Goal: Task Accomplishment & Management: Manage account settings

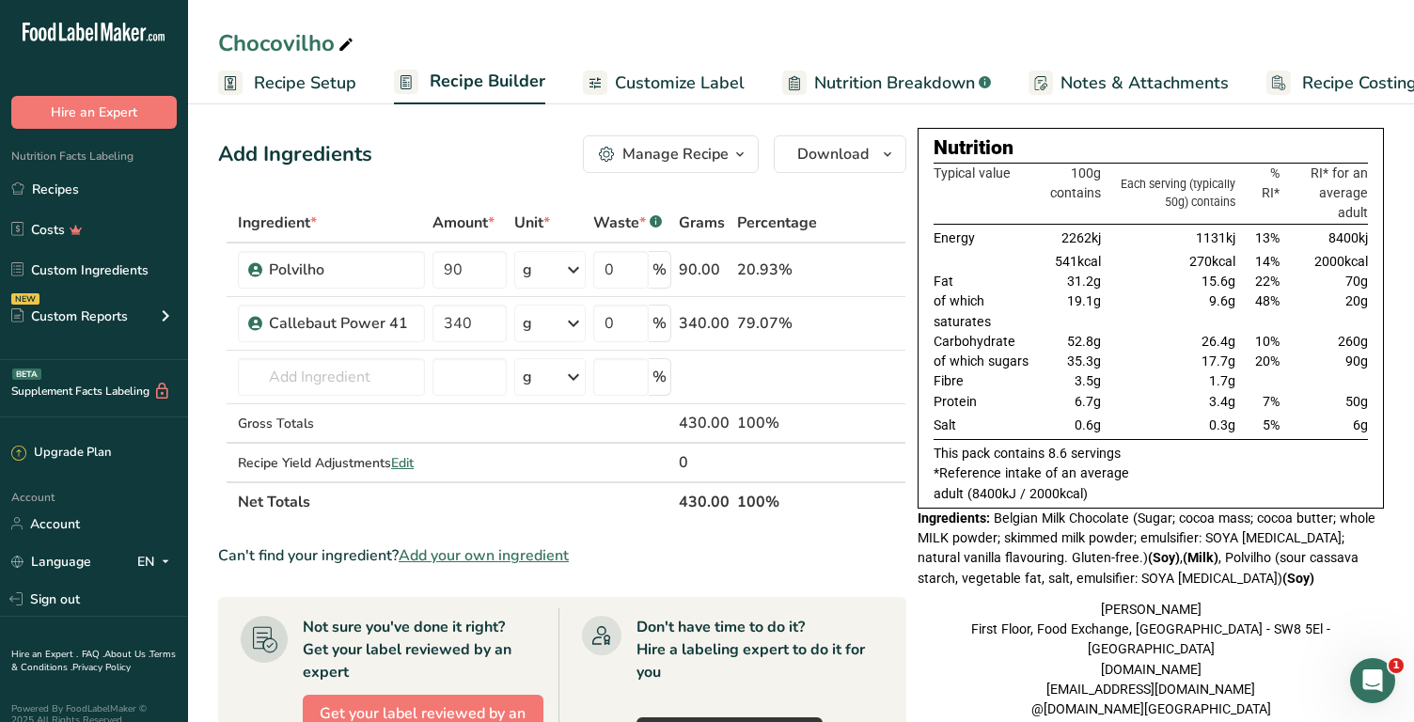
scroll to position [18, 0]
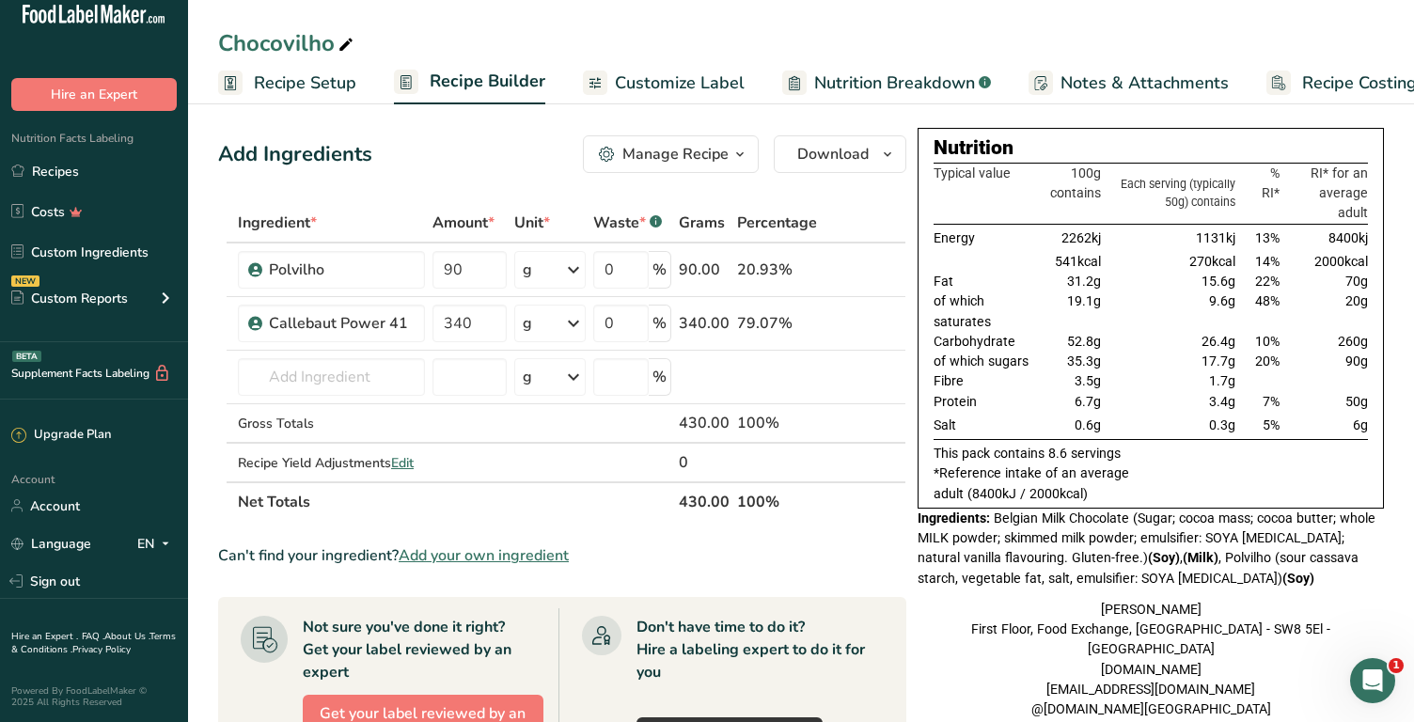
click at [353, 93] on span "Recipe Setup" at bounding box center [305, 83] width 102 height 25
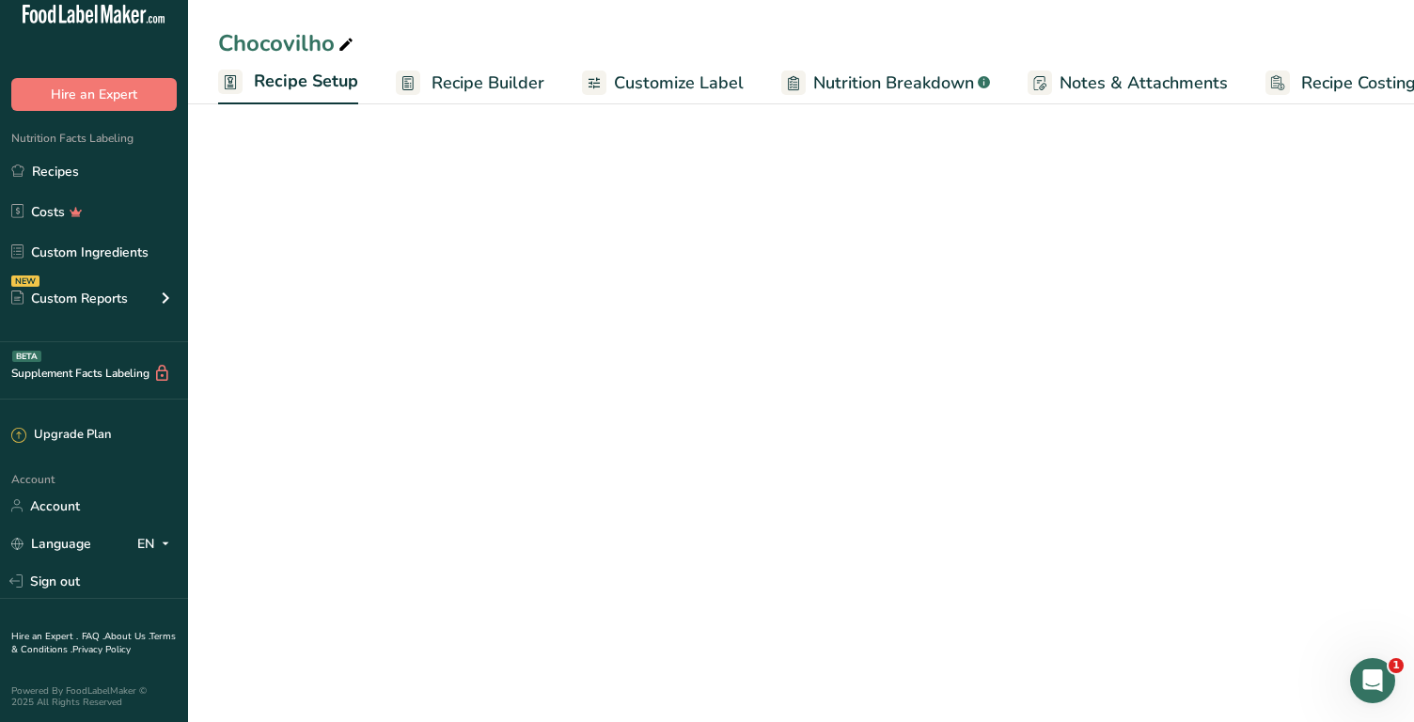
scroll to position [0, 7]
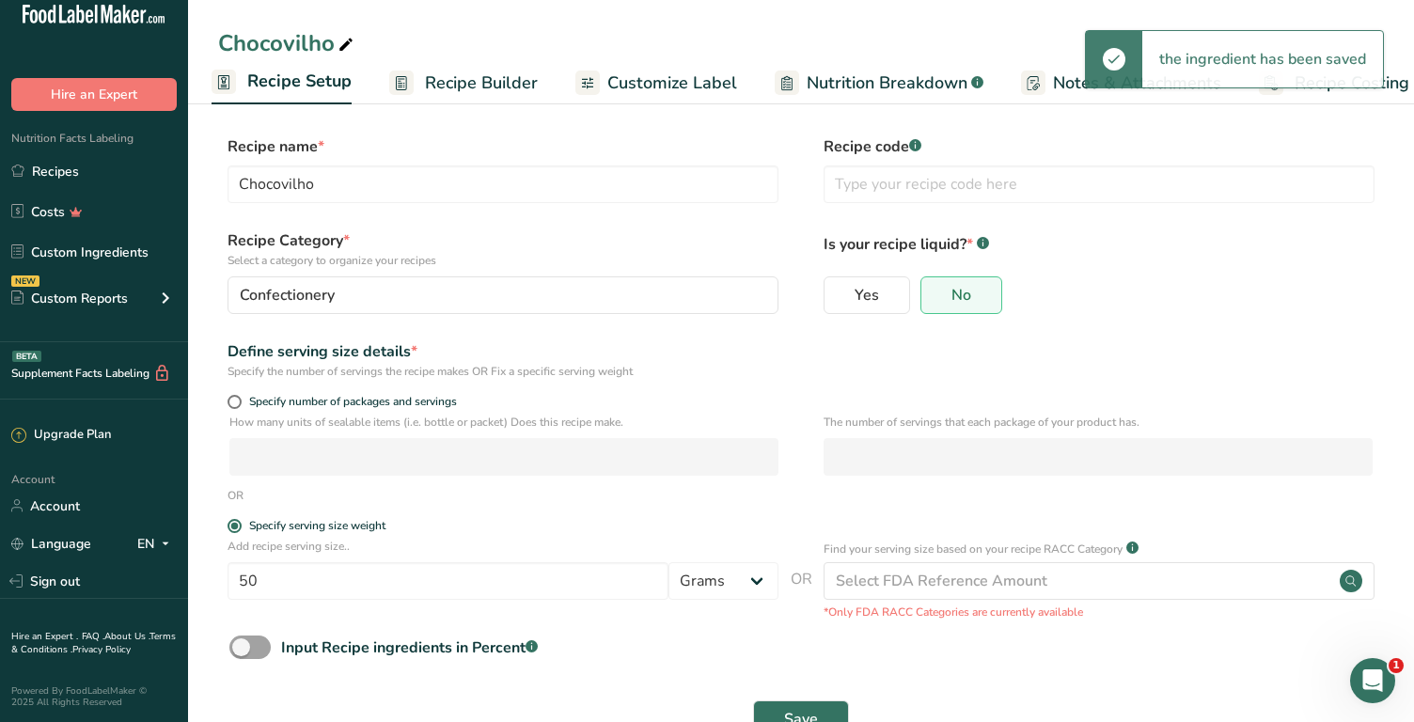
click at [468, 75] on span "Recipe Builder" at bounding box center [481, 83] width 113 height 25
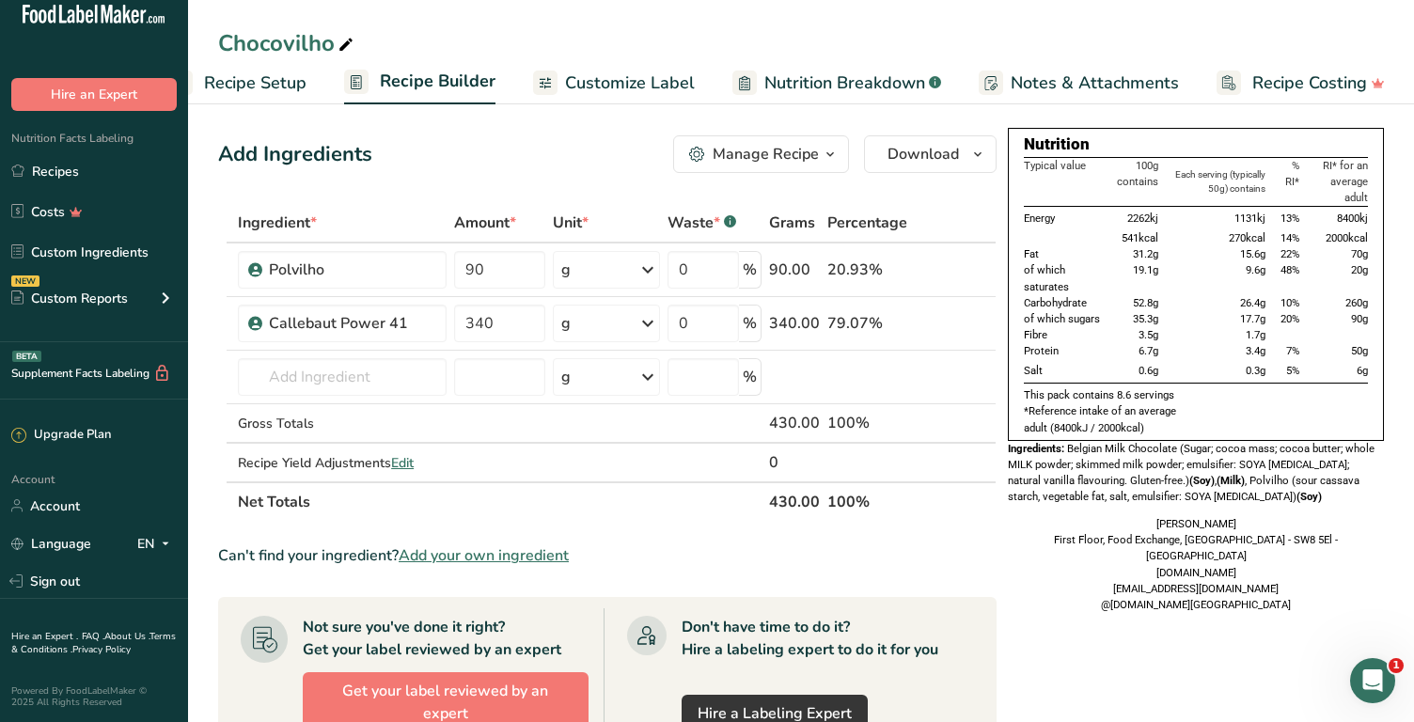
click at [1057, 87] on span "Notes & Attachments" at bounding box center [1095, 83] width 168 height 25
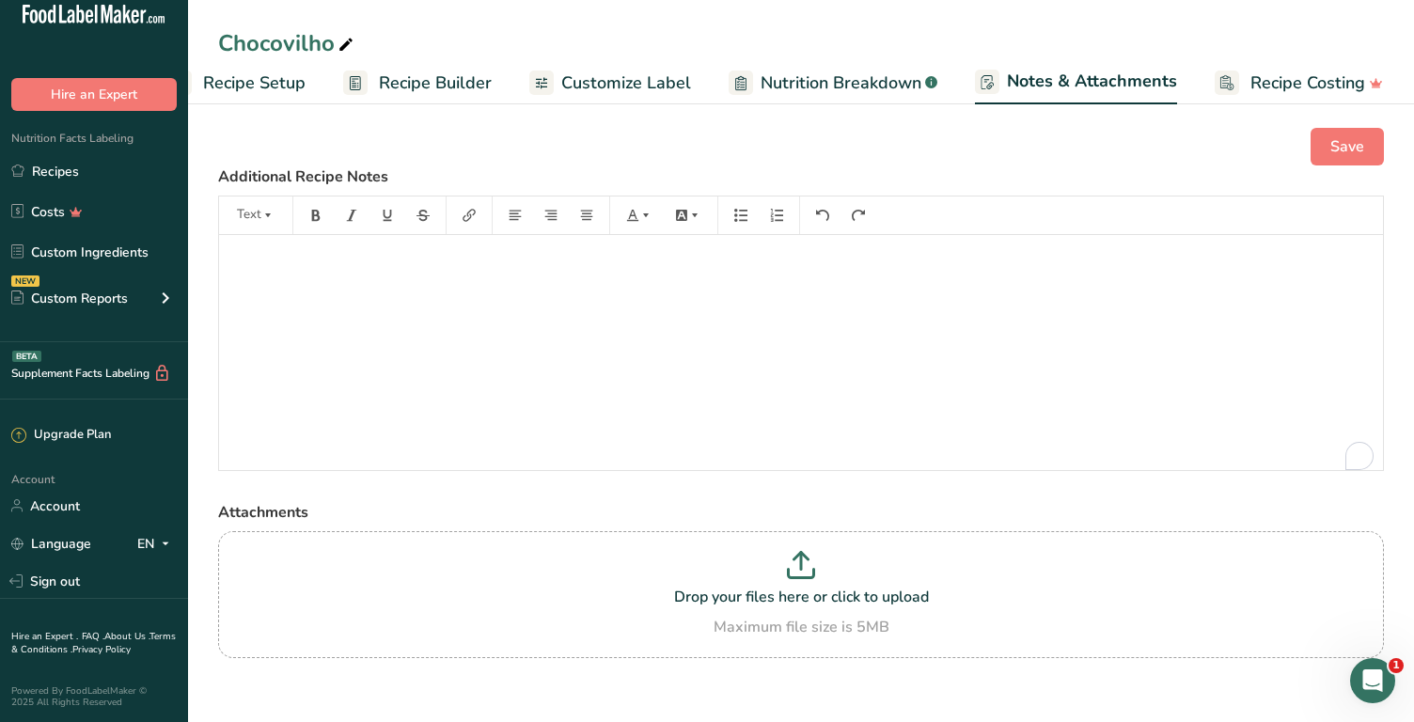
click at [449, 75] on span "Recipe Builder" at bounding box center [435, 83] width 113 height 25
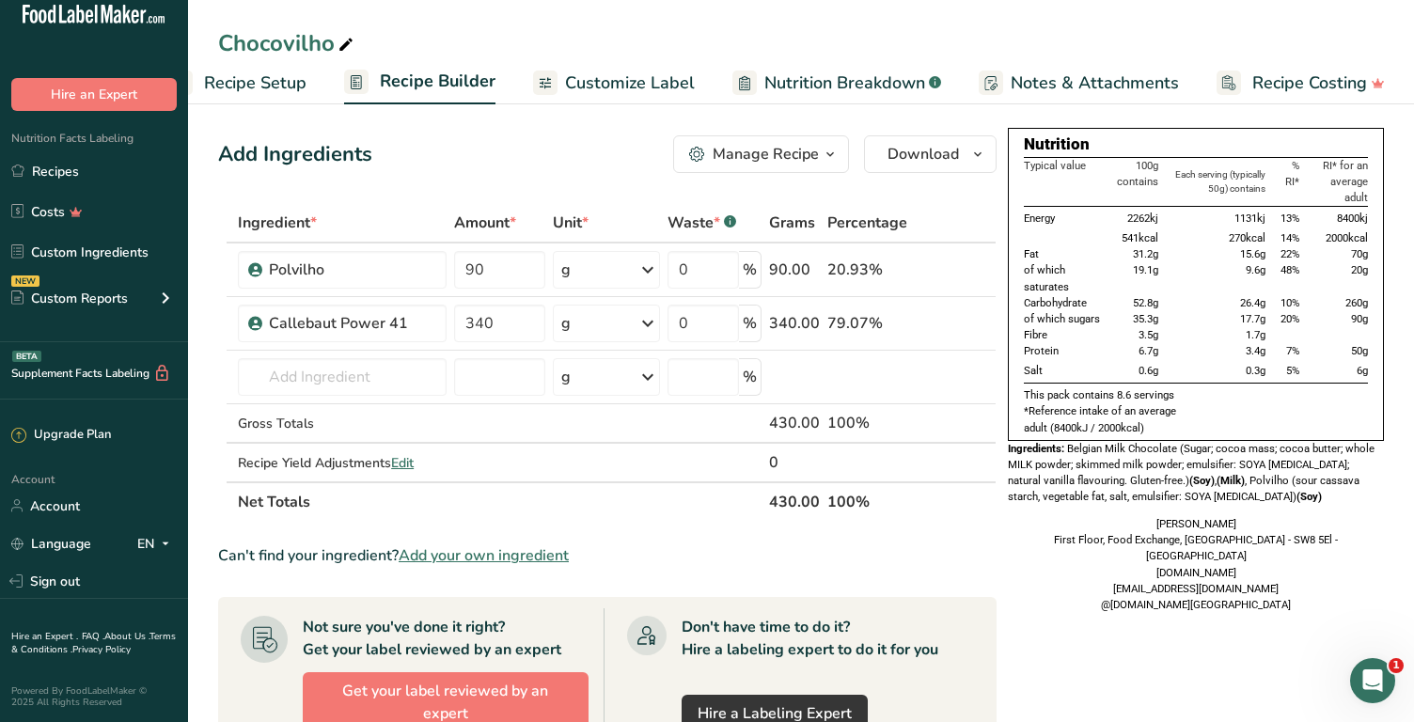
click at [811, 163] on div "Manage Recipe" at bounding box center [766, 154] width 106 height 23
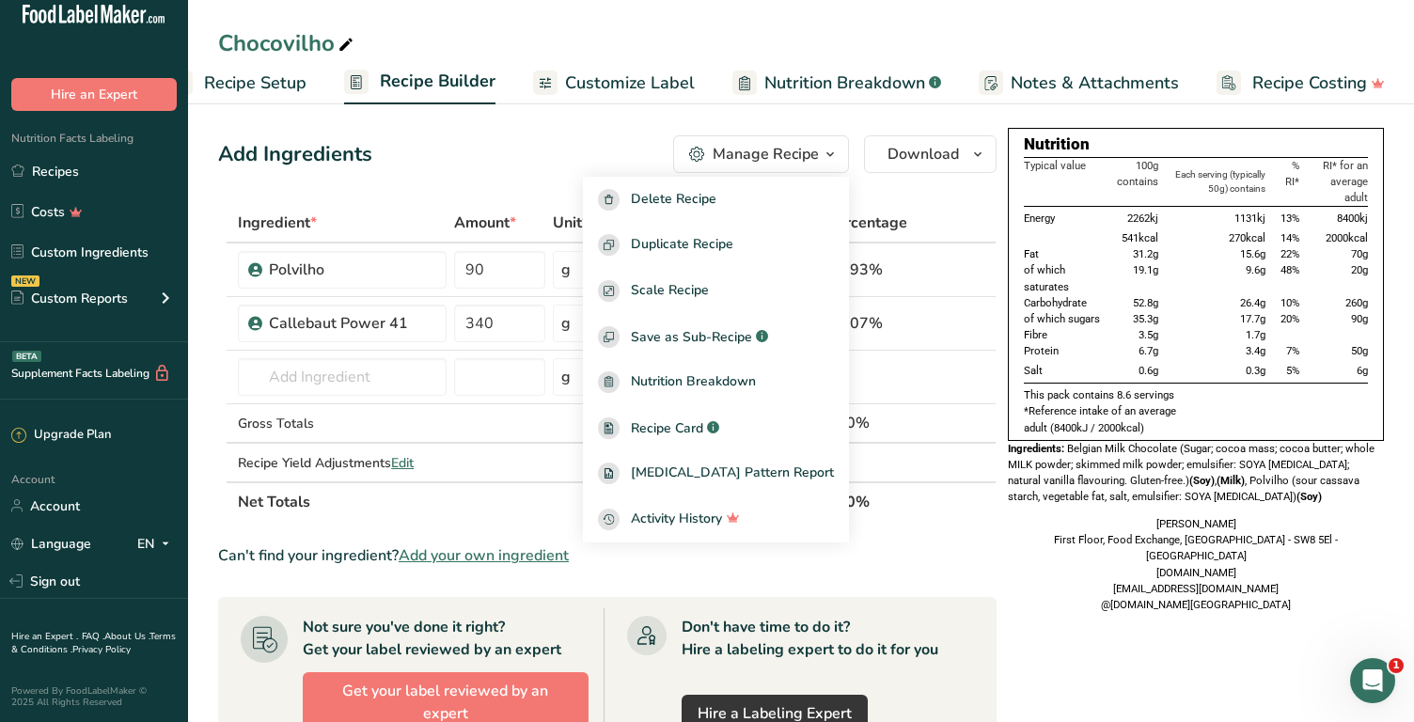
click at [811, 163] on div "Manage Recipe" at bounding box center [766, 154] width 106 height 23
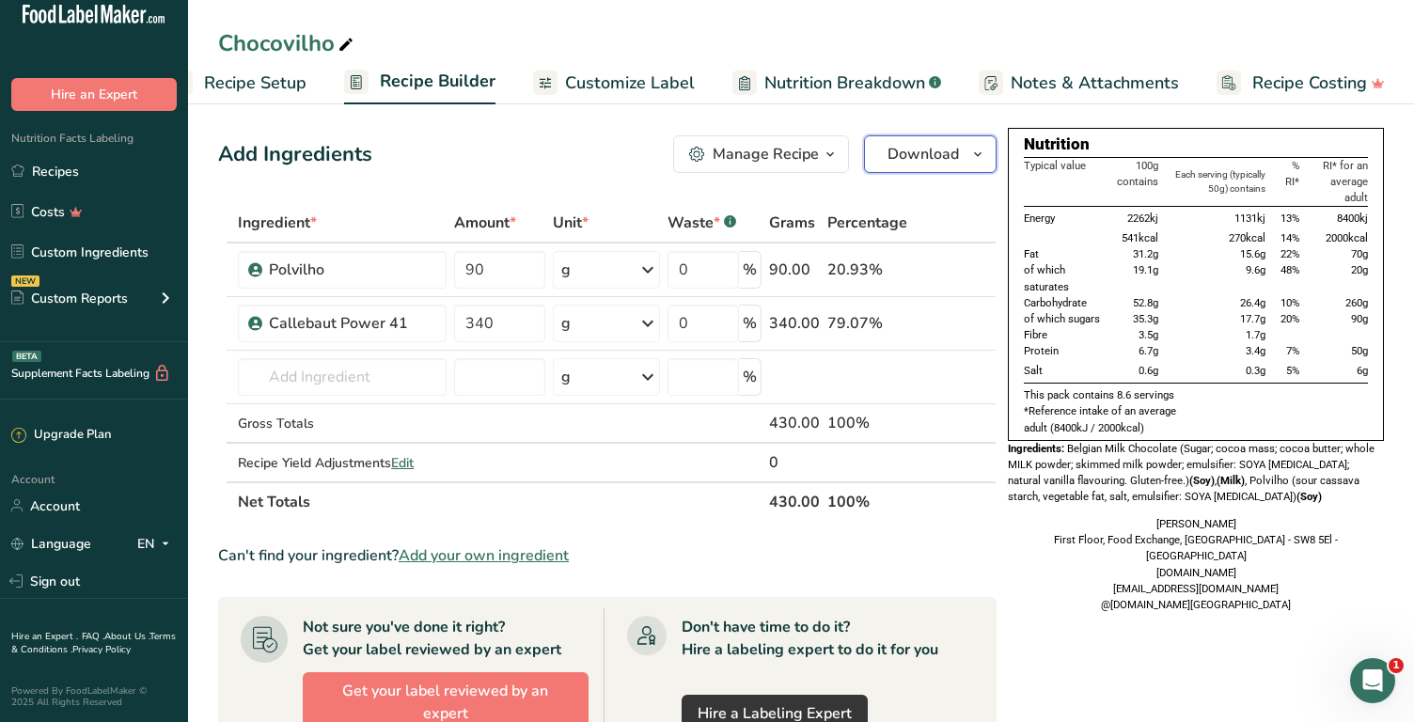
click at [970, 154] on icon "button" at bounding box center [977, 155] width 15 height 24
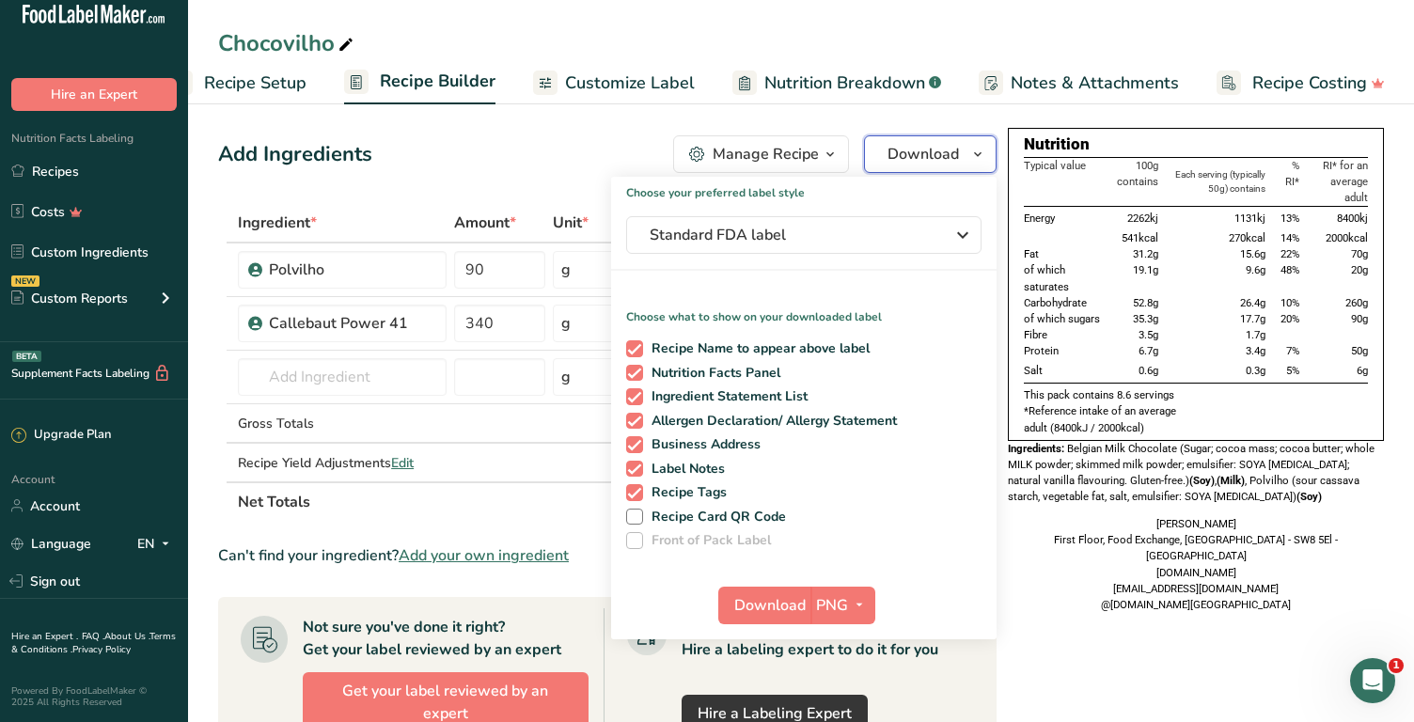
click at [967, 165] on span "button" at bounding box center [978, 154] width 23 height 23
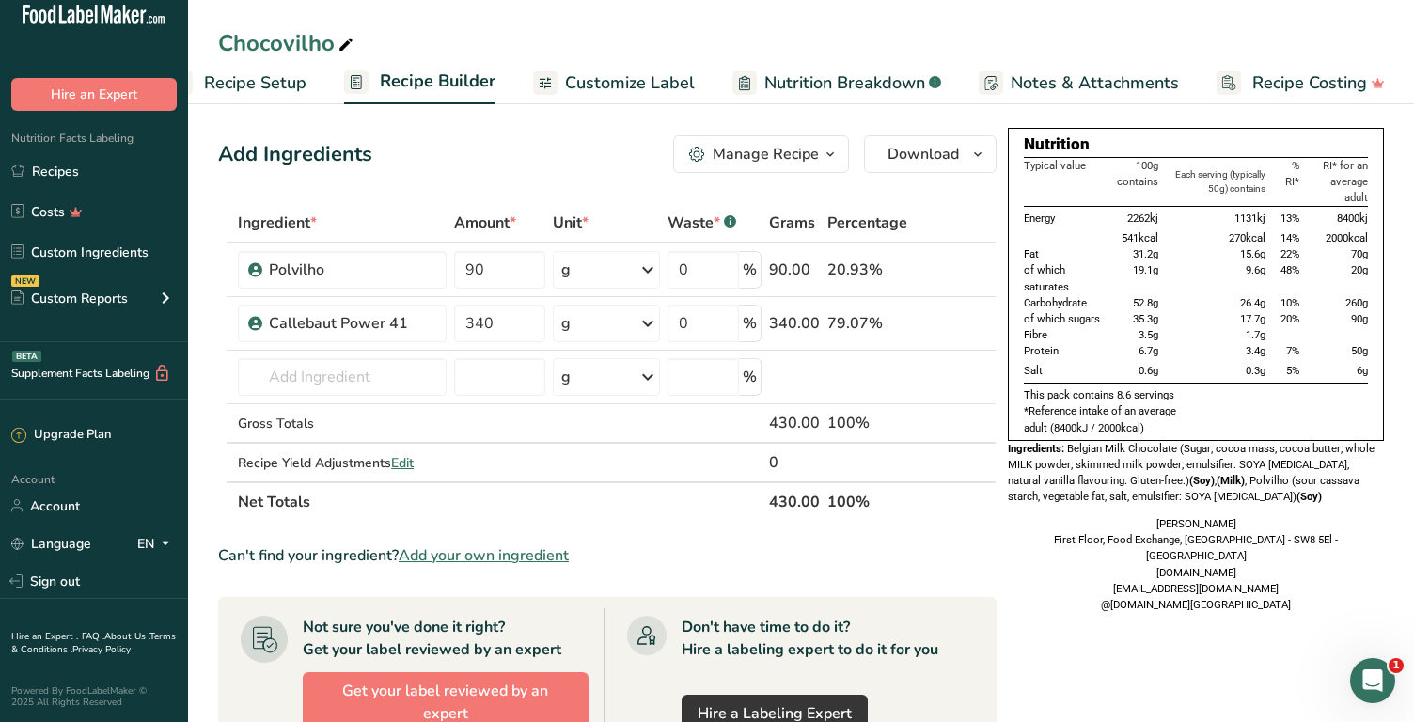
click at [661, 75] on span "Customize Label" at bounding box center [630, 83] width 130 height 25
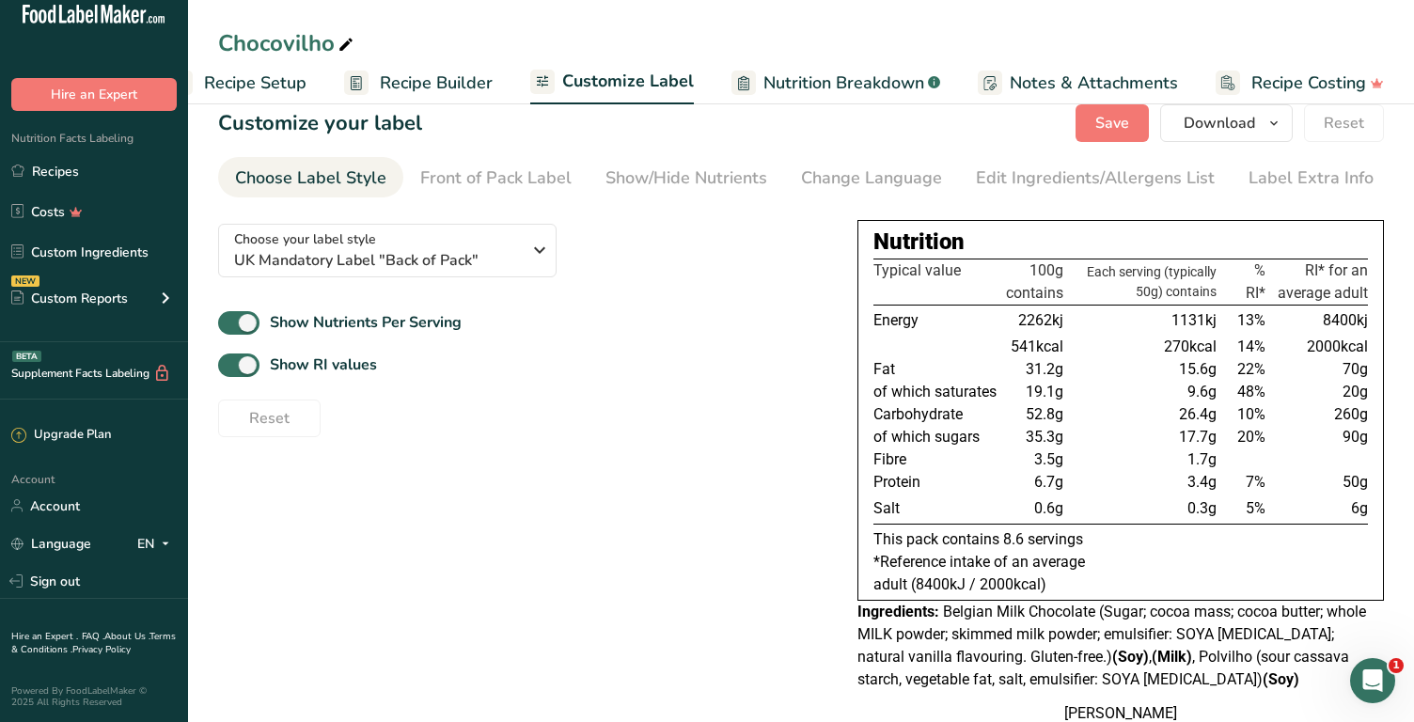
scroll to position [22, 0]
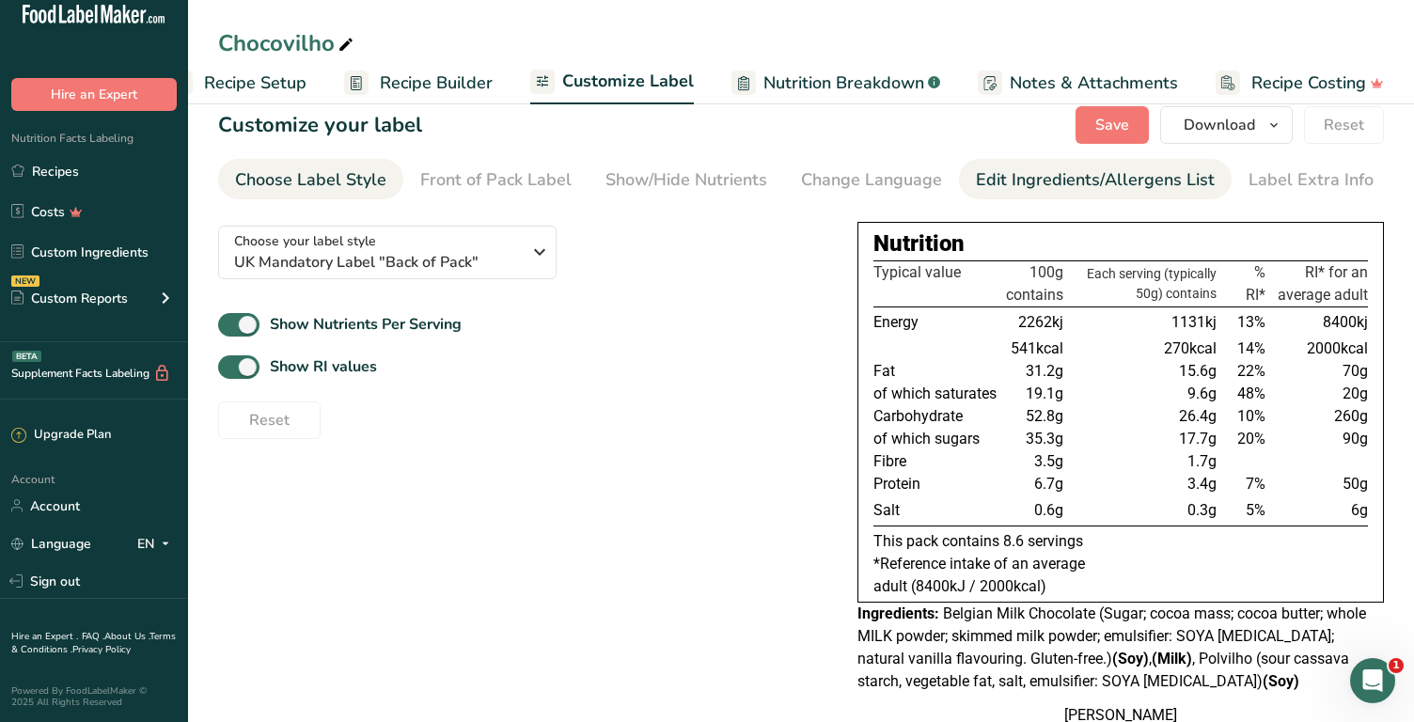
click at [1063, 191] on div "Edit Ingredients/Allergens List" at bounding box center [1095, 179] width 239 height 25
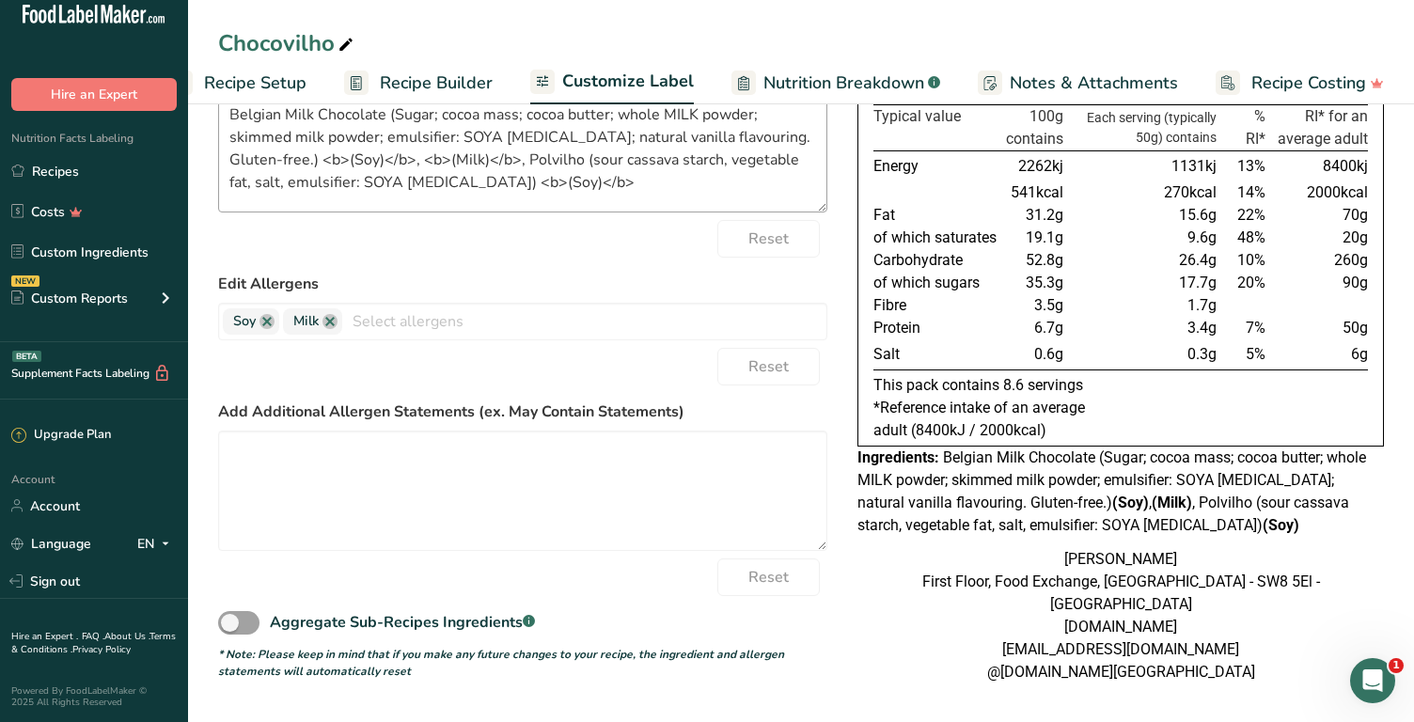
scroll to position [181, 0]
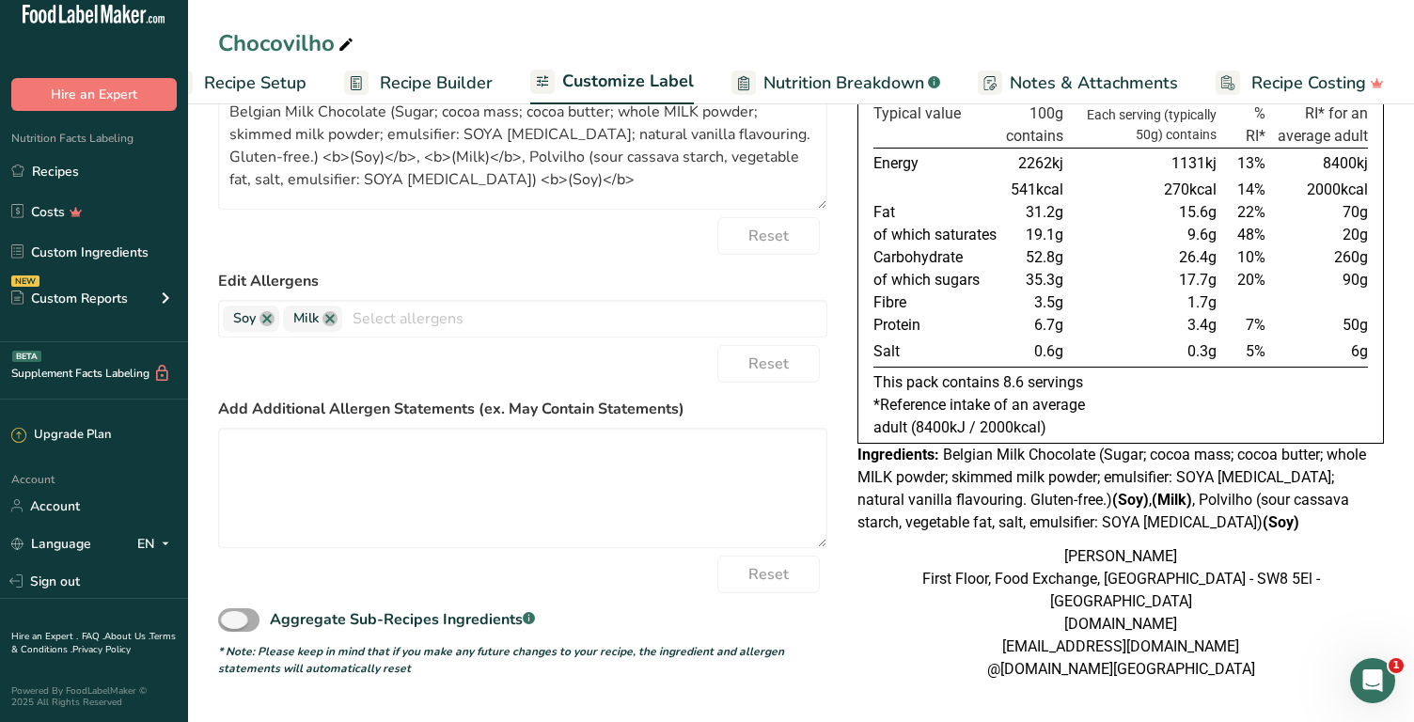
click at [244, 614] on span at bounding box center [238, 620] width 41 height 24
click at [230, 614] on input "Aggregate Sub-Recipes Ingredients .a-a{fill:#347362;}.b-a{fill:#fff;}" at bounding box center [224, 620] width 12 height 12
checkbox input "true"
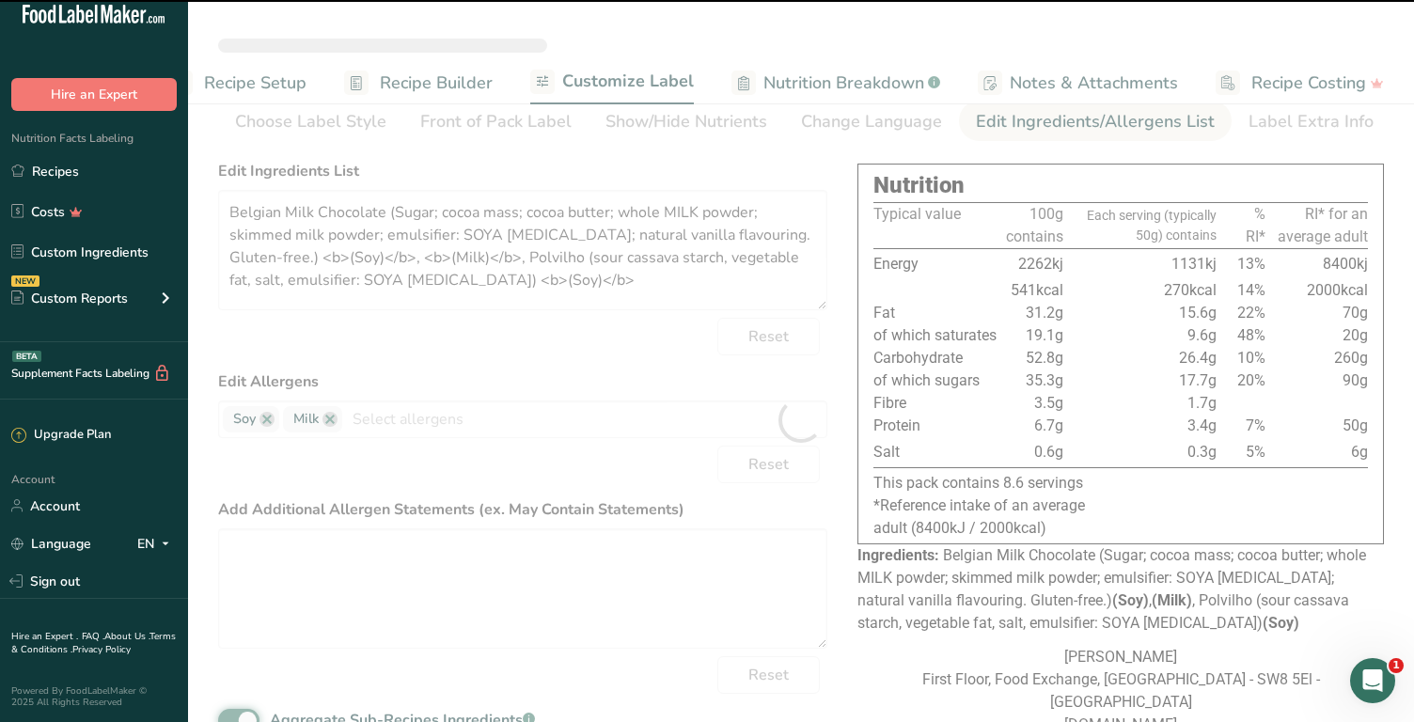
scroll to position [79, 0]
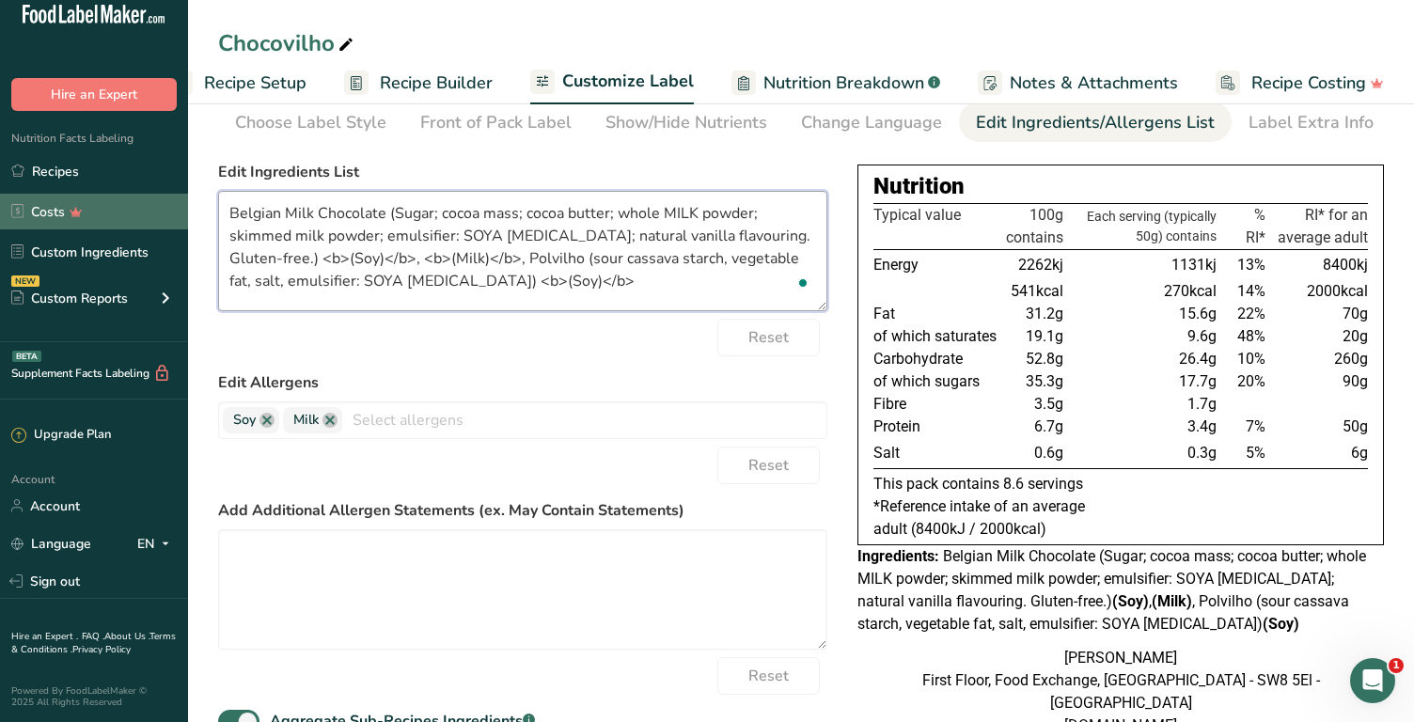
drag, startPoint x: 402, startPoint y: 212, endPoint x: 166, endPoint y: 209, distance: 236.0
click at [166, 209] on div ".a-20{fill:#fff;} Hire an Expert Nutrition Facts Labeling Recipes Costs Custom …" at bounding box center [707, 372] width 1414 height 903
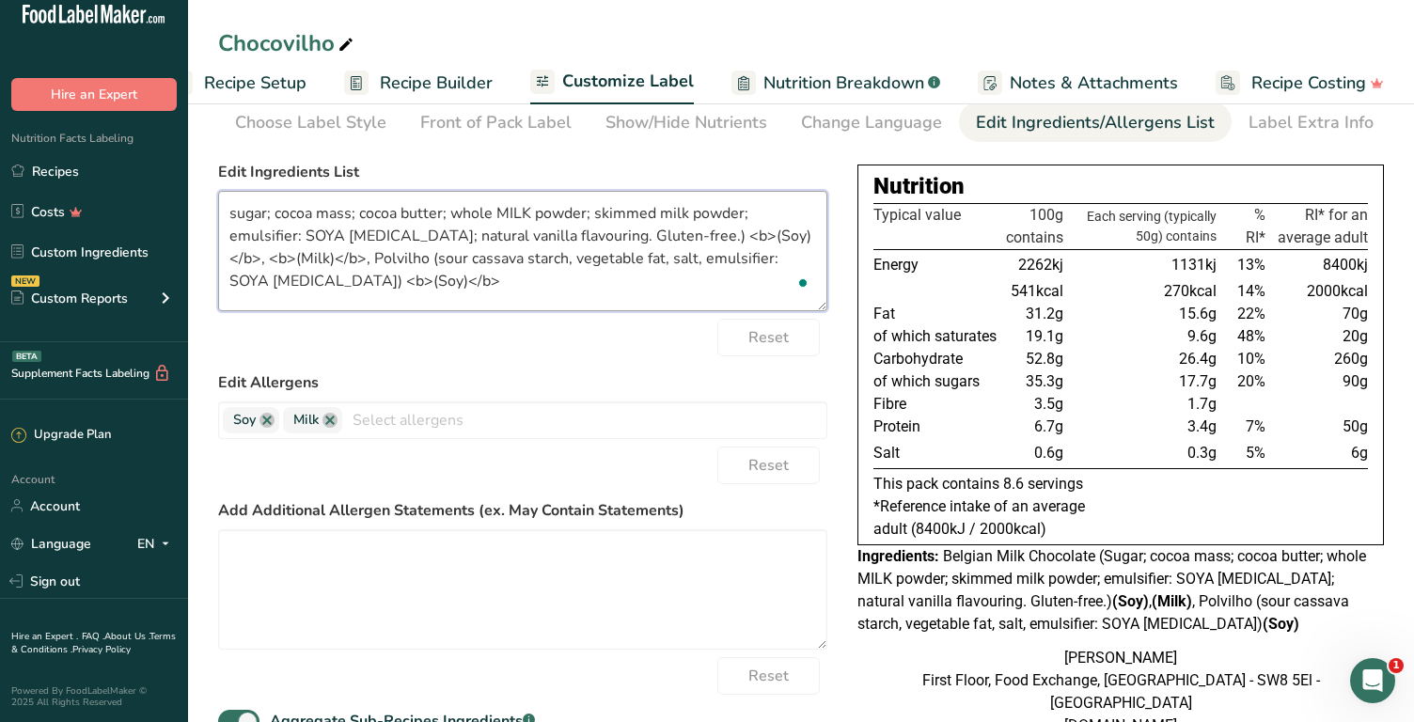
click at [270, 215] on textarea "sugar; cocoa mass; cocoa butter; whole MILK powder; skimmed milk powder; emulsi…" at bounding box center [522, 251] width 609 height 120
click at [354, 211] on textarea "sugar, cocoa mass; cocoa butter; whole MILK powder; skimmed milk powder; emulsi…" at bounding box center [522, 251] width 609 height 120
click at [447, 212] on textarea "sugar, cocoa mass, cocoa butter; whole MILK powder; skimmed milk powder; emulsi…" at bounding box center [522, 251] width 609 height 120
click at [587, 212] on textarea "sugar, cocoa mass, cocoa butter, whole MILK powder; skimmed milk powder; emulsi…" at bounding box center [522, 251] width 609 height 120
drag, startPoint x: 670, startPoint y: 234, endPoint x: 757, endPoint y: 229, distance: 86.6
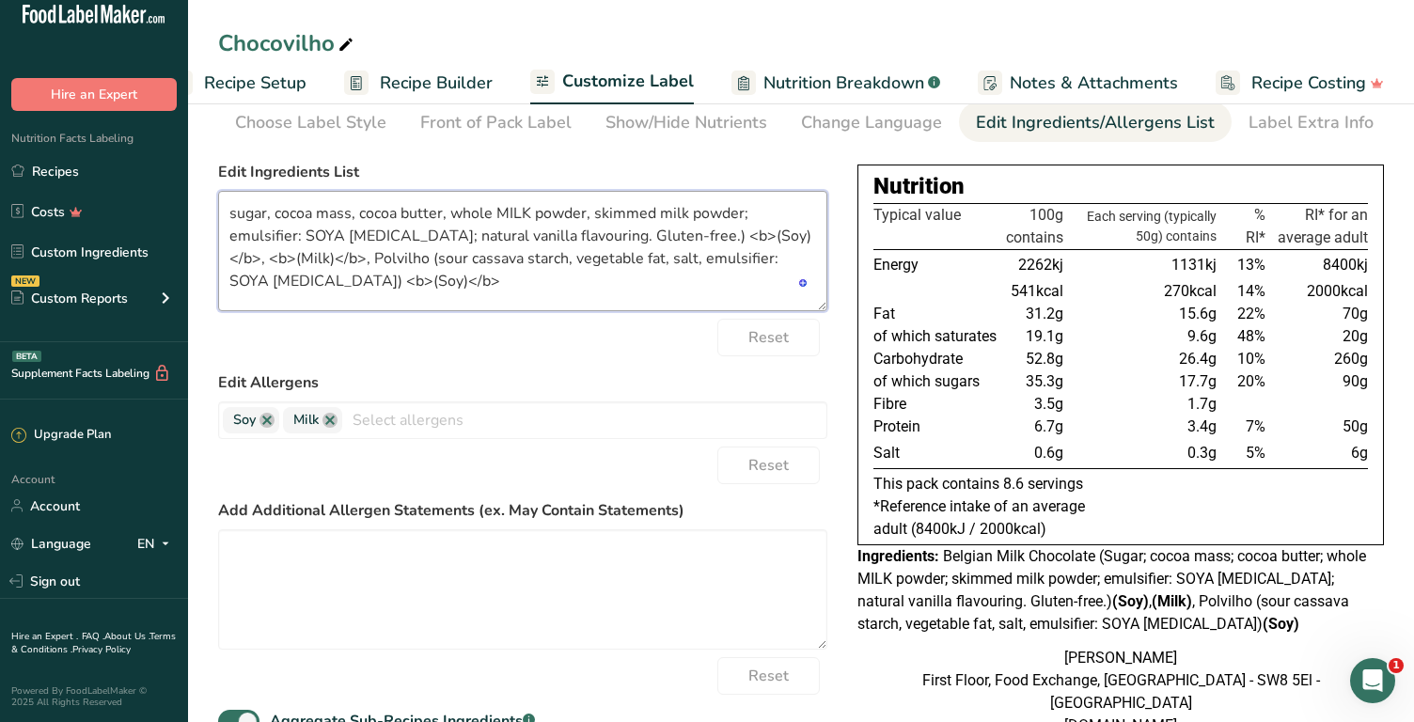
click at [757, 229] on textarea "sugar, cocoa mass, cocoa butter, whole MILK powder, skimmed milk powder; emulsi…" at bounding box center [522, 251] width 609 height 120
click at [516, 212] on textarea "sugar, cocoa mass, cocoa butter, whole MILK powder, skimmed milk powder; emulsi…" at bounding box center [522, 251] width 609 height 120
paste textarea "<b>(Soy)</b>"
click at [537, 208] on textarea "sugar, cocoa mass, cocoa butter, whole <b>(Soy)</b> powder, skimmed milk powder…" at bounding box center [522, 251] width 609 height 120
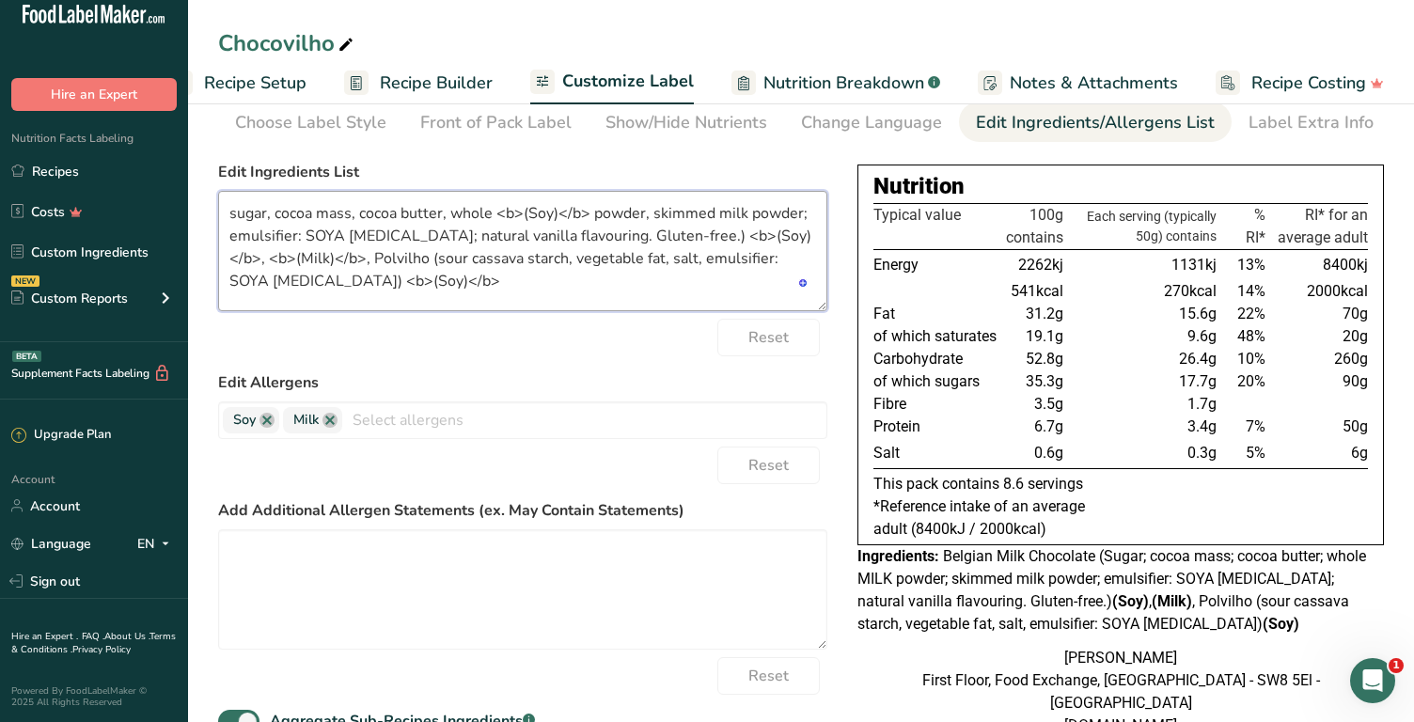
click at [537, 208] on textarea "sugar, cocoa mass, cocoa butter, whole <b>(Soy)</b> powder, skimmed milk powder…" at bounding box center [522, 251] width 609 height 120
click at [565, 212] on textarea "sugar, cocoa mass, cocoa butter, whole <b>(MILK)</b> powder, skimmed milk powde…" at bounding box center [522, 251] width 609 height 120
click at [527, 209] on textarea "sugar, cocoa mass, cocoa butter, whole <b>(MILK</b> powder, skimmed milk powder…" at bounding box center [522, 251] width 609 height 120
click at [801, 211] on textarea "sugar, cocoa mass, cocoa butter, whole <b>MILK</b> powder, skimmed milk powder;…" at bounding box center [522, 251] width 609 height 120
click at [315, 238] on textarea "sugar, cocoa mass, cocoa butter, whole <b>MILK</b> powder, skimmed milk powder,…" at bounding box center [522, 251] width 609 height 120
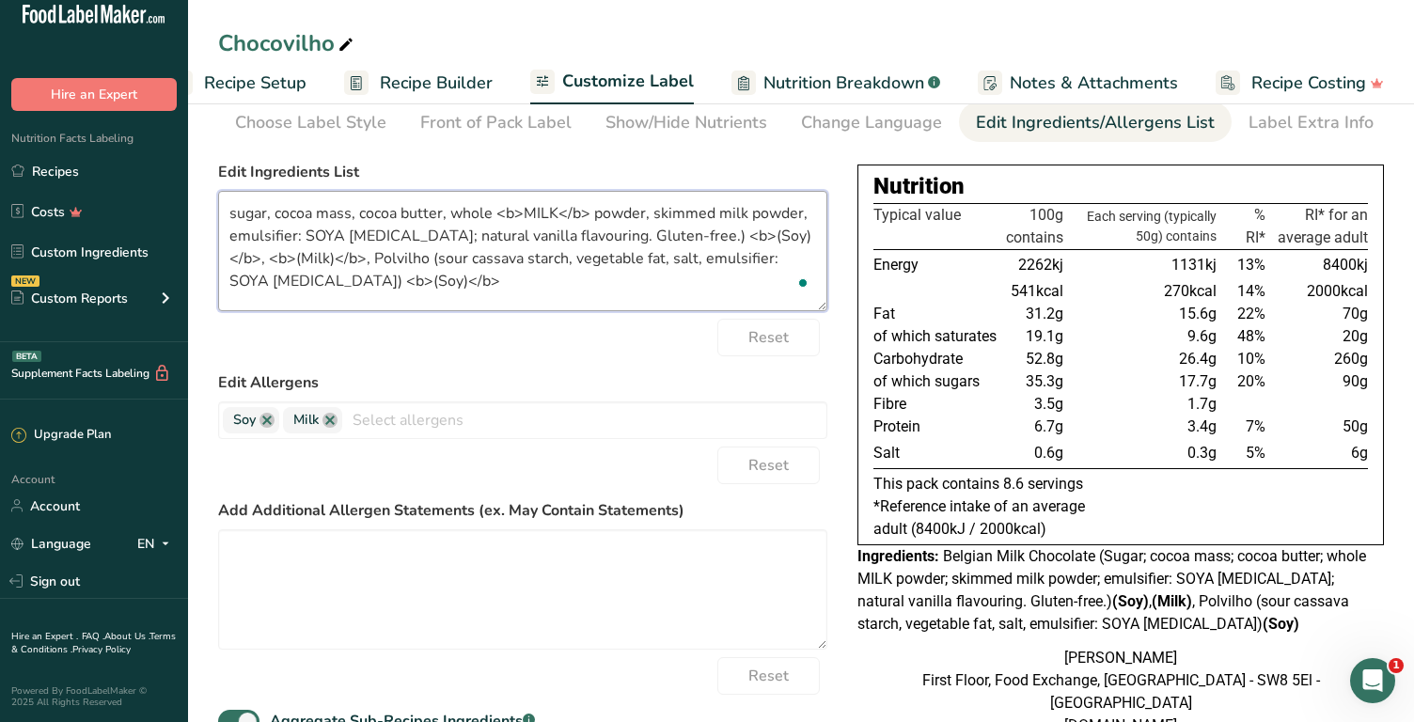
click at [315, 238] on textarea "sugar, cocoa mass, cocoa butter, whole <b>MILK</b> powder, skimmed milk powder,…" at bounding box center [522, 251] width 609 height 120
paste textarea "<b>(Soy)</b>"
click at [335, 232] on textarea "sugar, cocoa mass, cocoa butter, whole <b>MILK</b> powder, skimmed milk powder,…" at bounding box center [522, 251] width 609 height 120
click at [358, 235] on textarea "sugar, cocoa mass, cocoa butter, whole <b>MILK</b> powder, skimmed milk powder,…" at bounding box center [522, 251] width 609 height 120
click at [457, 237] on textarea "sugar, cocoa mass, cocoa butter, whole <b>MILK</b> powder, skimmed milk powder,…" at bounding box center [522, 251] width 609 height 120
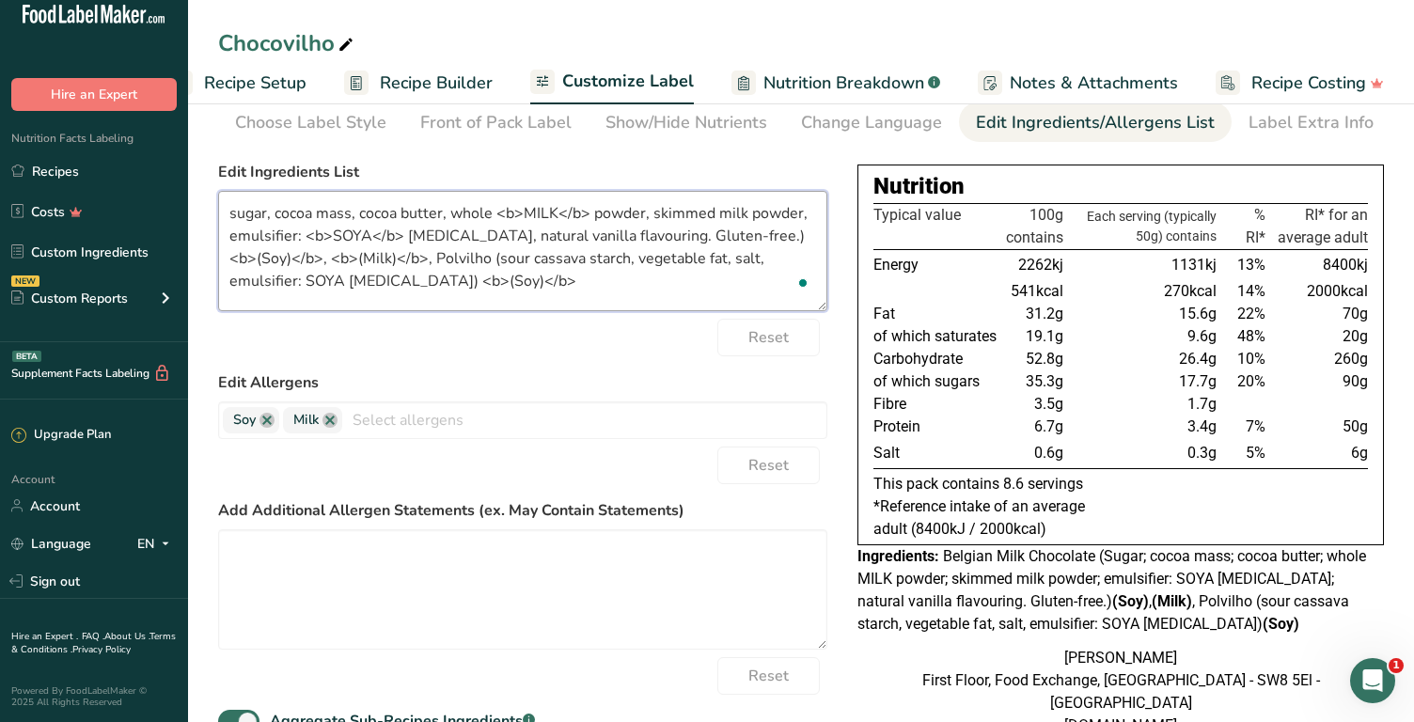
click at [632, 235] on textarea "sugar, cocoa mass, cocoa butter, whole <b>MILK</b> powder, skimmed milk powder,…" at bounding box center [522, 251] width 609 height 120
drag, startPoint x: 637, startPoint y: 231, endPoint x: 434, endPoint y: 252, distance: 204.1
click at [434, 252] on textarea "sugar, cocoa mass, cocoa butter, whole <b>MILK</b> powder, skimmed milk powder,…" at bounding box center [522, 251] width 609 height 120
drag, startPoint x: 357, startPoint y: 255, endPoint x: 655, endPoint y: 260, distance: 298.1
click at [655, 260] on textarea "sugar, cocoa mass, cocoa butter, whole <b>MILK</b> powder, skimmed milk powder,…" at bounding box center [522, 251] width 609 height 120
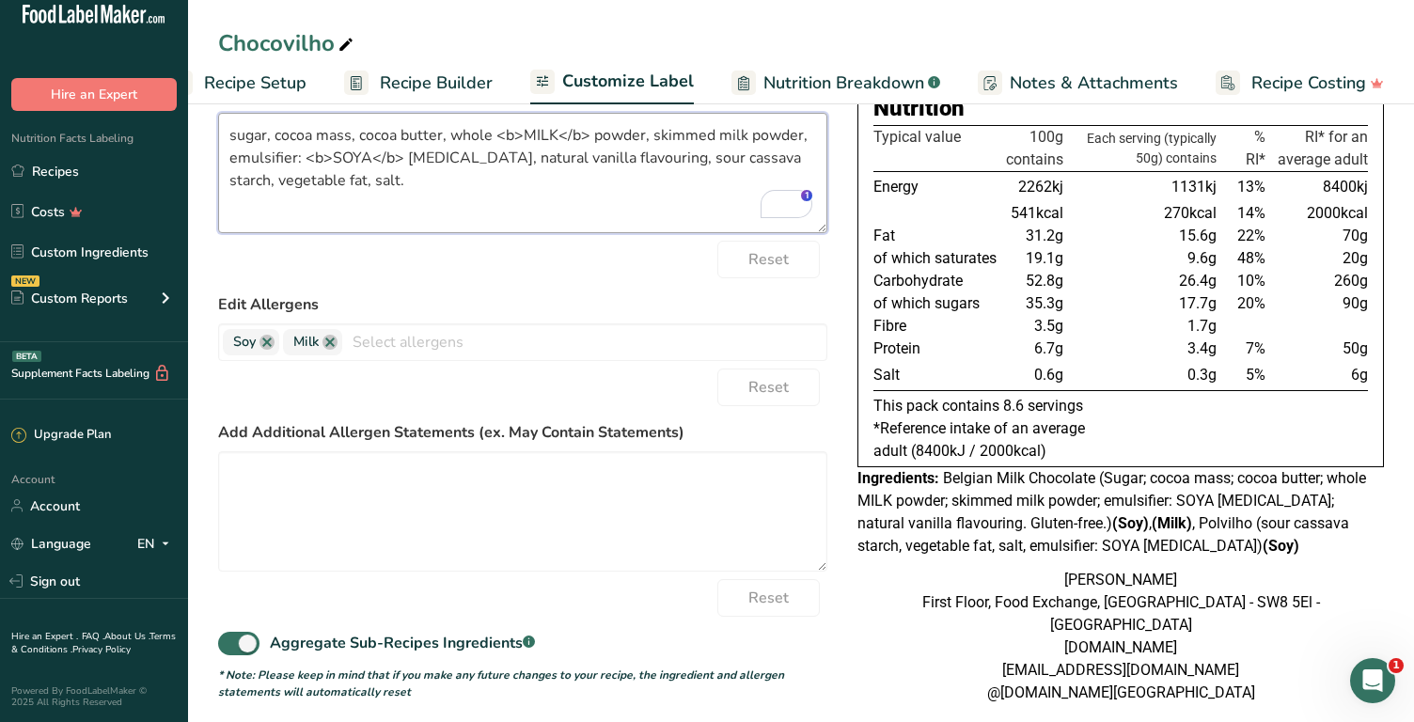
scroll to position [181, 0]
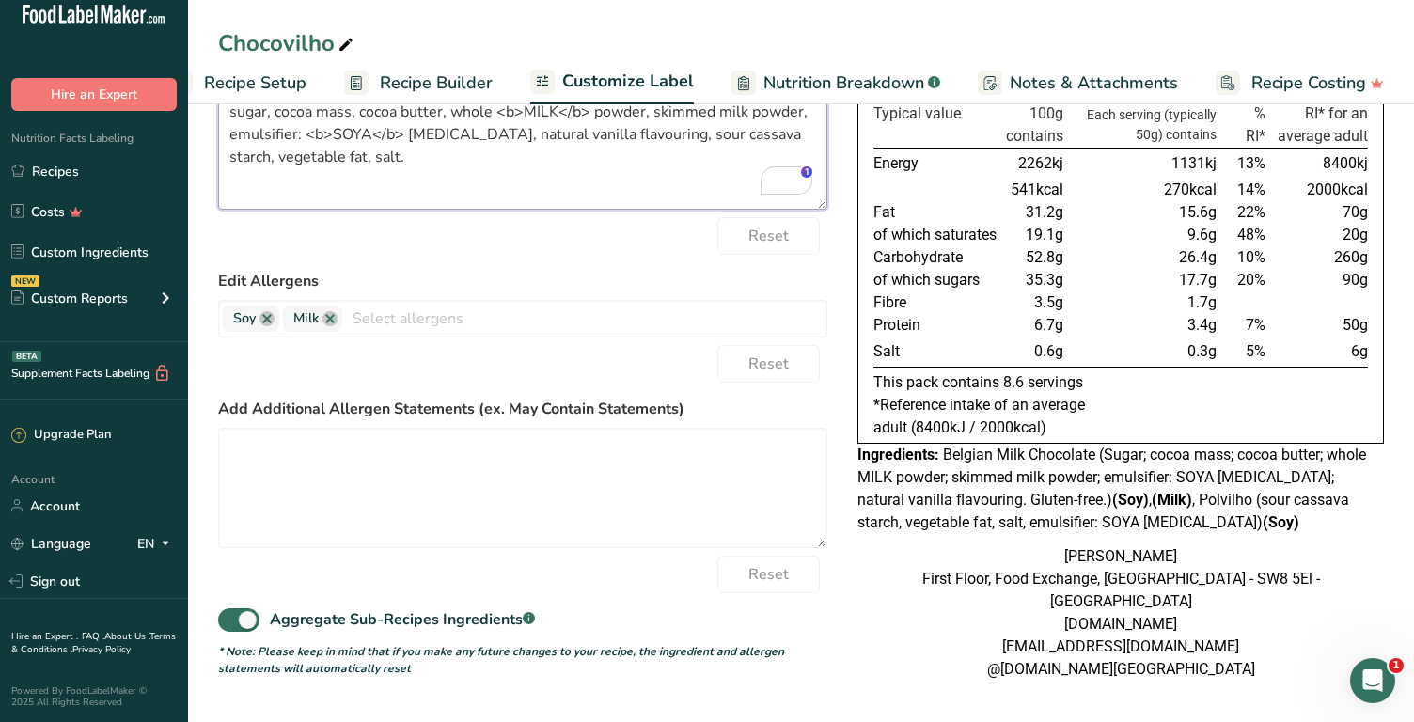
type textarea "sugar, cocoa mass, cocoa butter, whole <b>MILK</b> powder, skimmed milk powder,…"
click at [312, 431] on textarea at bounding box center [522, 488] width 609 height 120
paste textarea "ALLERGENS: see ingredients in BOLD Produced in a kitchen that processes large a…"
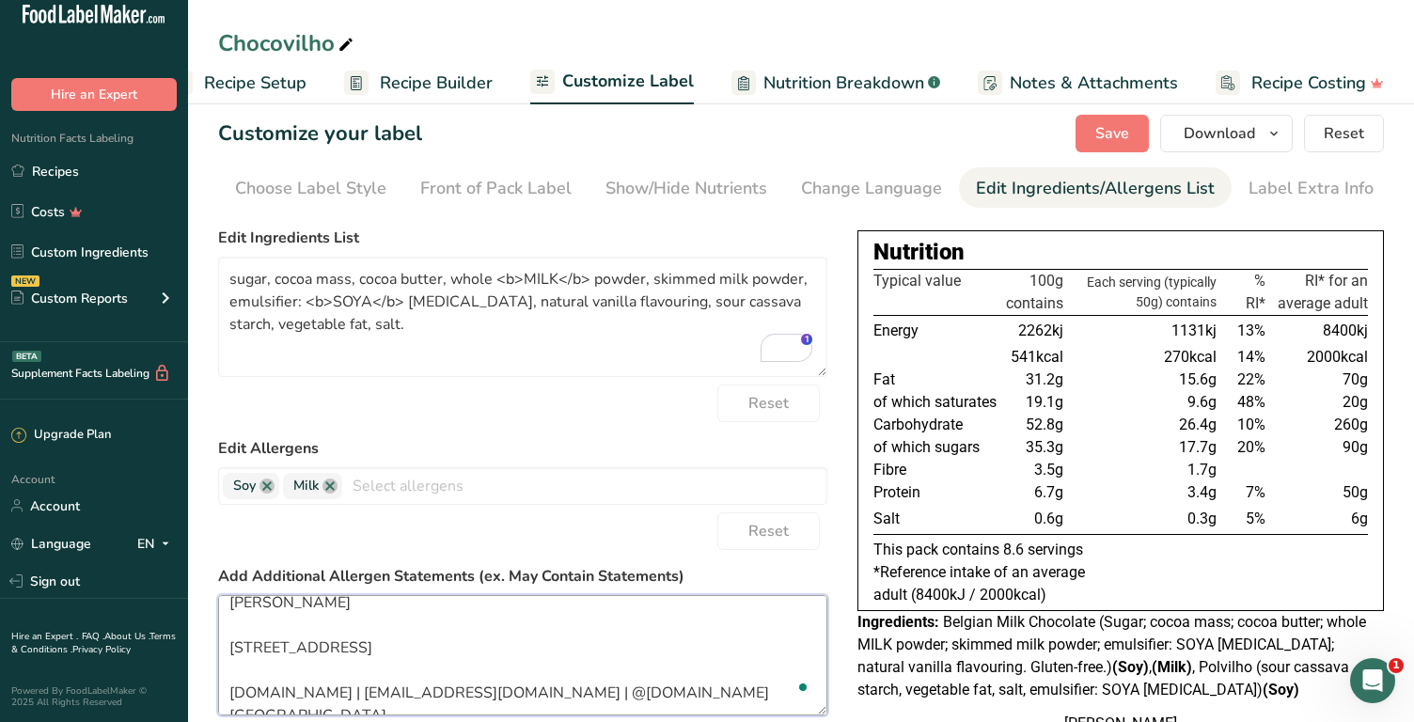
scroll to position [0, 0]
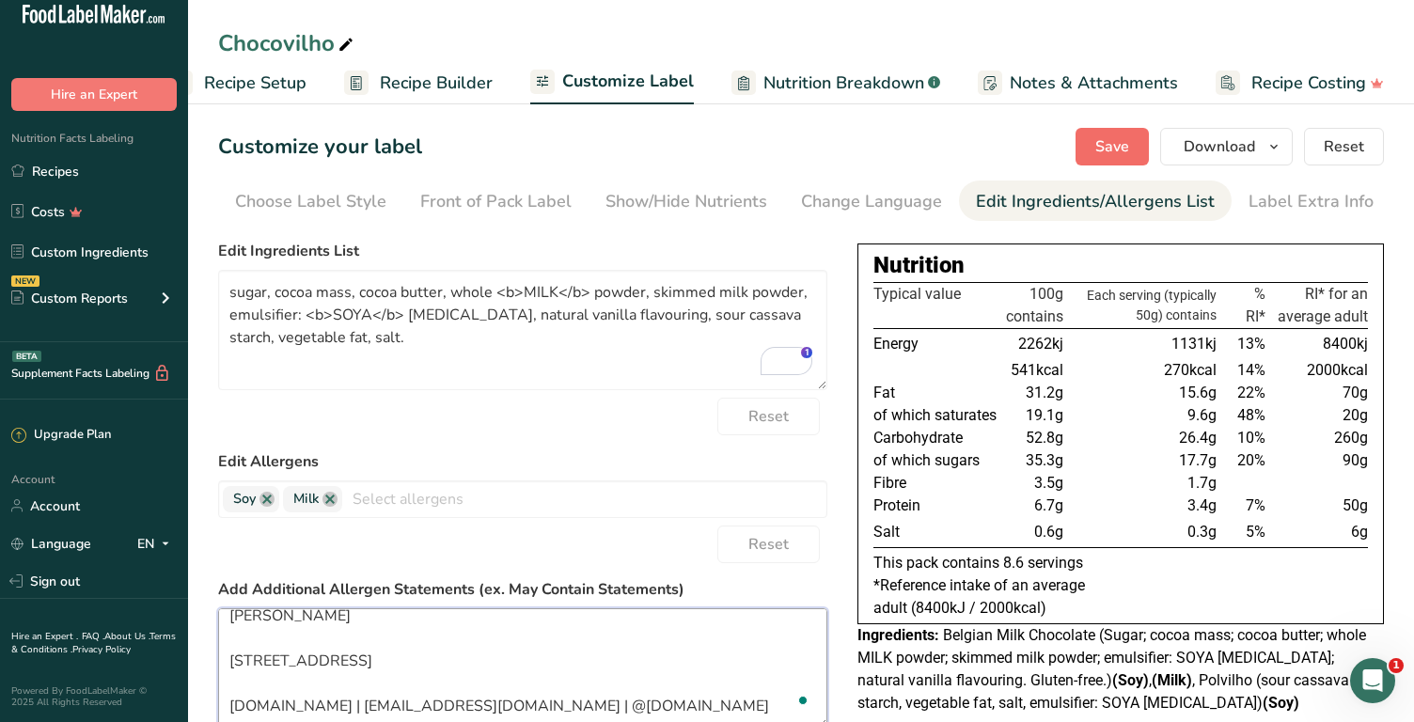
type textarea "ALLERGENS: see ingredients in BOLD Produced in a kitchen that processes large a…"
click at [1102, 146] on span "Save" at bounding box center [1112, 146] width 34 height 23
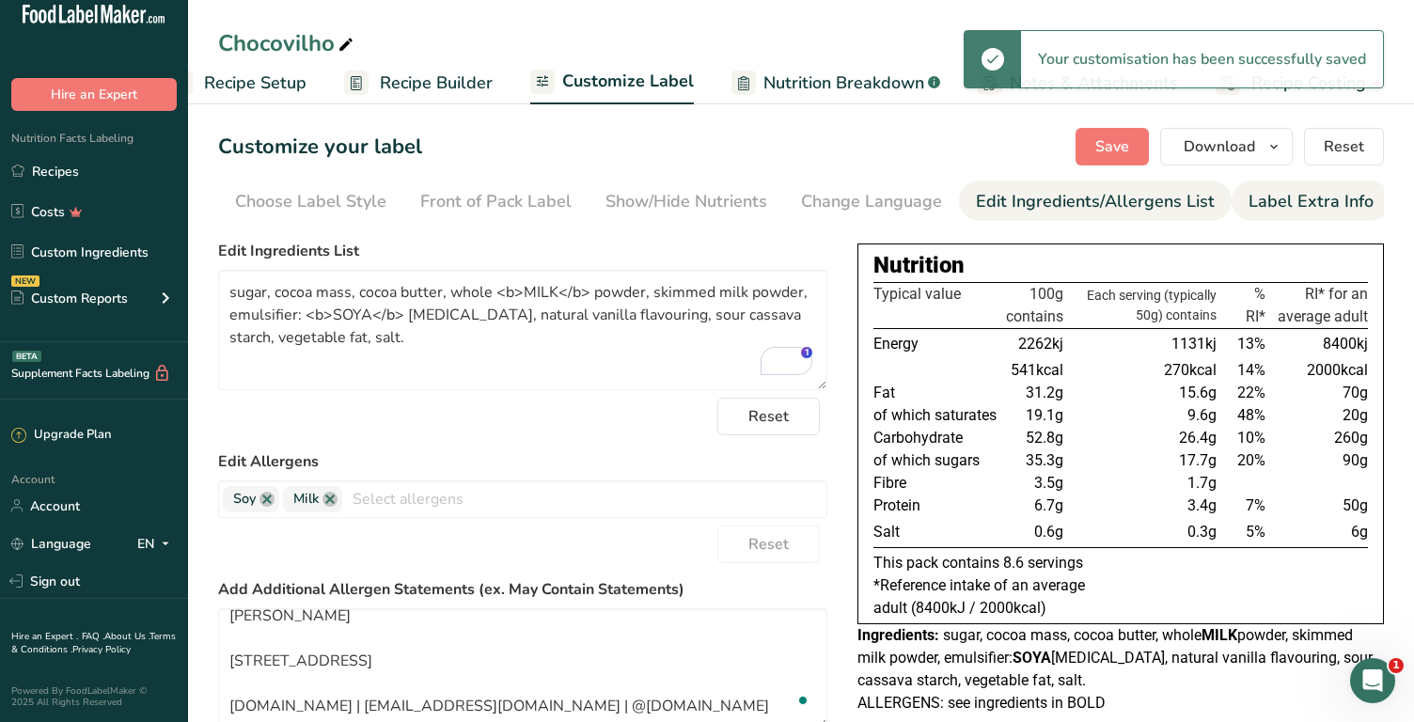
click at [1305, 208] on div "Label Extra Info" at bounding box center [1311, 201] width 125 height 25
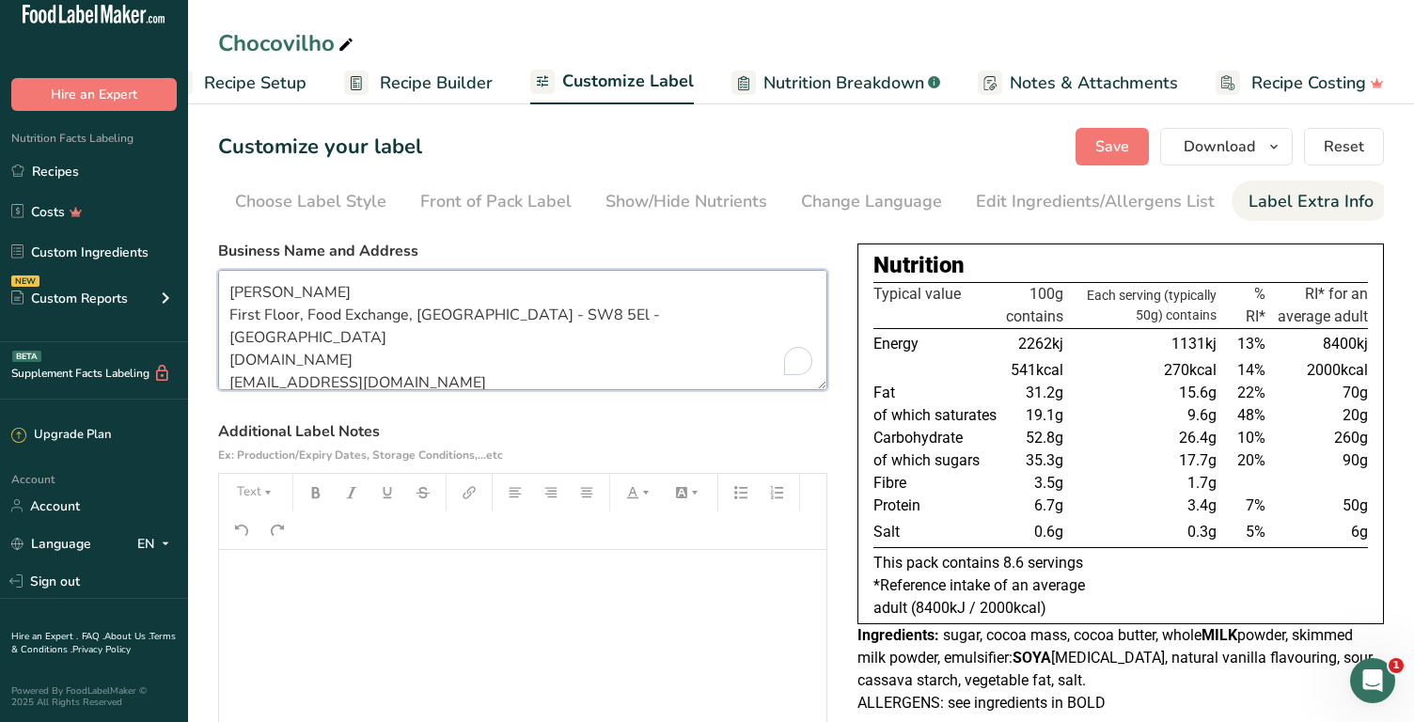
scroll to position [15, 0]
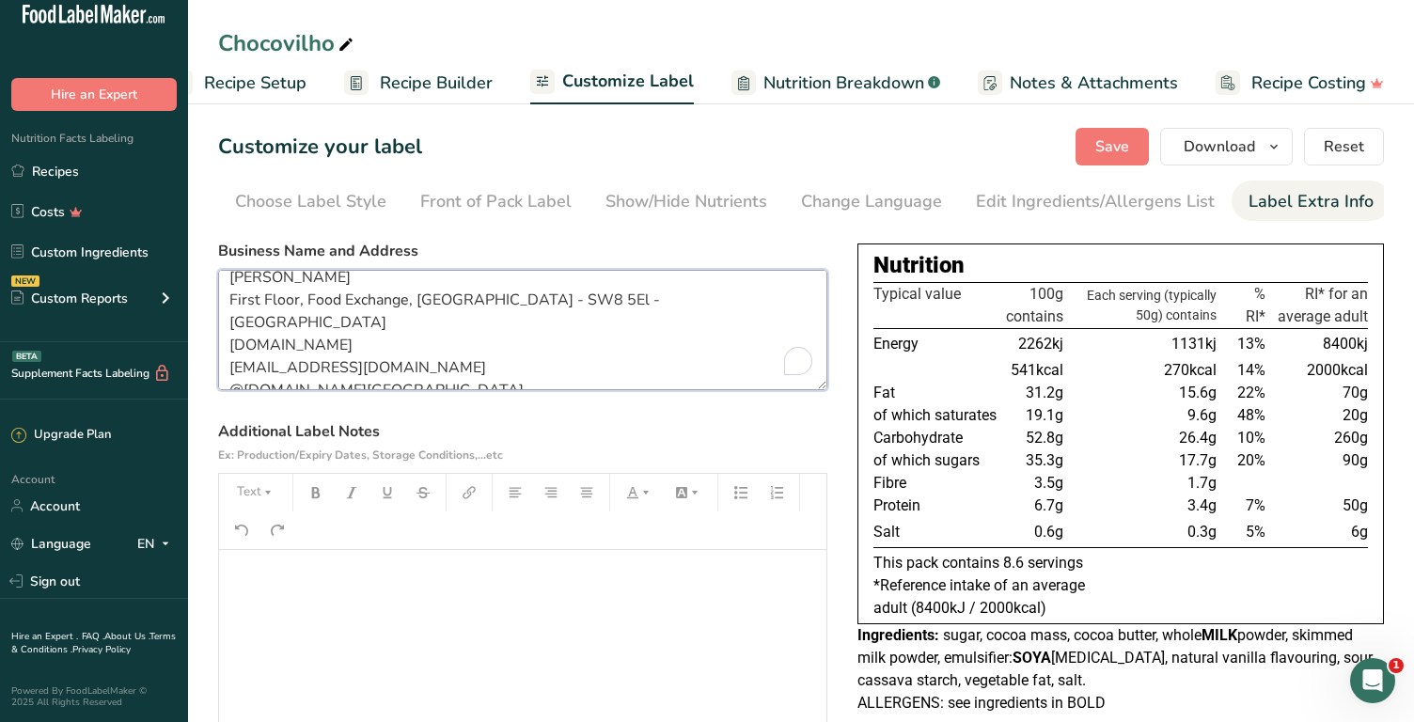
drag, startPoint x: 231, startPoint y: 290, endPoint x: 485, endPoint y: 407, distance: 279.8
click at [485, 407] on section "Business Name and Address Giuliana Pimenta First Floor, Food Exchange, New Cove…" at bounding box center [522, 535] width 609 height 591
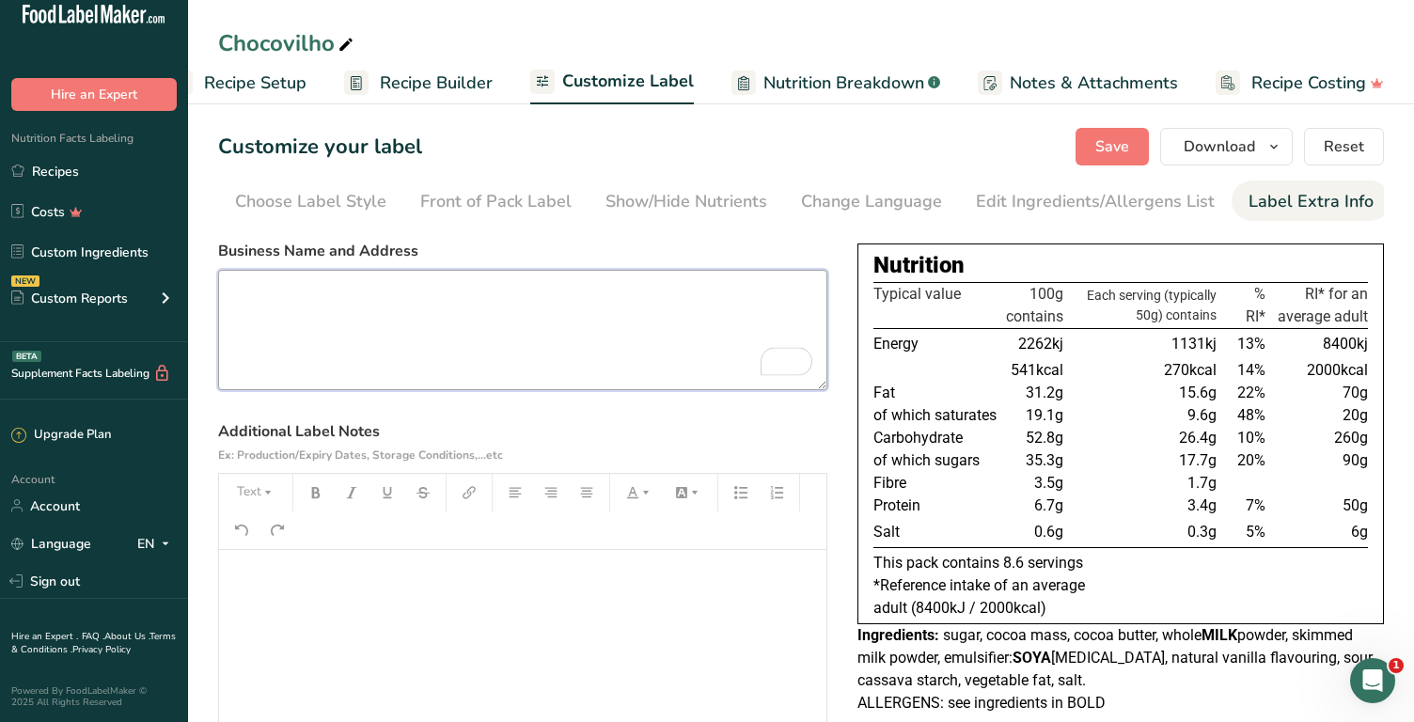
scroll to position [0, 0]
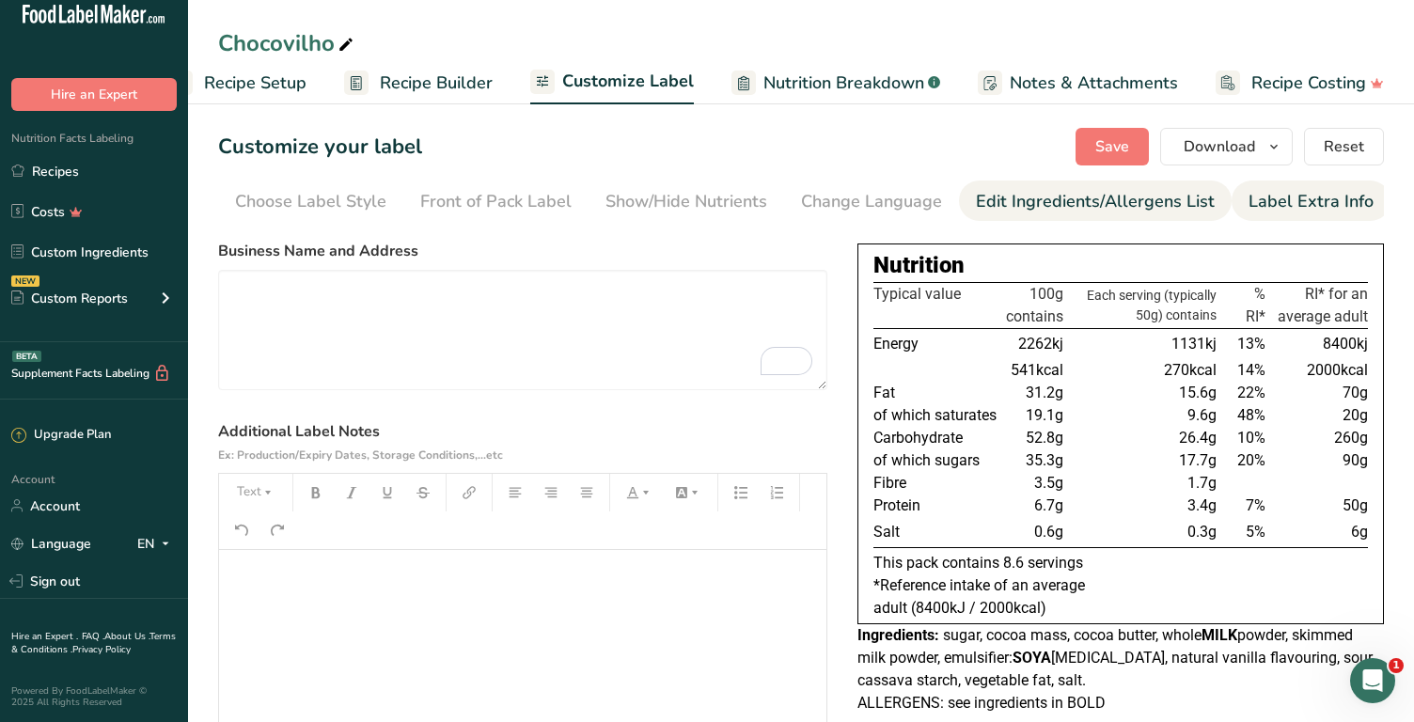
click at [1027, 212] on div "Edit Ingredients/Allergens List" at bounding box center [1095, 201] width 239 height 25
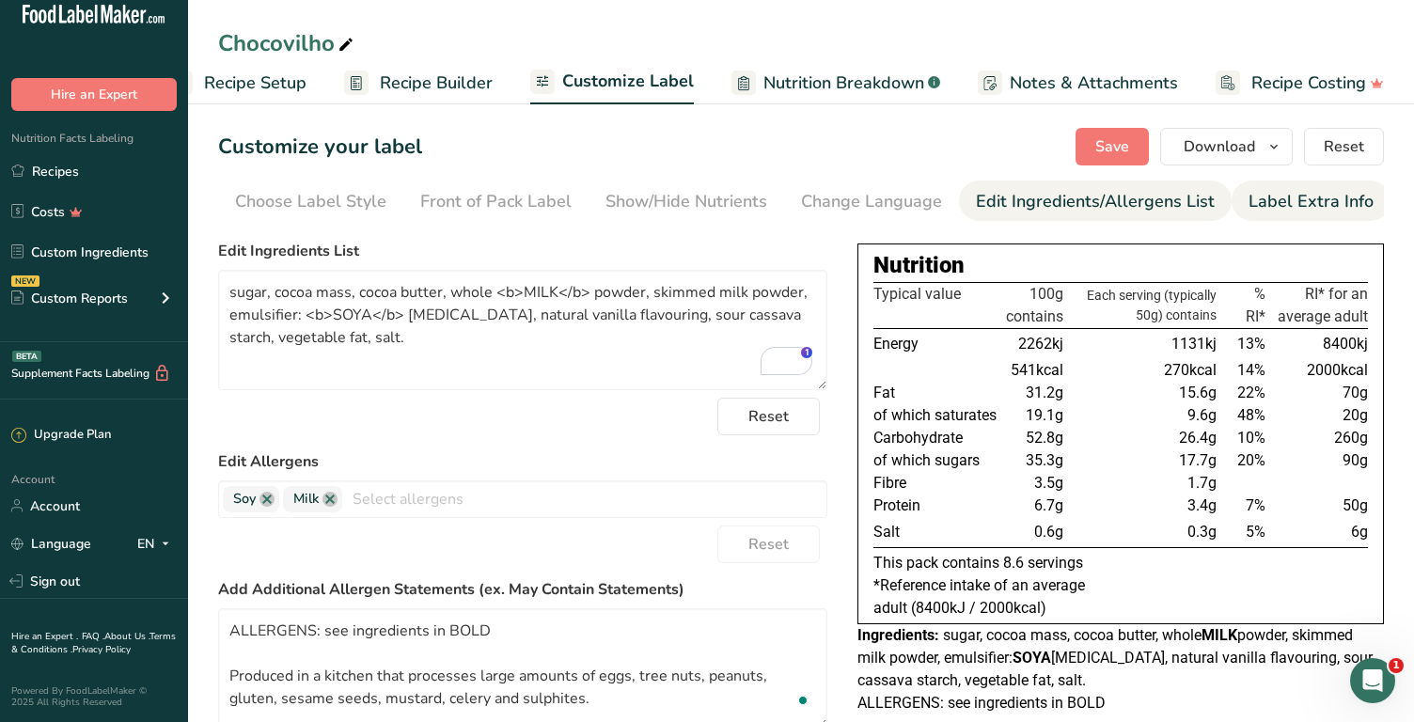
click at [1303, 200] on div "Label Extra Info" at bounding box center [1311, 201] width 125 height 25
type textarea "Giuliana Pimenta First Floor, Food Exchange, New Covent Garden Market - SW8 5El…"
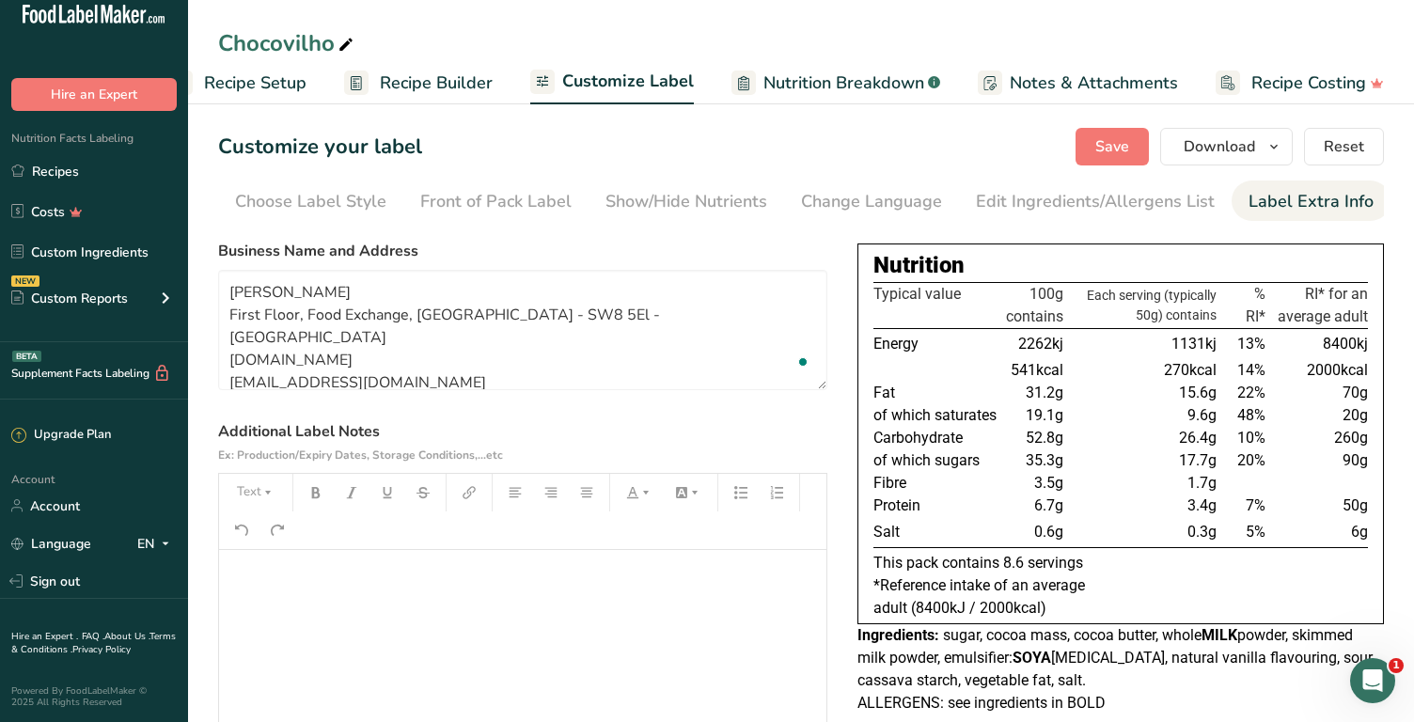
click at [332, 572] on p "﻿" at bounding box center [522, 576] width 589 height 23
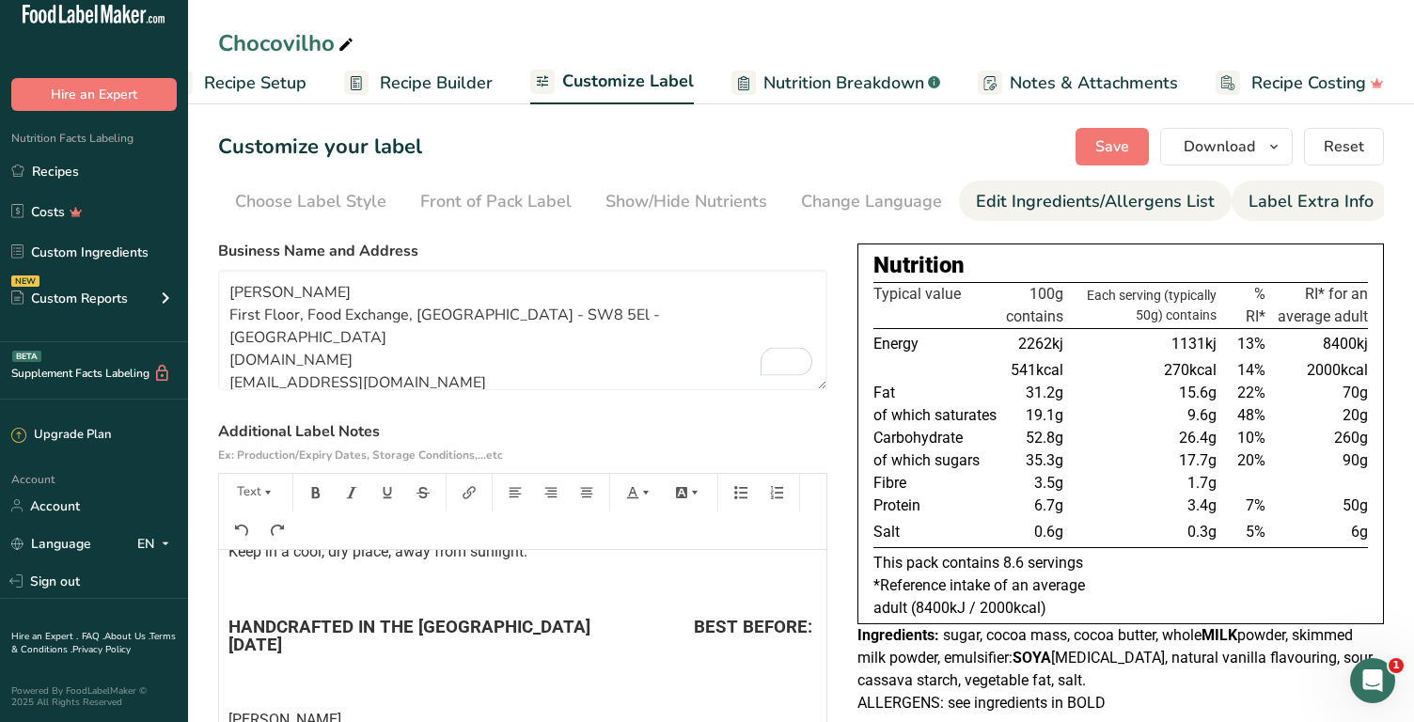
click at [1053, 196] on div "Edit Ingredients/Allergens List" at bounding box center [1095, 201] width 239 height 25
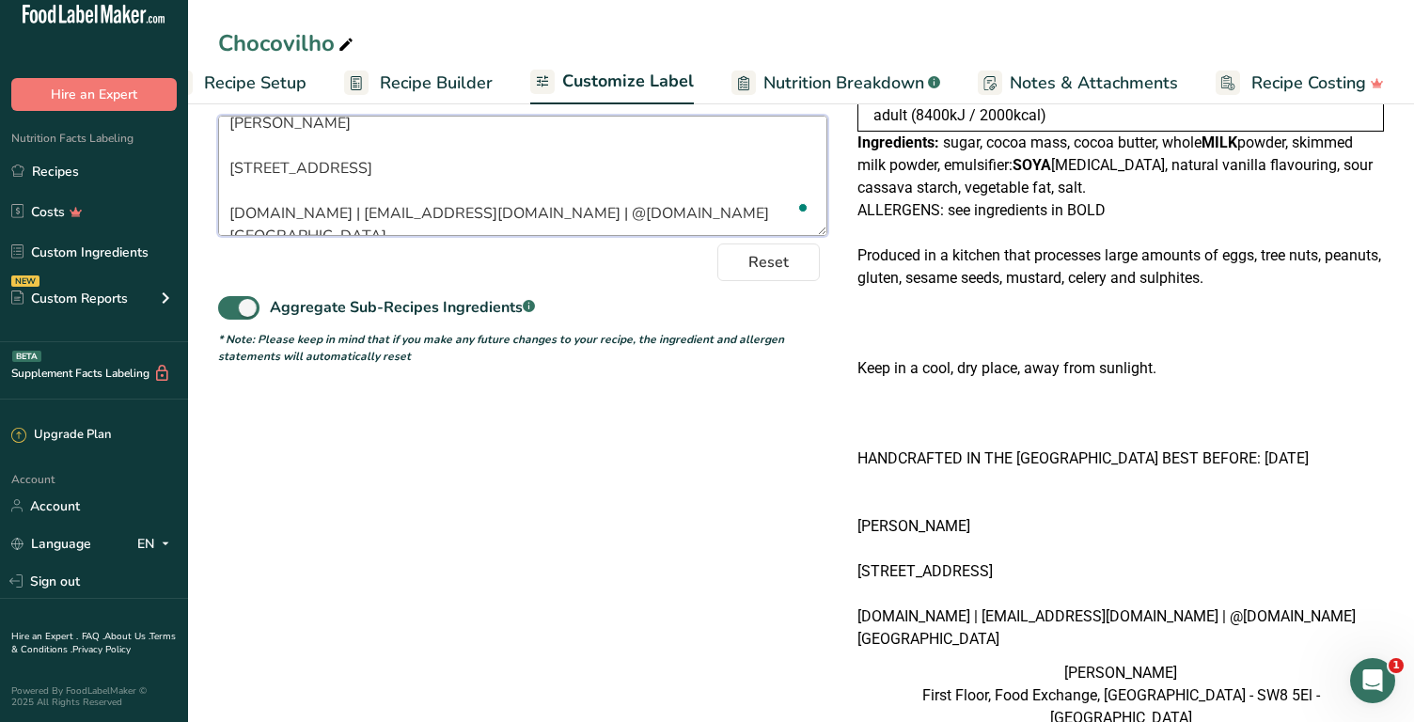
drag, startPoint x: 230, startPoint y: 128, endPoint x: 628, endPoint y: 343, distance: 452.3
click at [628, 343] on form "Edit Ingredients List sugar, cocoa mass, cocoa butter, whole <b>MILK</b> powder…" at bounding box center [522, 56] width 609 height 618
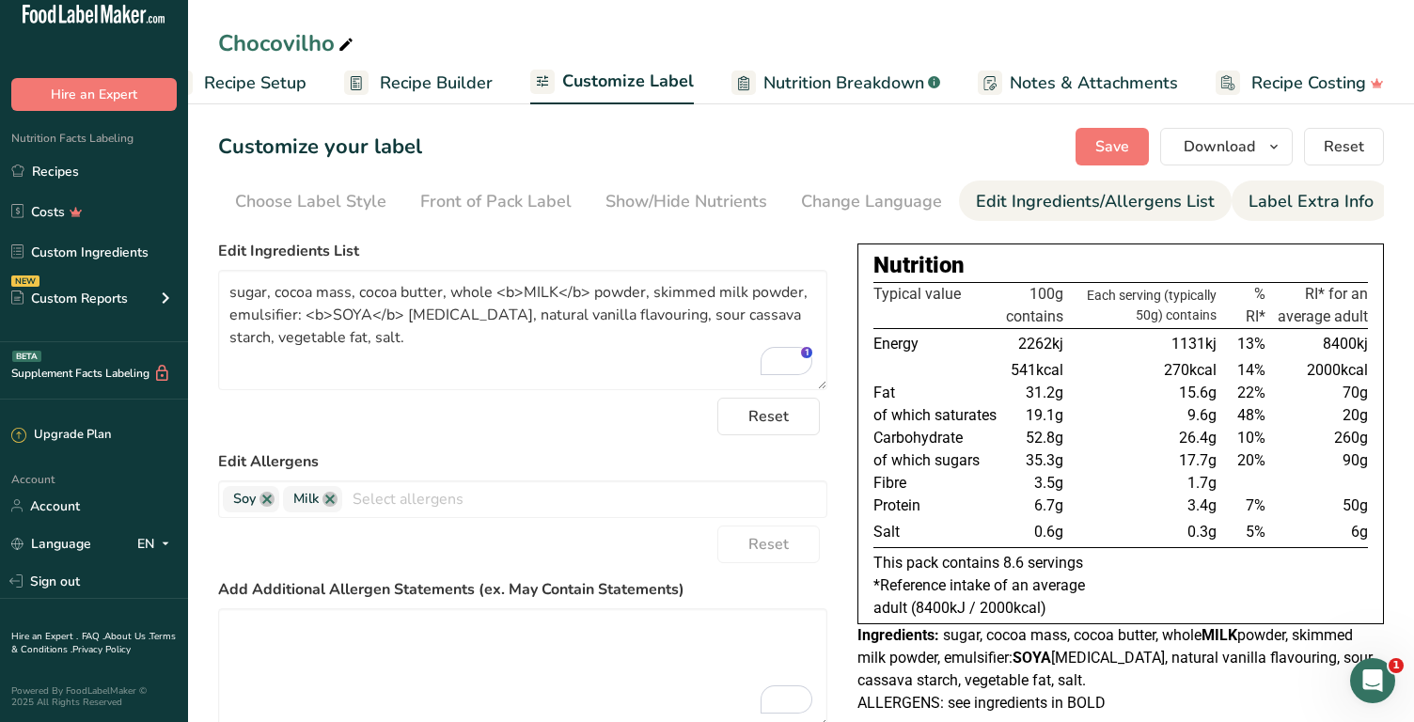
click at [1294, 198] on div "Label Extra Info" at bounding box center [1311, 201] width 125 height 25
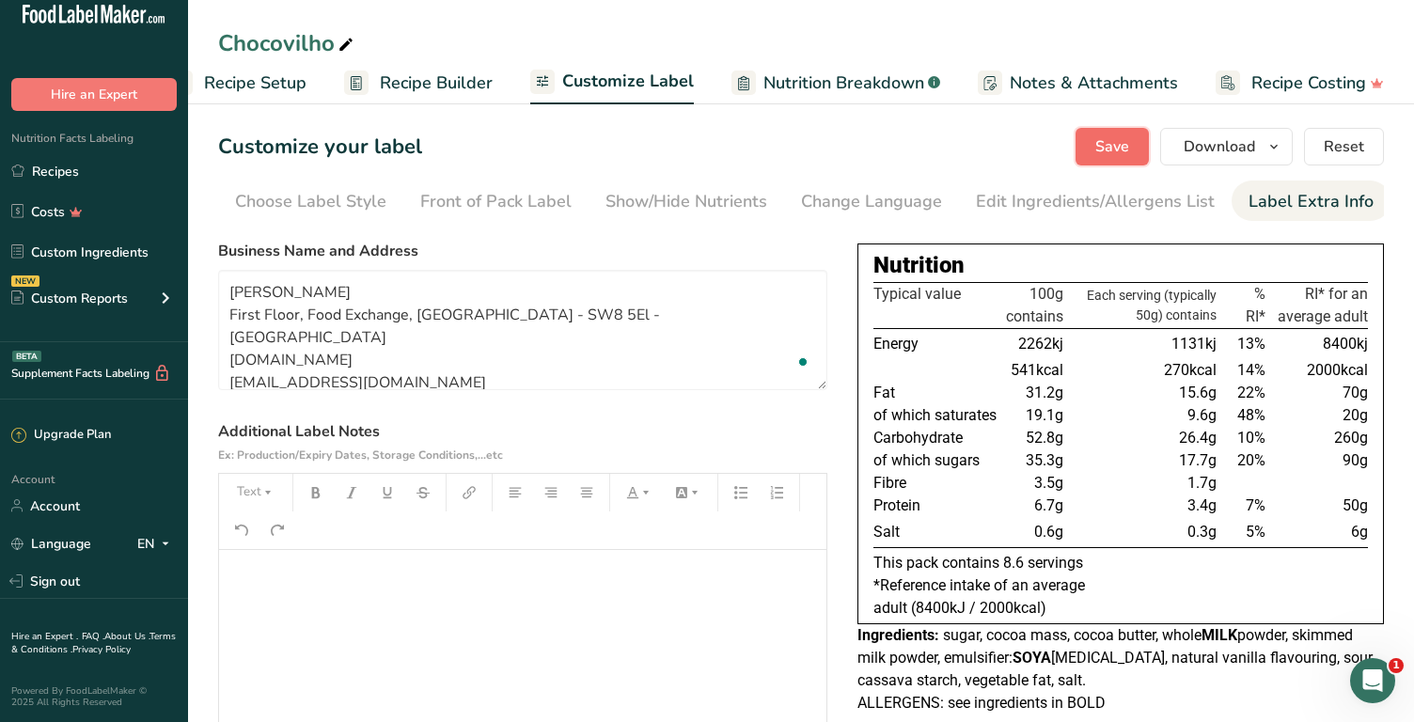
click at [1110, 151] on span "Save" at bounding box center [1112, 146] width 34 height 23
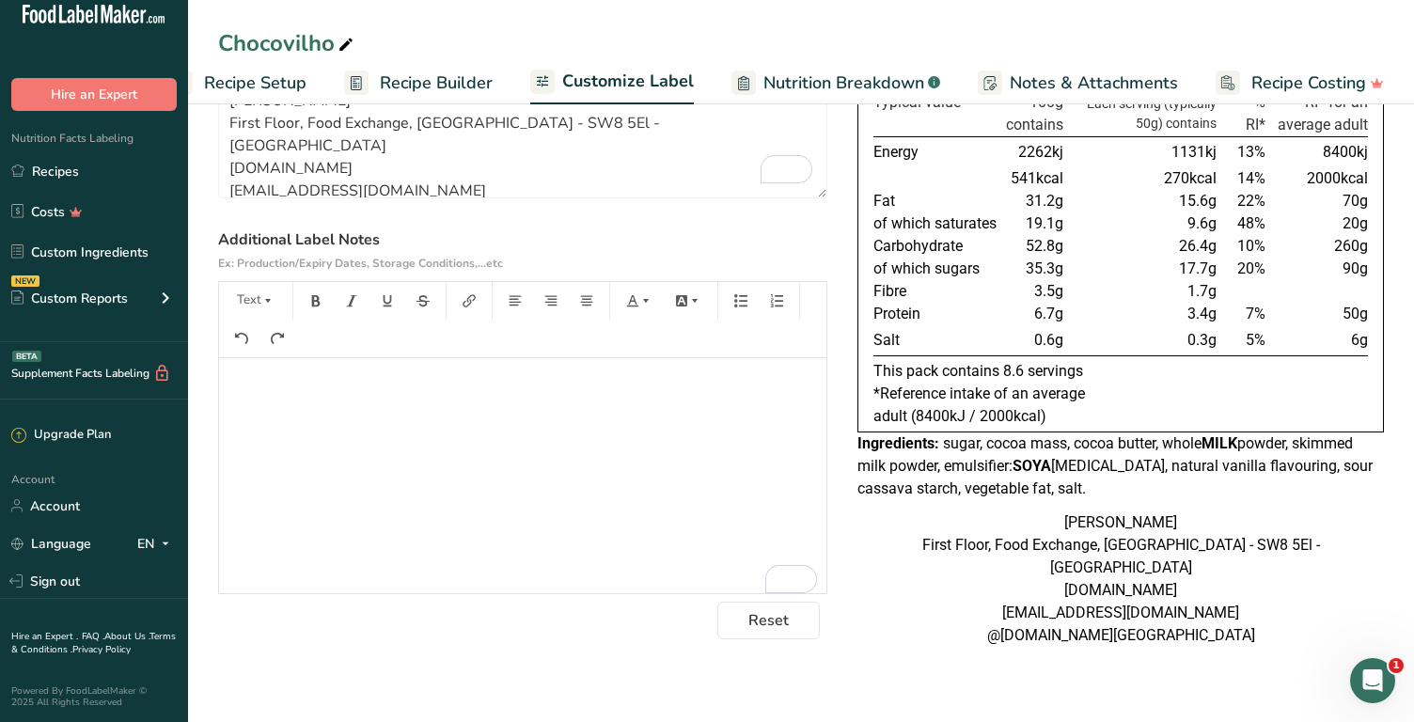
click at [256, 380] on p "﻿" at bounding box center [522, 384] width 589 height 23
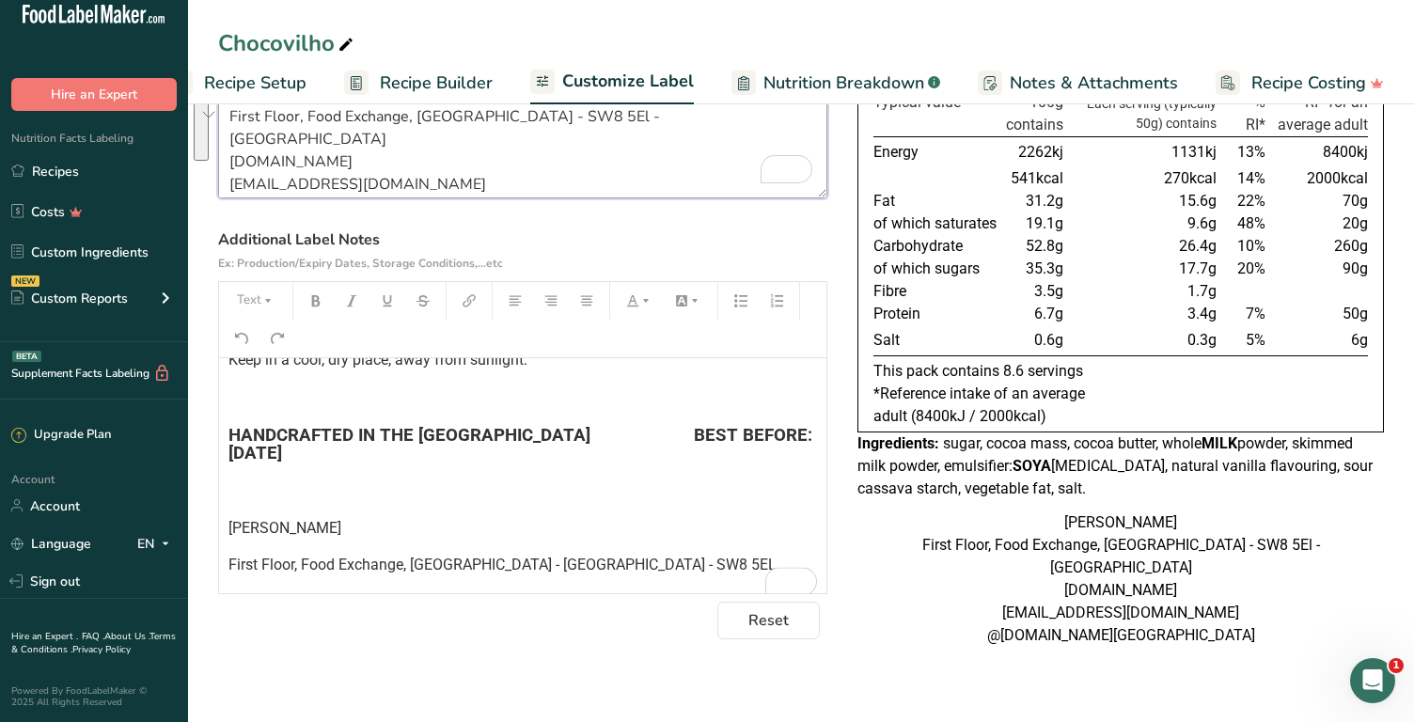
drag, startPoint x: 408, startPoint y: 195, endPoint x: 227, endPoint y: 116, distance: 197.9
click at [227, 116] on textarea "Giuliana Pimenta First Floor, Food Exchange, New Covent Garden Market - SW8 5El…" at bounding box center [522, 138] width 609 height 120
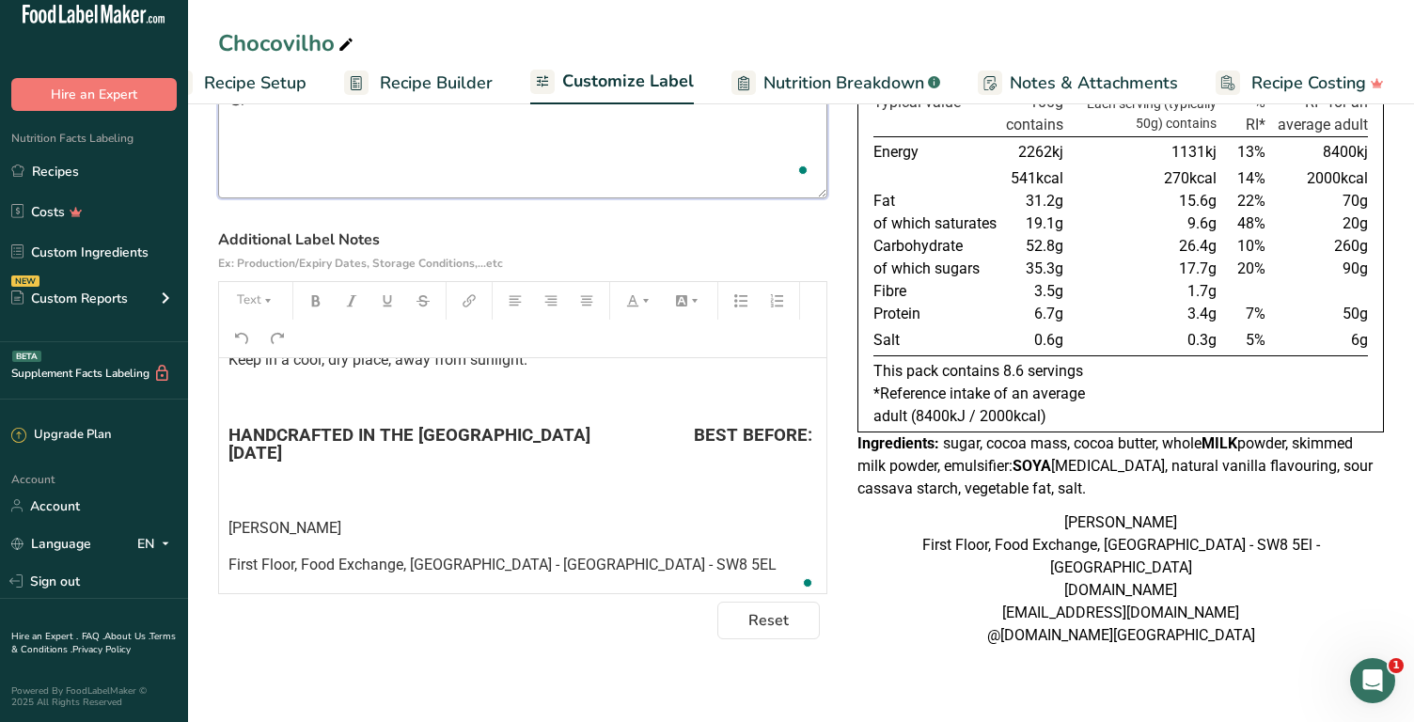
type textarea "G"
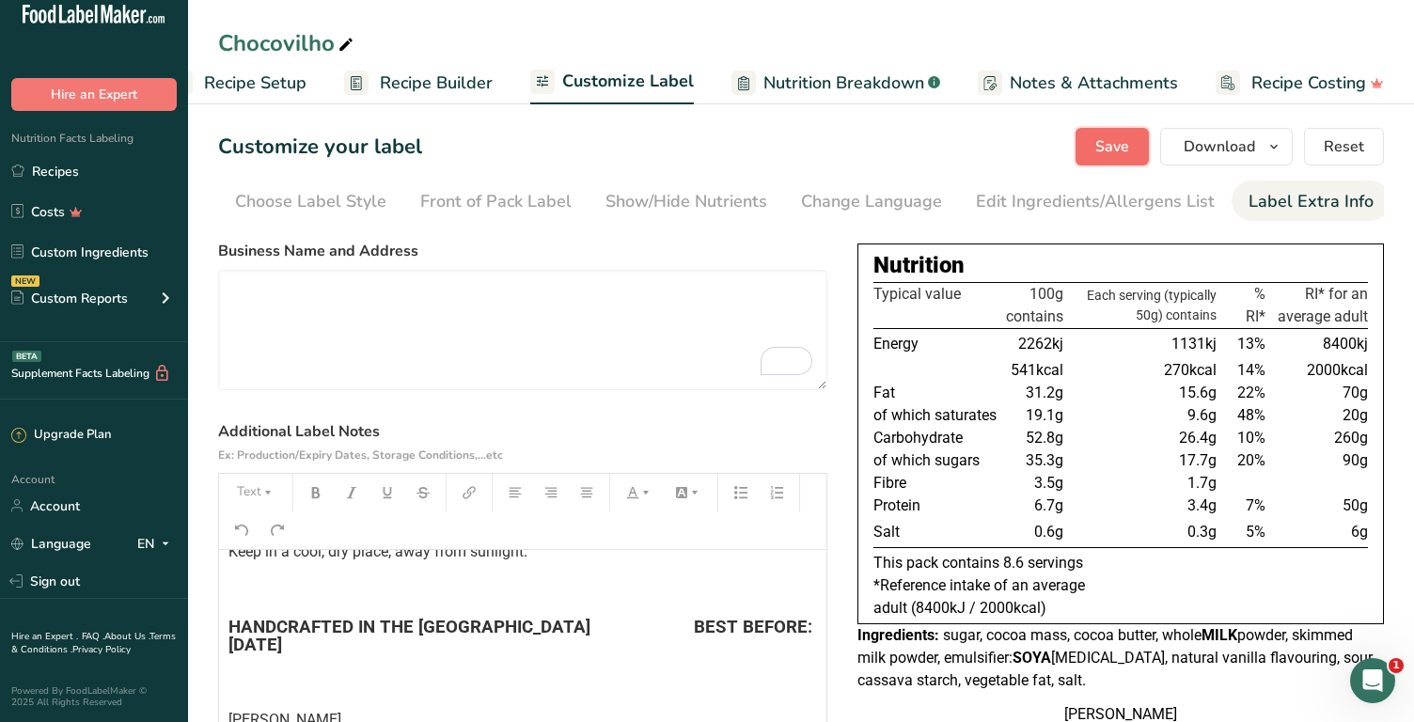
click at [1112, 144] on span "Save" at bounding box center [1112, 146] width 34 height 23
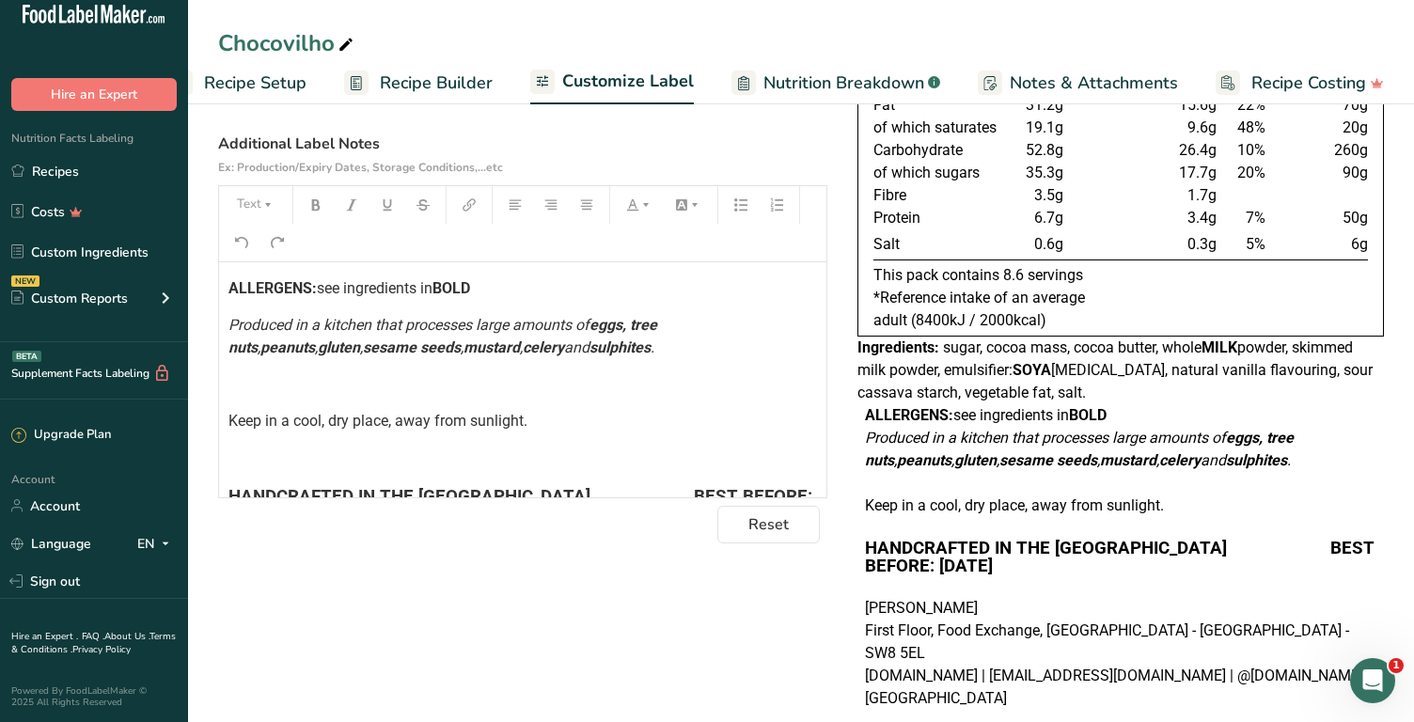
click at [230, 284] on span "ALLERGENS:" at bounding box center [272, 288] width 88 height 18
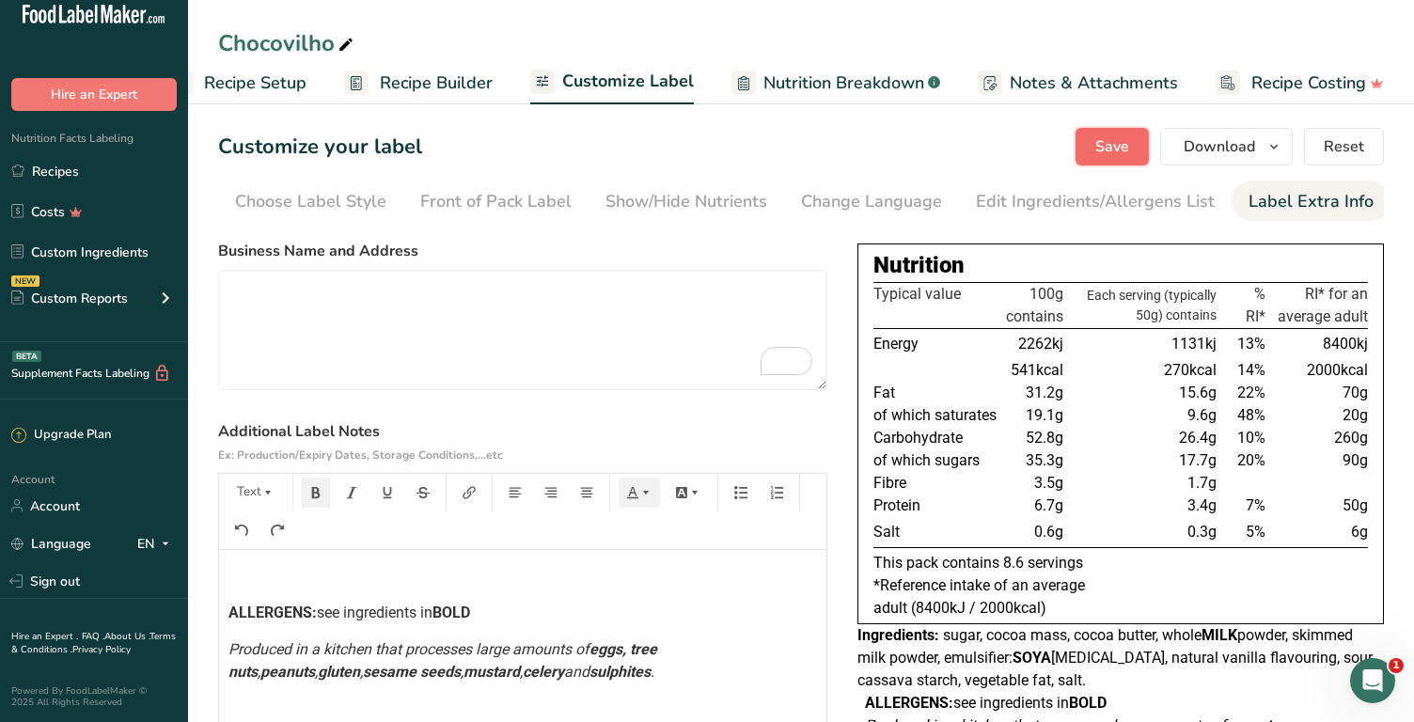
click at [1127, 139] on span "Save" at bounding box center [1112, 146] width 34 height 23
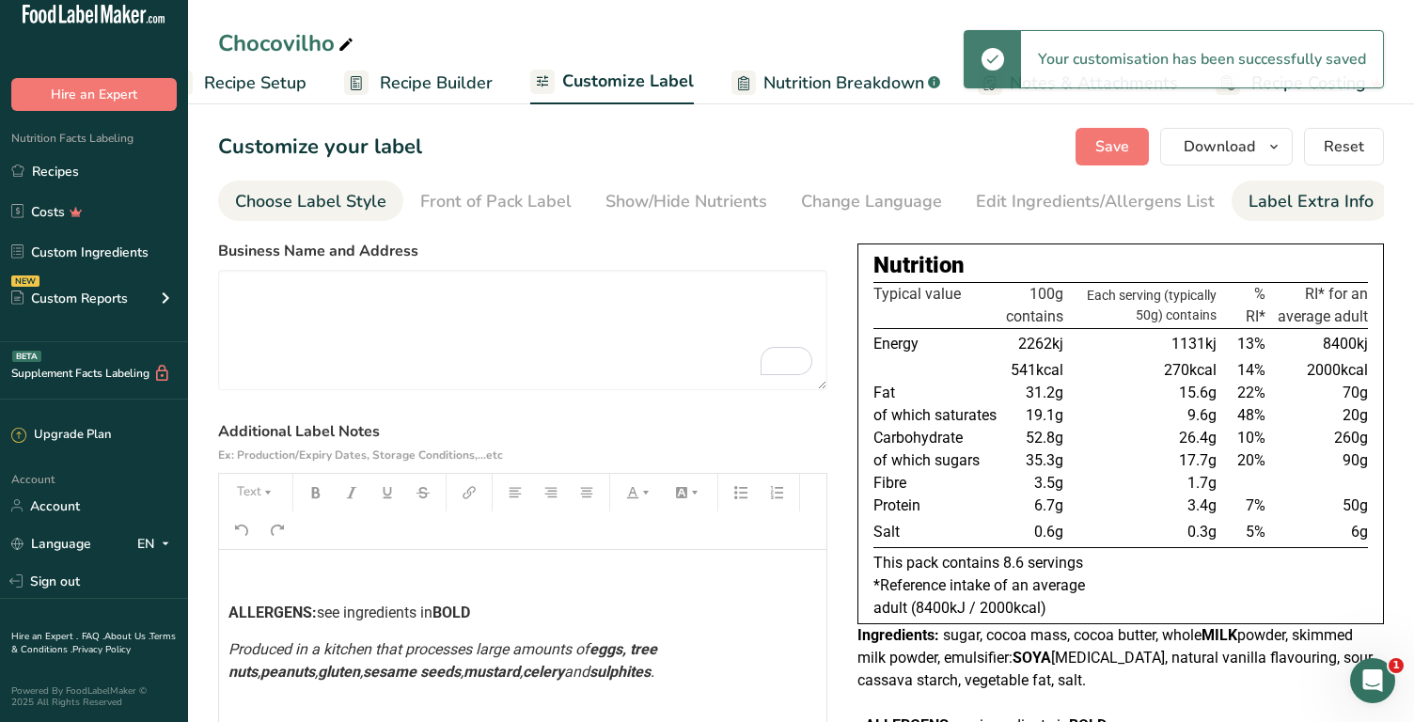
click at [303, 190] on div "Choose Label Style" at bounding box center [310, 201] width 151 height 25
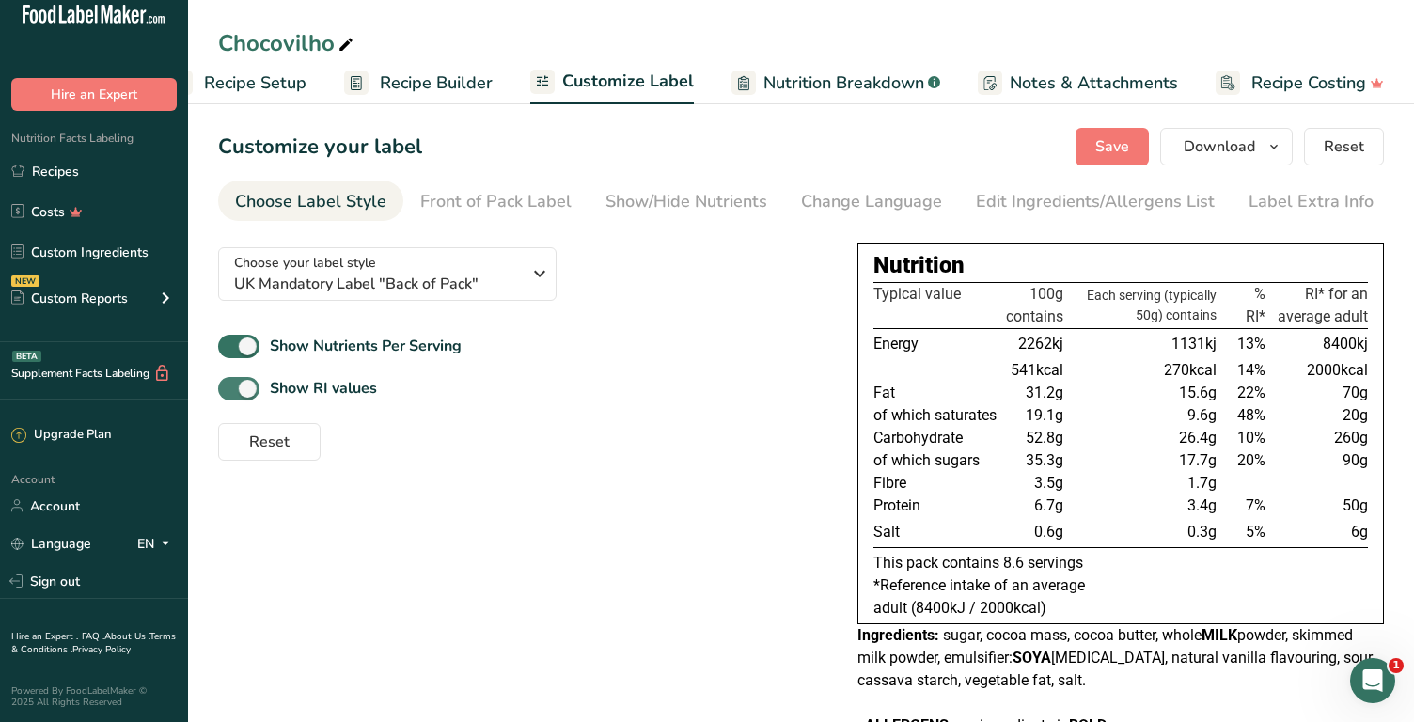
click at [223, 387] on span at bounding box center [238, 389] width 41 height 24
click at [223, 387] on input "Show RI values" at bounding box center [224, 389] width 12 height 12
checkbox input "false"
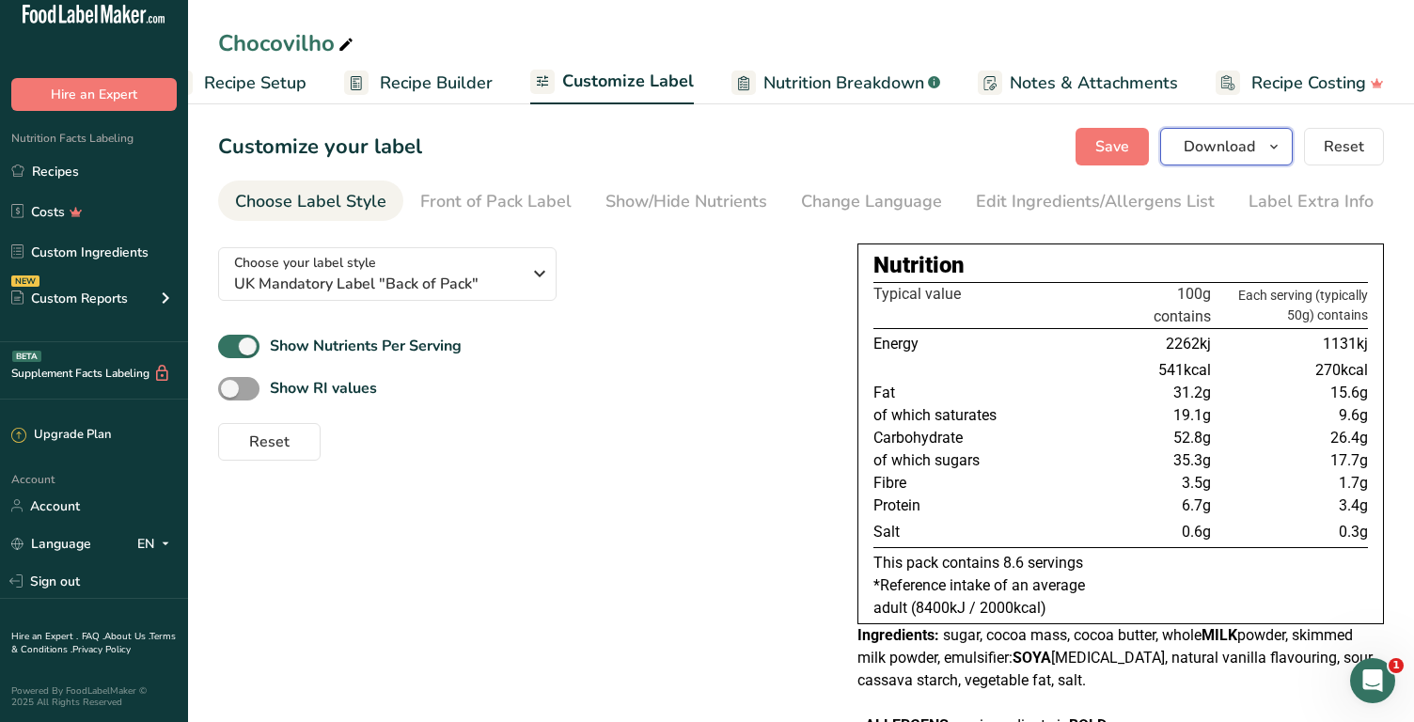
click at [1251, 151] on span "Download" at bounding box center [1219, 146] width 71 height 23
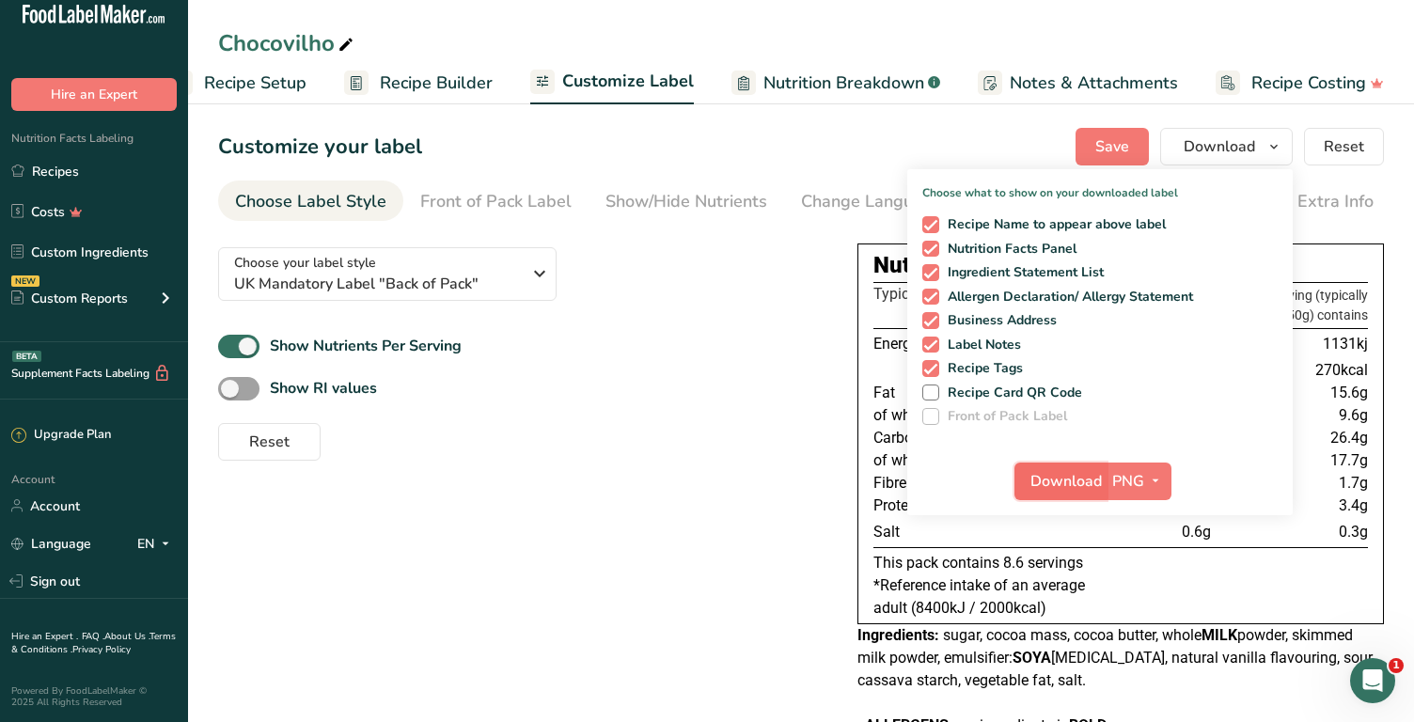
click at [1099, 485] on span "Download" at bounding box center [1066, 481] width 71 height 23
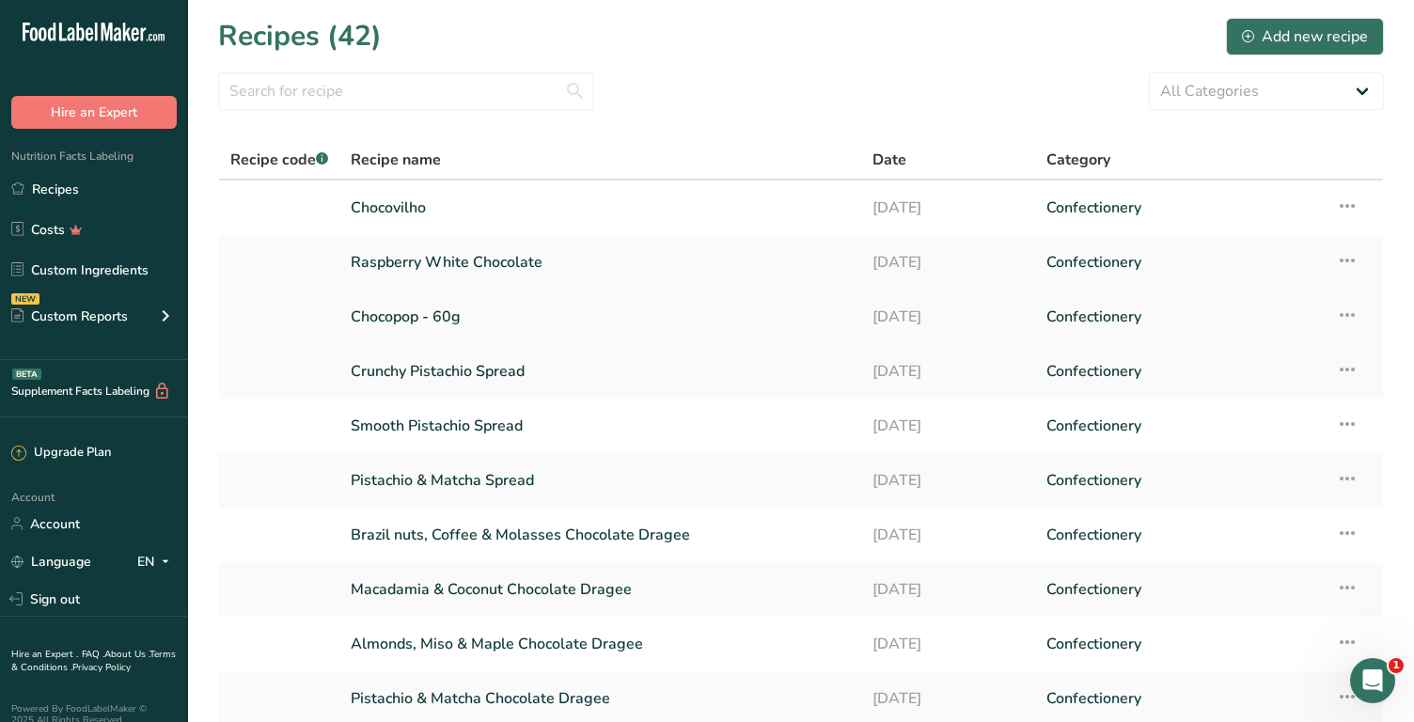
click at [417, 310] on link "Chocopop - 60g" at bounding box center [600, 316] width 499 height 39
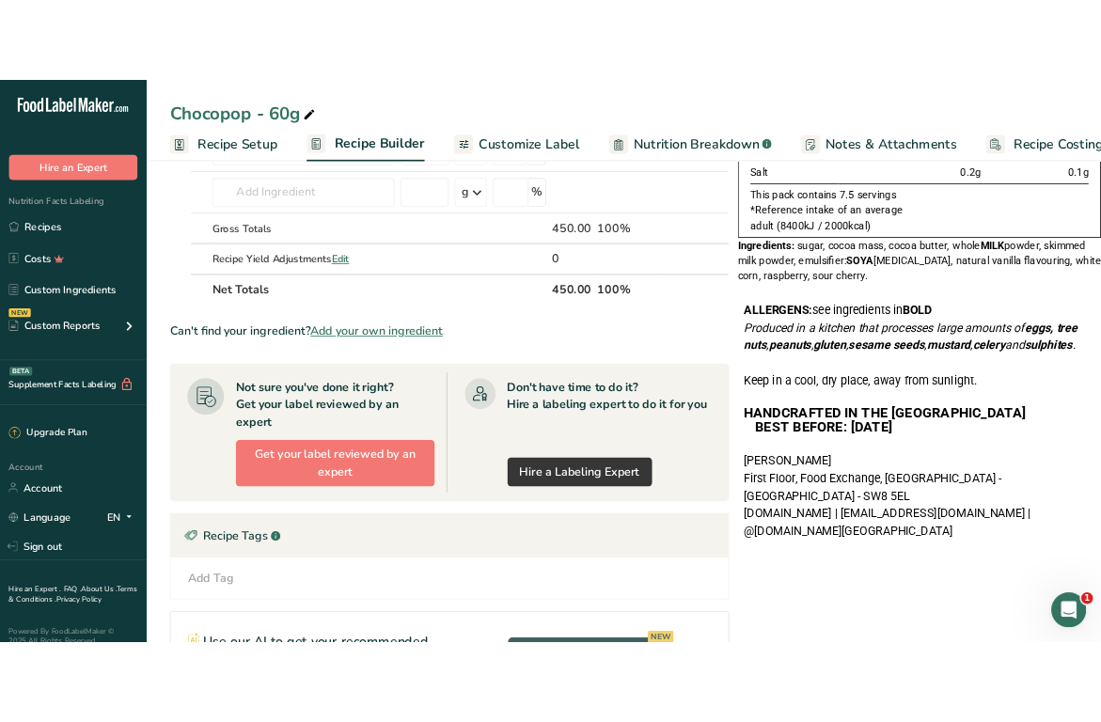
scroll to position [297, 0]
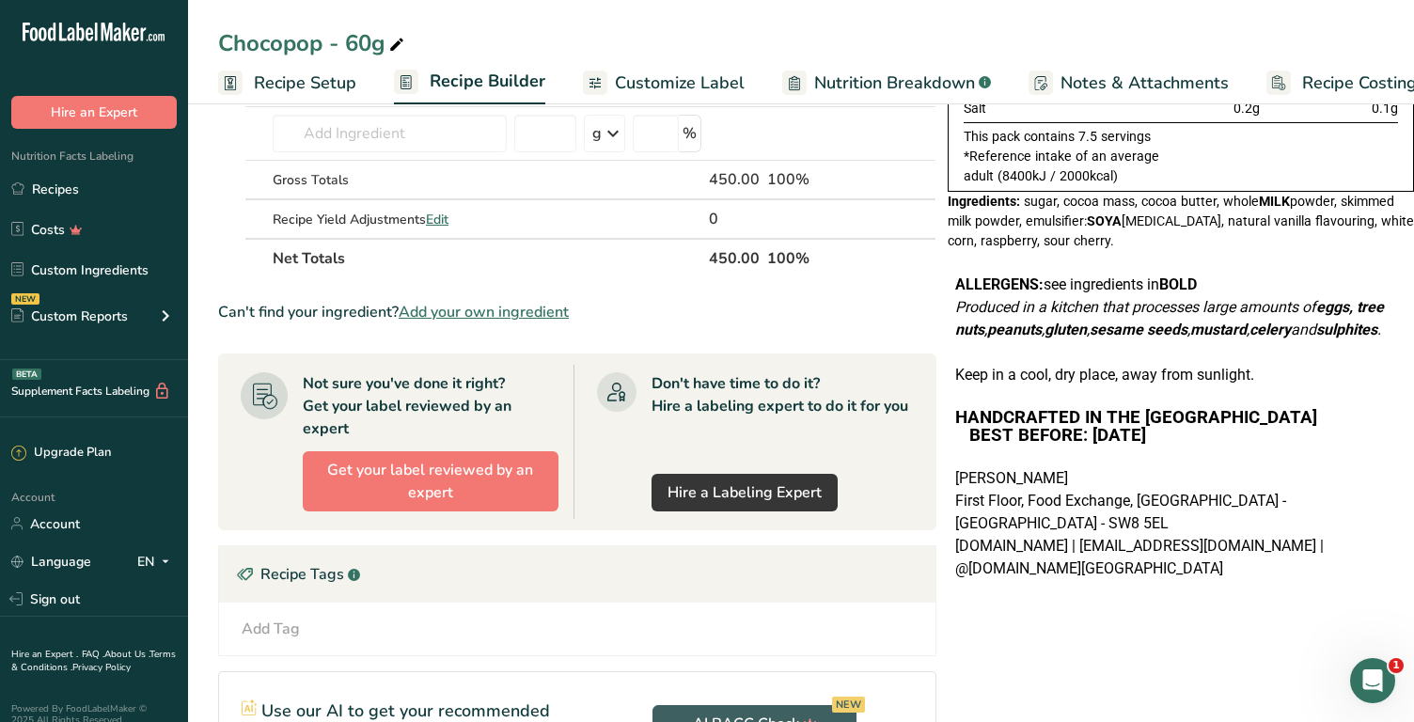
drag, startPoint x: 952, startPoint y: 285, endPoint x: 1145, endPoint y: 593, distance: 364.2
click at [1145, 593] on div "ALLERGENS: see ingredients in BOLD Produced in a kitchen that processes large a…" at bounding box center [1181, 426] width 466 height 351
copy div "ALLERGENS: see ingredients in BOLD Produced in a kitchen that processes large a…"
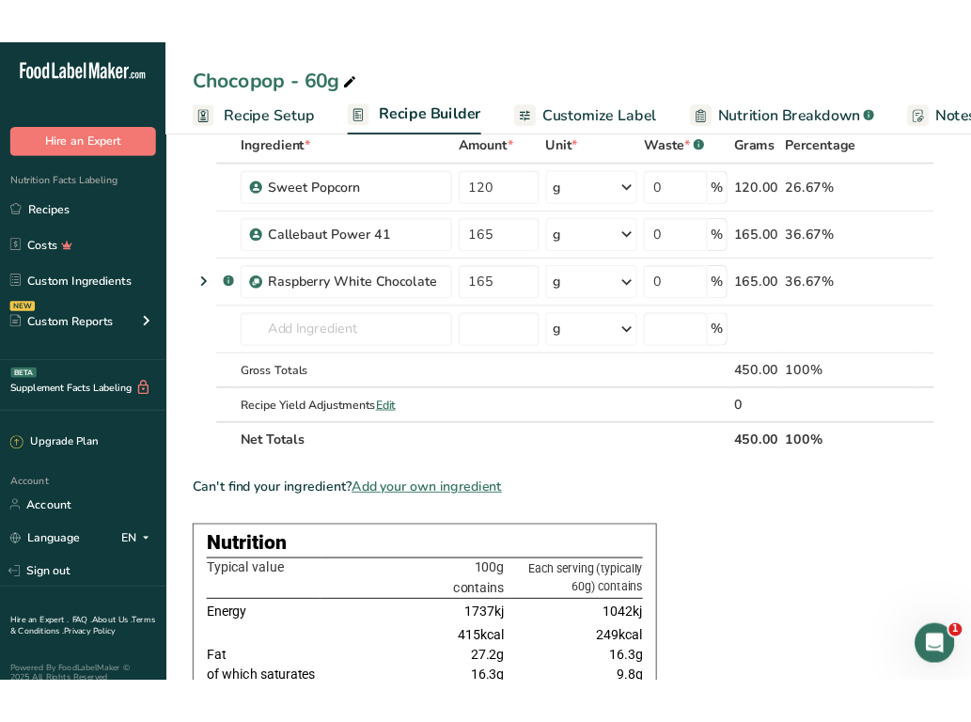
scroll to position [0, 0]
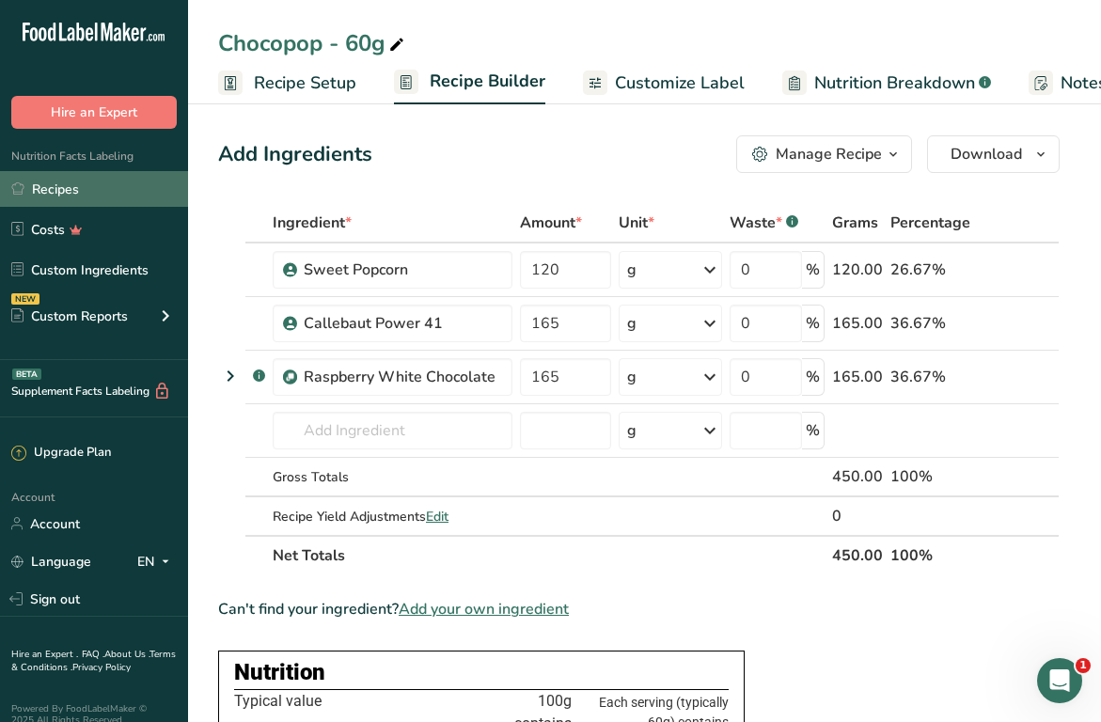
click at [76, 193] on link "Recipes" at bounding box center [94, 189] width 188 height 36
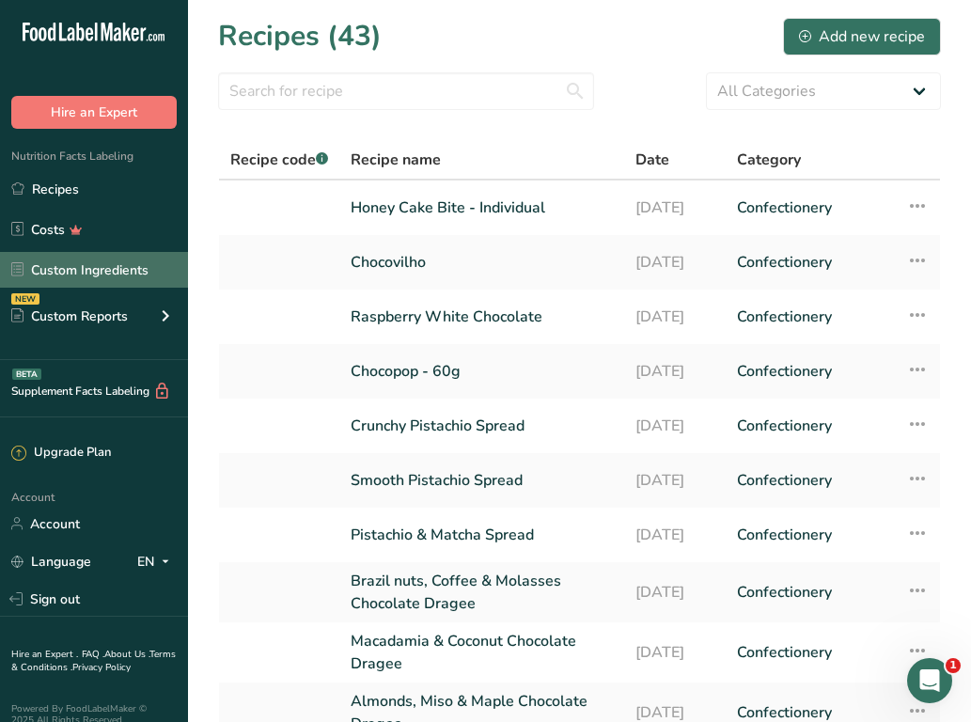
click at [93, 276] on link "Custom Ingredients" at bounding box center [94, 270] width 188 height 36
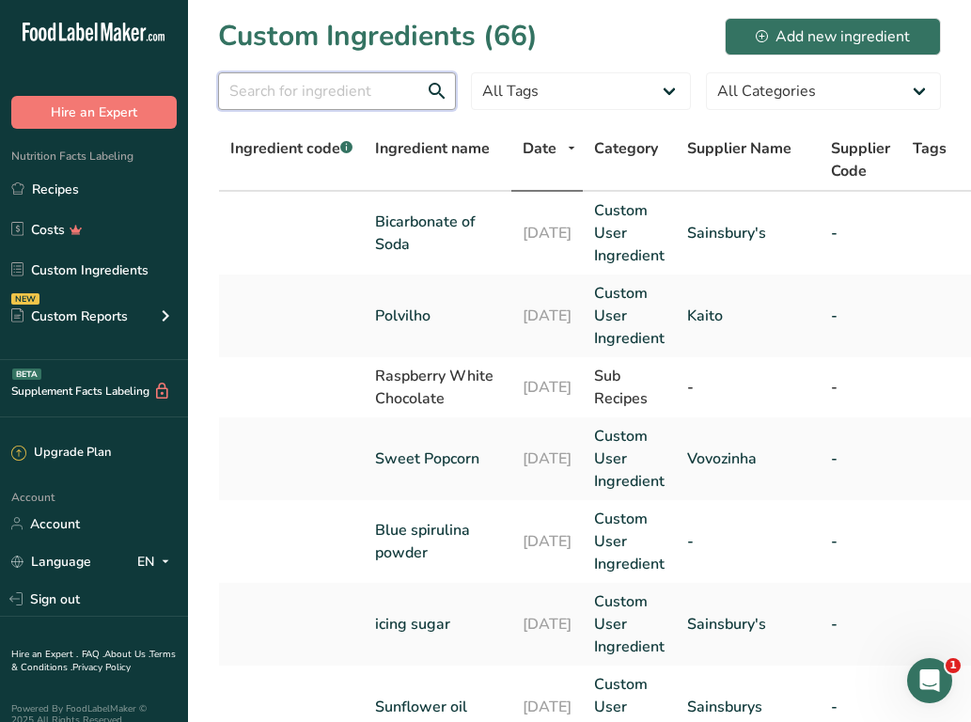
click at [296, 85] on input "text" at bounding box center [337, 91] width 238 height 38
type input "cocoa powder"
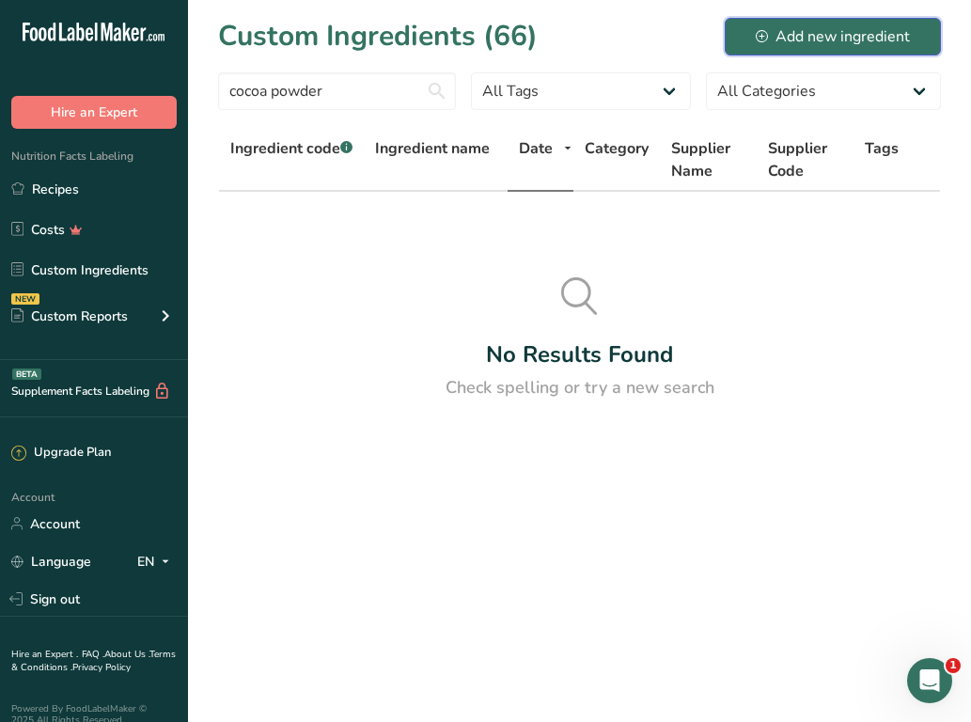
click at [788, 34] on div "Add new ingredient" at bounding box center [833, 36] width 154 height 23
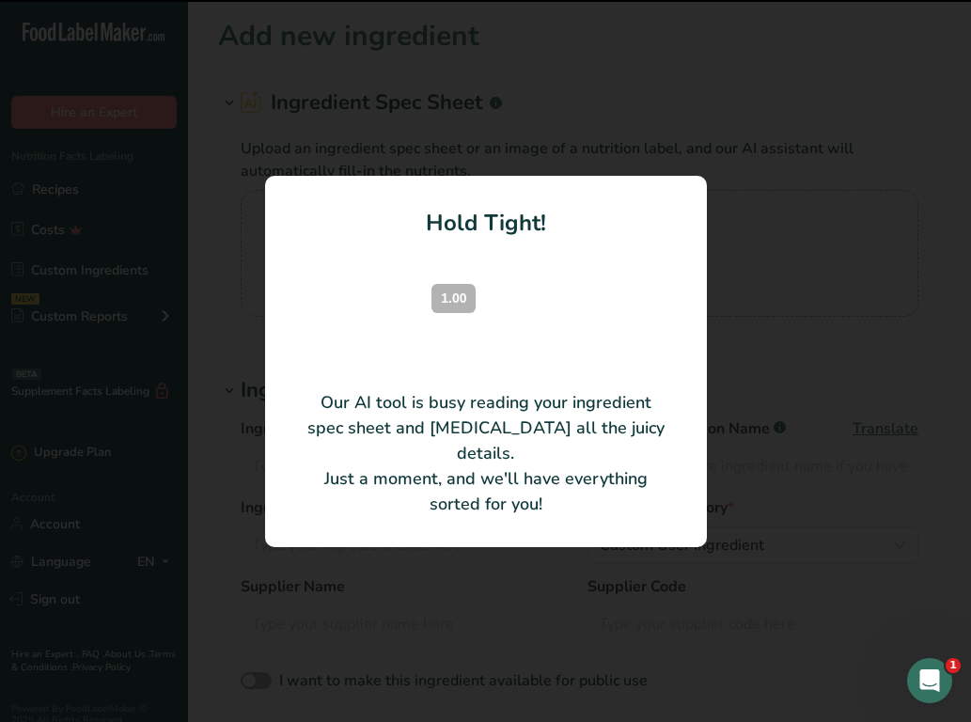
type input "Rich Terracotta cocoa powder"
type input "Olam Cocoa BV"
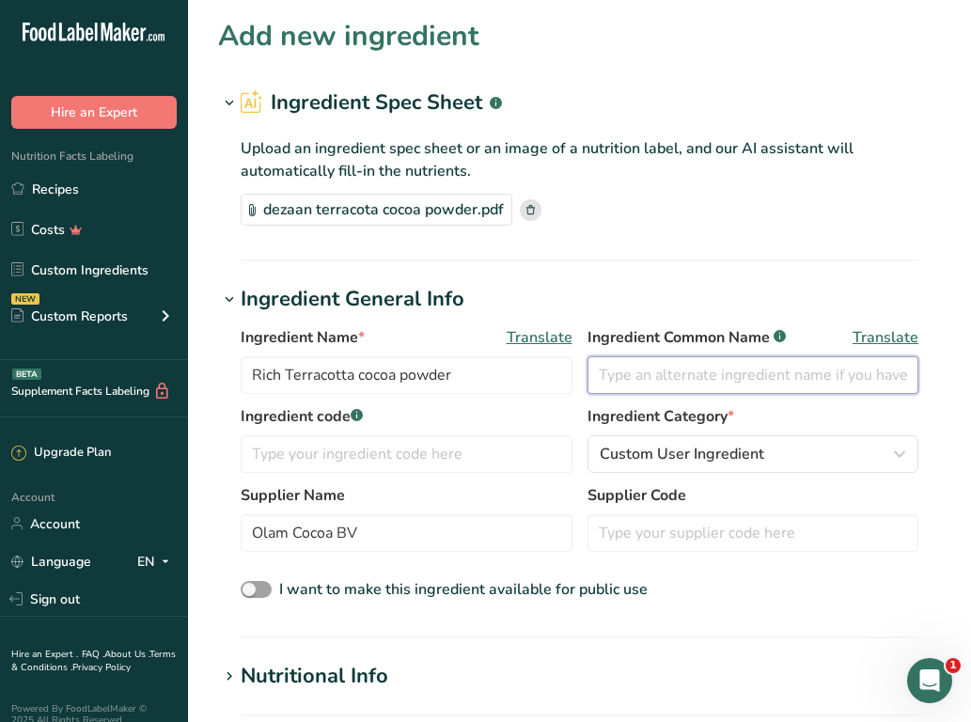
click at [610, 375] on input "text" at bounding box center [754, 375] width 332 height 38
type input "Cocoa Powder"
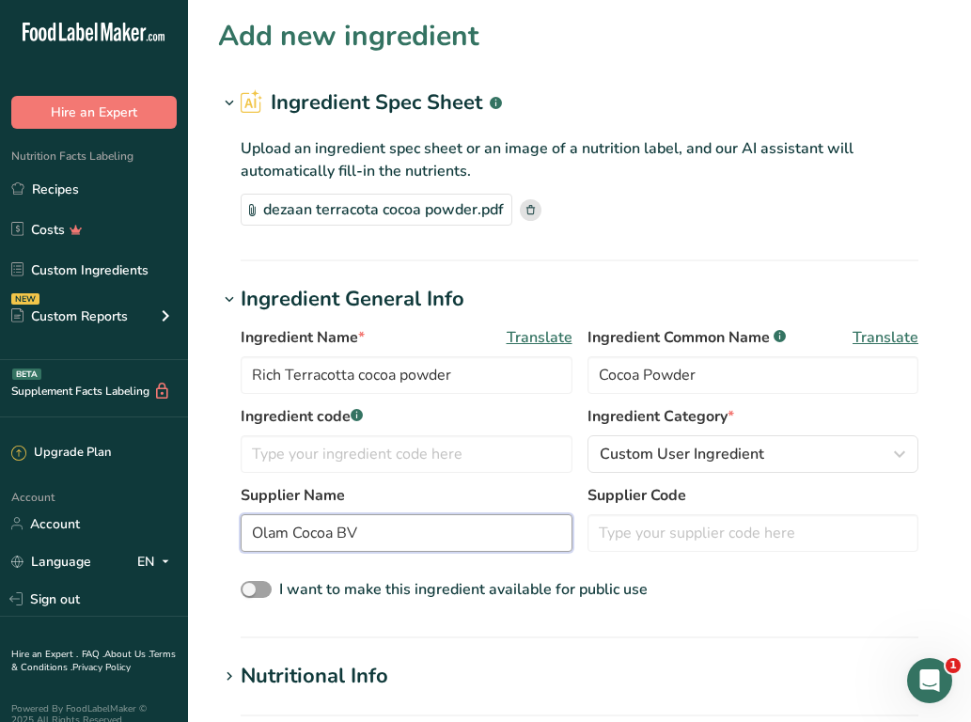
drag, startPoint x: 378, startPoint y: 536, endPoint x: 236, endPoint y: 534, distance: 142.0
click at [236, 534] on div "Ingredient Name * Translate Rich Terracotta cocoa powder Ingredient Common Name…" at bounding box center [579, 464] width 723 height 299
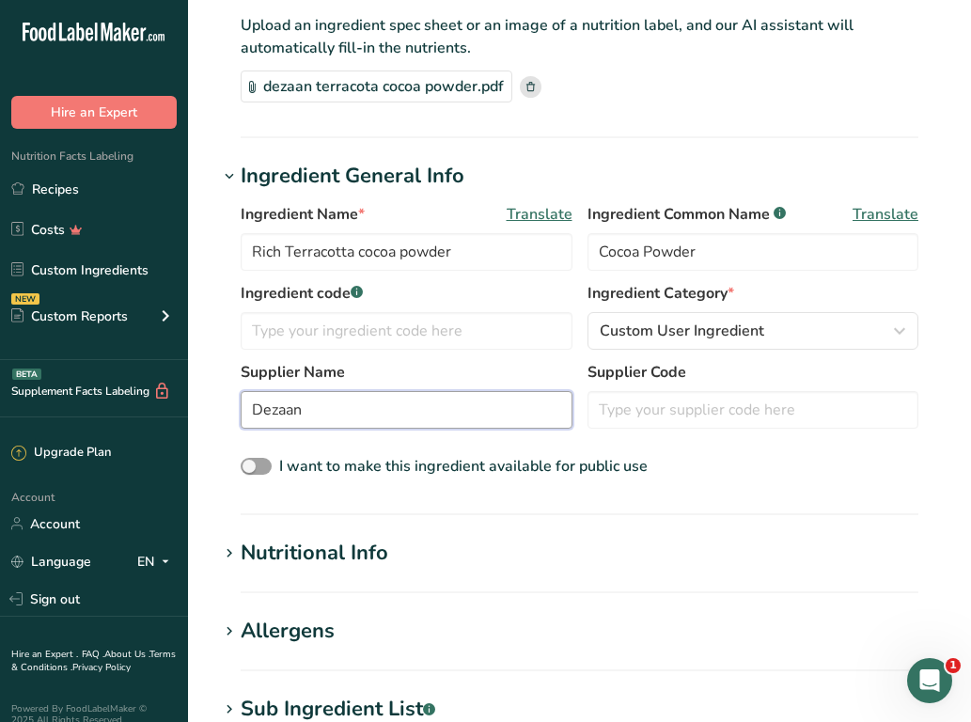
scroll to position [127, 0]
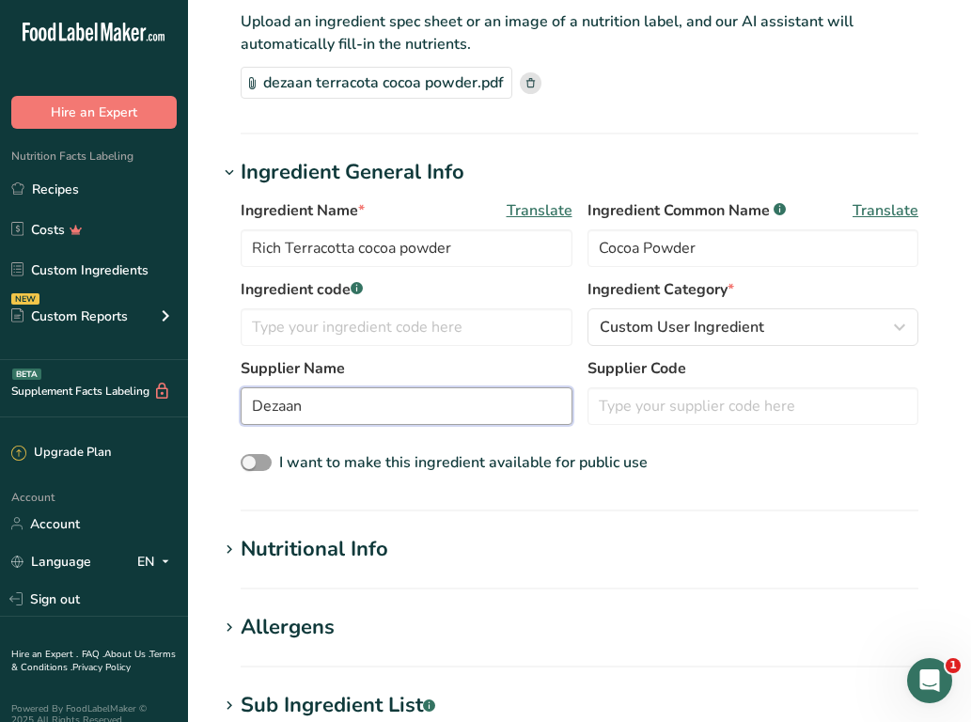
type input "Dezaan"
click at [326, 538] on div "Nutritional Info" at bounding box center [315, 549] width 148 height 31
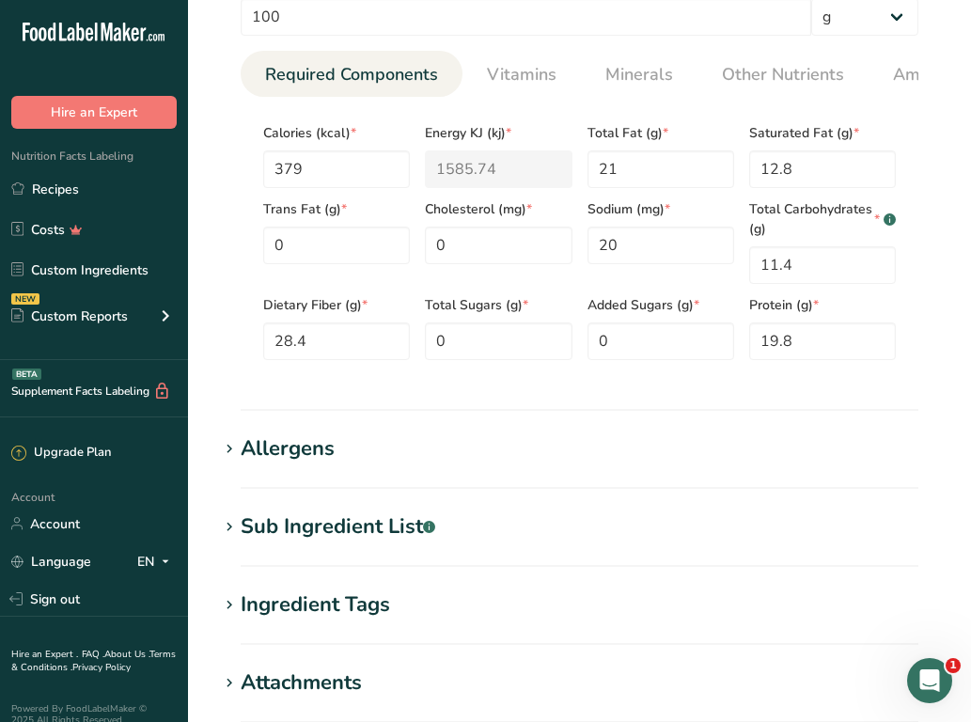
scroll to position [781, 0]
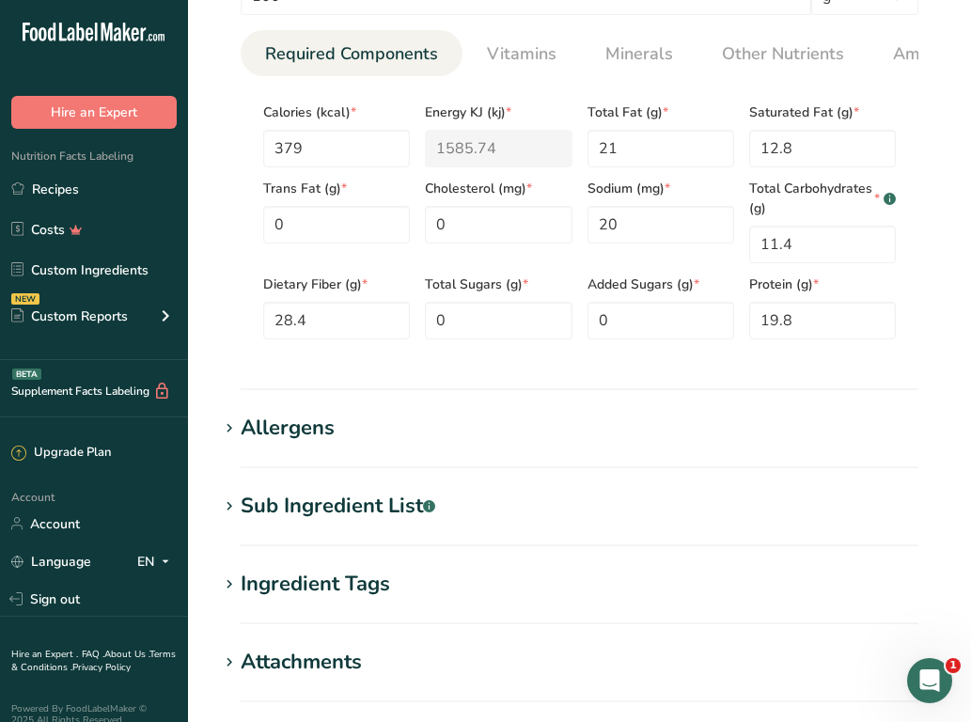
click at [291, 444] on div "Allergens" at bounding box center [288, 428] width 94 height 31
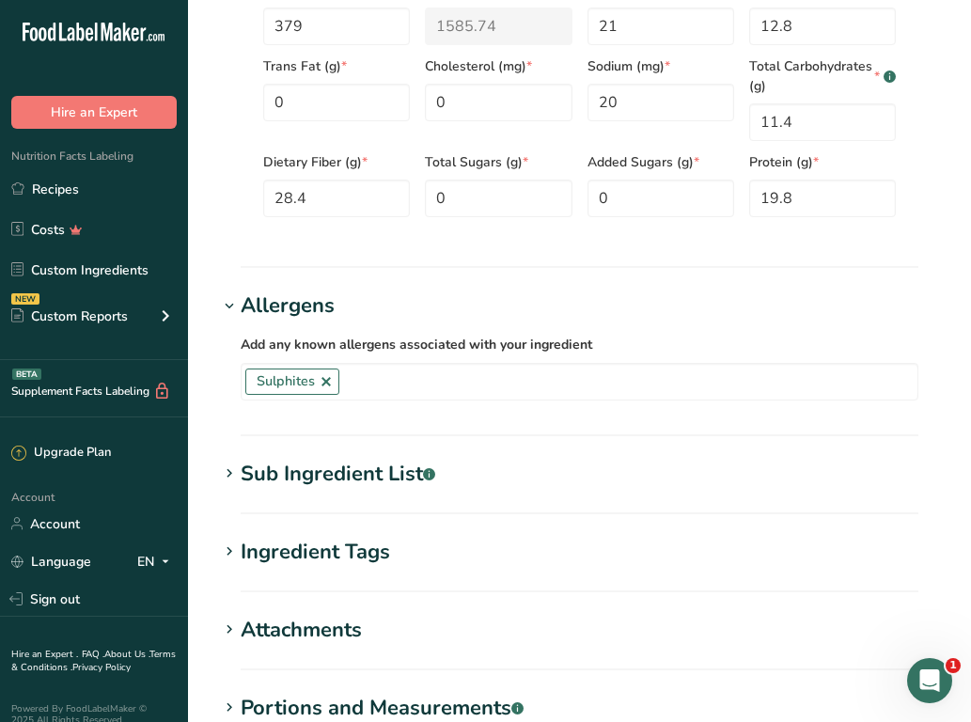
scroll to position [910, 0]
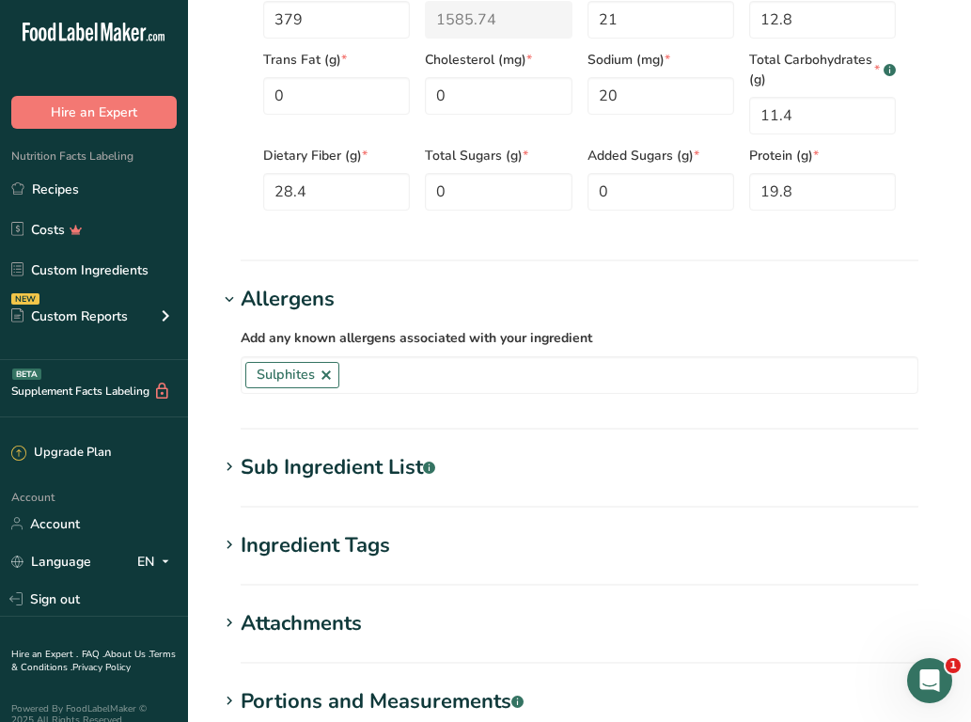
click at [282, 466] on div "Sub Ingredient List .a-a{fill:#347362;}.b-a{fill:#fff;}" at bounding box center [338, 467] width 195 height 31
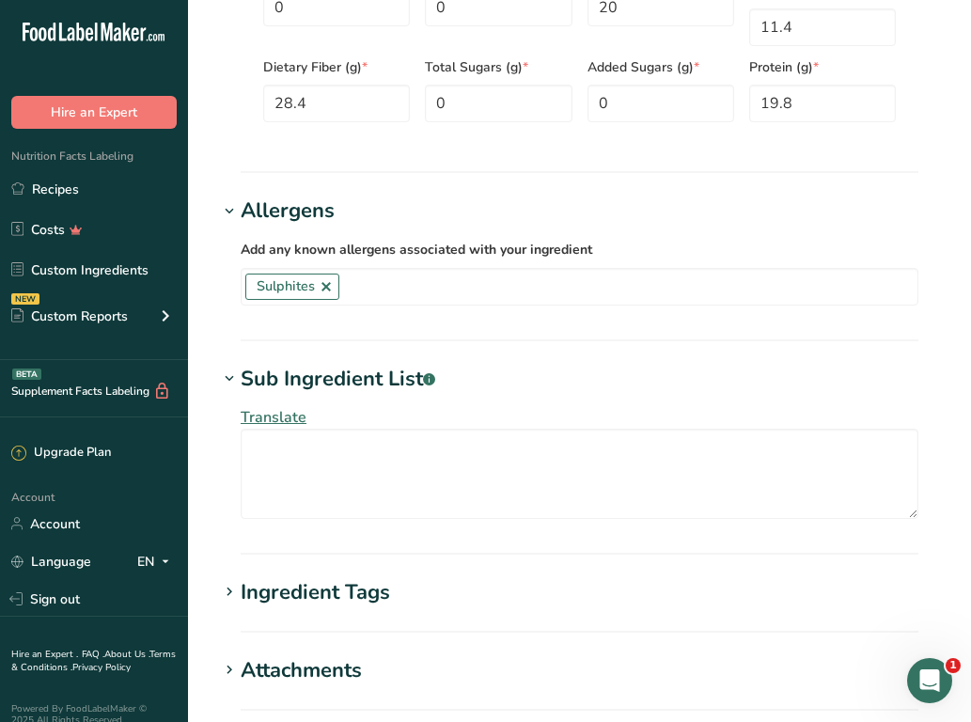
scroll to position [1021, 0]
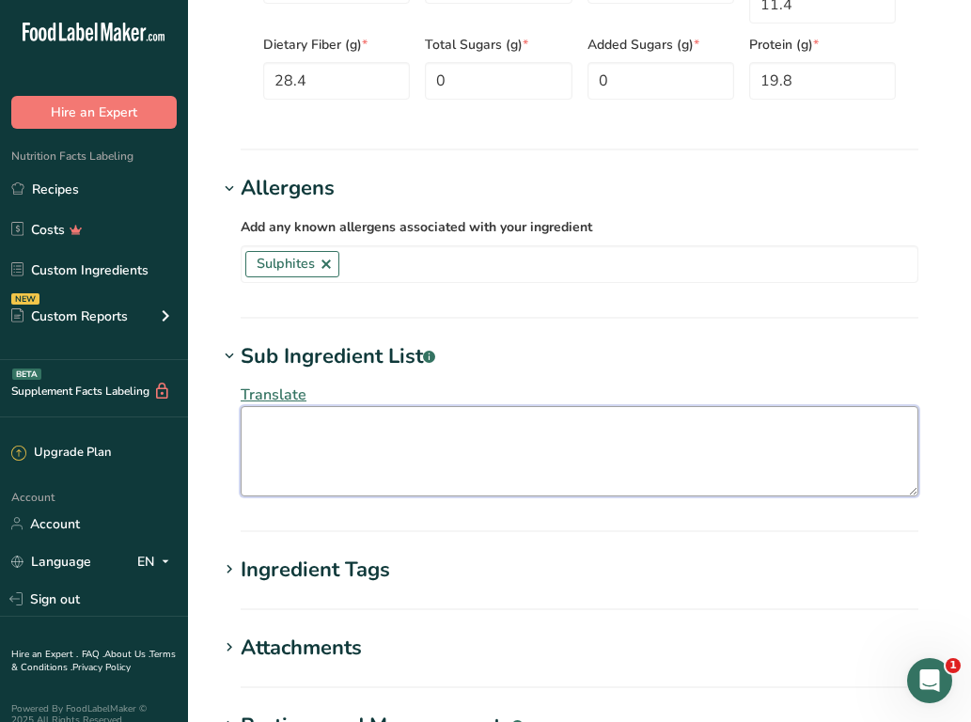
click at [282, 466] on textarea at bounding box center [580, 451] width 678 height 90
click at [301, 431] on textarea "To enrich screen reader interactions, please activate Accessibility in Grammarl…" at bounding box center [580, 451] width 678 height 90
paste textarea "Cocoa Powder; Potassium Carbonate (E501(i))"
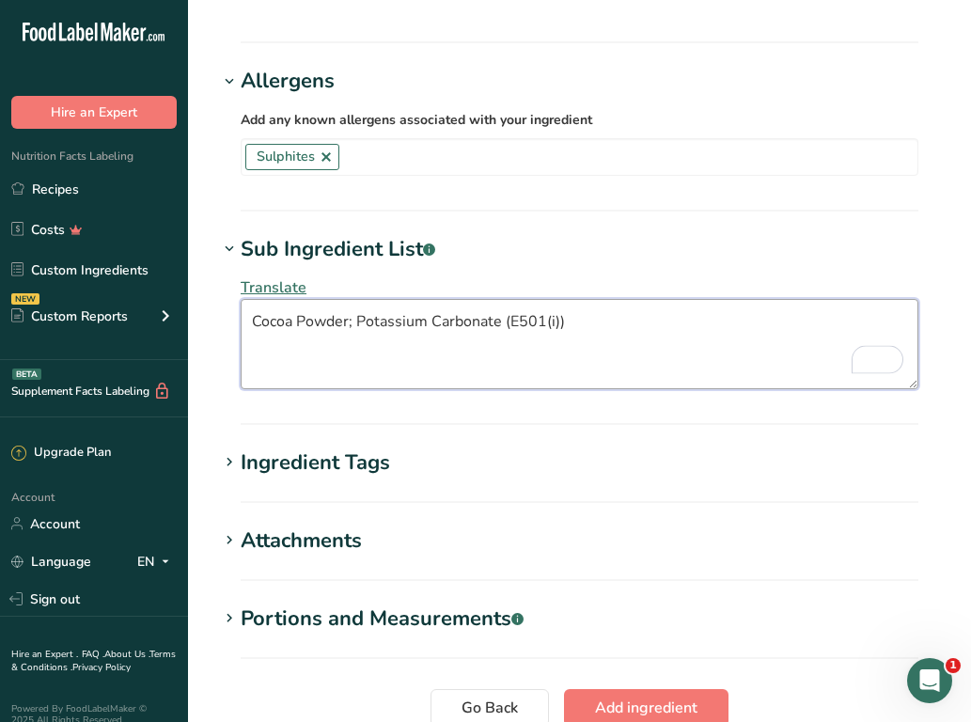
scroll to position [1298, 0]
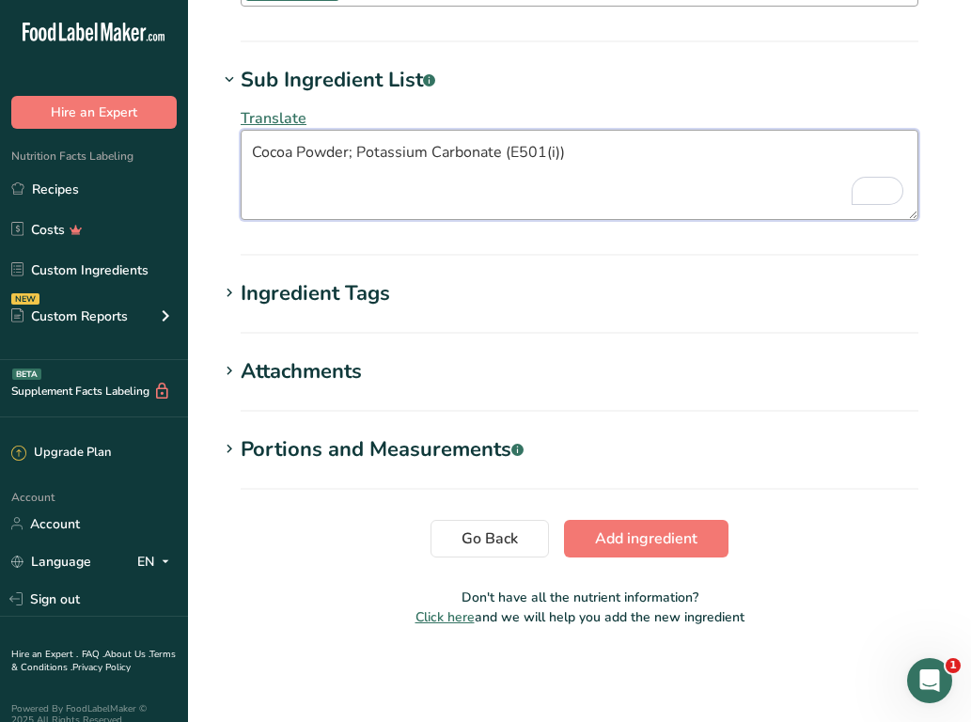
type textarea "Cocoa Powder; Potassium Carbonate (E501(i))"
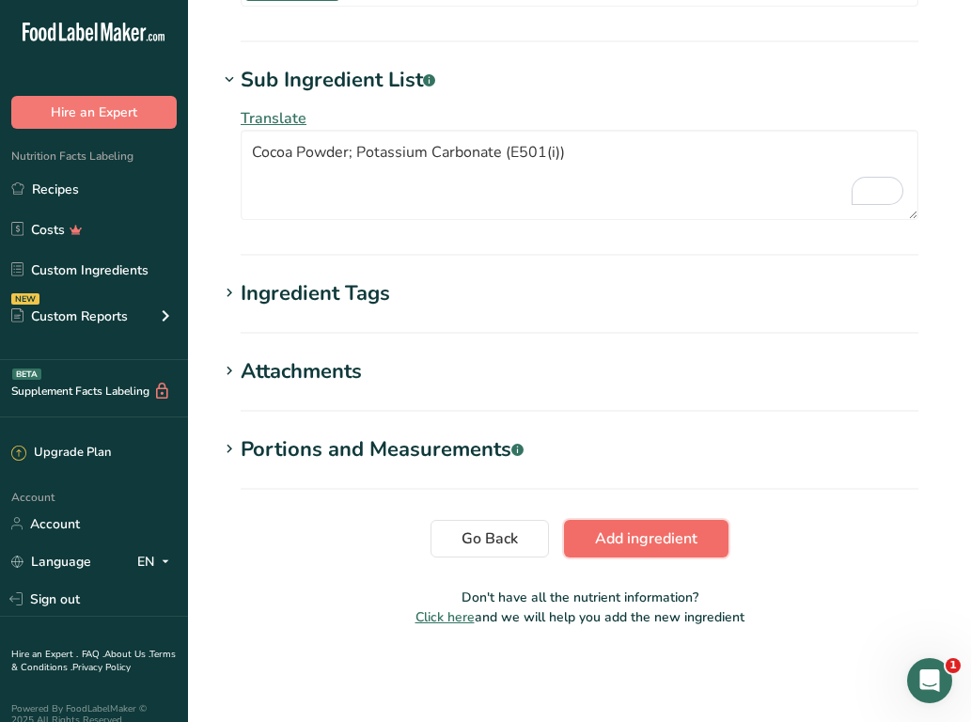
click at [636, 536] on span "Add ingredient" at bounding box center [646, 538] width 102 height 23
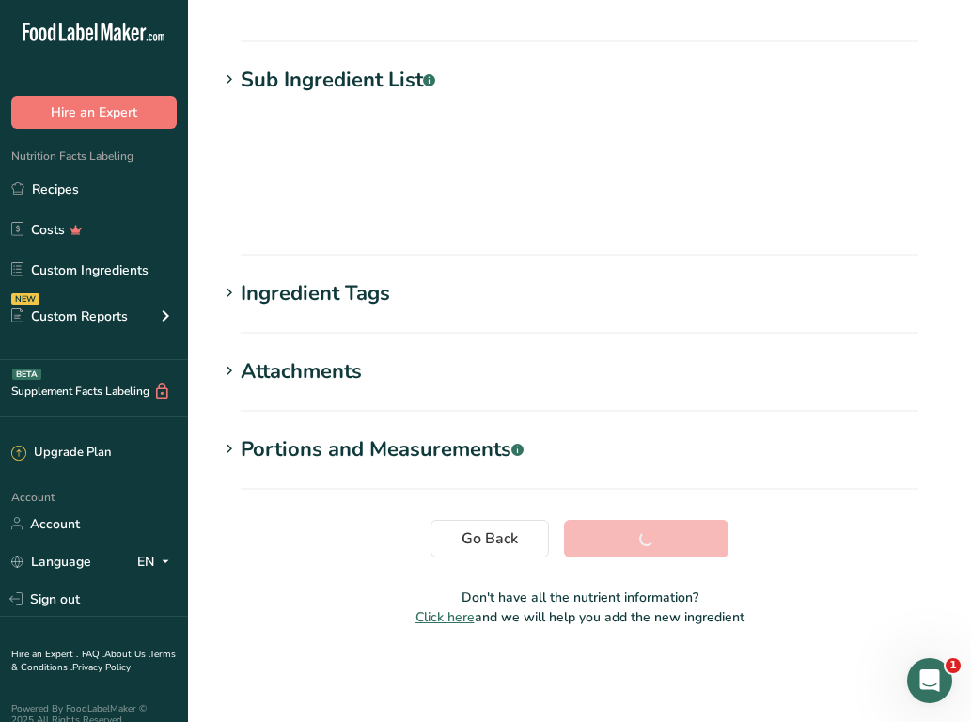
scroll to position [195, 0]
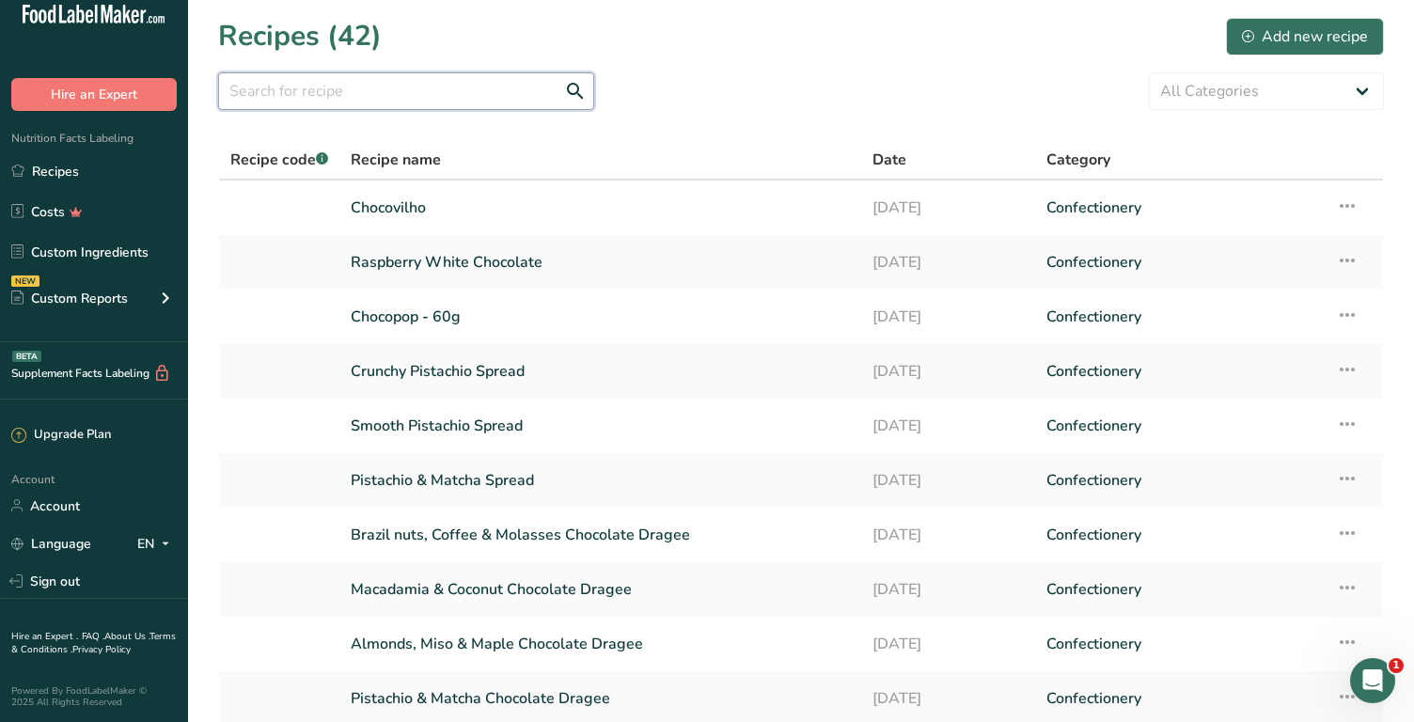
click at [424, 107] on input "text" at bounding box center [406, 91] width 376 height 38
type input "honey cake"
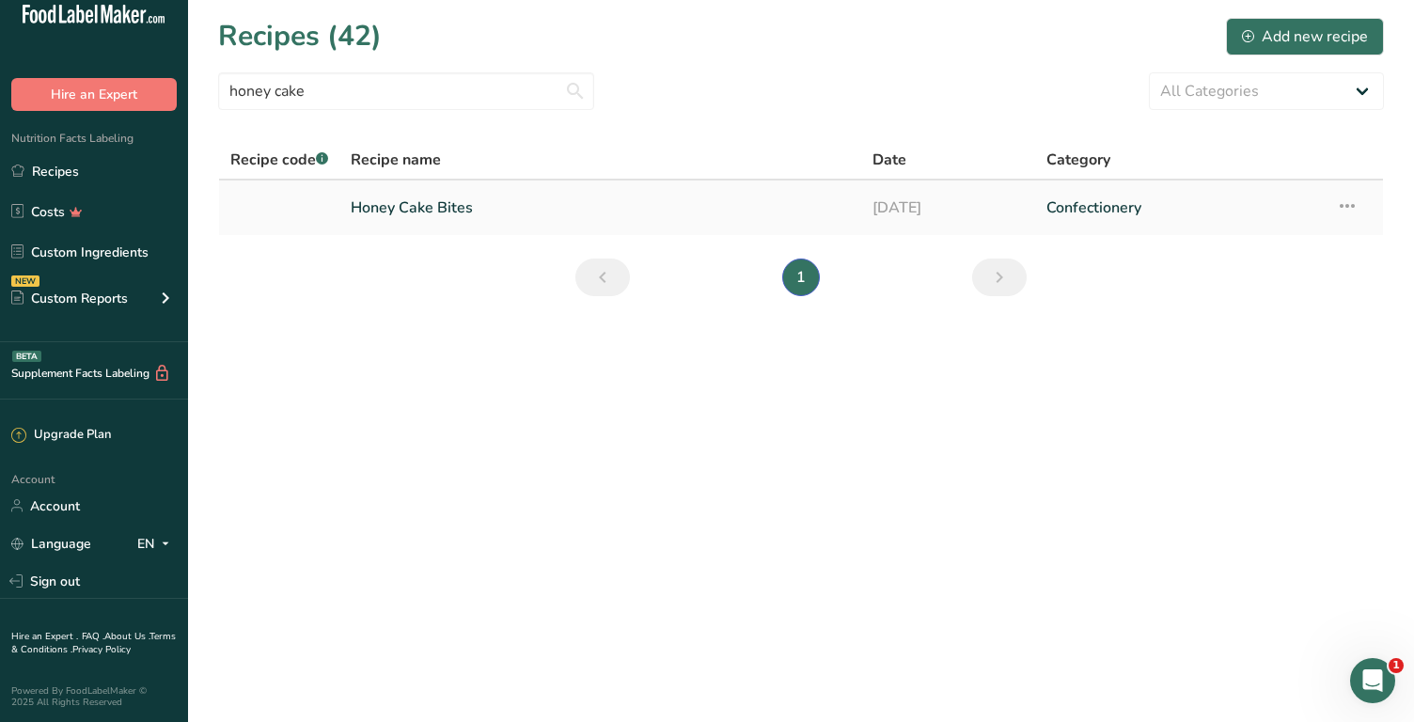
click at [1345, 208] on icon at bounding box center [1347, 206] width 23 height 34
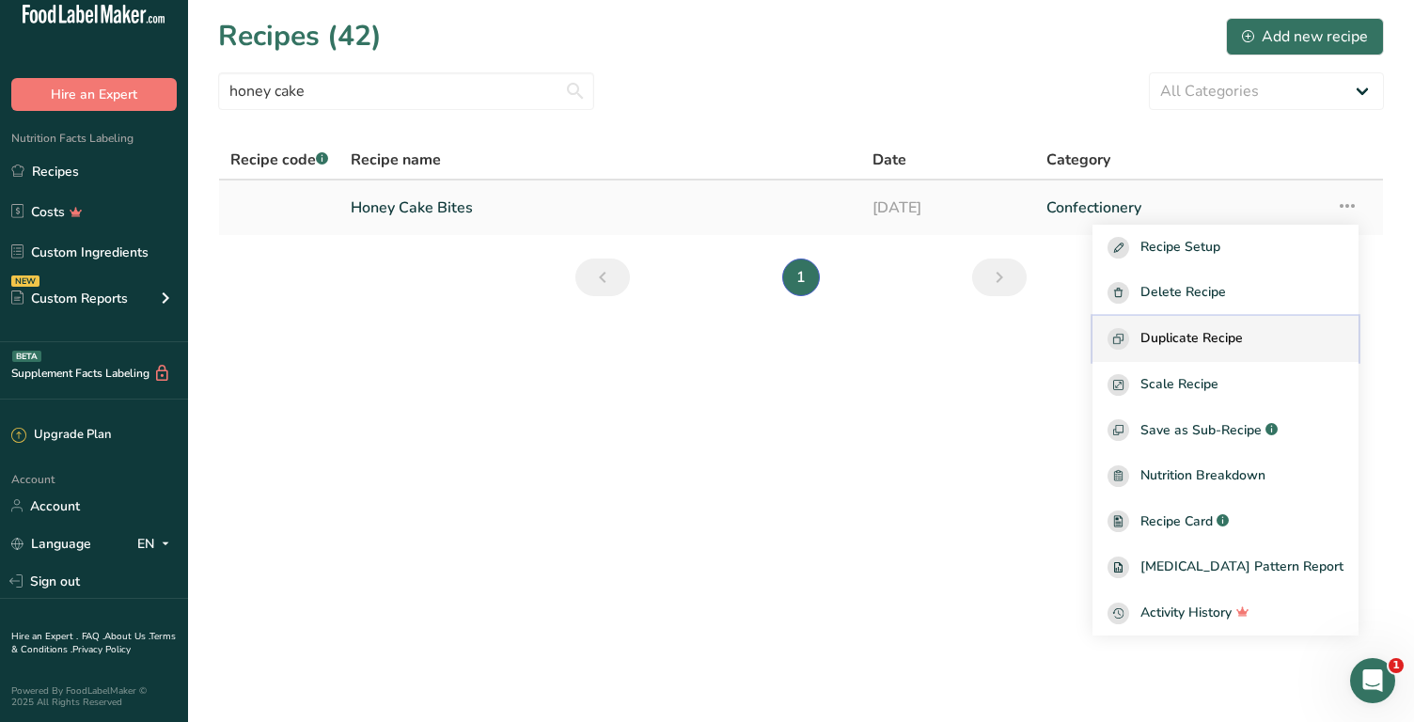
click at [1243, 342] on span "Duplicate Recipe" at bounding box center [1192, 339] width 102 height 22
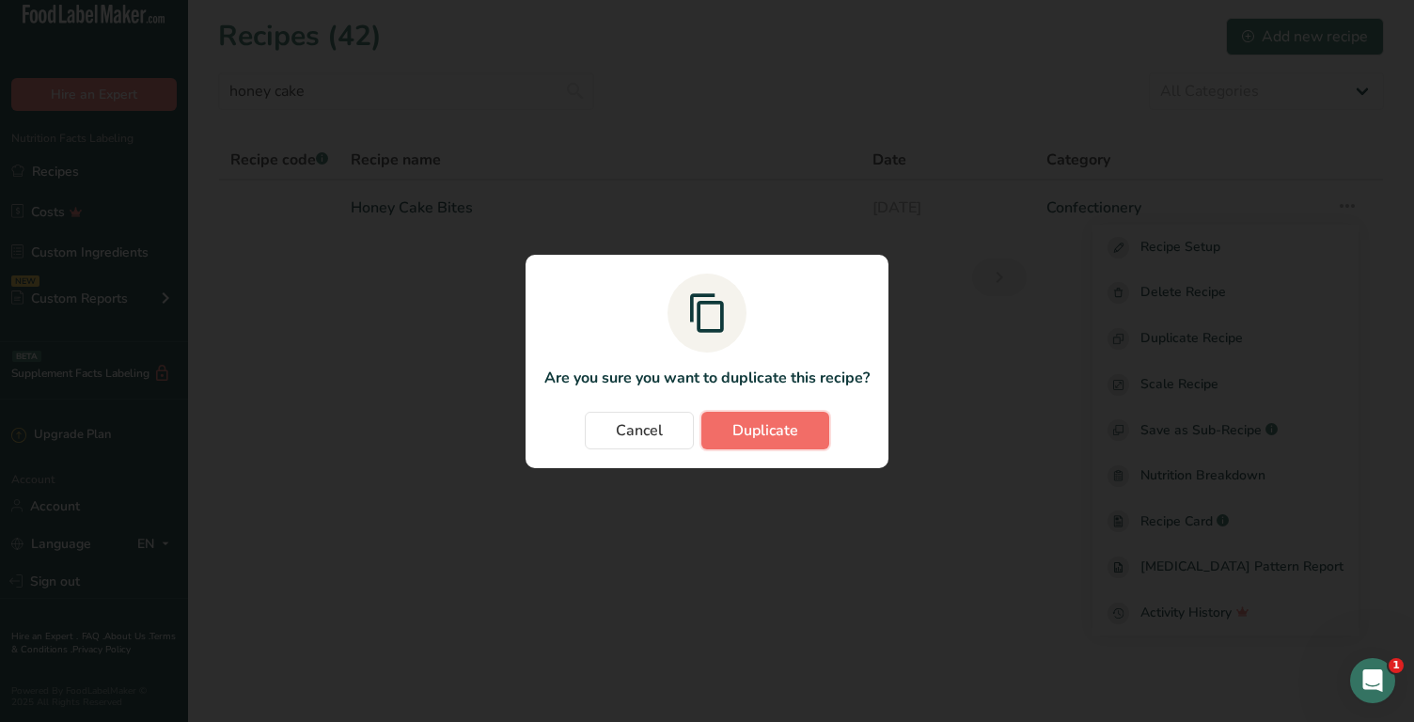
click at [802, 430] on button "Duplicate" at bounding box center [765, 431] width 128 height 38
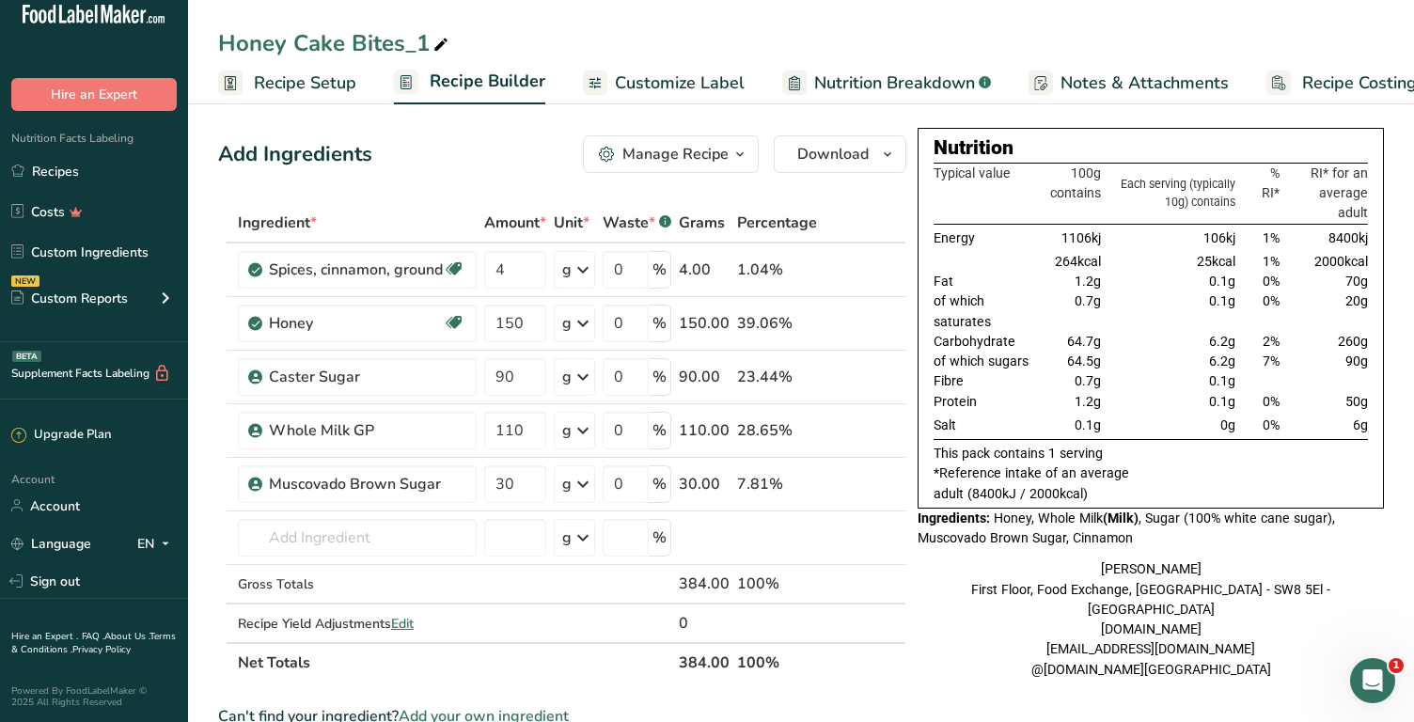
click at [422, 40] on div "Honey Cake Bites_1" at bounding box center [335, 43] width 234 height 34
type input "Honey Cake Bite - Individual"
click at [337, 86] on span "Recipe Setup" at bounding box center [305, 83] width 102 height 25
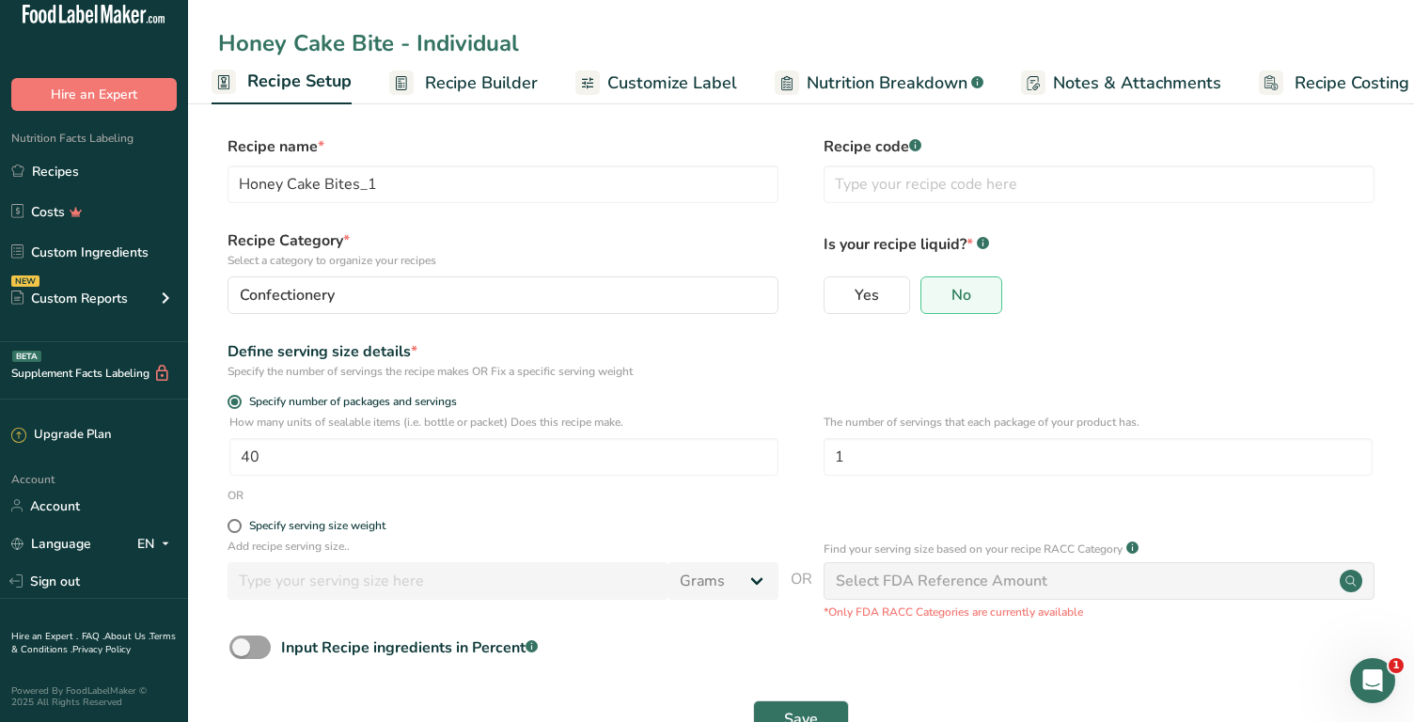
type input "Honey Cake Bite - Individual"
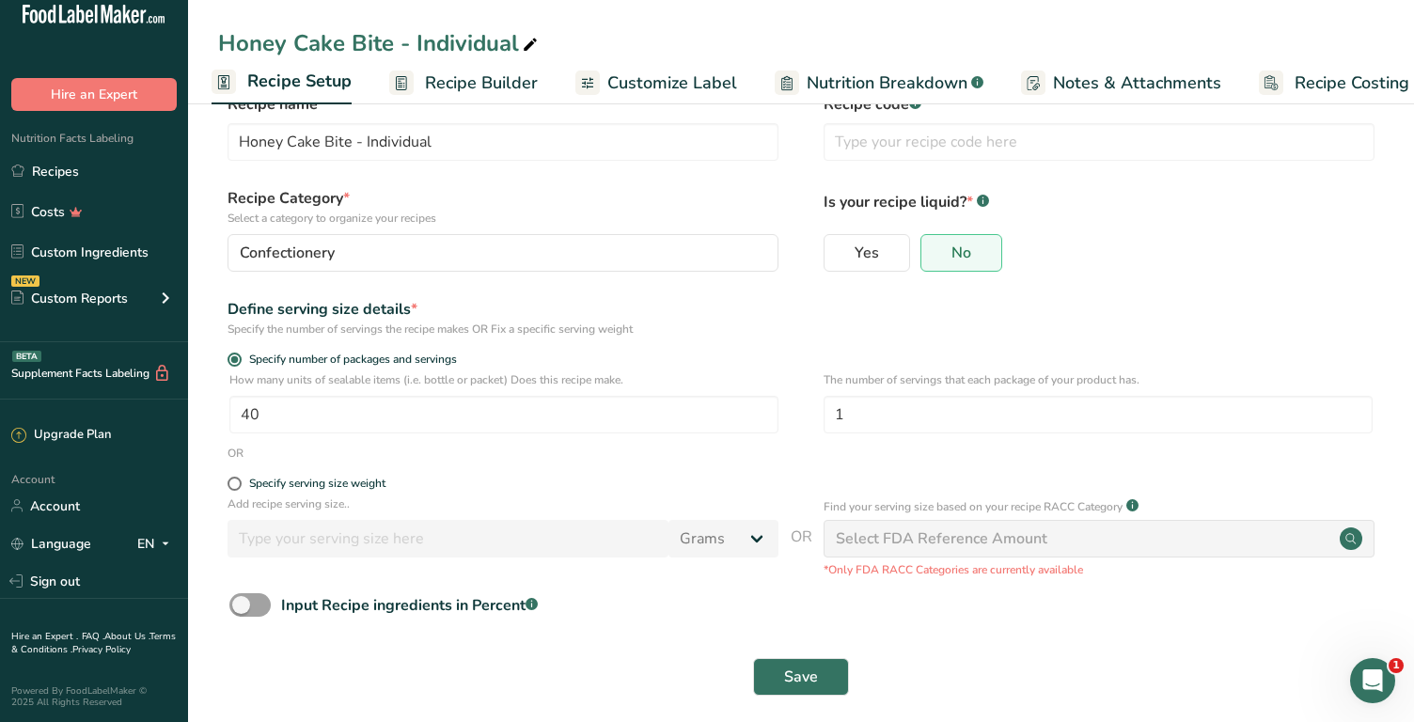
scroll to position [57, 0]
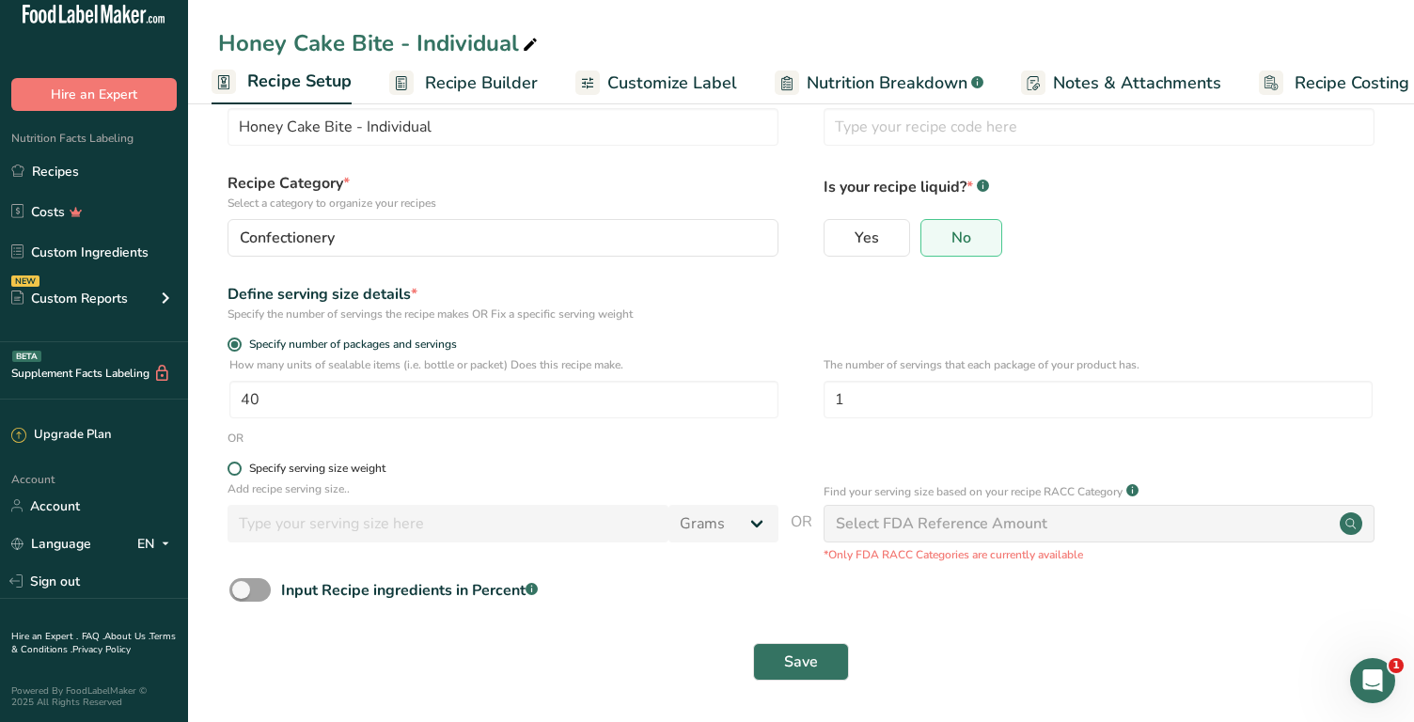
click at [243, 466] on span "Specify serving size weight" at bounding box center [314, 469] width 144 height 14
click at [240, 466] on input "Specify serving size weight" at bounding box center [234, 469] width 12 height 12
radio input "true"
radio input "false"
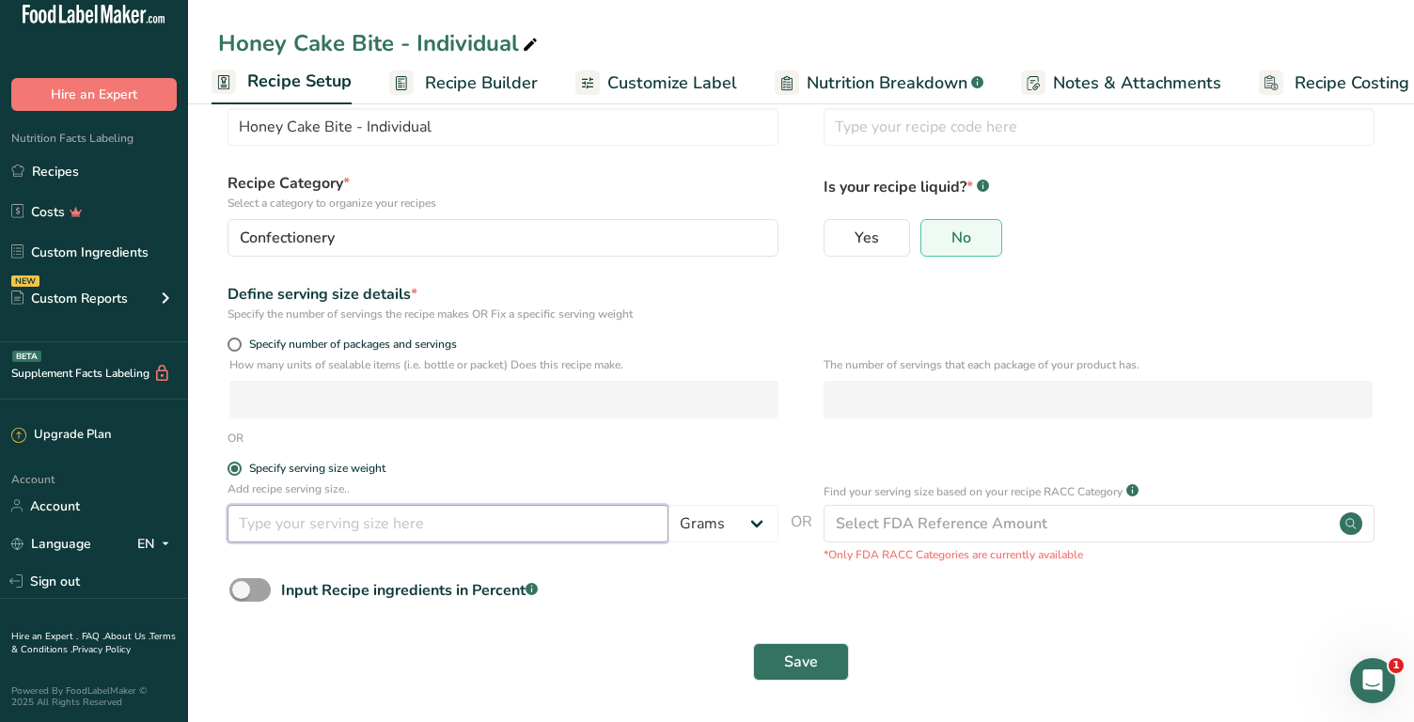
click at [272, 535] on input "number" at bounding box center [448, 524] width 441 height 38
type input "50"
click at [796, 667] on span "Save" at bounding box center [801, 662] width 34 height 23
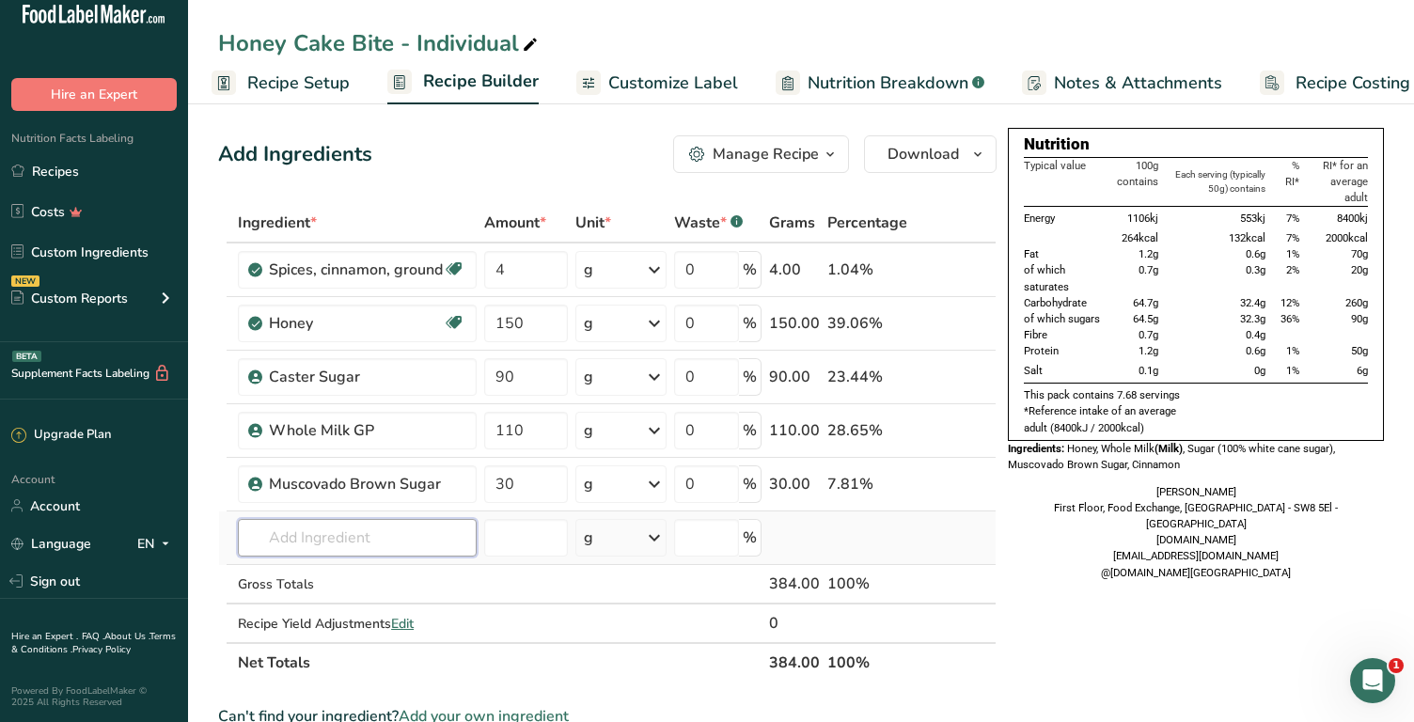
click at [395, 543] on input "text" at bounding box center [357, 538] width 239 height 38
type input "invert"
click at [365, 474] on div "[MEDICAL_DATA]" at bounding box center [342, 473] width 179 height 20
type input "[MEDICAL_DATA]"
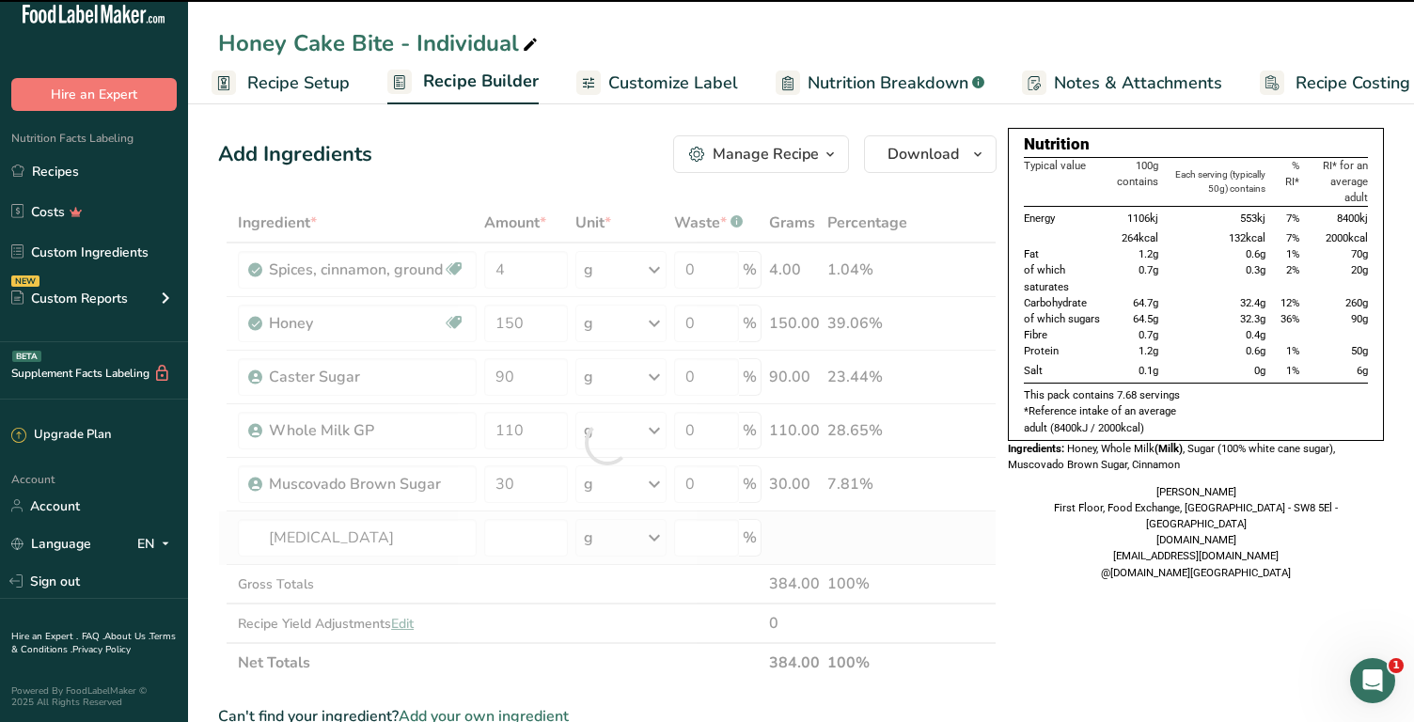
type input "0"
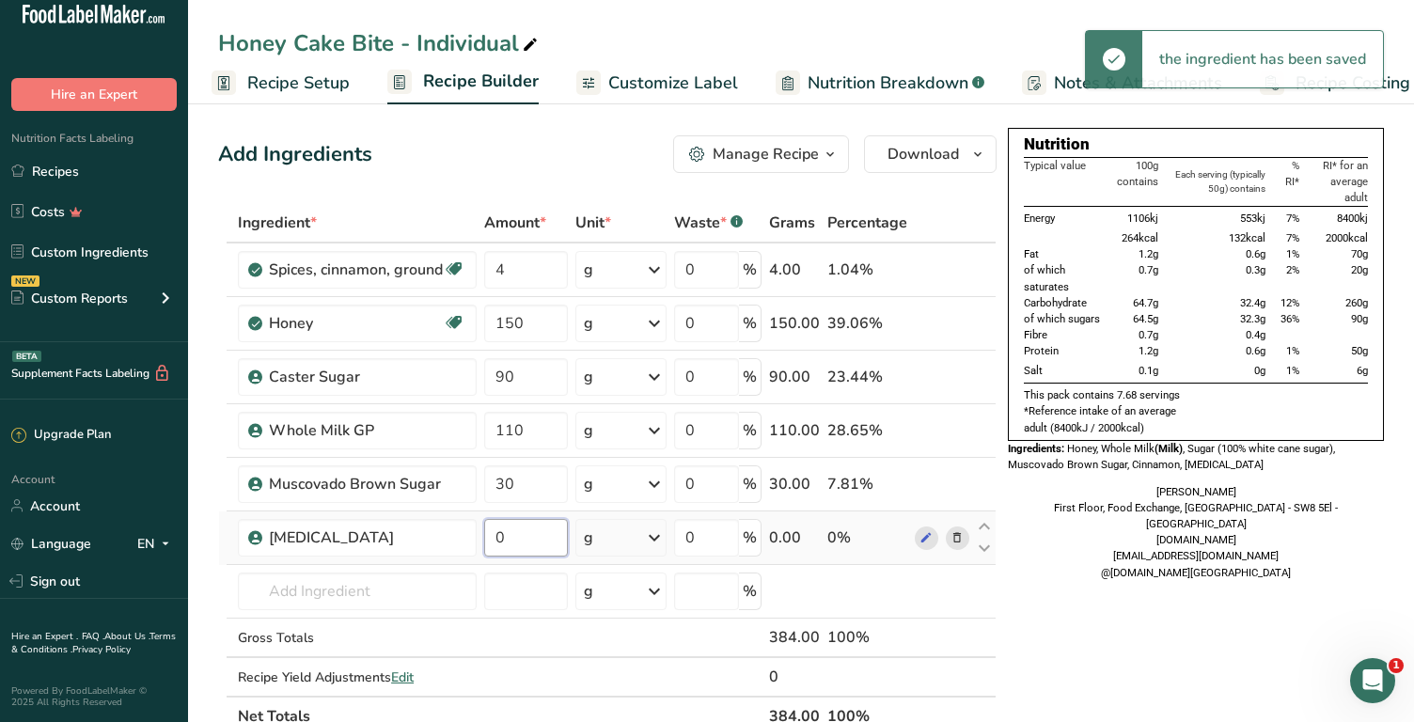
click at [521, 541] on input "0" at bounding box center [526, 538] width 84 height 38
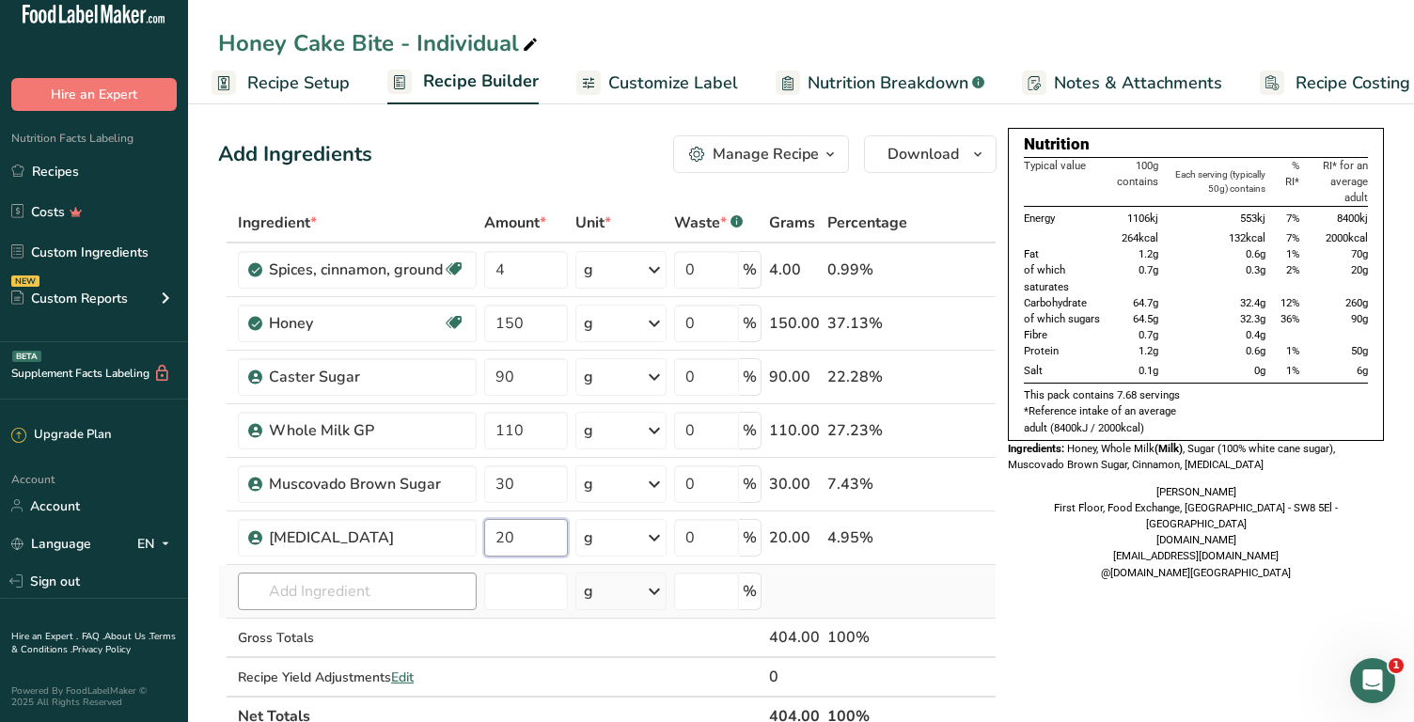
type input "20"
click at [378, 588] on div "Ingredient * Amount * Unit * Waste * .a-a{fill:#347362;}.b-a{fill:#fff;} Grams …" at bounding box center [607, 469] width 779 height 533
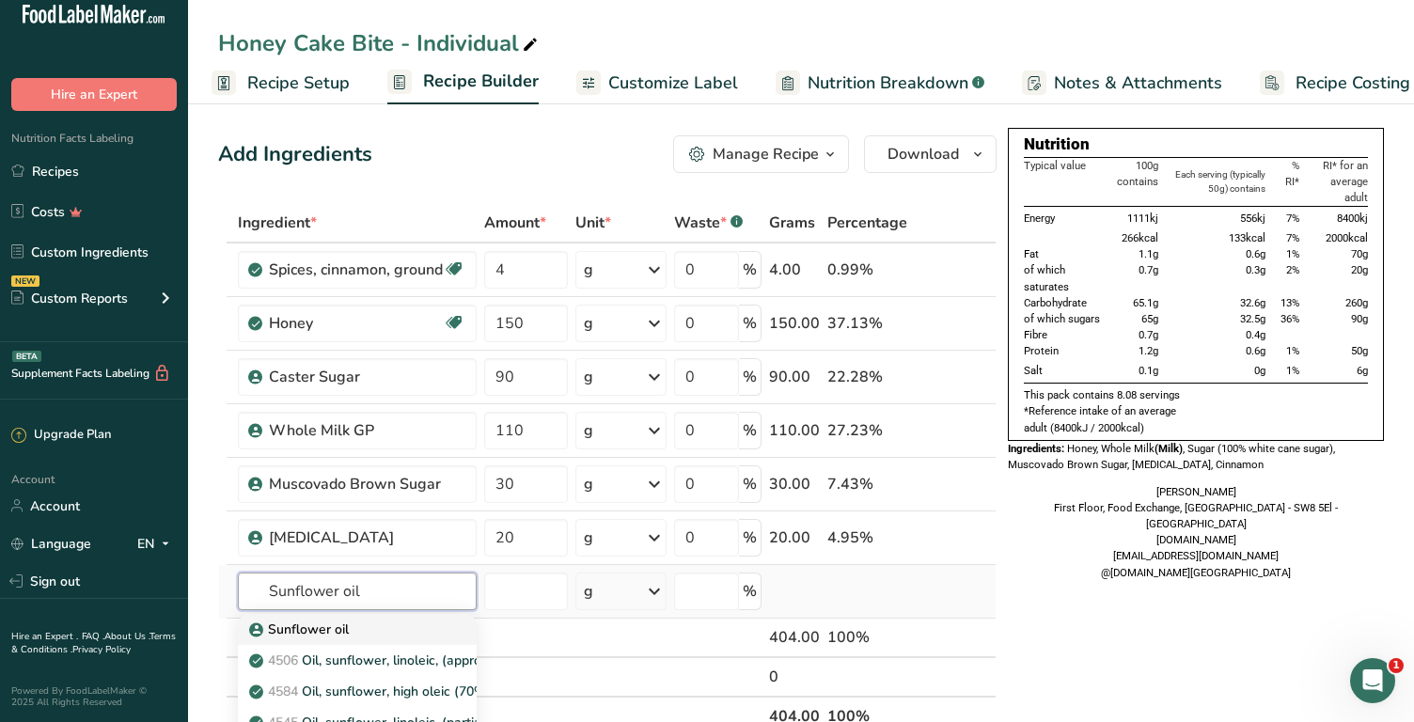
type input "Sunflower oil"
click at [350, 629] on div "Sunflower oil" at bounding box center [342, 630] width 179 height 20
type input "Sunflower oil"
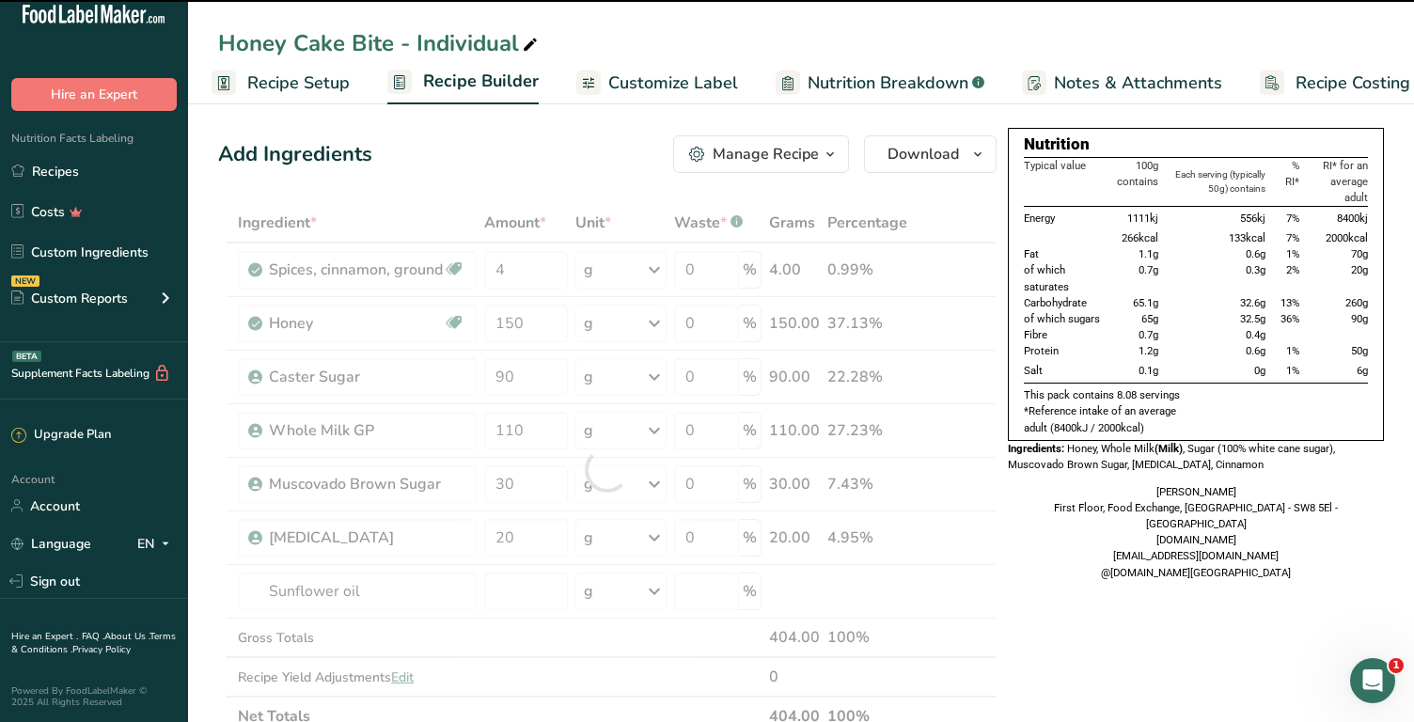
type input "0"
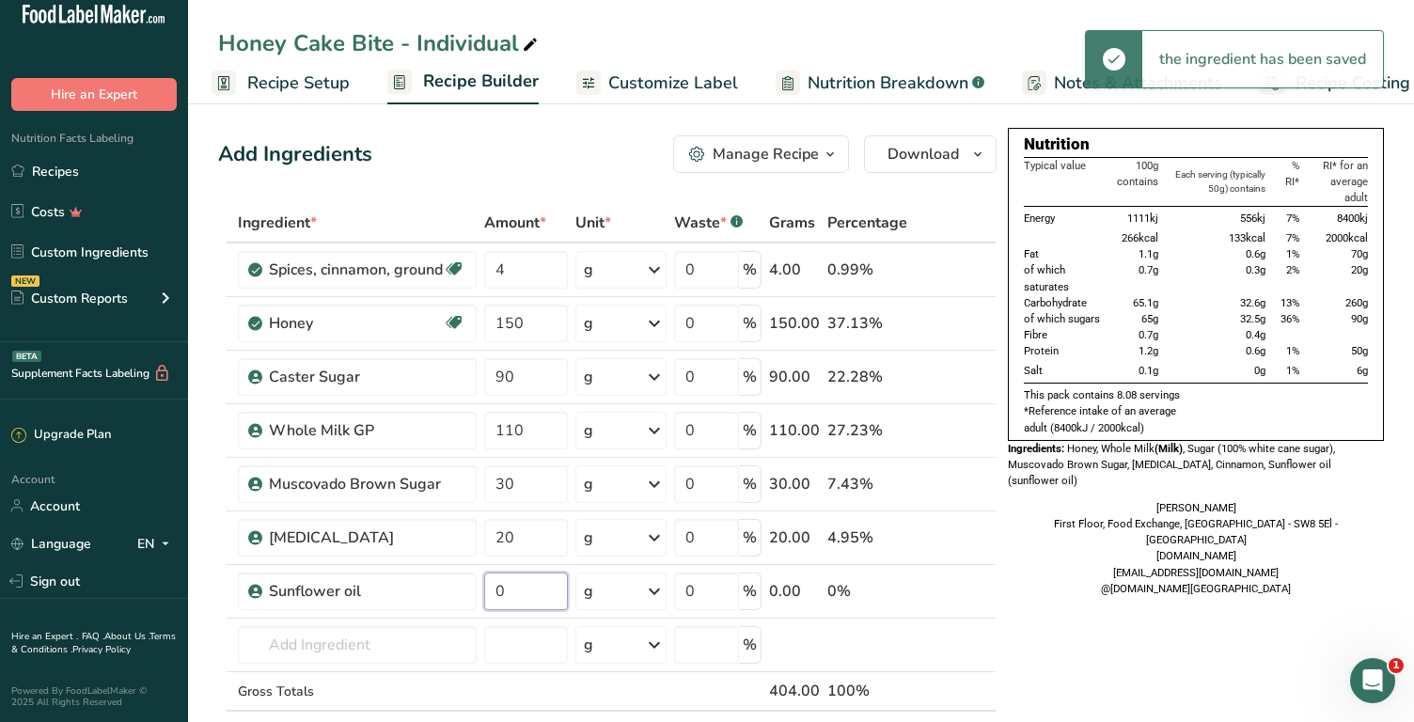
click at [512, 592] on input "0" at bounding box center [526, 592] width 84 height 38
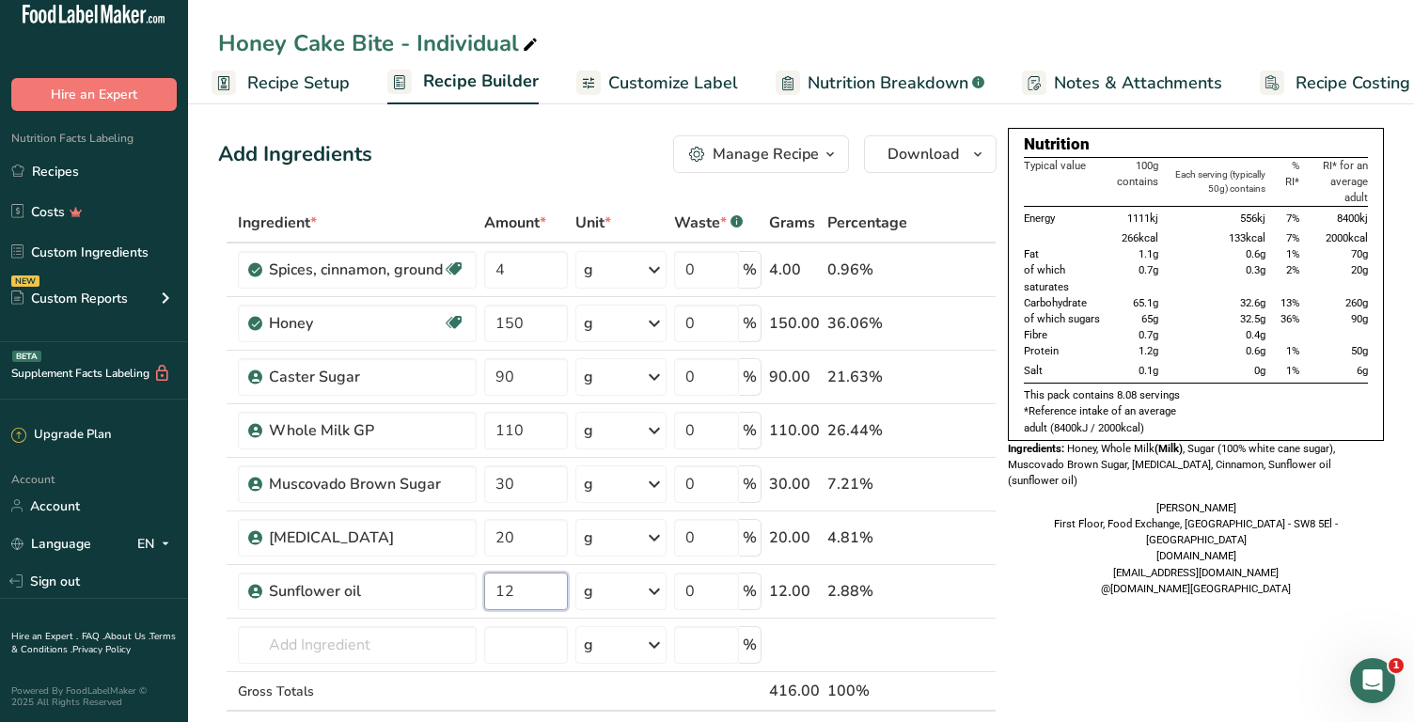
type input "12"
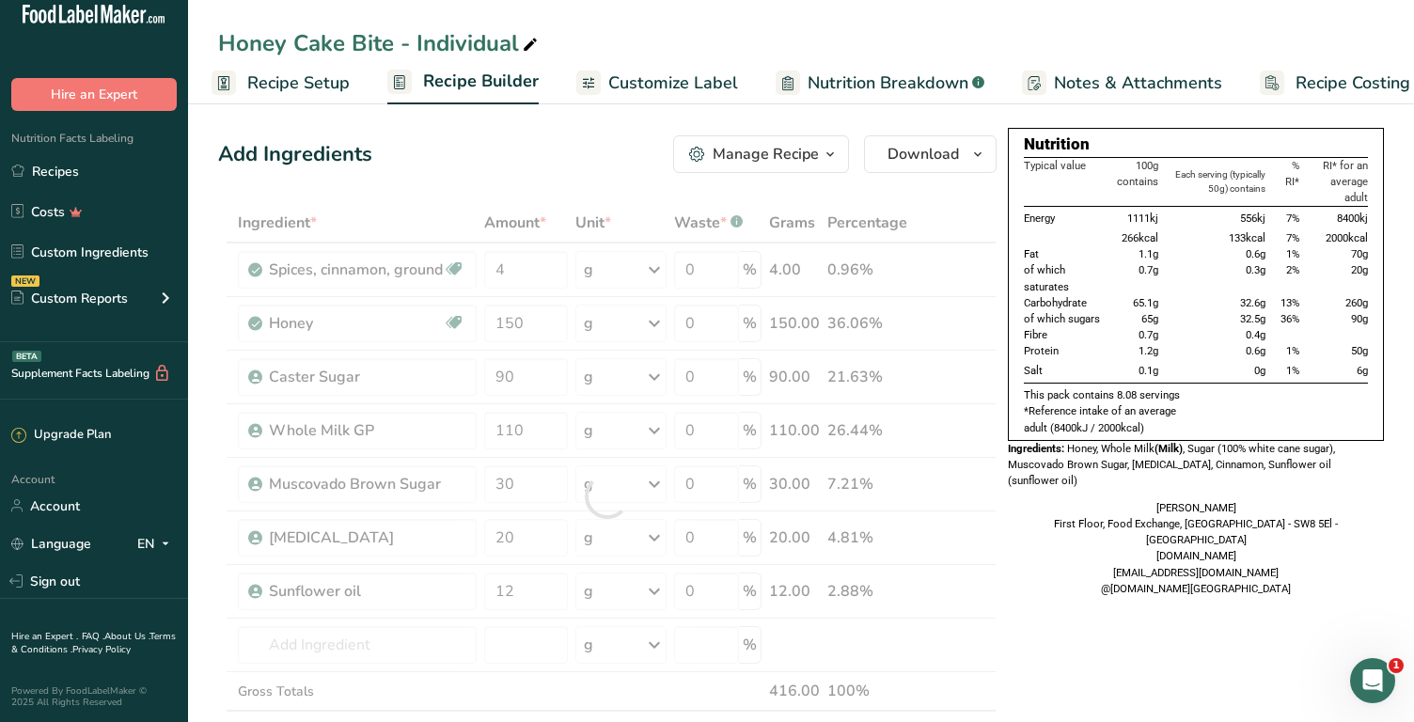
click at [686, 82] on span "Customize Label" at bounding box center [673, 83] width 130 height 25
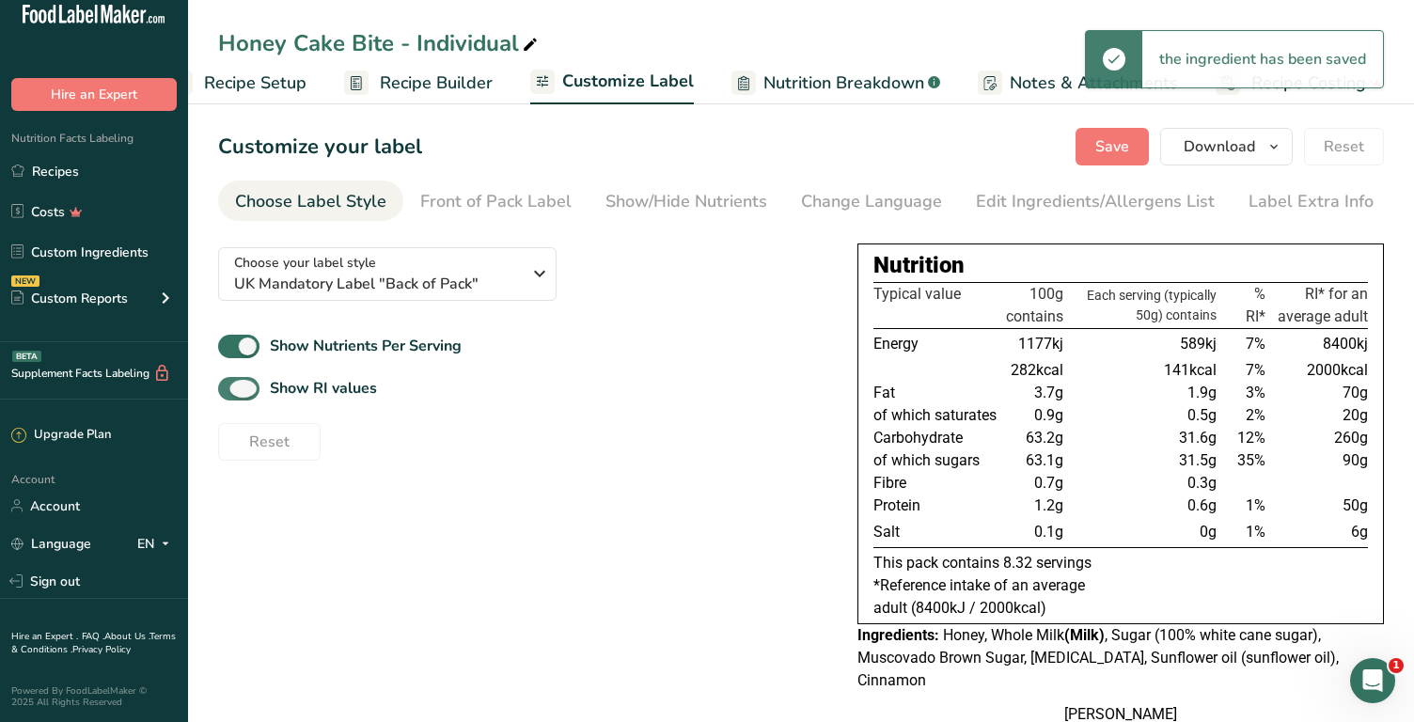
click at [235, 388] on span at bounding box center [238, 389] width 41 height 24
click at [230, 388] on input "Show RI values" at bounding box center [224, 389] width 12 height 12
checkbox input "false"
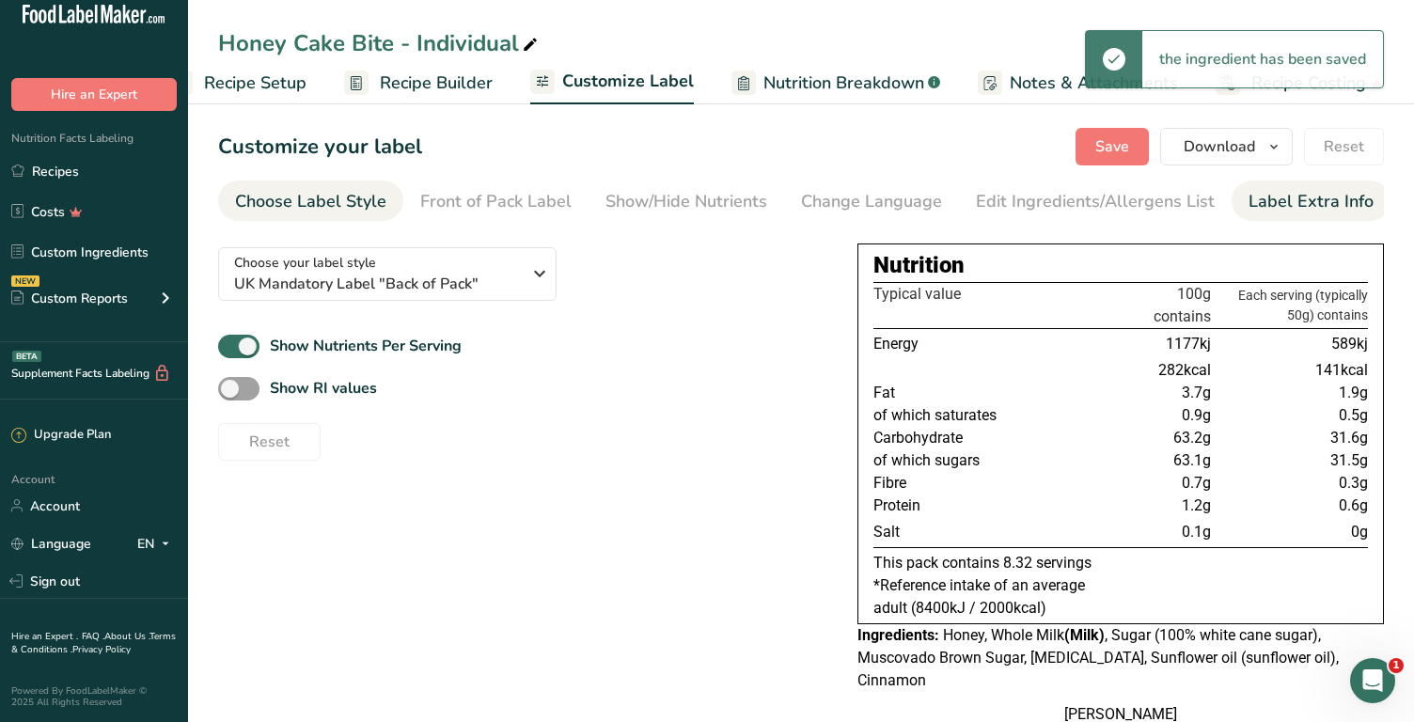
click at [1261, 207] on div "Label Extra Info" at bounding box center [1311, 201] width 125 height 25
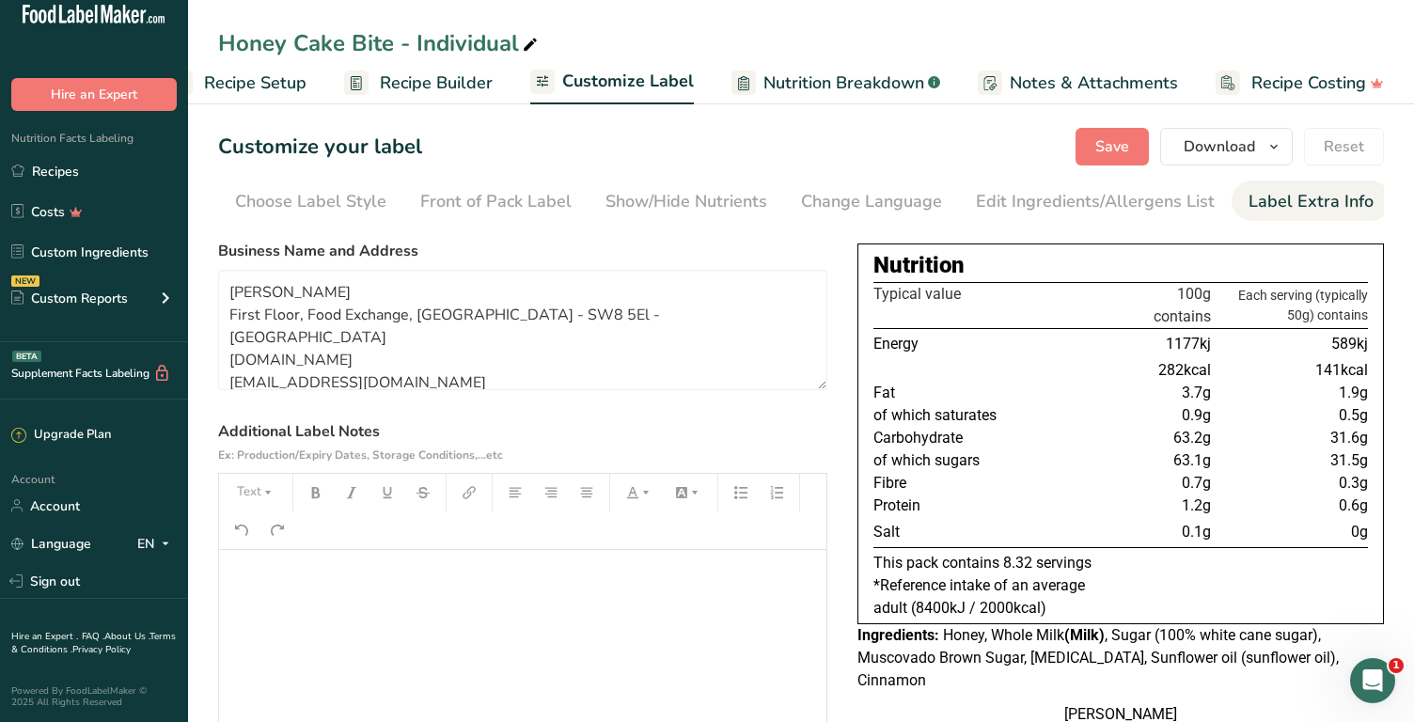
click at [390, 574] on p "﻿" at bounding box center [522, 576] width 589 height 23
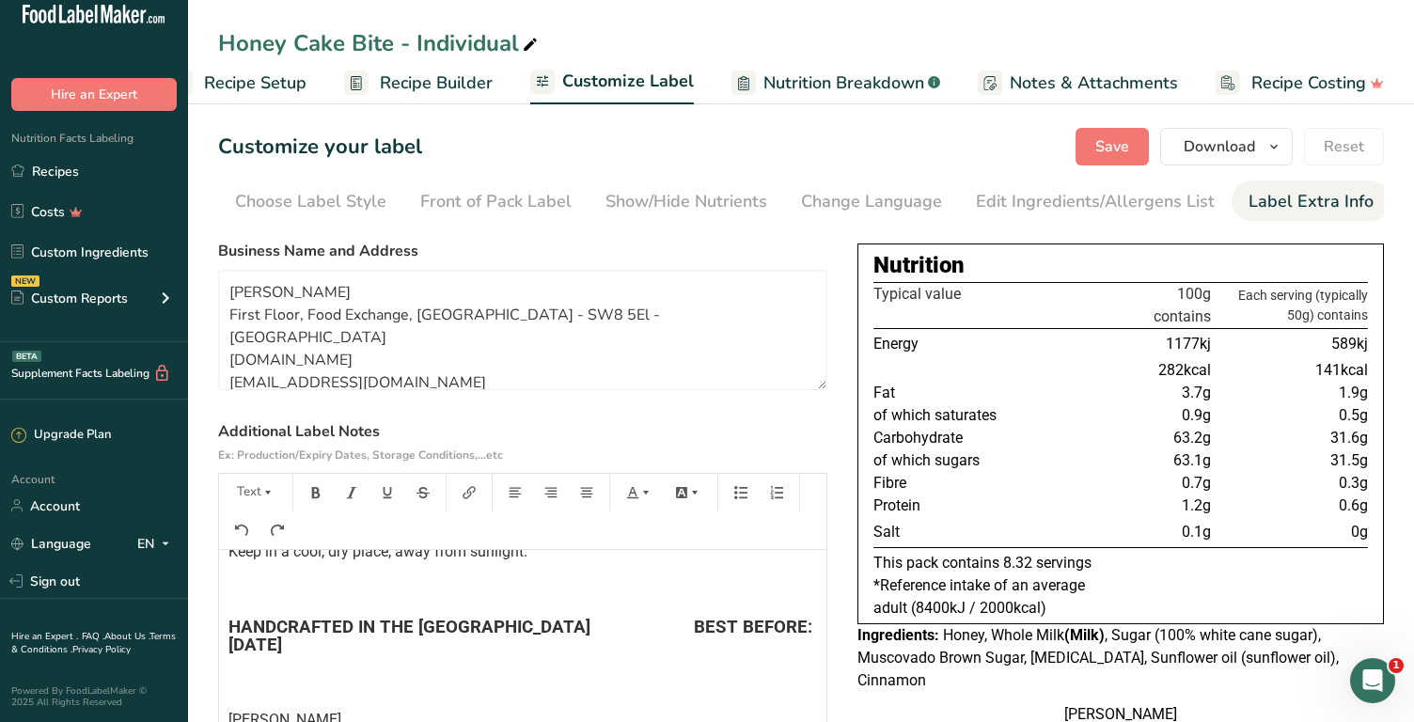
scroll to position [0, 0]
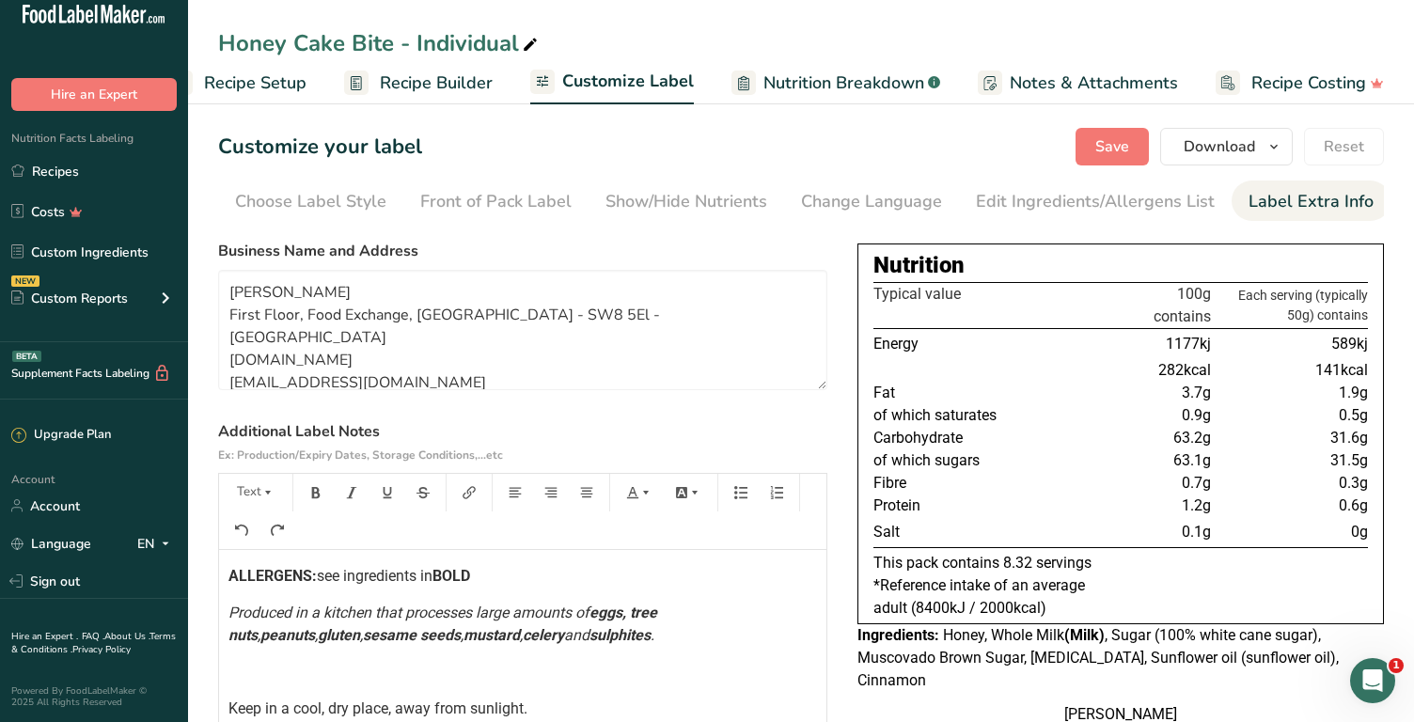
click at [229, 574] on span "ALLERGENS:" at bounding box center [272, 576] width 88 height 18
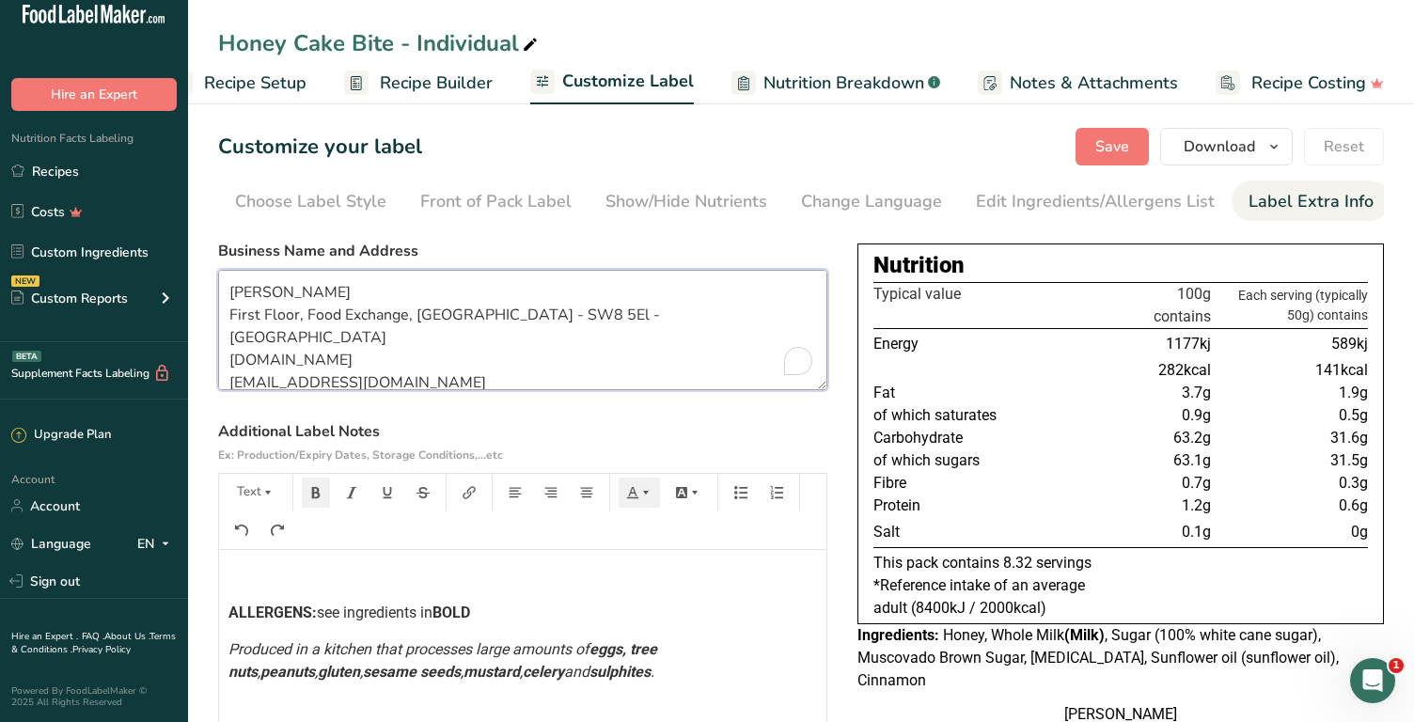
scroll to position [8, 0]
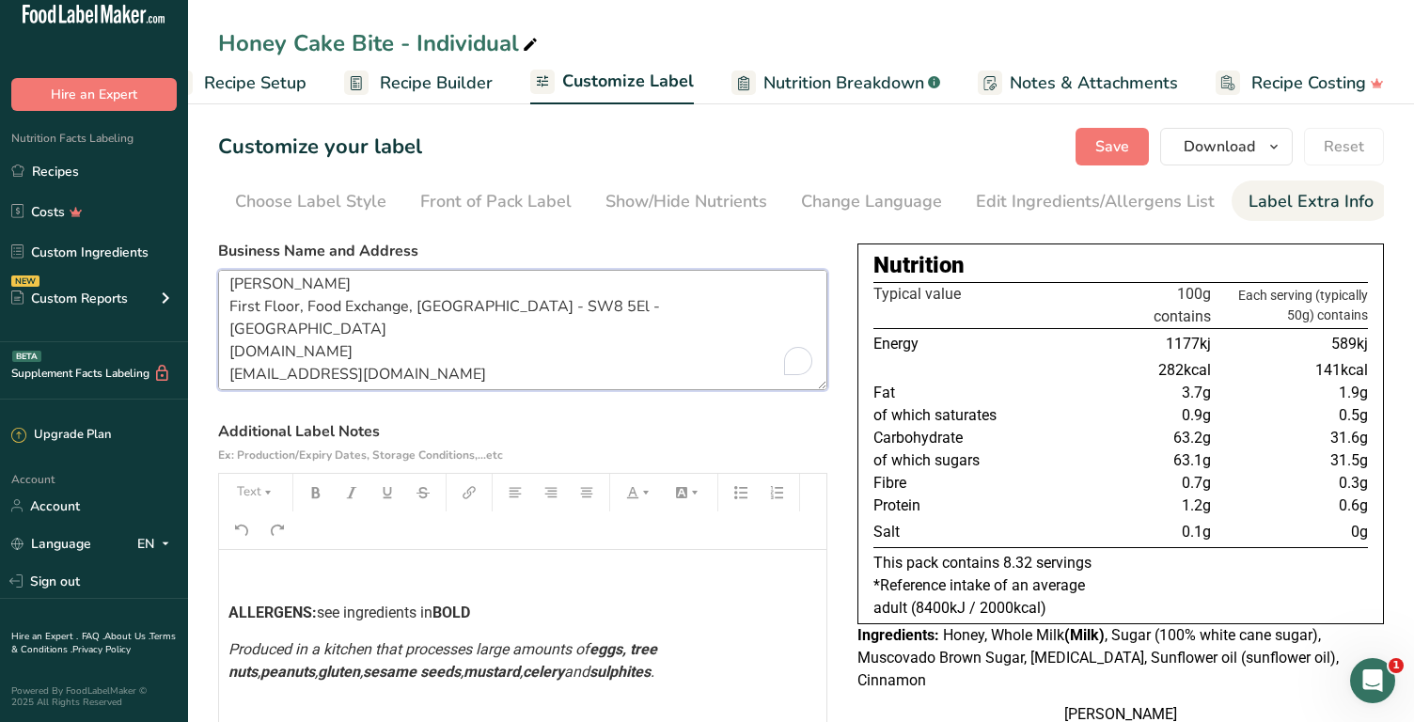
drag, startPoint x: 406, startPoint y: 383, endPoint x: 231, endPoint y: 284, distance: 200.8
click at [231, 284] on textarea "Giuliana Pimenta First Floor, Food Exchange, New Covent Garden Market - SW8 5El…" at bounding box center [522, 330] width 609 height 120
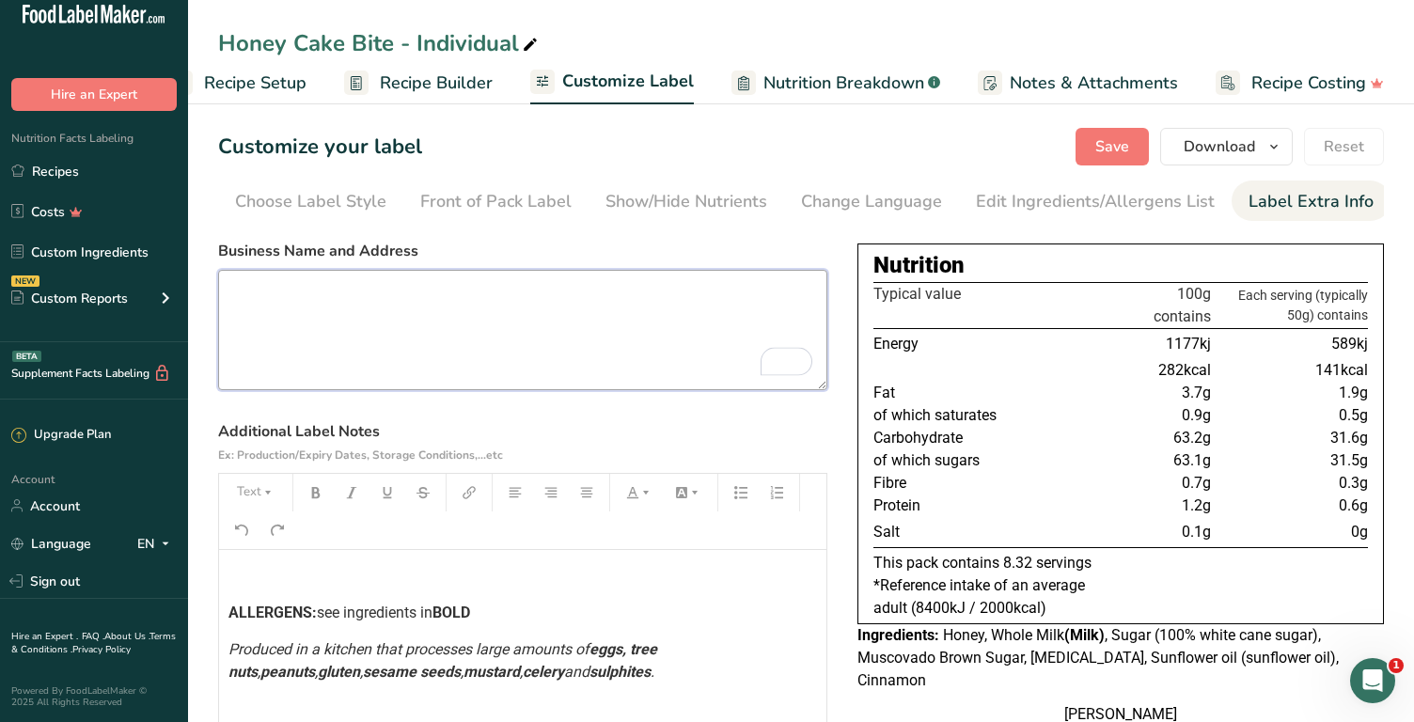
scroll to position [0, 0]
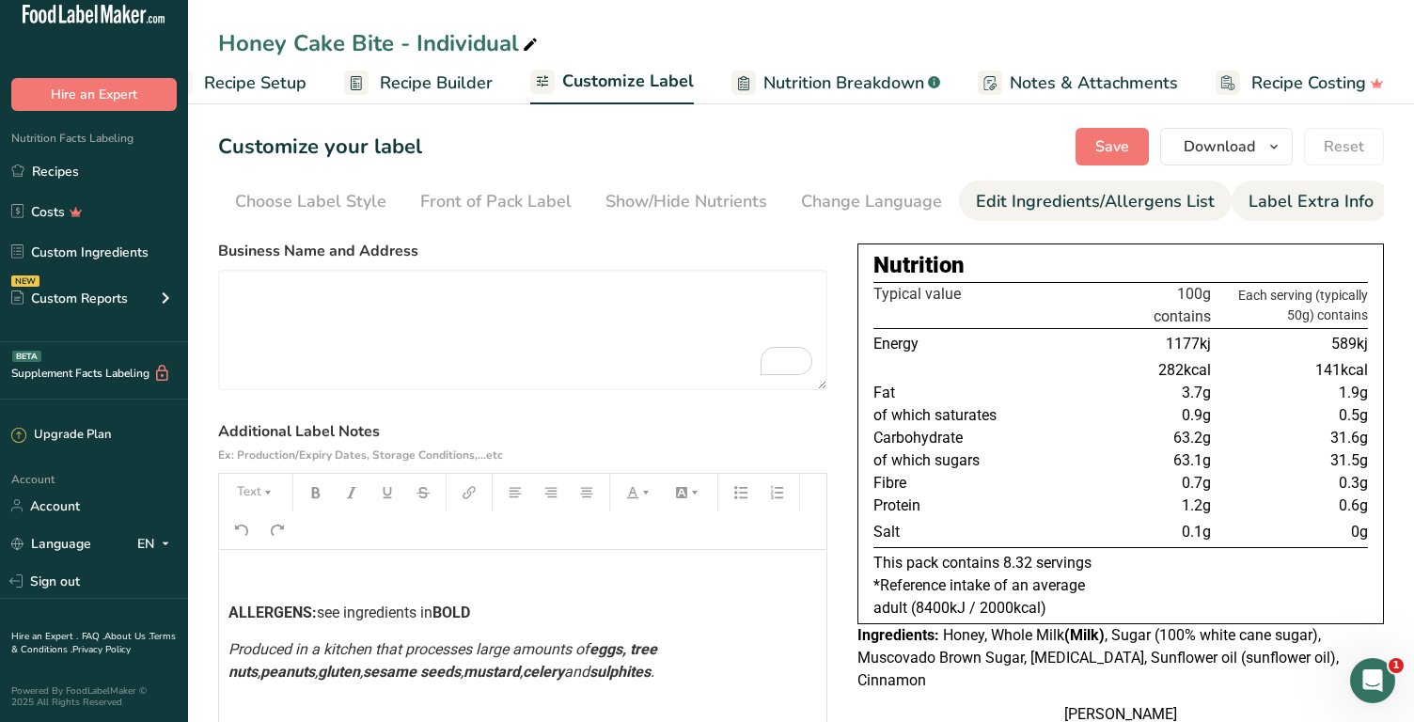
click at [1144, 197] on div "Edit Ingredients/Allergens List" at bounding box center [1095, 201] width 239 height 25
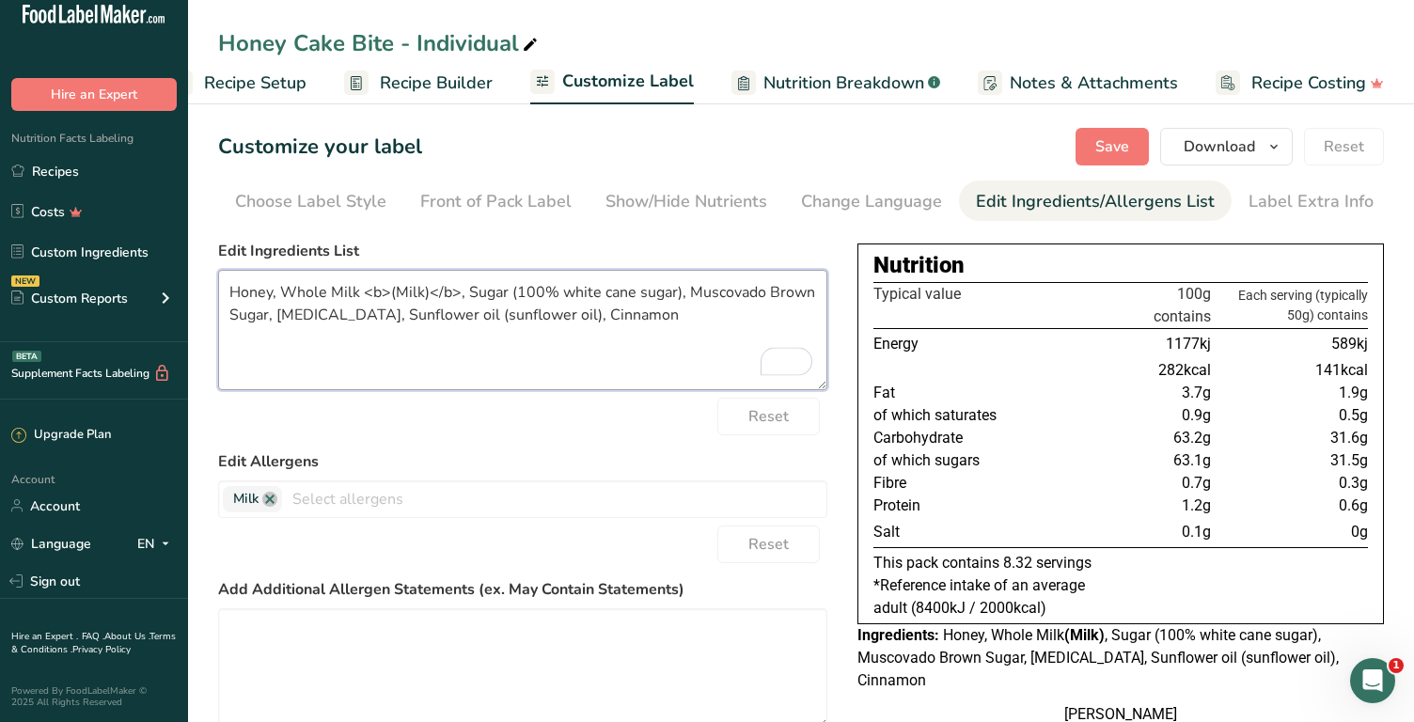
drag, startPoint x: 510, startPoint y: 288, endPoint x: 676, endPoint y: 283, distance: 166.5
click at [676, 283] on textarea "Honey, Whole Milk <b>(Milk)</b>, Sugar (100% white cane sugar), Muscovado Brown…" at bounding box center [522, 330] width 609 height 120
type textarea "Honey, Whole Milk <b>(Milk)</b>, Sugar, Muscovado Brown Sugar, Invert Sugar, Su…"
click at [275, 82] on span "Recipe Setup" at bounding box center [255, 83] width 102 height 25
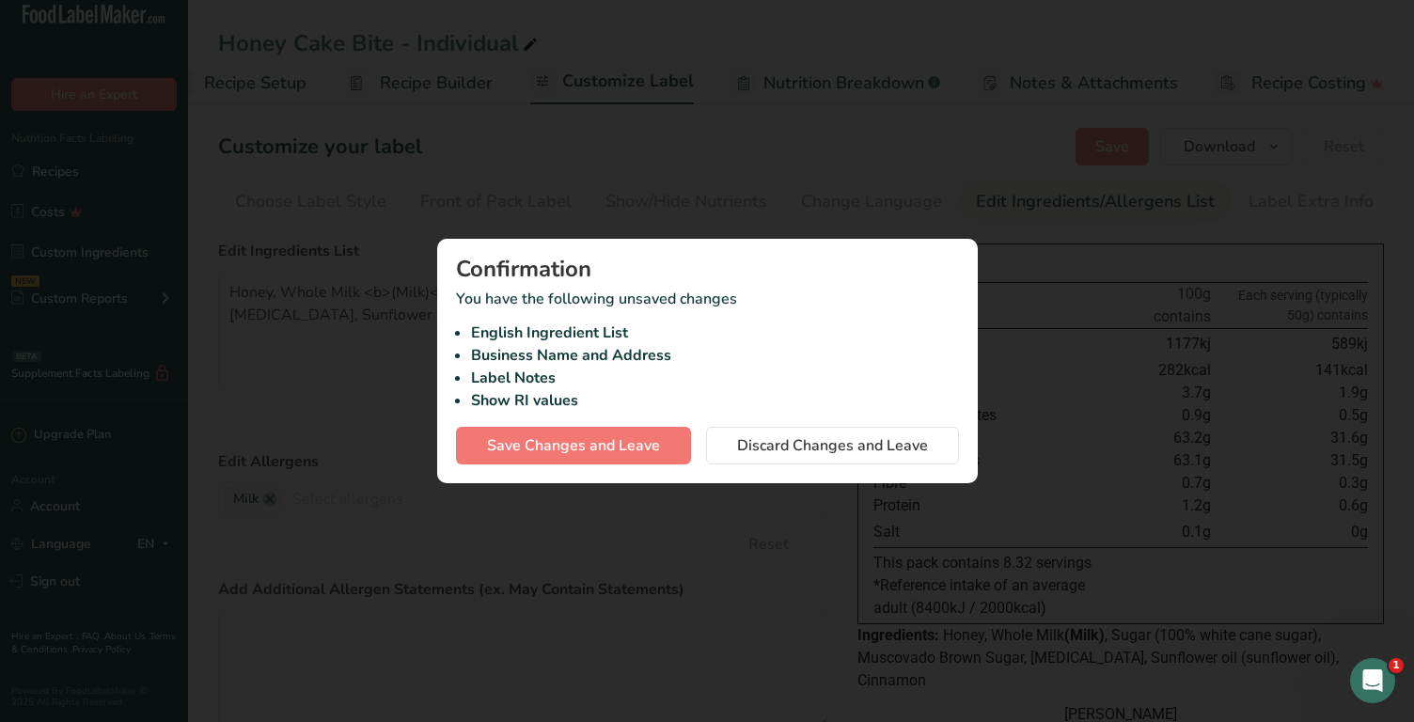
scroll to position [0, 7]
click at [592, 450] on span "Save Changes and Leave" at bounding box center [573, 445] width 173 height 23
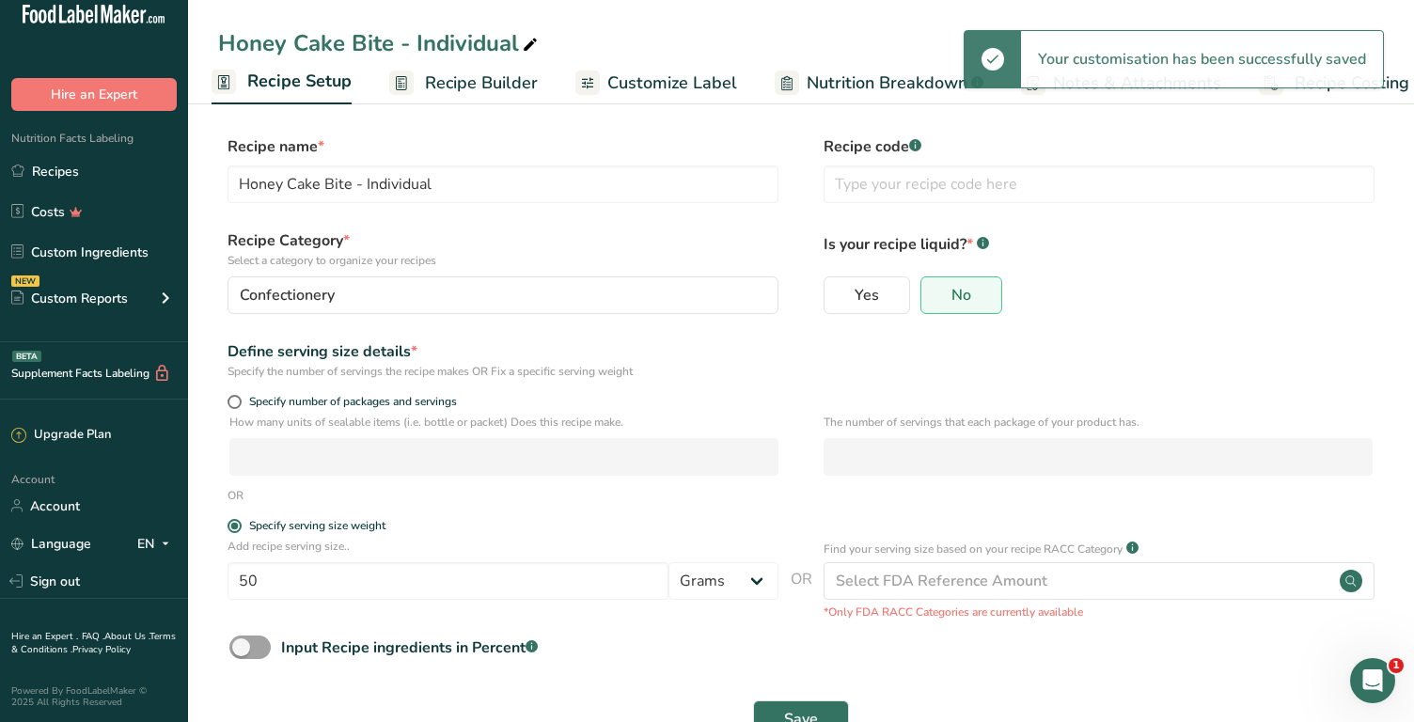
click at [462, 86] on span "Recipe Builder" at bounding box center [481, 83] width 113 height 25
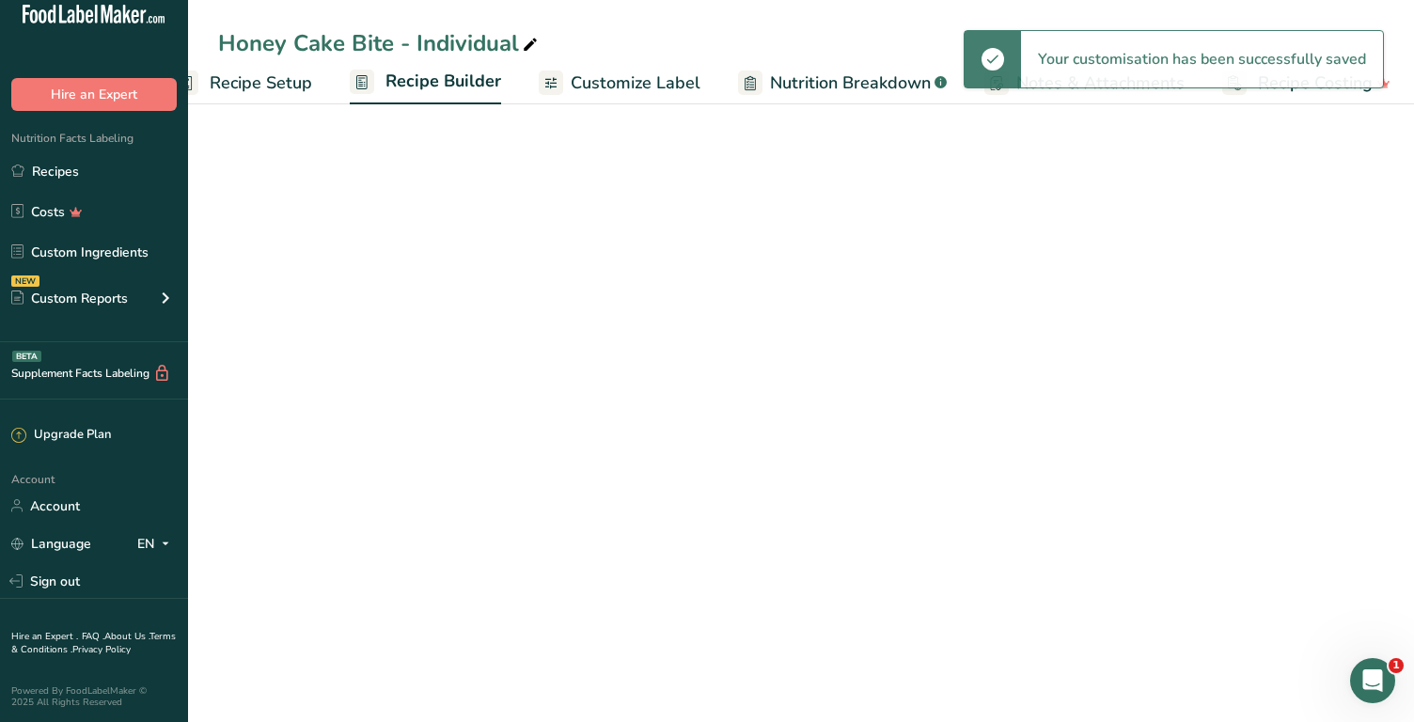
scroll to position [0, 50]
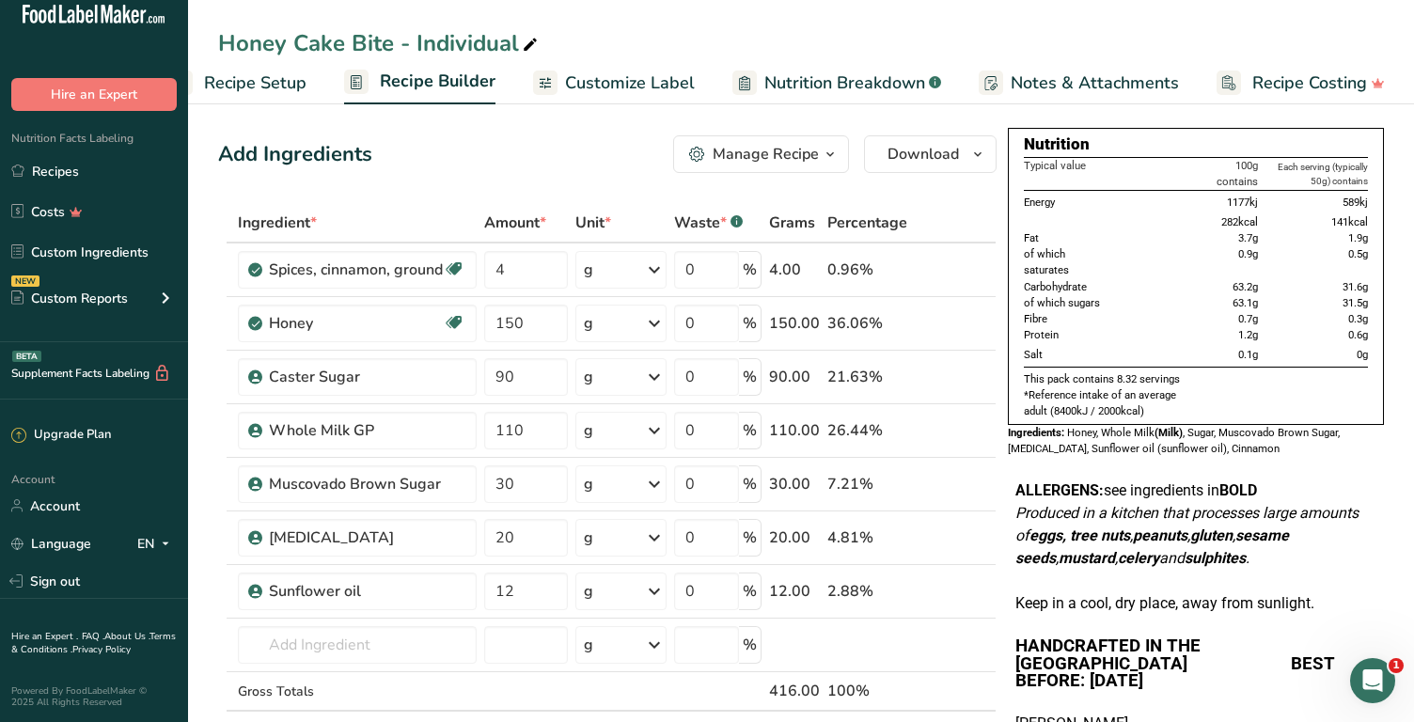
click at [641, 82] on span "Customize Label" at bounding box center [630, 83] width 130 height 25
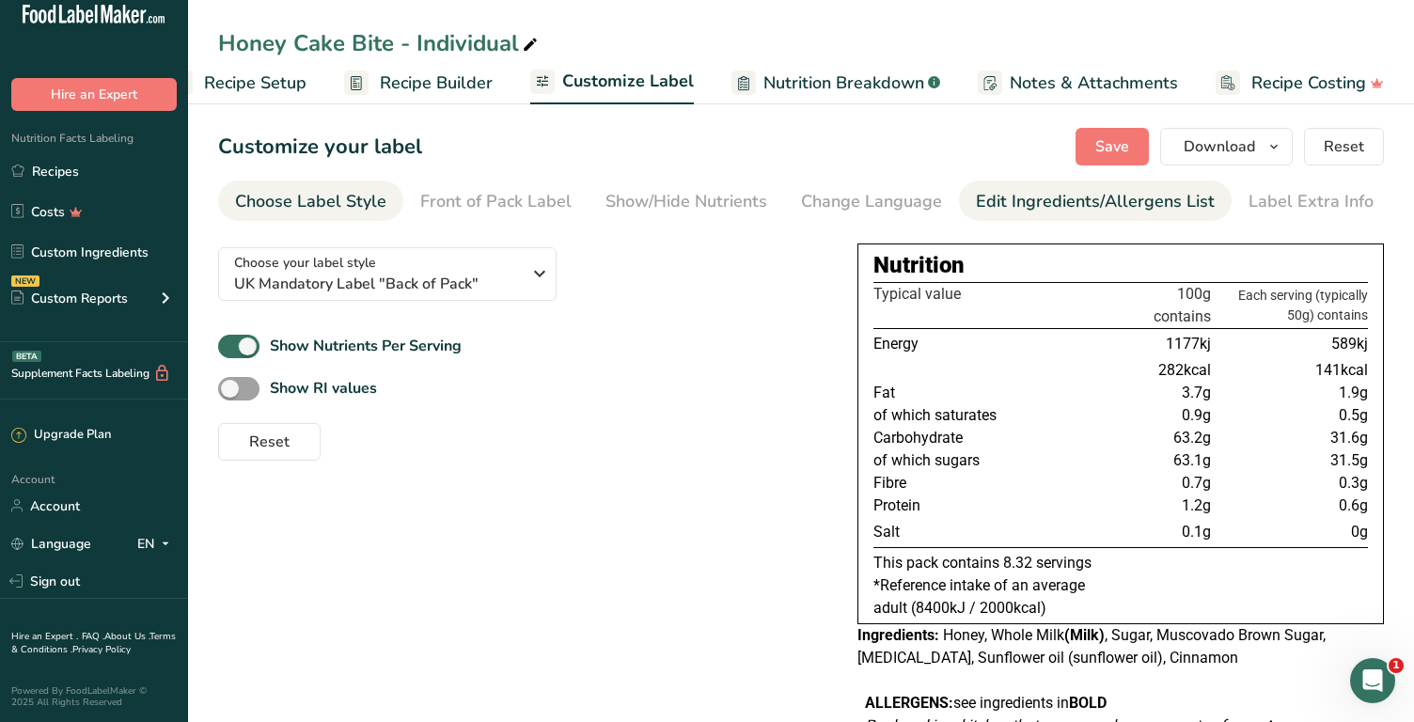
click at [1048, 197] on div "Edit Ingredients/Allergens List" at bounding box center [1095, 201] width 239 height 25
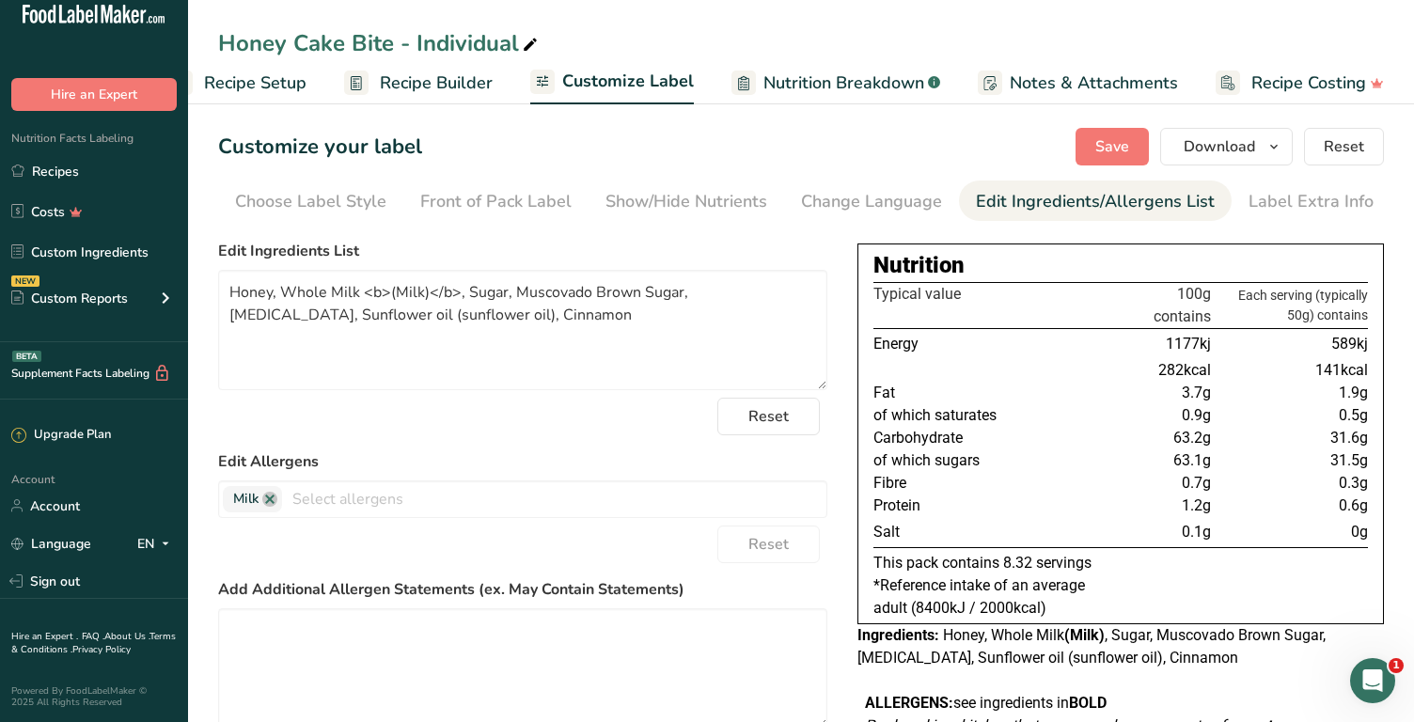
click at [272, 86] on span "Recipe Setup" at bounding box center [255, 83] width 102 height 25
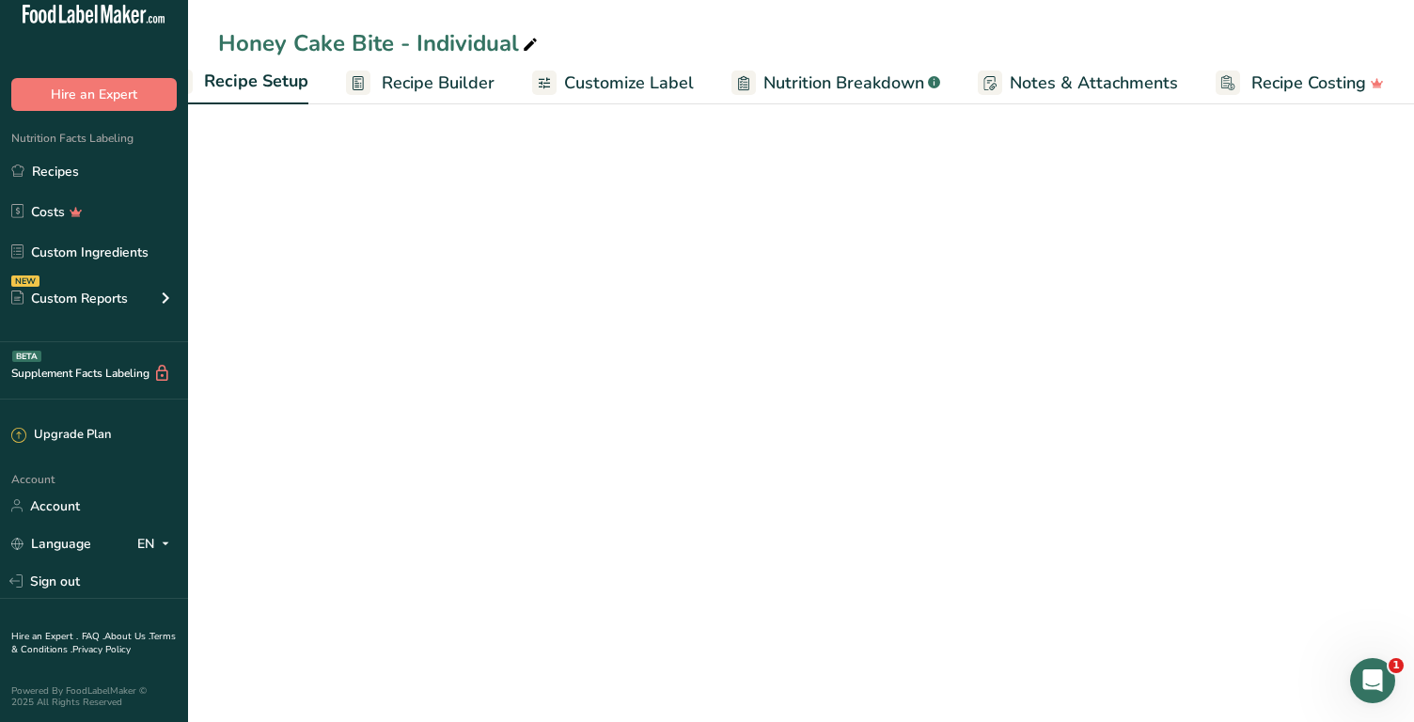
scroll to position [0, 7]
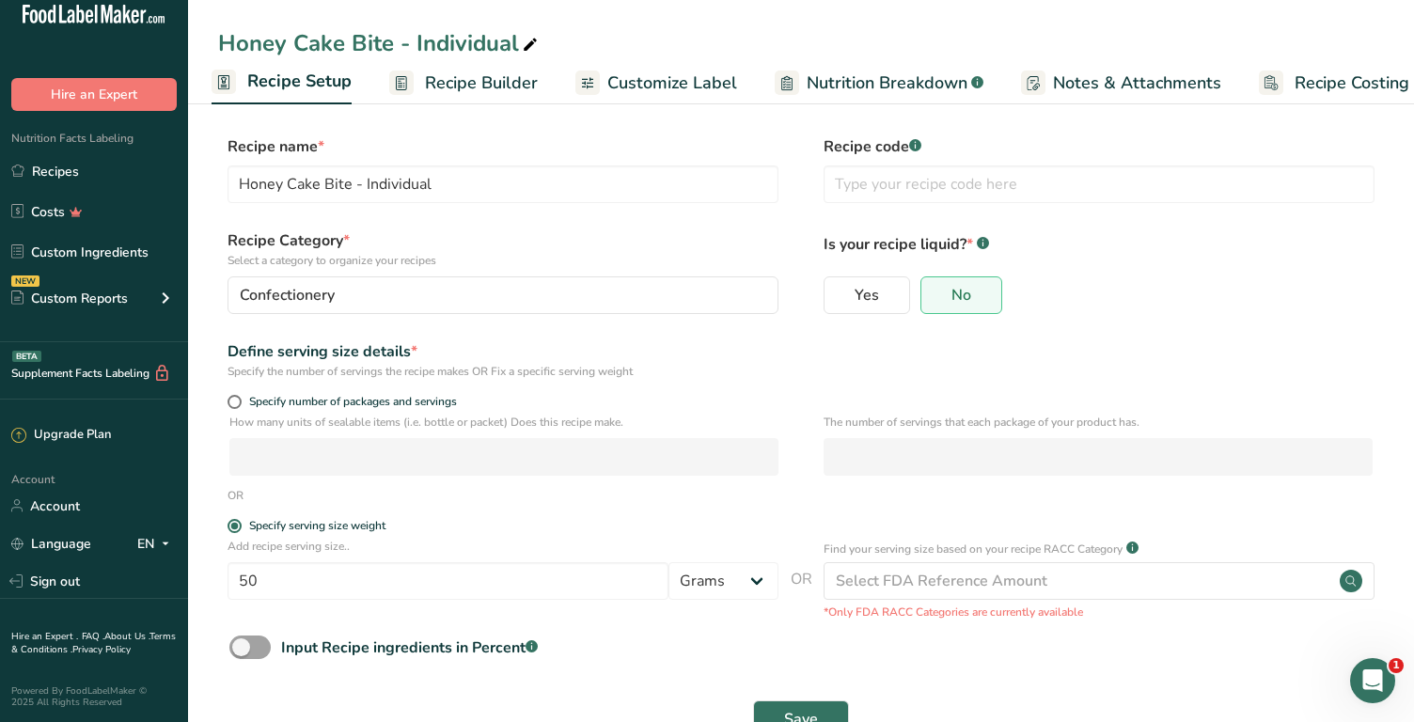
click at [472, 74] on span "Recipe Builder" at bounding box center [481, 83] width 113 height 25
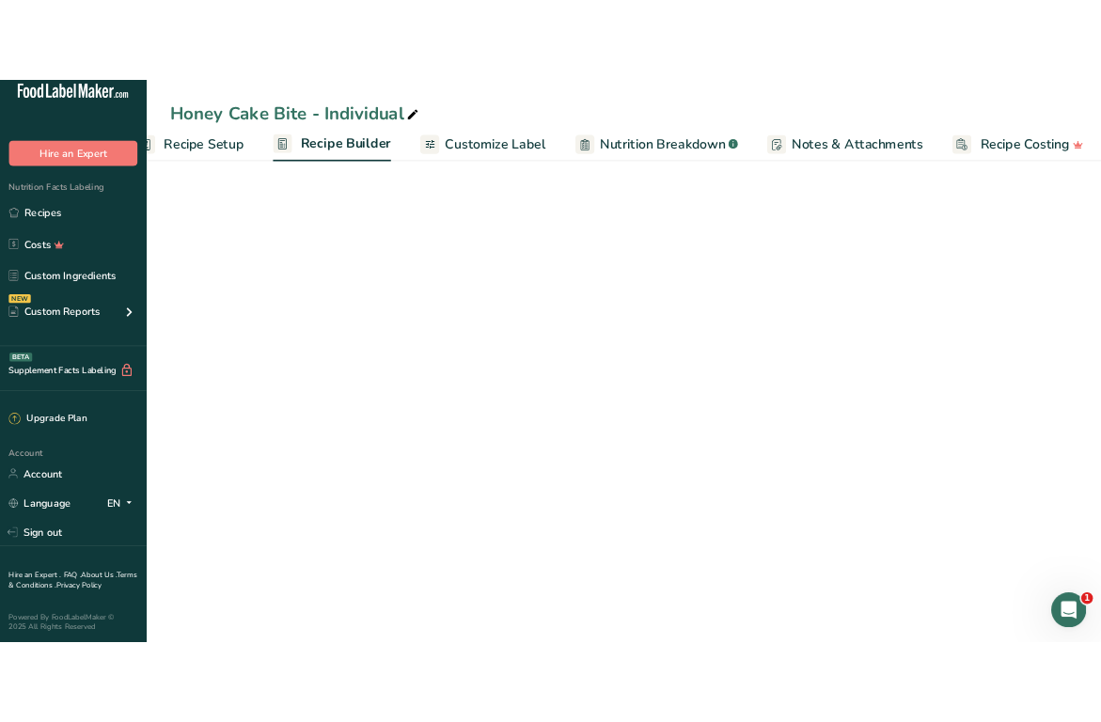
scroll to position [0, 50]
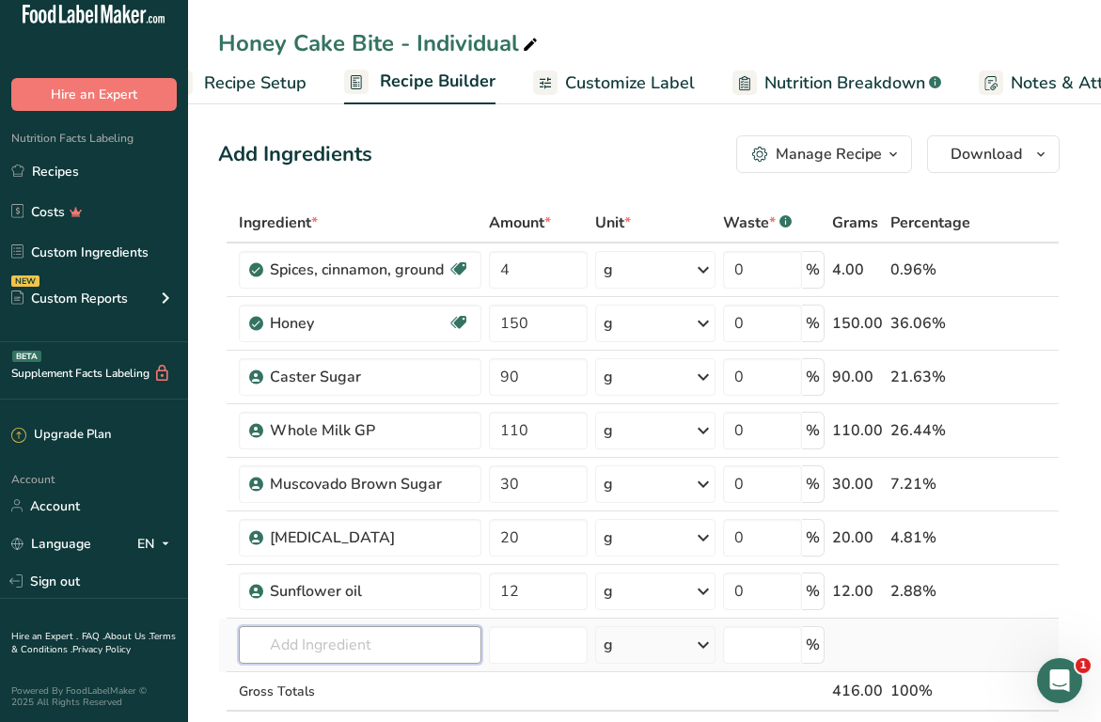
click at [382, 637] on input "text" at bounding box center [360, 645] width 243 height 38
drag, startPoint x: 409, startPoint y: 643, endPoint x: 268, endPoint y: 649, distance: 141.2
click at [268, 649] on input "Bicarbonate of soda" at bounding box center [360, 645] width 243 height 38
type input "b"
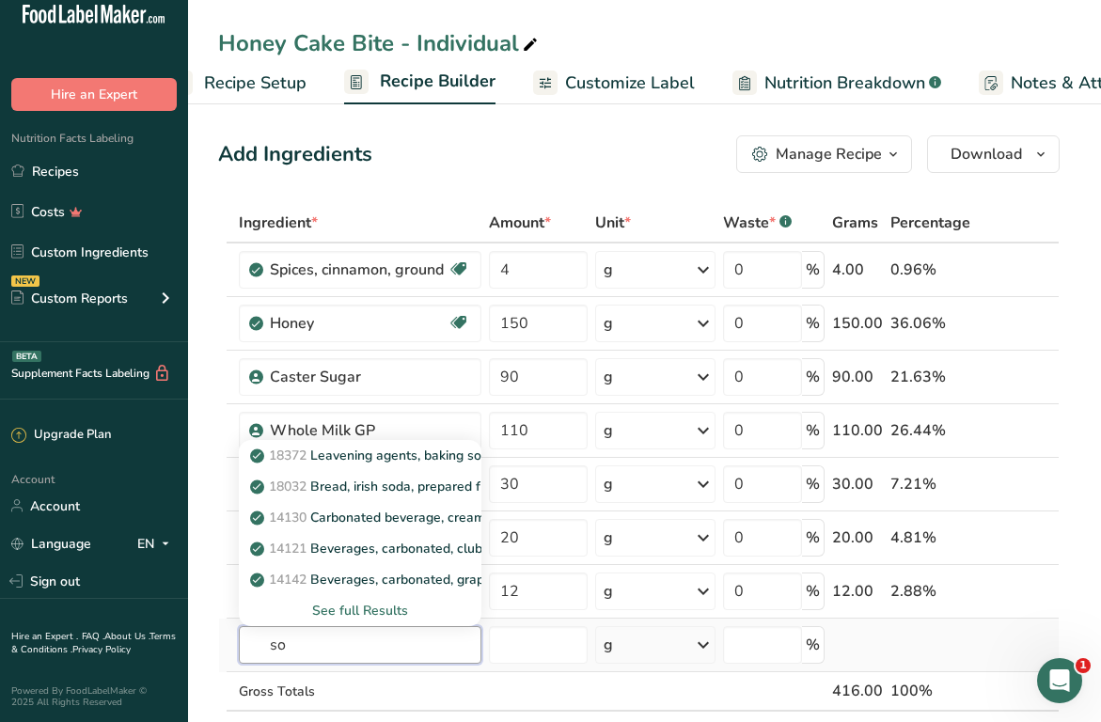
type input "s"
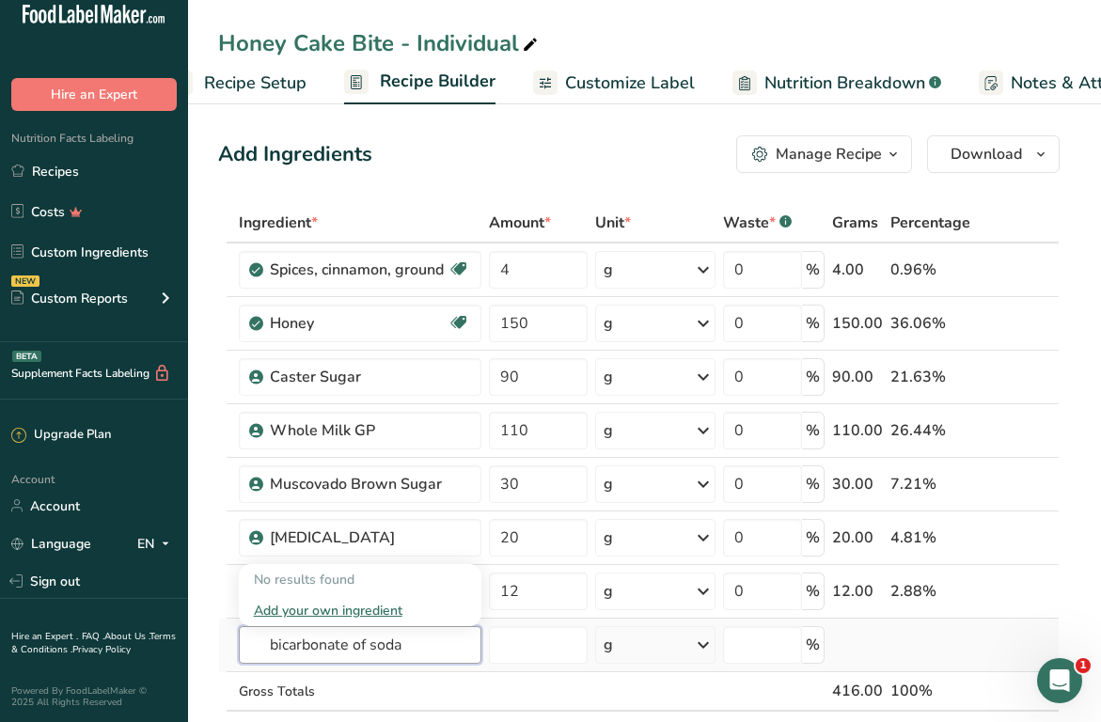
type input "bicarbonate of soda"
click at [350, 611] on div "Add your own ingredient" at bounding box center [360, 611] width 212 height 20
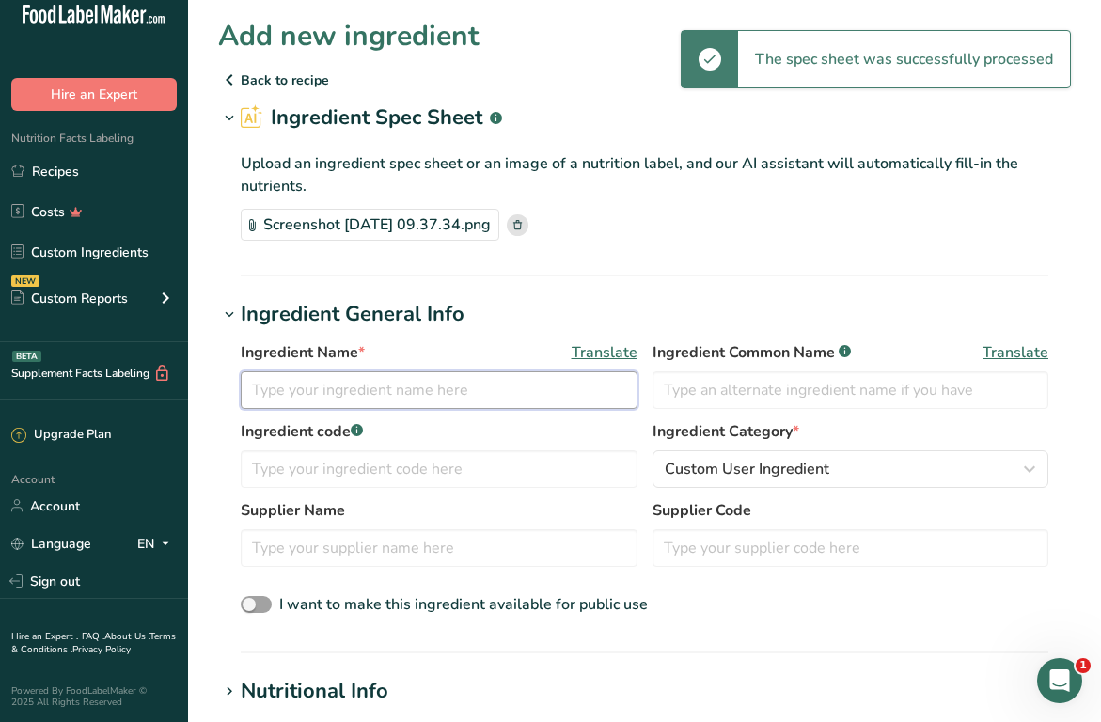
click at [359, 384] on input "text" at bounding box center [439, 390] width 397 height 38
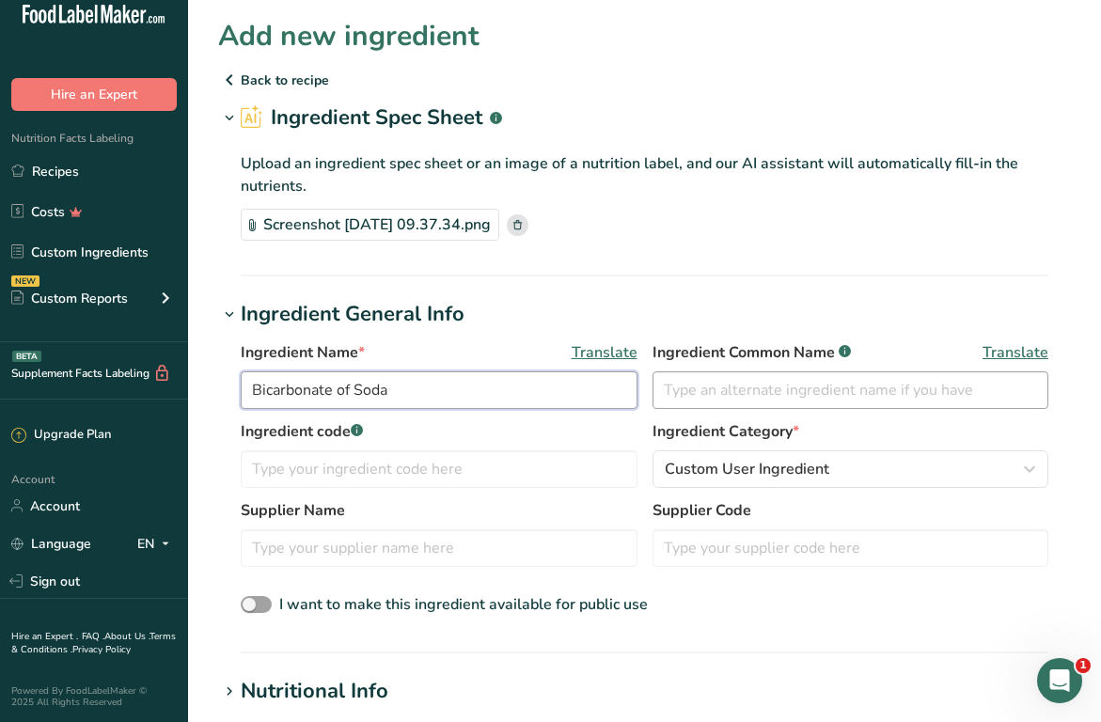
type input "Bicarbonate of Soda"
click at [738, 397] on input "text" at bounding box center [851, 390] width 397 height 38
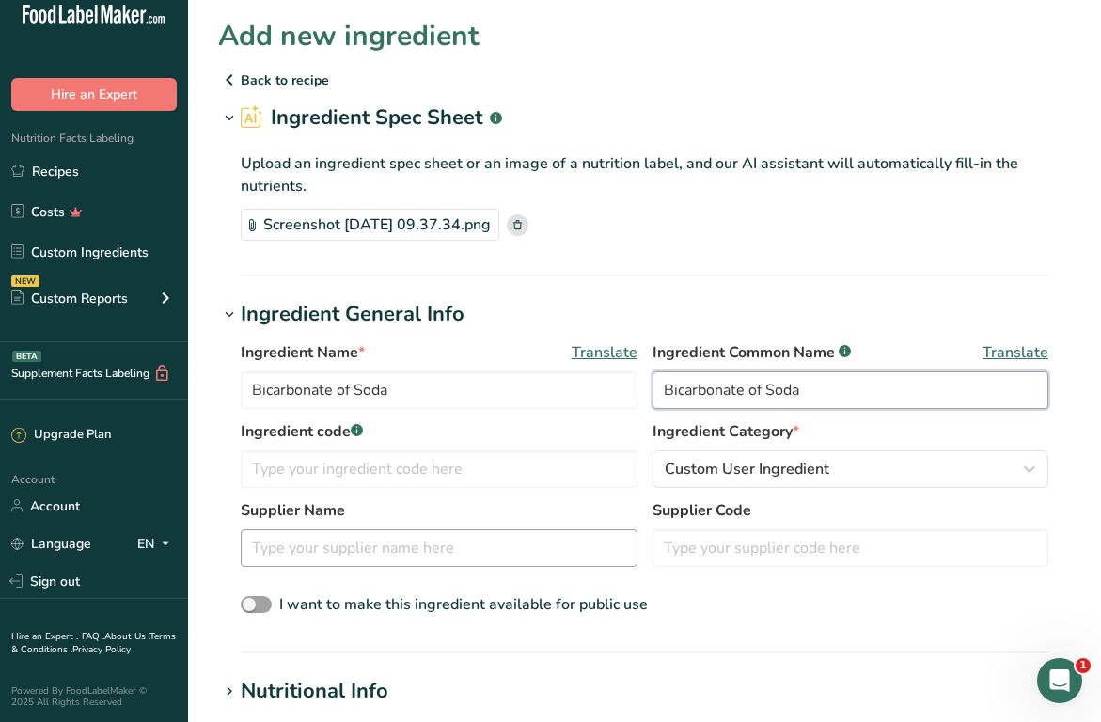
type input "Bicarbonate of Soda"
click at [466, 558] on input "text" at bounding box center [439, 548] width 397 height 38
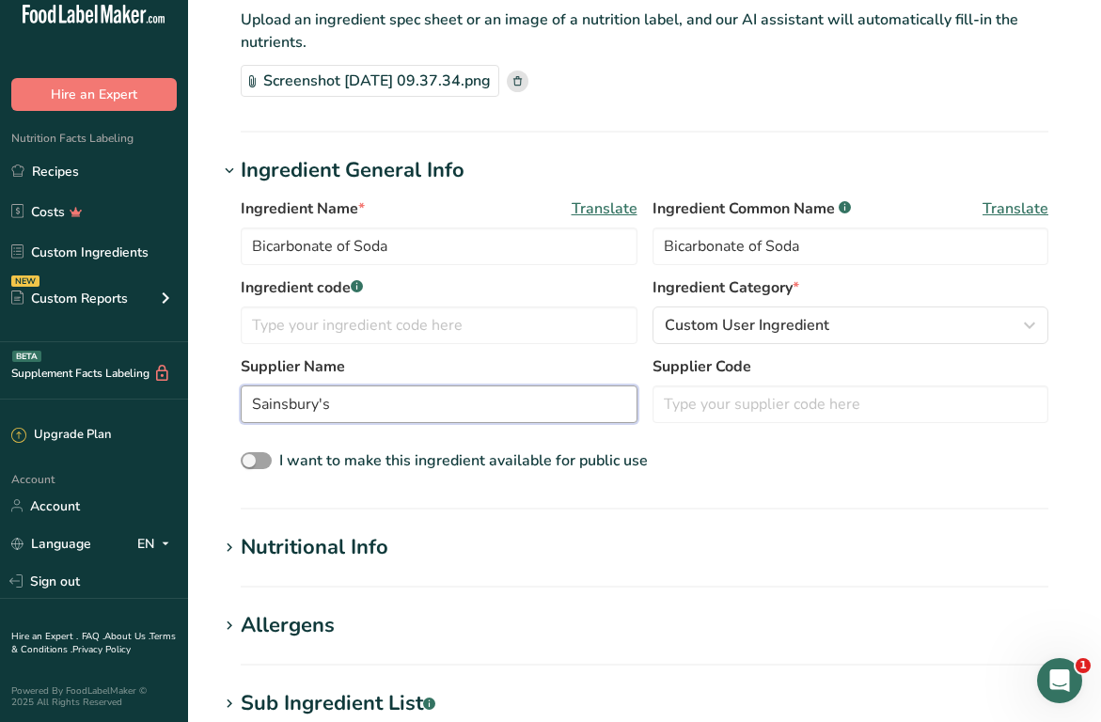
scroll to position [150, 0]
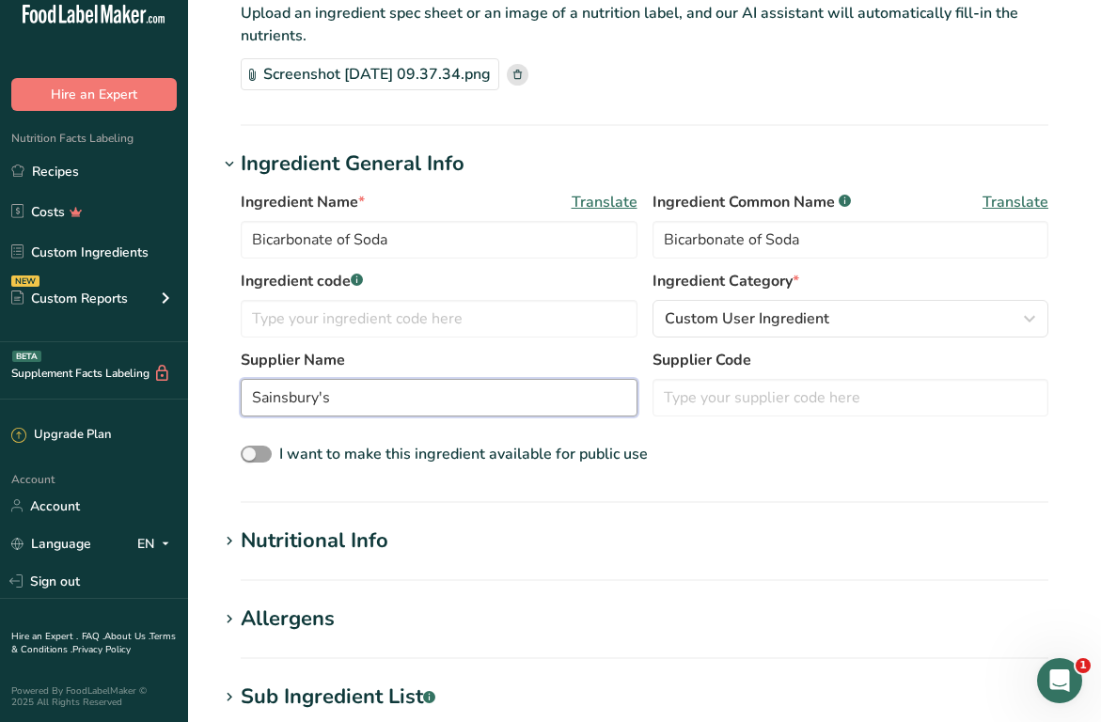
type input "Sainsbury's"
click at [339, 544] on div "Nutritional Info" at bounding box center [315, 541] width 148 height 31
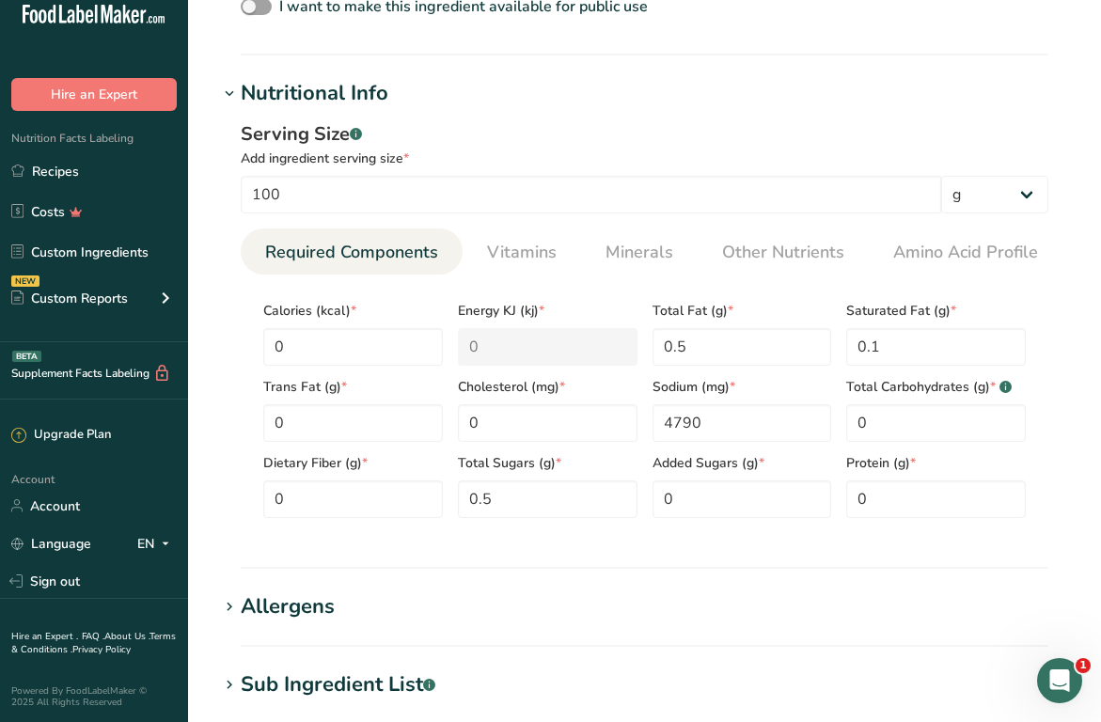
scroll to position [601, 0]
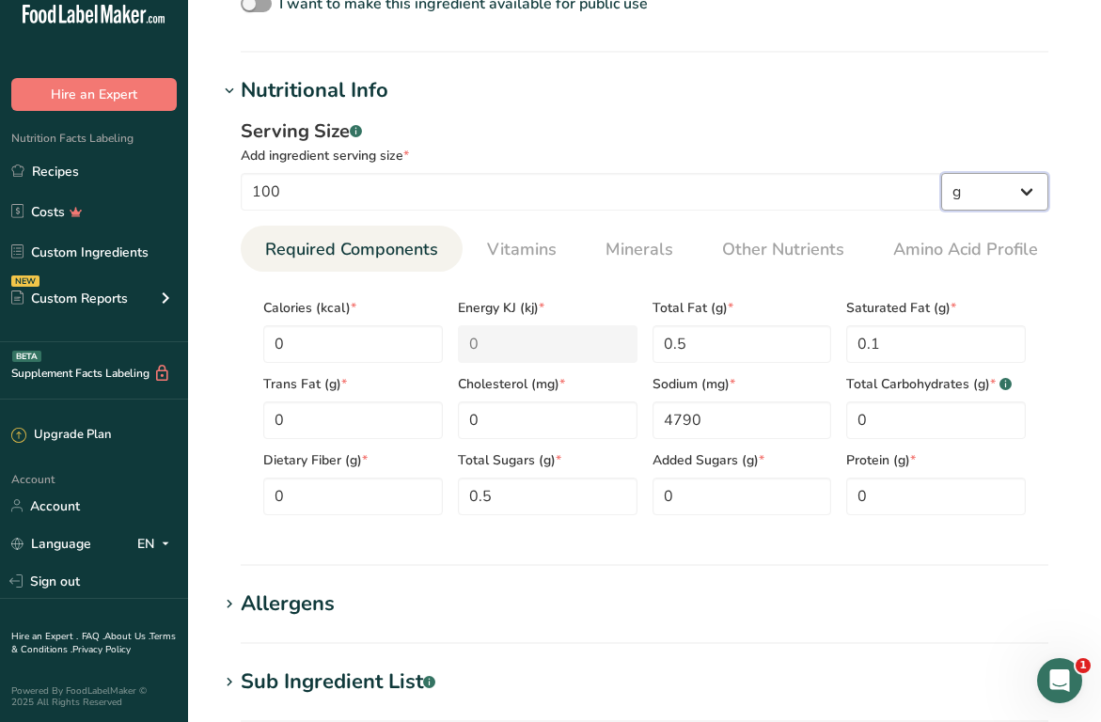
click at [1000, 187] on select "g kg mg mcg lb oz l mL fl oz tbsp tsp cup qt gallon" at bounding box center [994, 192] width 107 height 38
select select "20"
click at [941, 173] on select "g kg mg mcg lb oz l mL fl oz tbsp tsp cup qt gallon" at bounding box center [994, 192] width 107 height 38
select select "22"
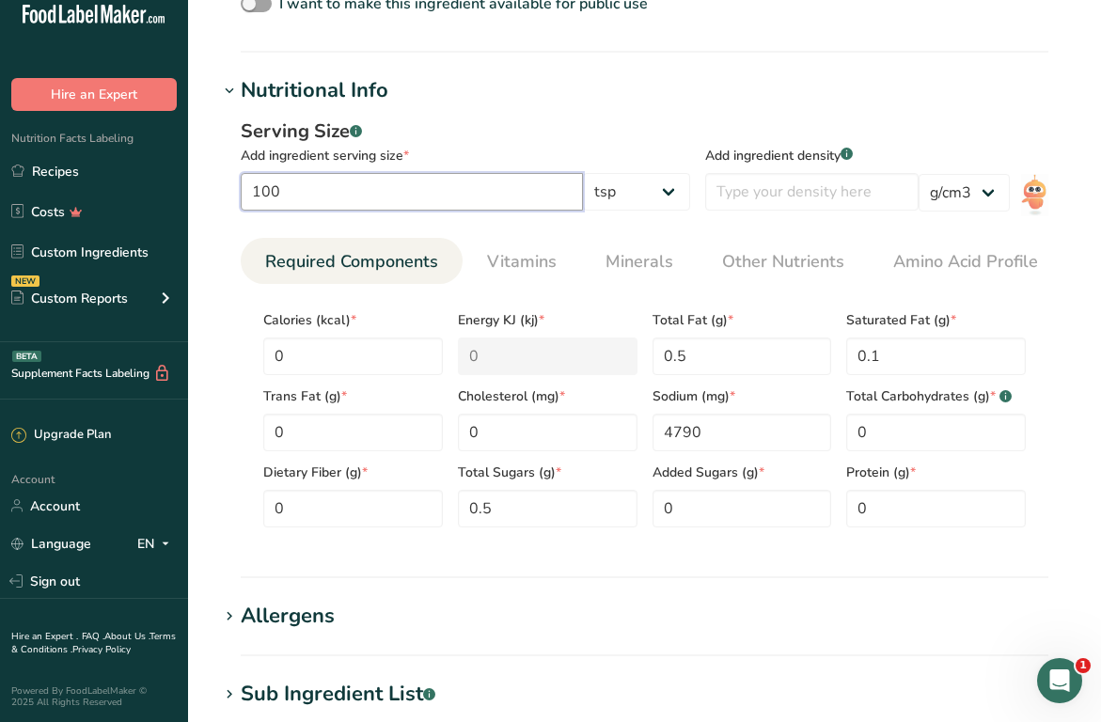
drag, startPoint x: 300, startPoint y: 194, endPoint x: 242, endPoint y: 194, distance: 58.3
click at [242, 194] on input "100" at bounding box center [412, 192] width 342 height 38
type input "1"
drag, startPoint x: 716, startPoint y: 438, endPoint x: 654, endPoint y: 437, distance: 61.1
click at [654, 437] on input "4790" at bounding box center [743, 433] width 180 height 38
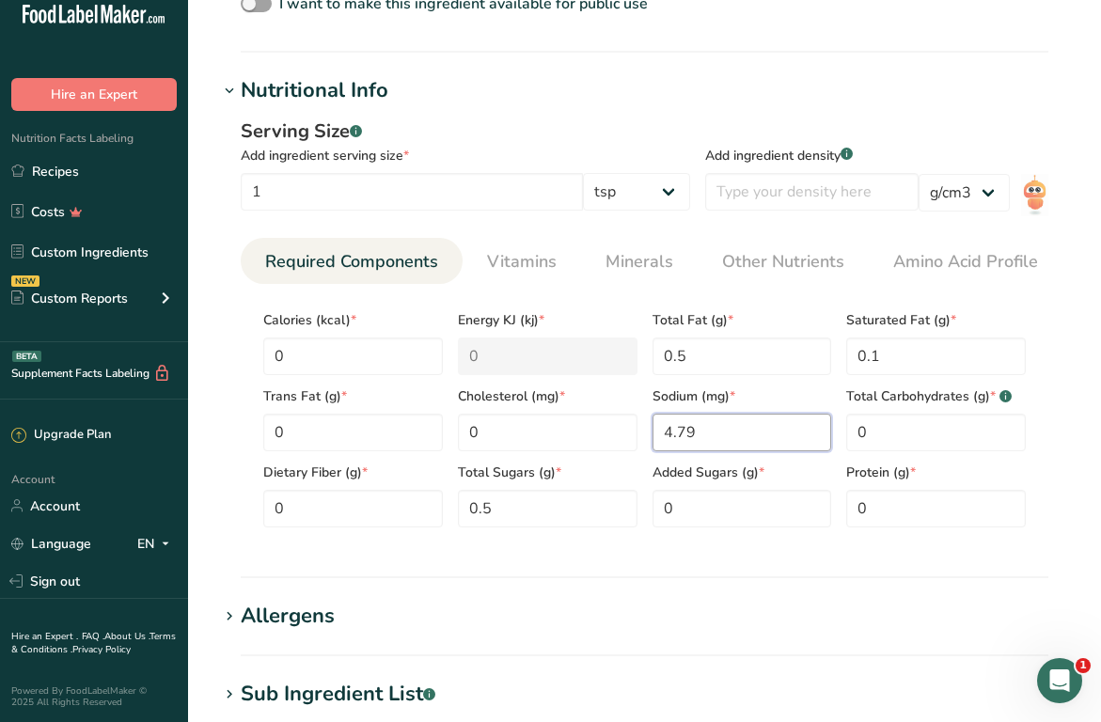
type input "4.79"
click at [307, 364] on input "0" at bounding box center [353, 357] width 180 height 38
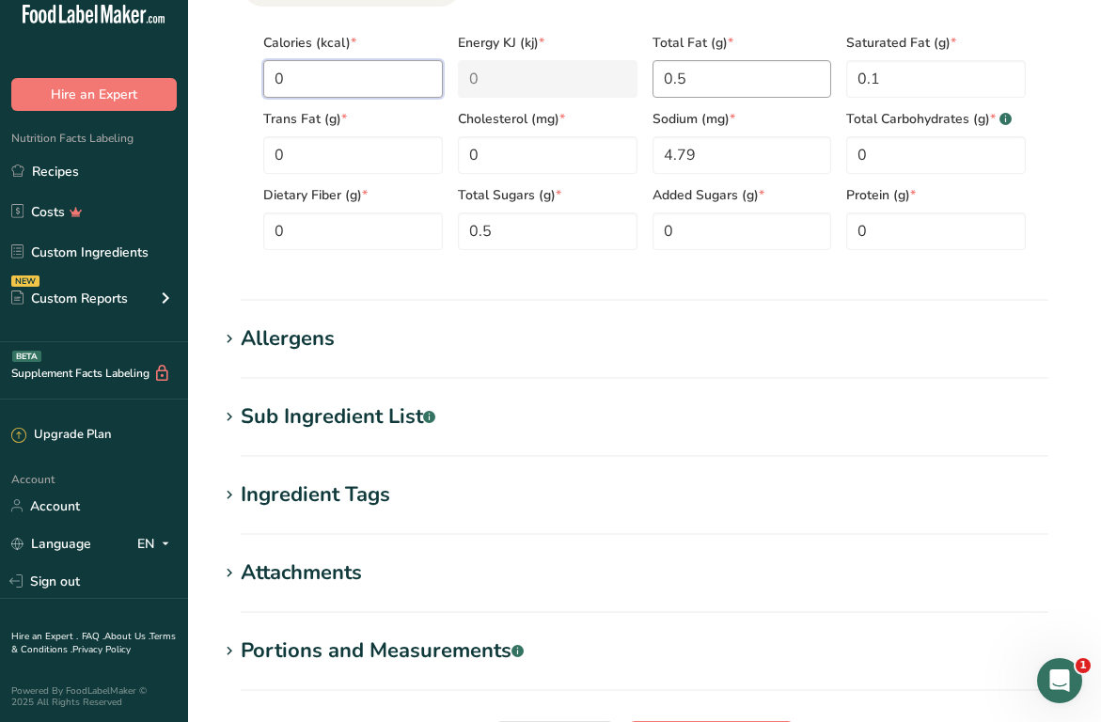
scroll to position [904, 0]
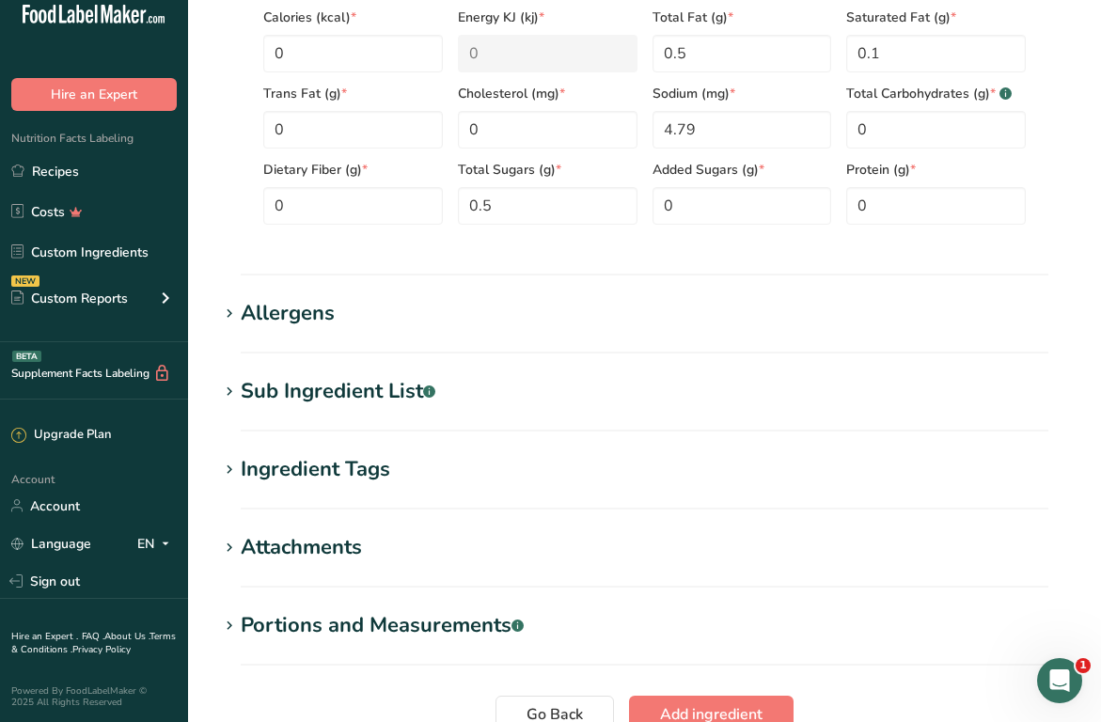
click at [342, 399] on div "Sub Ingredient List .a-a{fill:#347362;}.b-a{fill:#fff;}" at bounding box center [338, 391] width 195 height 31
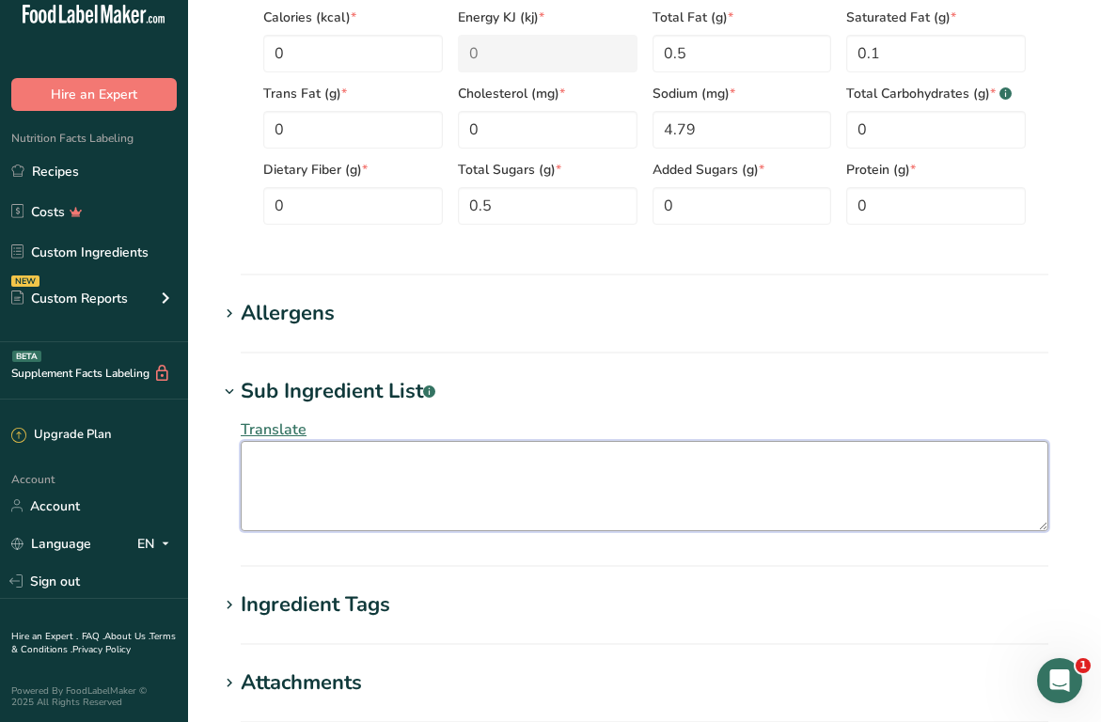
click at [273, 483] on textarea at bounding box center [645, 486] width 808 height 90
paste textarea "Raising Agent:Sodium Hydrogen Carbonate."
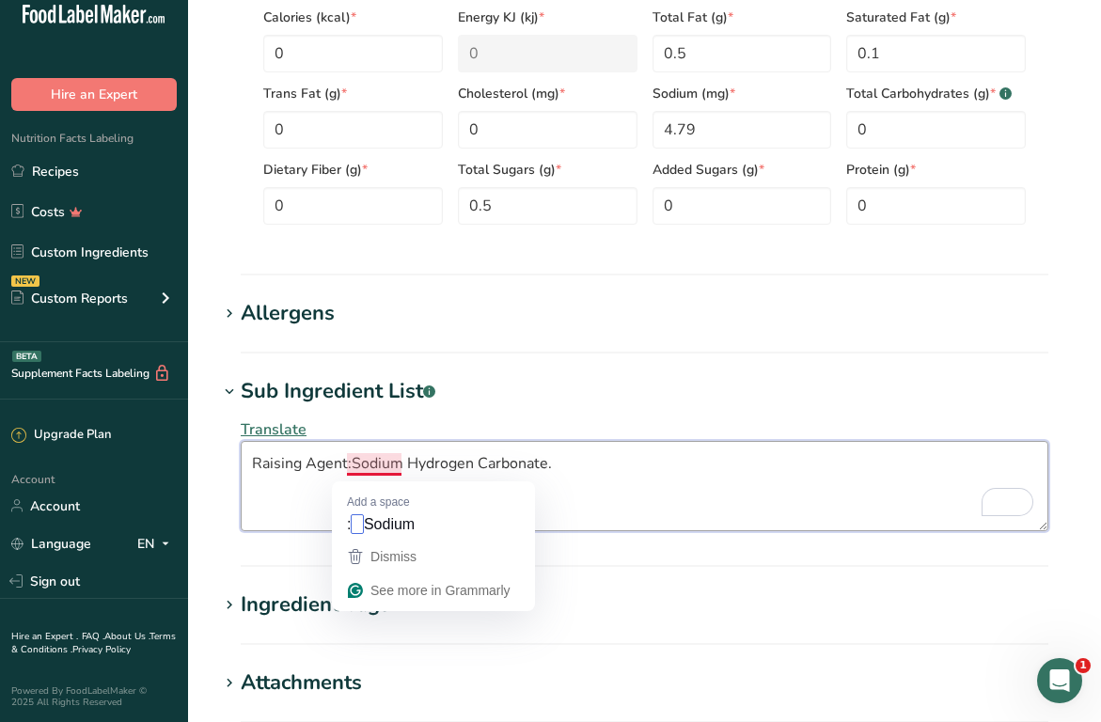
click at [350, 468] on textarea "Raising Agent:Sodium Hydrogen Carbonate." at bounding box center [645, 486] width 808 height 90
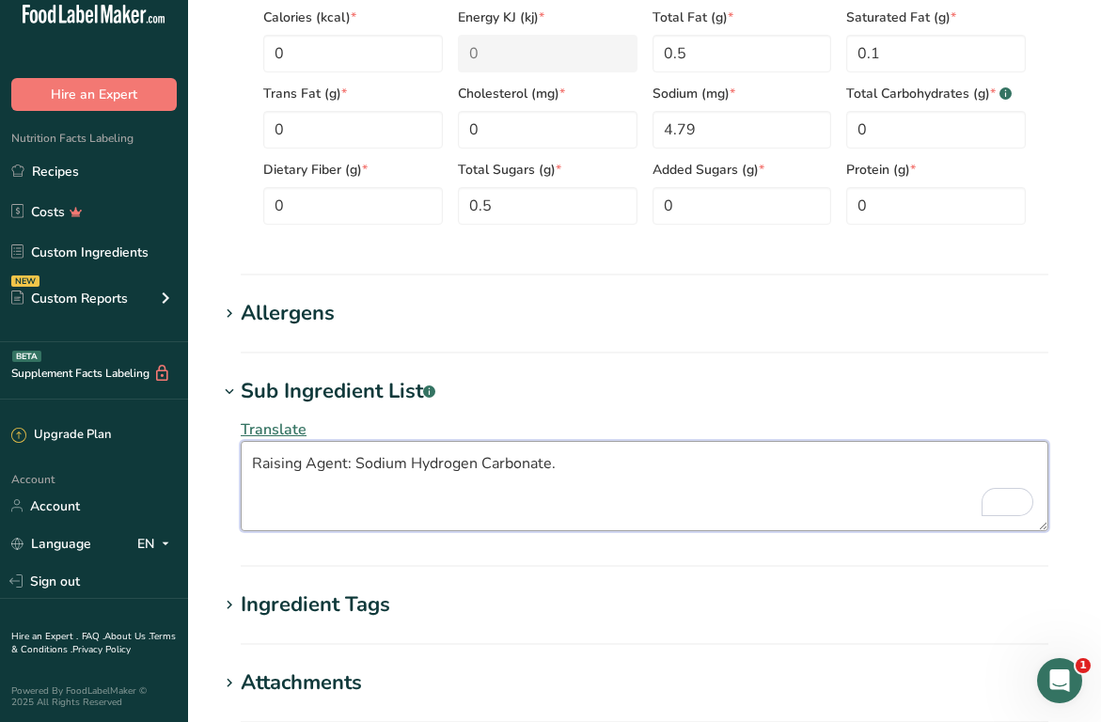
click at [260, 471] on textarea "Raising Agent: Sodium Hydrogen Carbonate." at bounding box center [645, 486] width 808 height 90
click at [307, 465] on textarea "raising Agent: Sodium Hydrogen Carbonate." at bounding box center [645, 486] width 808 height 90
click at [353, 468] on textarea "raising agent: Sodium Hydrogen Carbonate." at bounding box center [645, 486] width 808 height 90
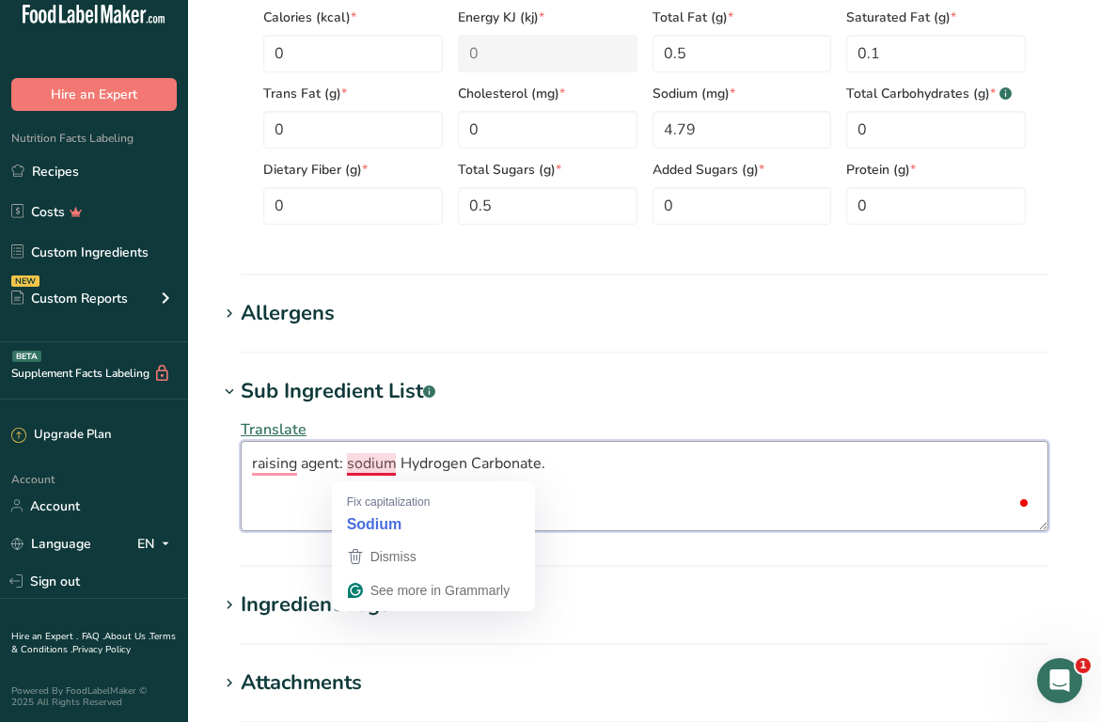
click at [409, 466] on textarea "raising agent: sodium Hydrogen Carbonate." at bounding box center [645, 486] width 808 height 90
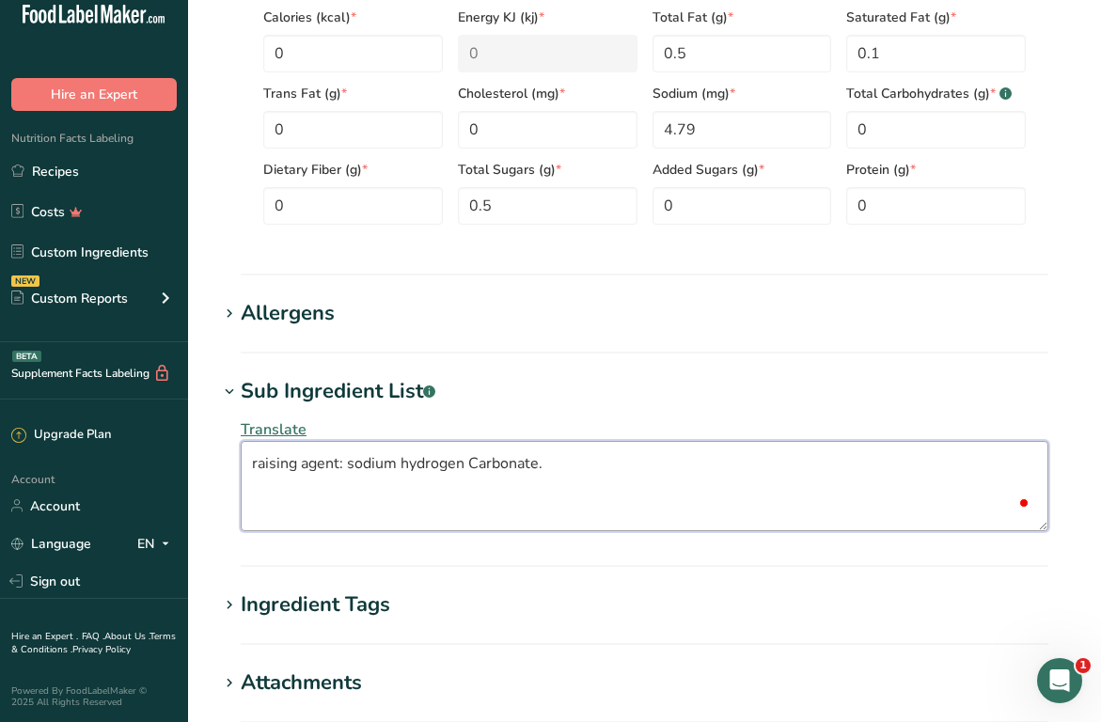
click at [378, 470] on textarea "raising agent: sodium hydrogen Carbonate." at bounding box center [645, 486] width 808 height 90
click at [476, 464] on textarea "raising agent: sodium hydrogen Carbonate." at bounding box center [645, 486] width 808 height 90
click at [566, 480] on textarea "raising agent: sodium hydrogen carbonate." at bounding box center [645, 486] width 808 height 90
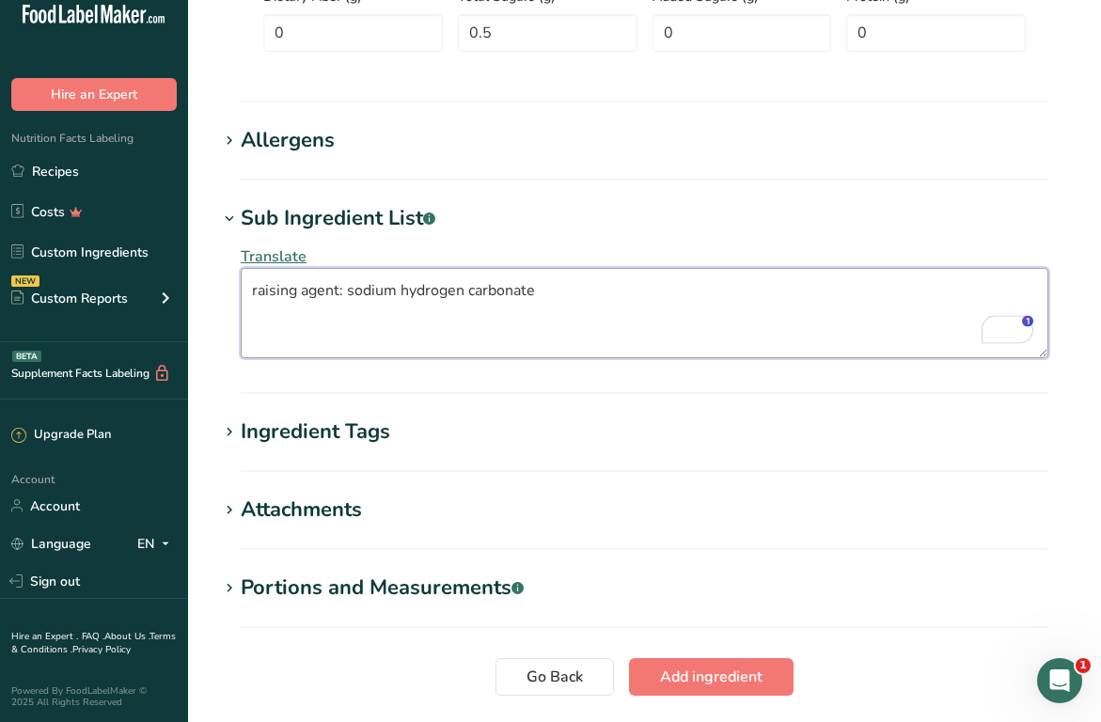
scroll to position [1215, 0]
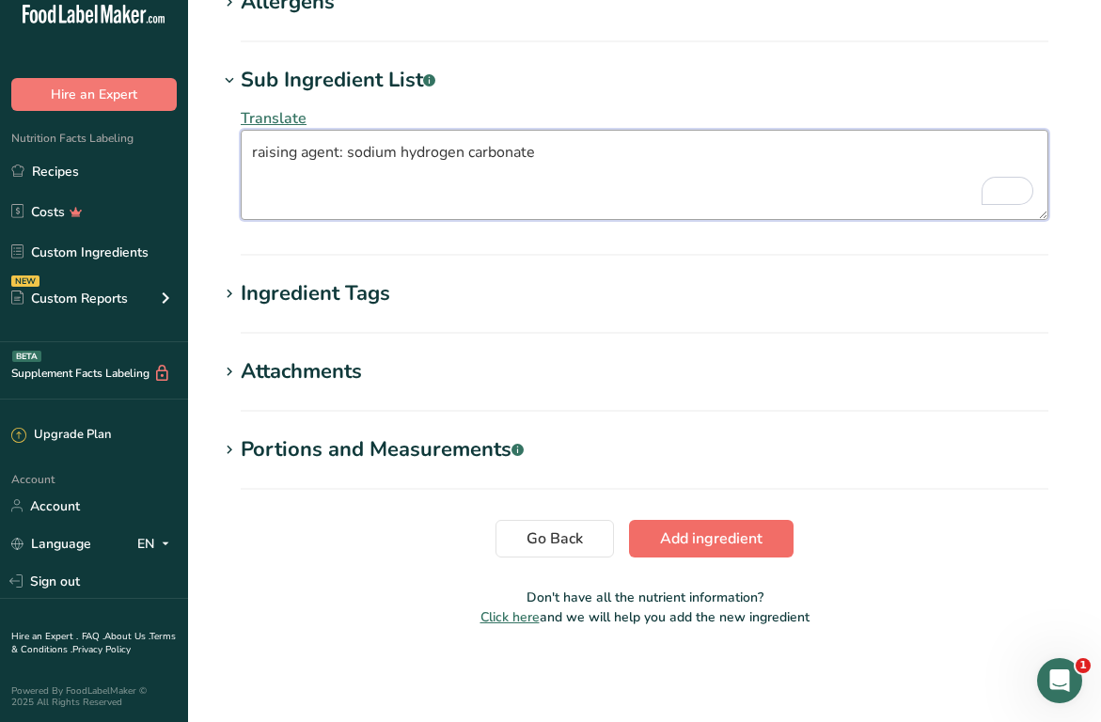
type textarea "raising agent: sodium hydrogen carbonate"
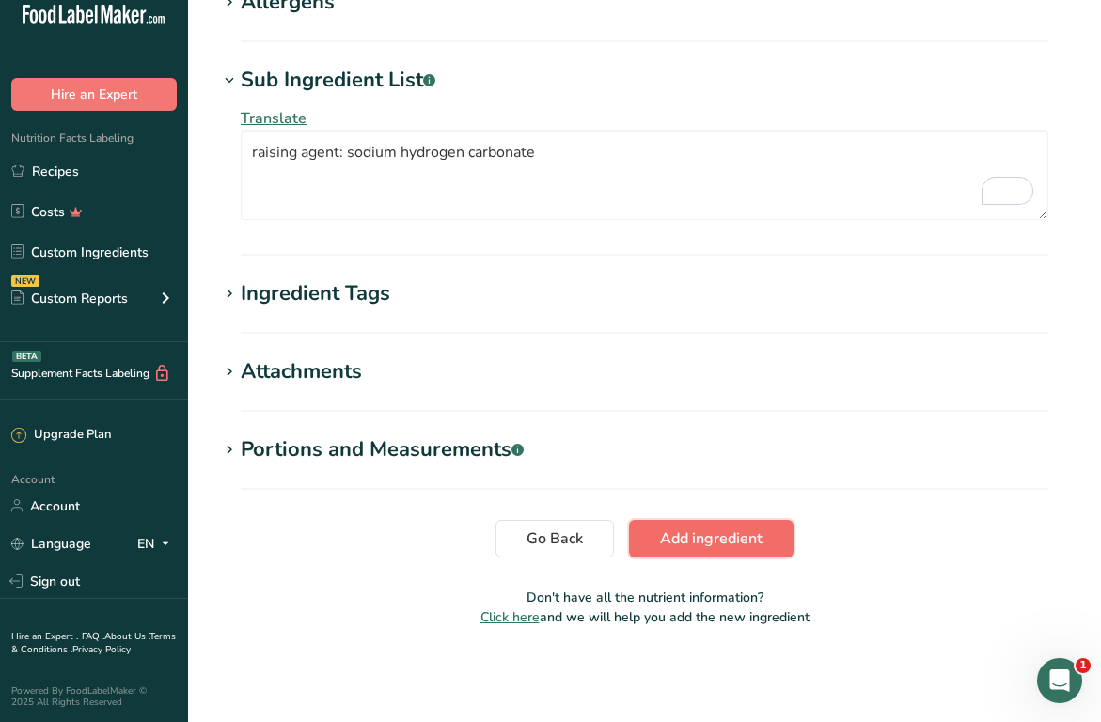
click at [713, 550] on span "Add ingredient" at bounding box center [711, 538] width 102 height 23
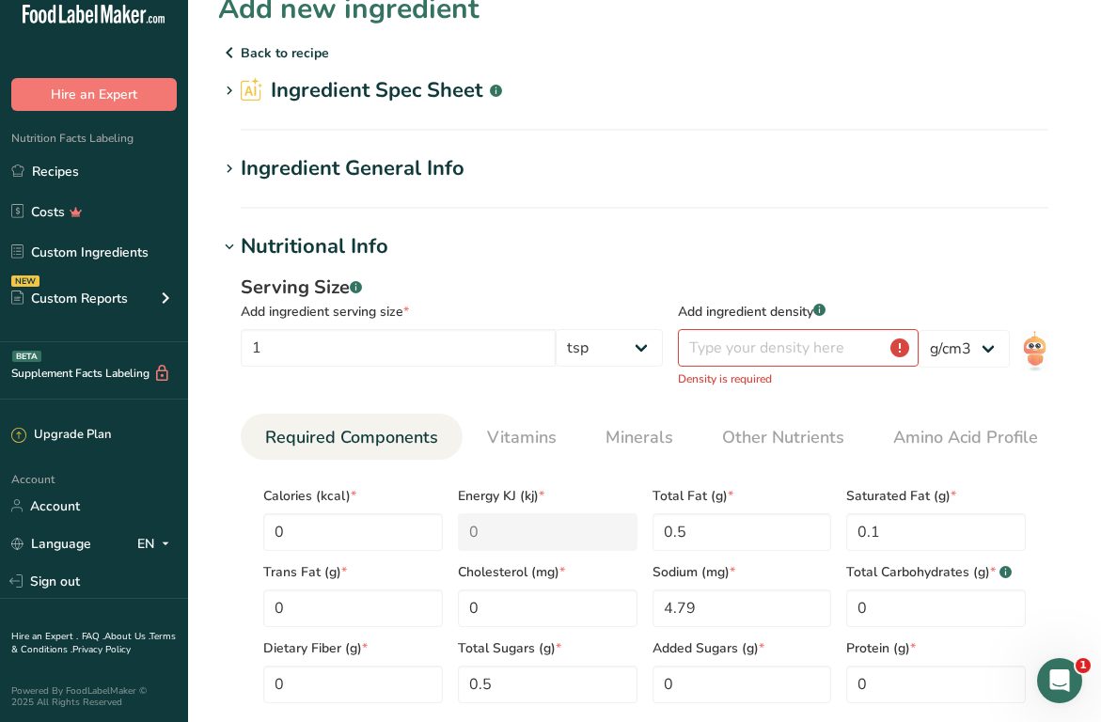
scroll to position [30, 0]
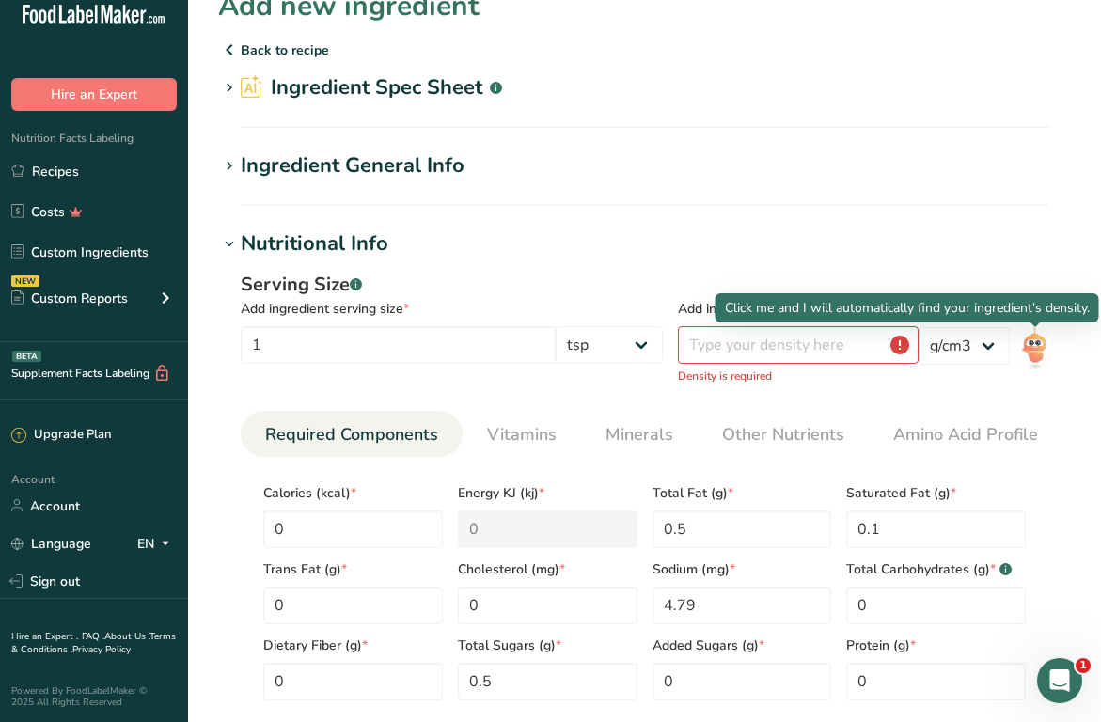
click at [1031, 342] on img at bounding box center [1034, 348] width 27 height 42
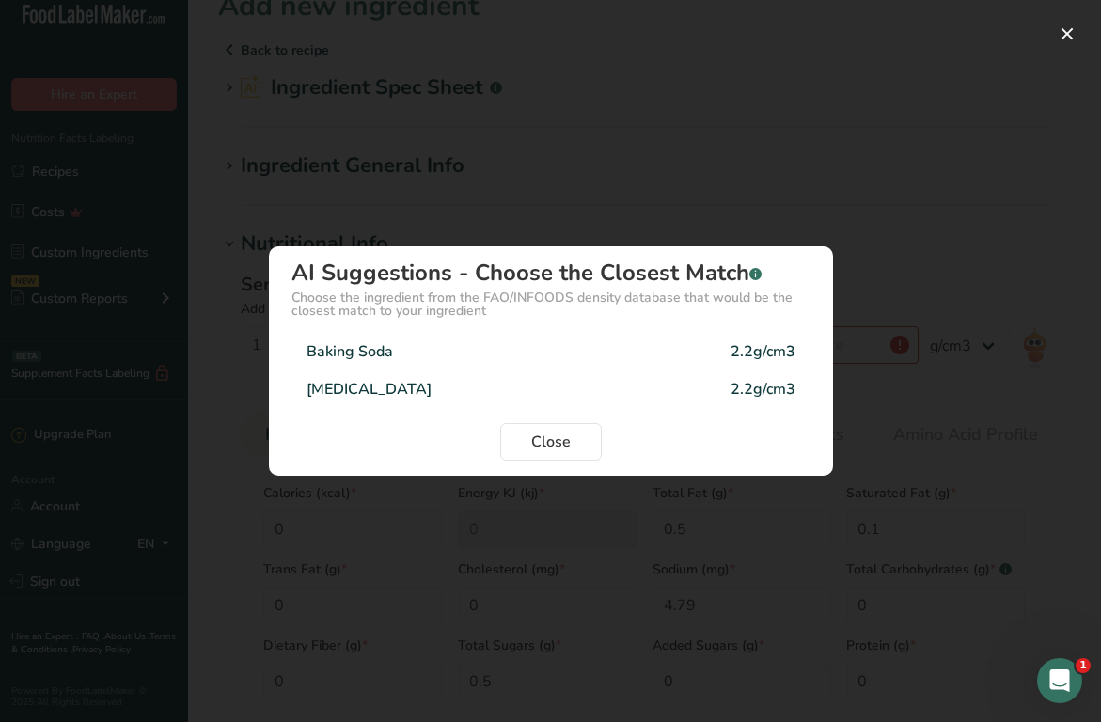
click at [745, 382] on div "2.2g/cm3" at bounding box center [763, 389] width 65 height 23
type input "2.2"
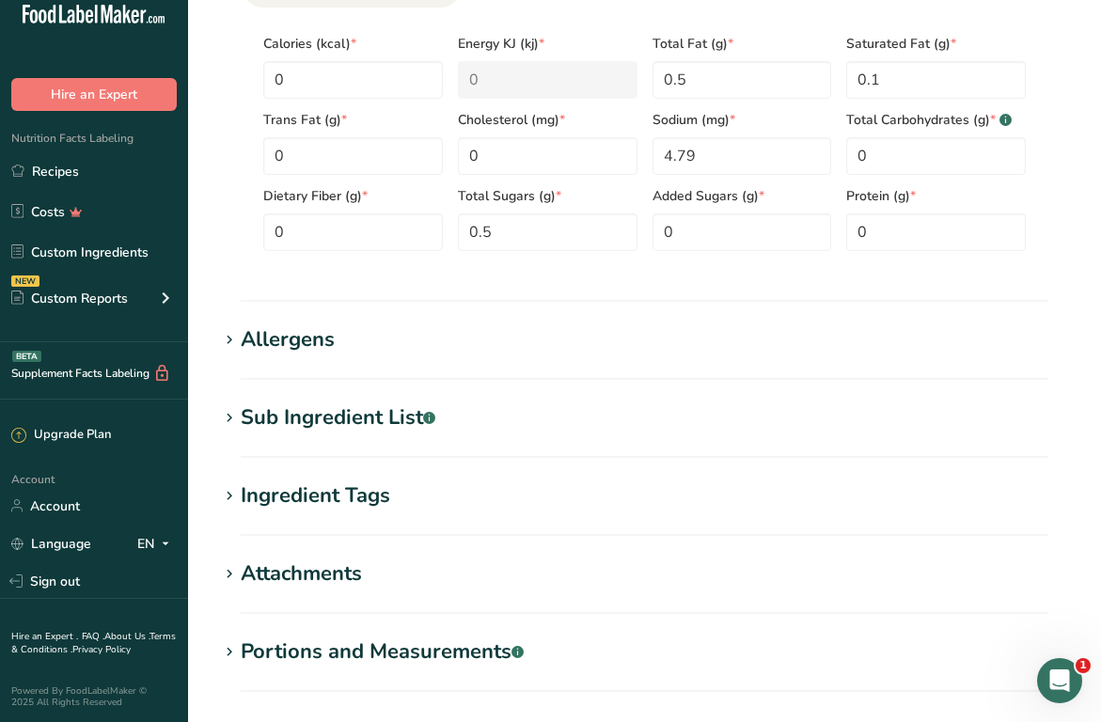
scroll to position [662, 0]
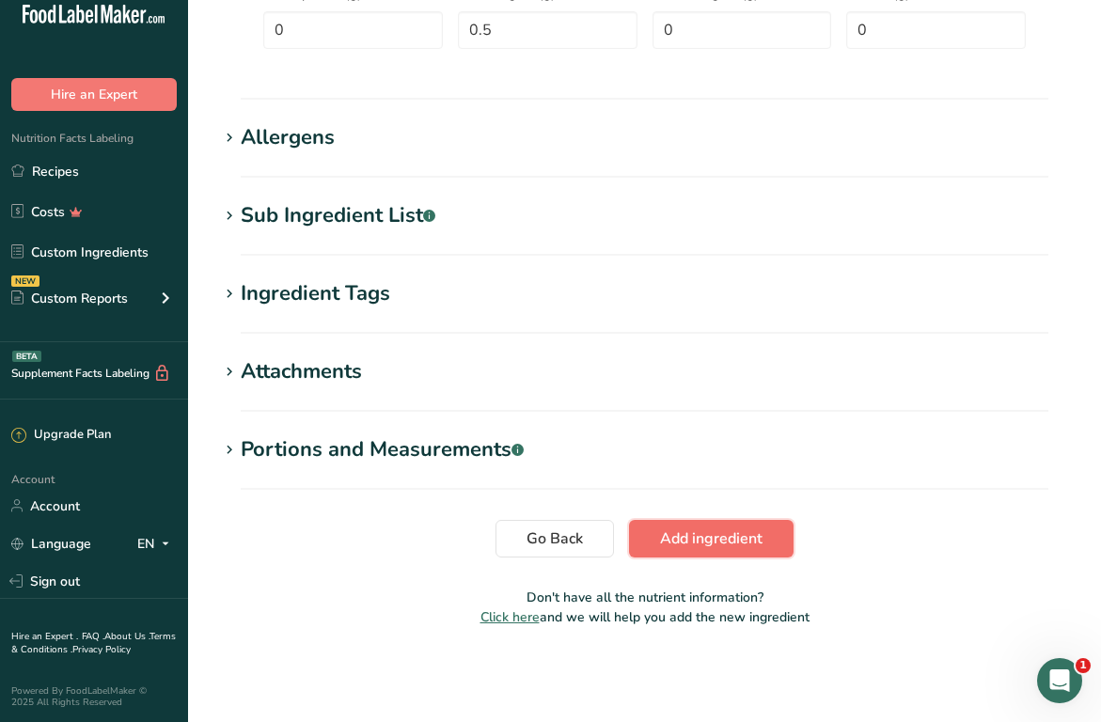
click at [679, 536] on span "Add ingredient" at bounding box center [711, 538] width 102 height 23
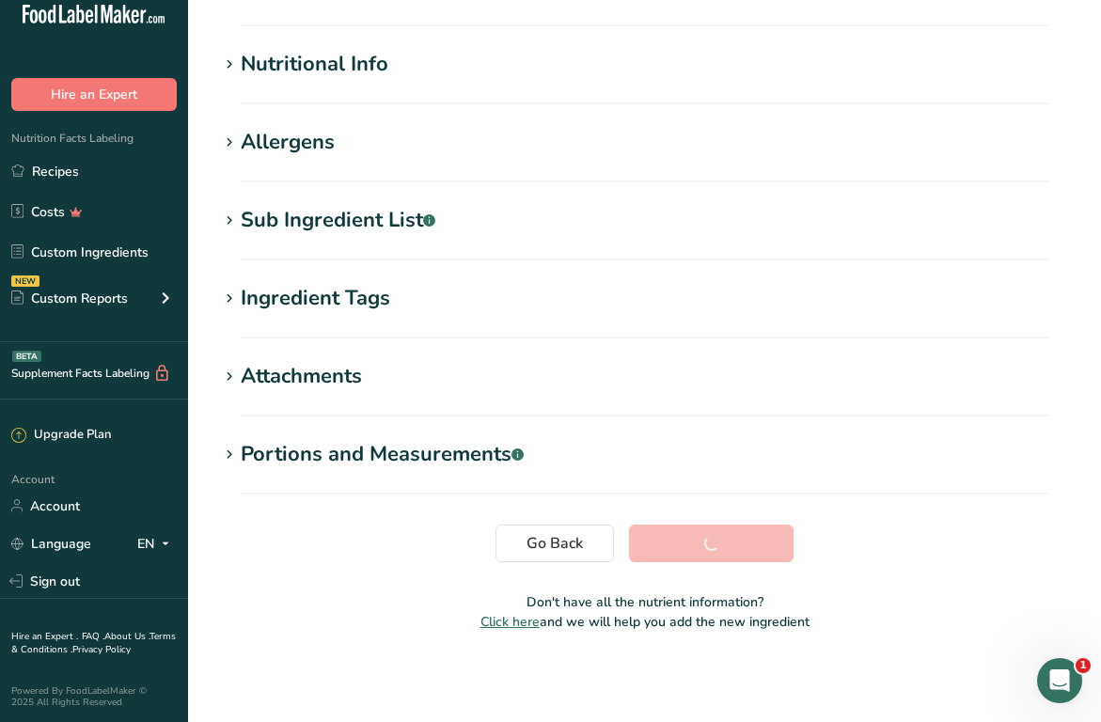
scroll to position [210, 0]
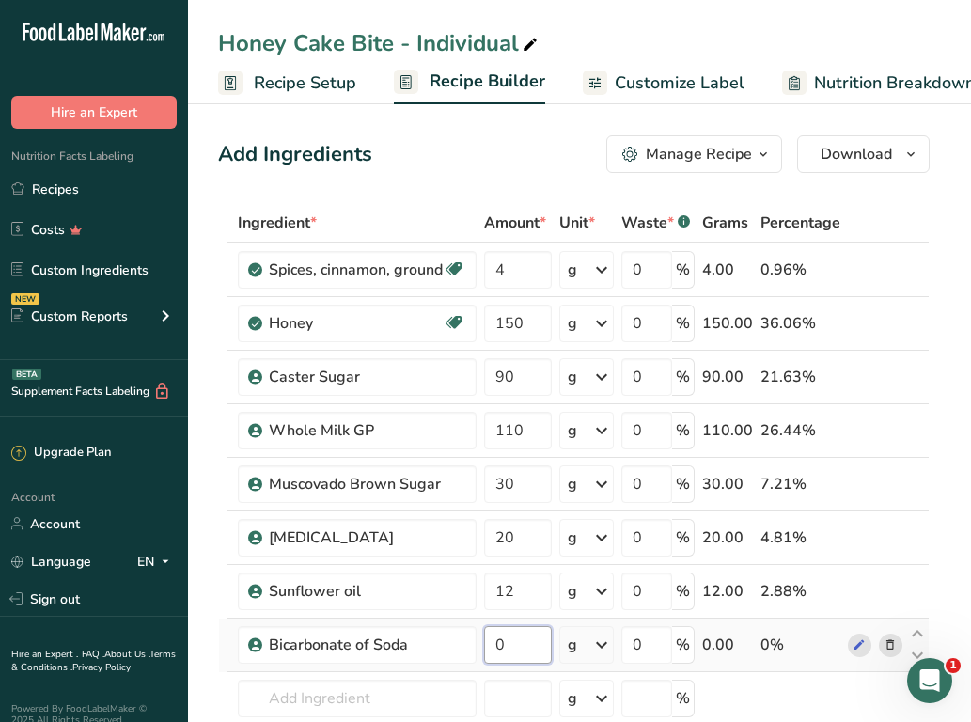
click at [534, 663] on input "0" at bounding box center [518, 645] width 68 height 38
type input "7"
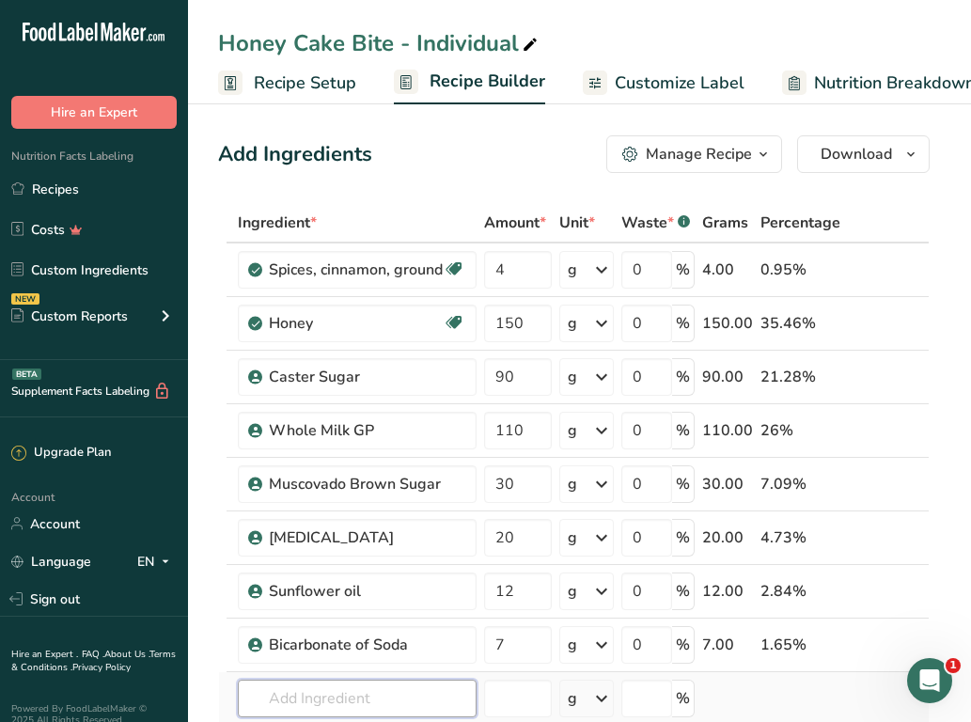
click at [381, 707] on div "Ingredient * Amount * Unit * Waste * .a-a{fill:#347362;}.b-a{fill:#fff;} Grams …" at bounding box center [574, 523] width 712 height 640
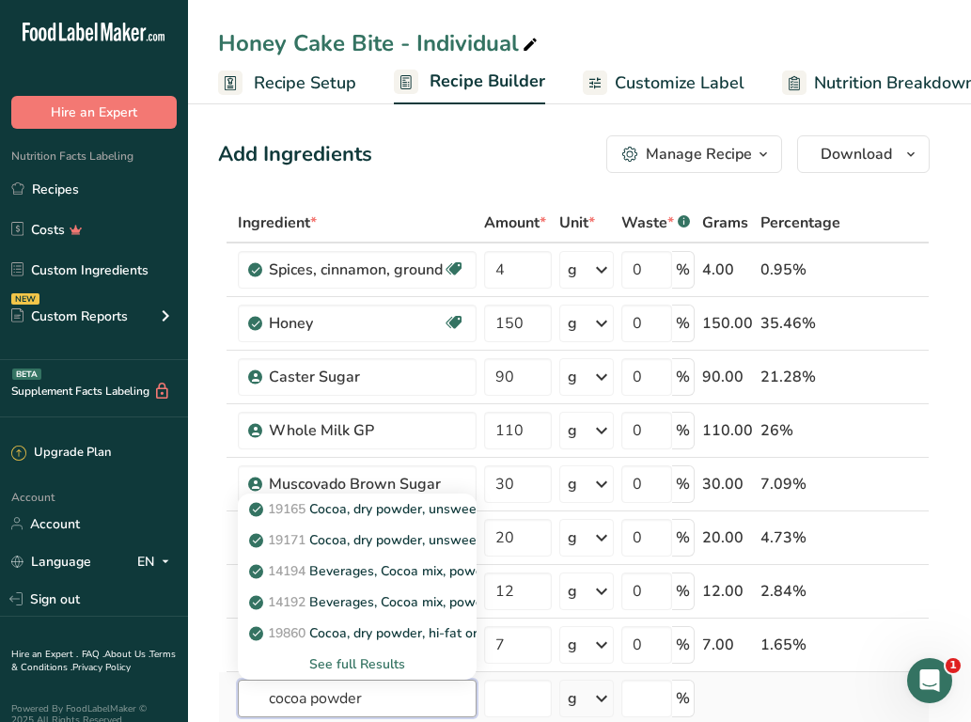
type input "cocoa powder"
click at [387, 666] on div "See full Results" at bounding box center [357, 664] width 209 height 20
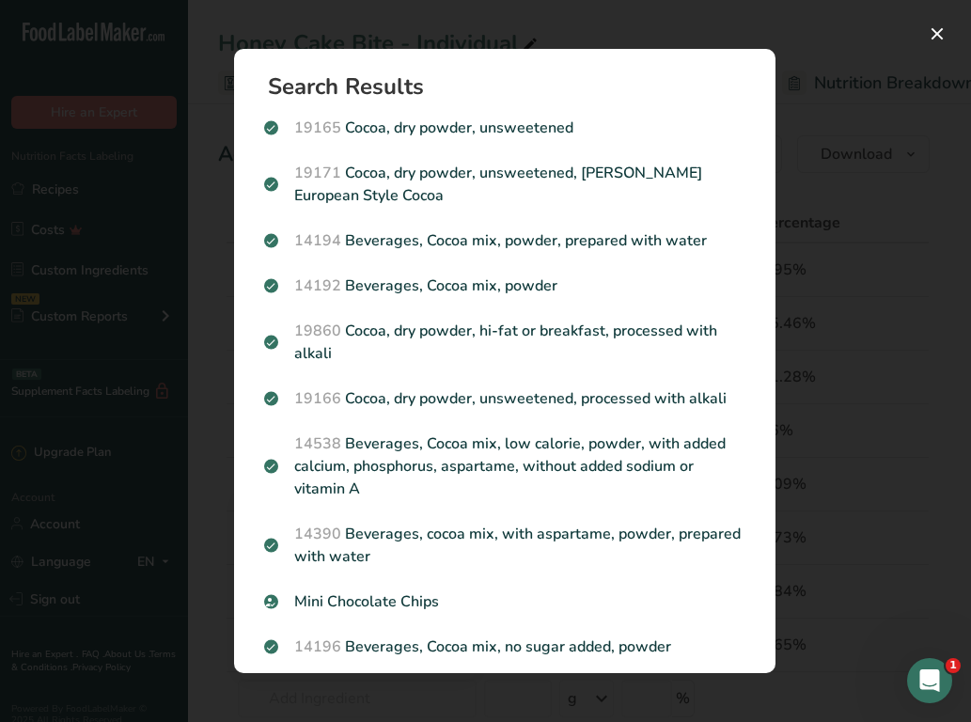
click at [221, 432] on div "Search Results 19165 Cocoa, dry powder, unsweetened 19171 Cocoa, dry powder, un…" at bounding box center [505, 361] width 602 height 685
click at [217, 546] on div "Search Results 19165 Cocoa, dry powder, unsweetened 19171 Cocoa, dry powder, un…" at bounding box center [505, 361] width 602 height 685
click at [818, 329] on div "Search results modal" at bounding box center [485, 361] width 971 height 722
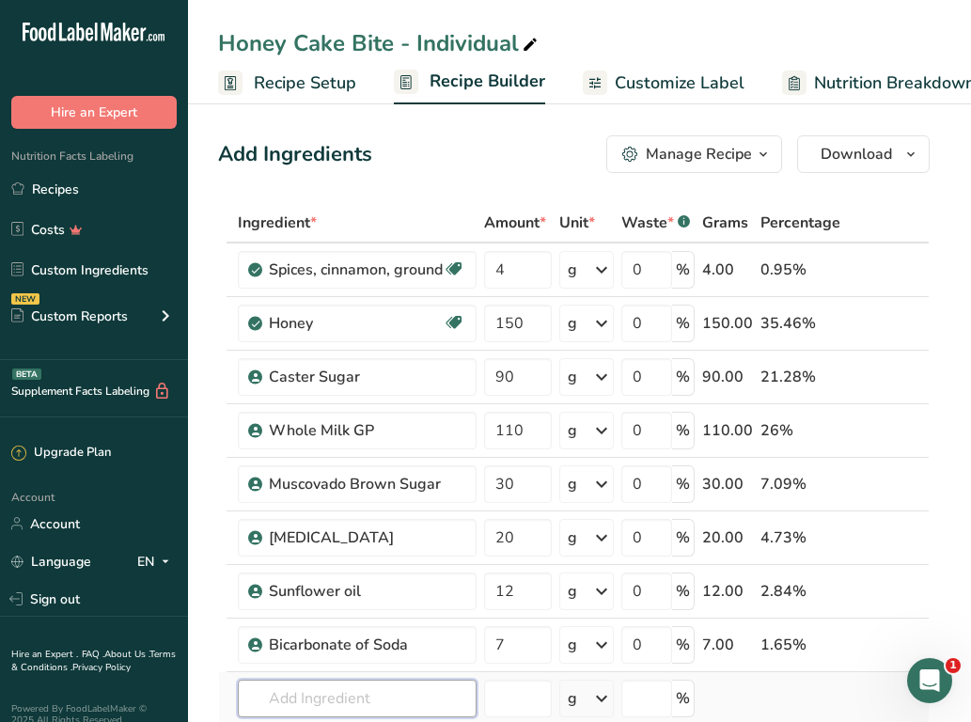
click at [308, 690] on input "text" at bounding box center [357, 699] width 239 height 38
type input "d"
click at [303, 692] on input "text" at bounding box center [357, 699] width 239 height 38
click at [307, 696] on input "text" at bounding box center [357, 699] width 239 height 38
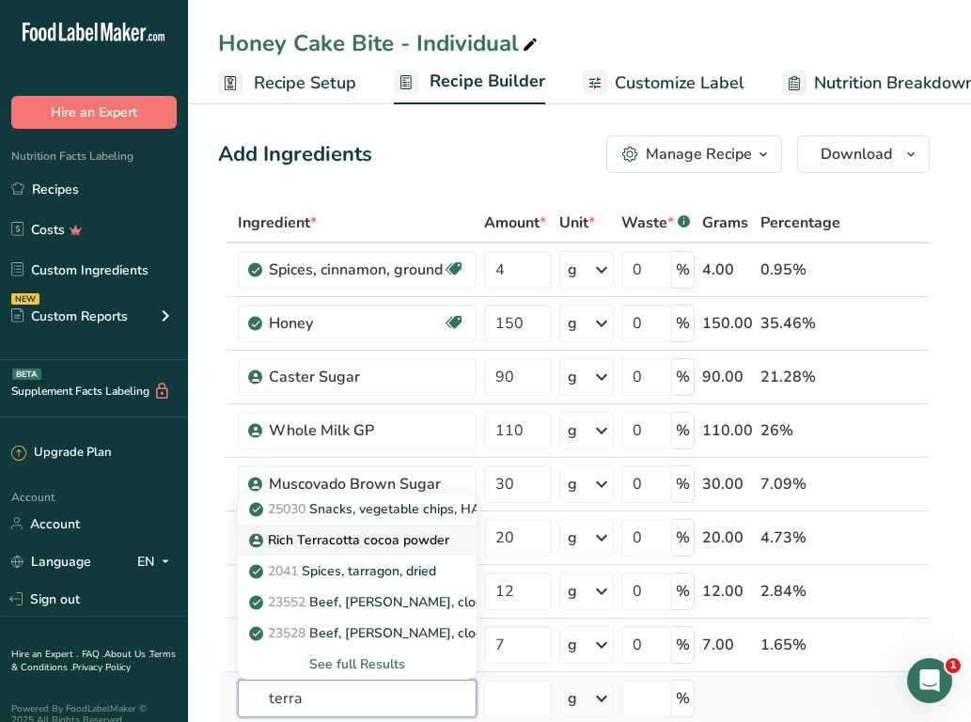
type input "terra"
click at [386, 535] on p "Rich Terracotta cocoa powder" at bounding box center [351, 540] width 197 height 20
type input "Rich Terracotta cocoa powder"
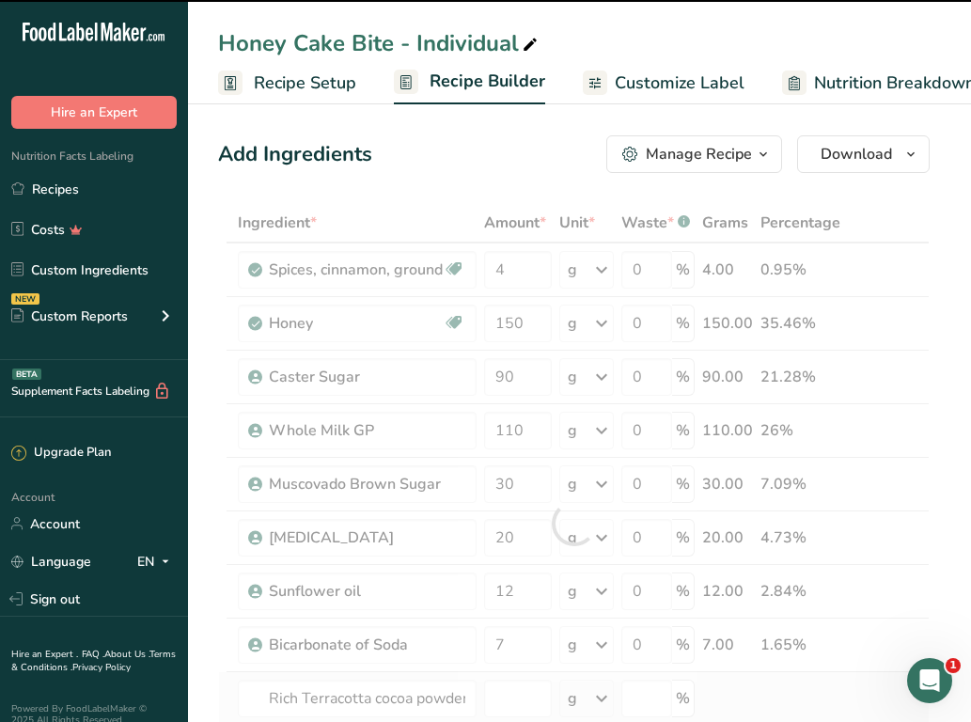
type input "0"
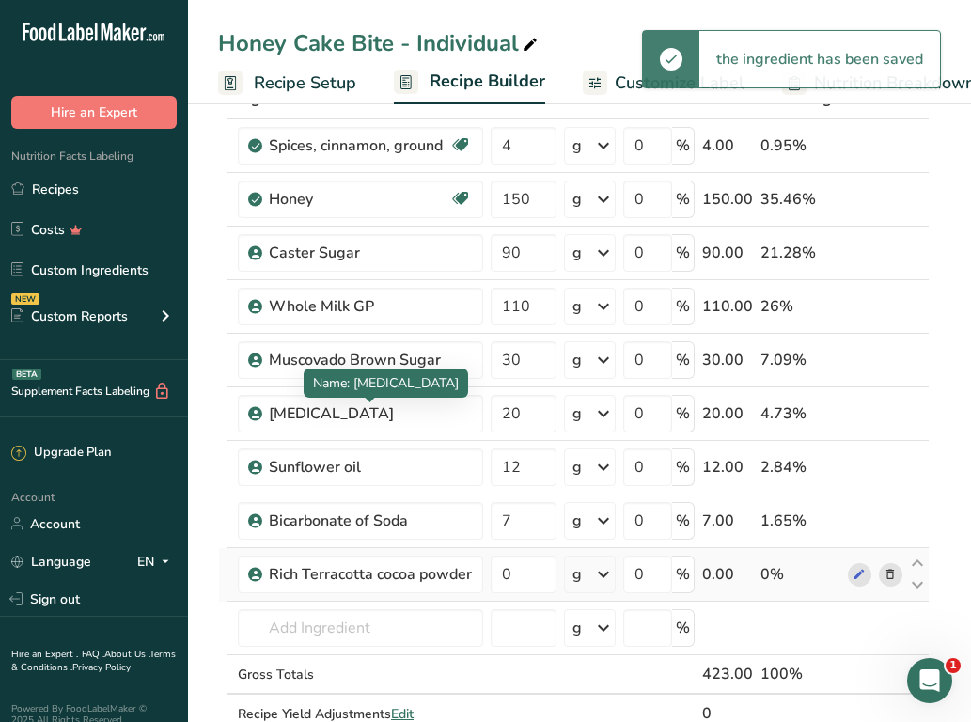
scroll to position [154, 0]
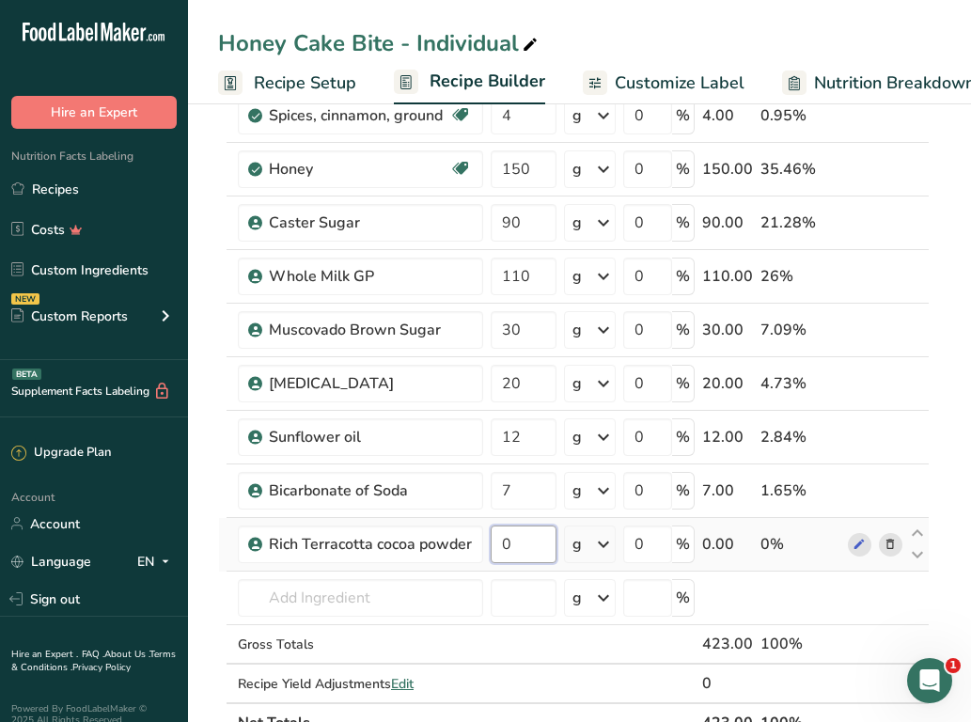
click at [520, 537] on input "0" at bounding box center [524, 545] width 66 height 38
type input "12"
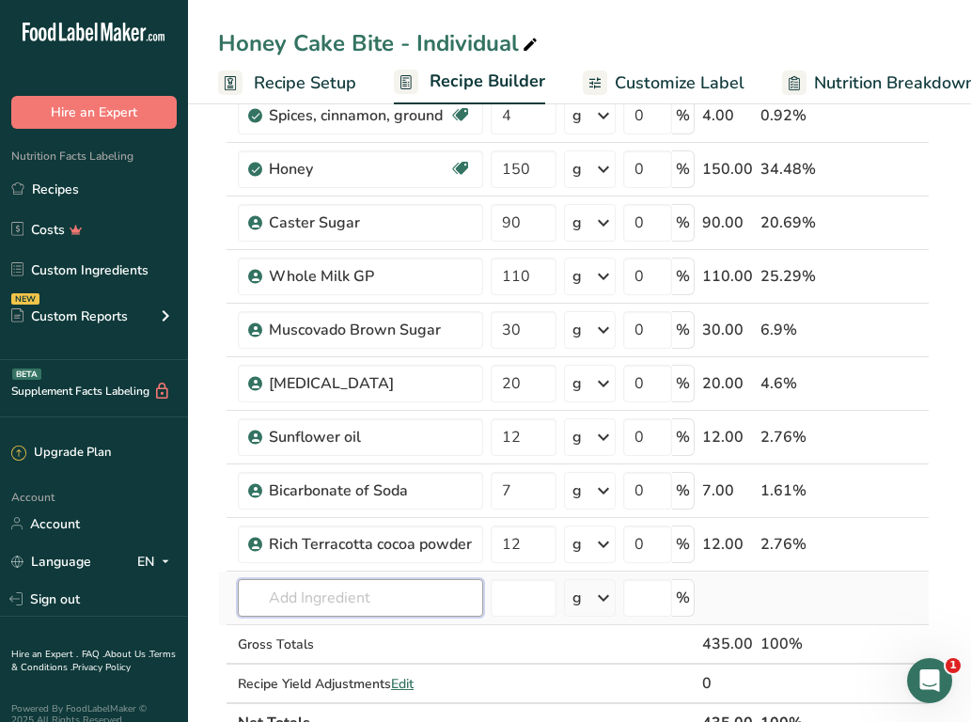
click at [391, 587] on div "Ingredient * Amount * Unit * Waste * .a-a{fill:#347362;}.b-a{fill:#fff;} Grams …" at bounding box center [574, 396] width 712 height 694
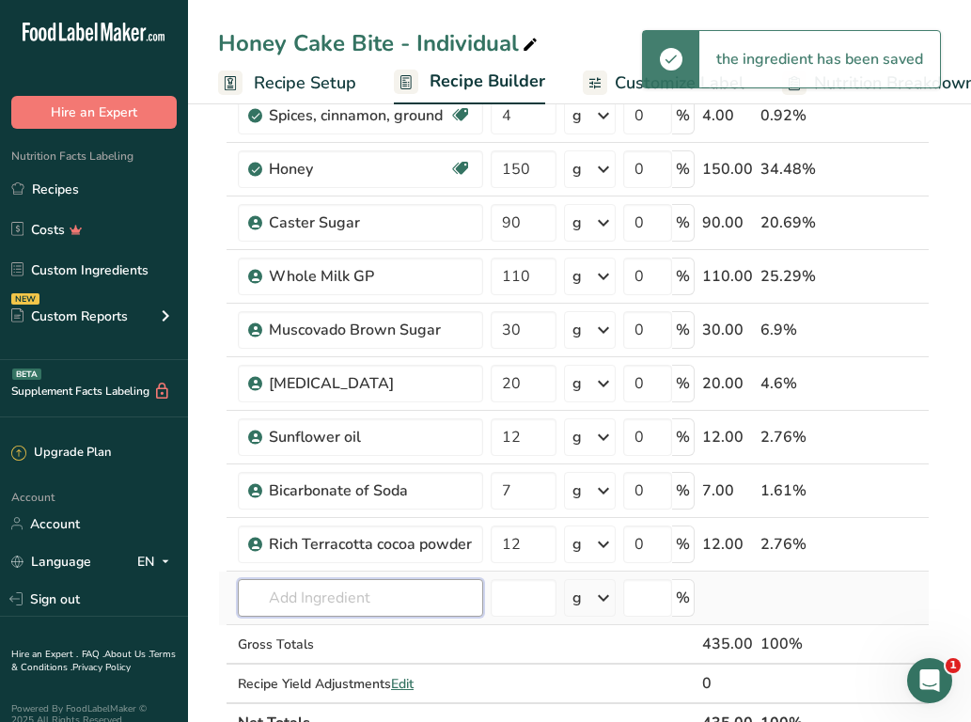
click at [367, 590] on input "text" at bounding box center [360, 598] width 245 height 38
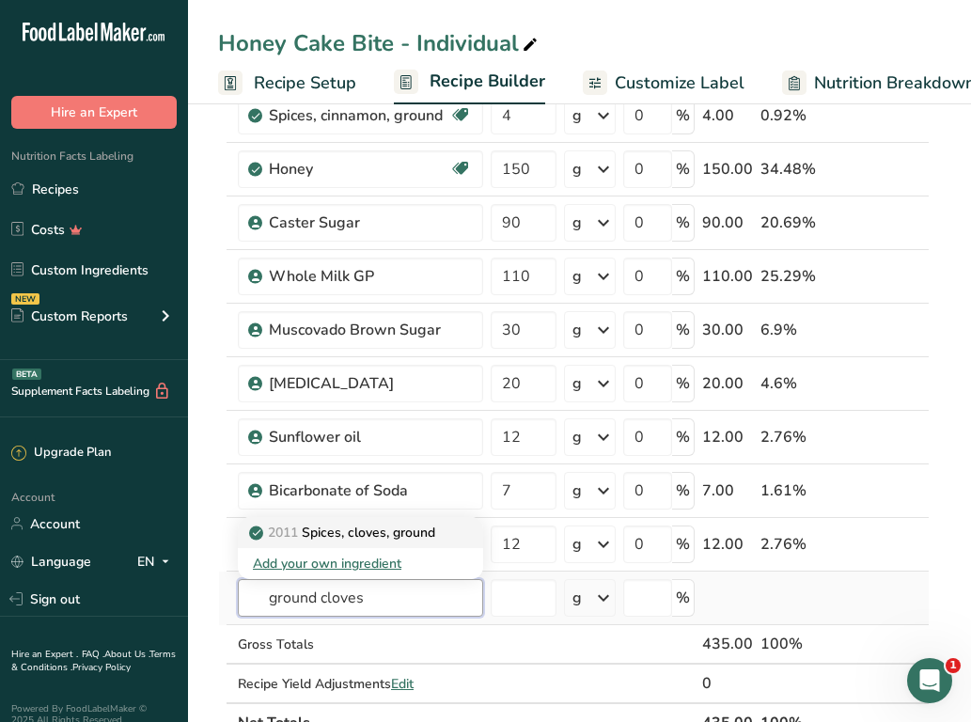
type input "ground cloves"
click at [435, 533] on p "2011 Spices, cloves, ground" at bounding box center [344, 533] width 182 height 20
type input "Spices, cloves, ground"
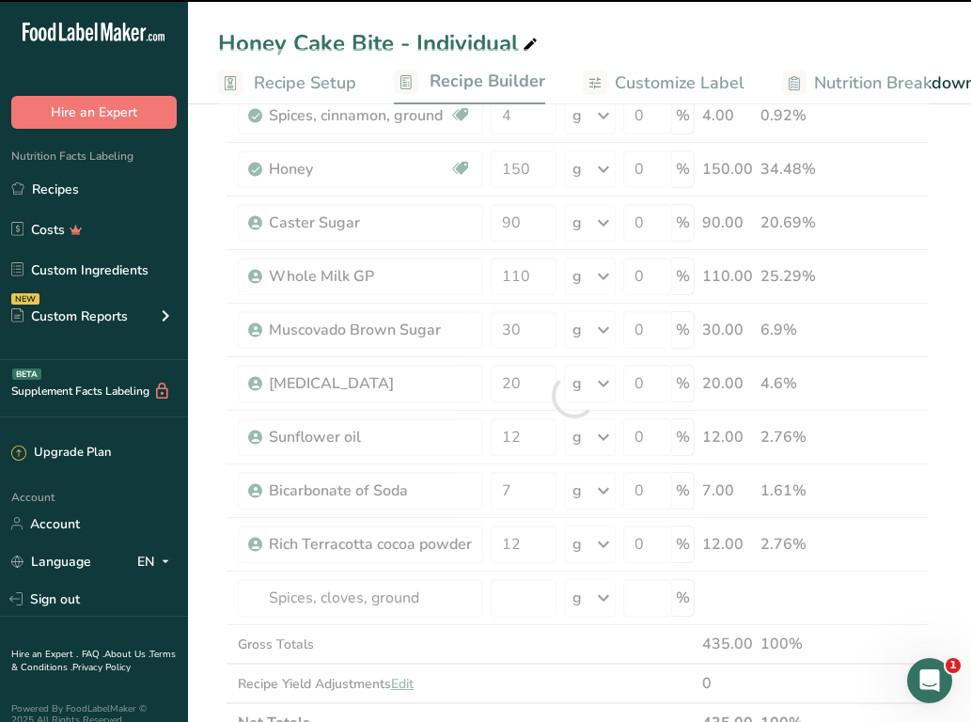
type input "0"
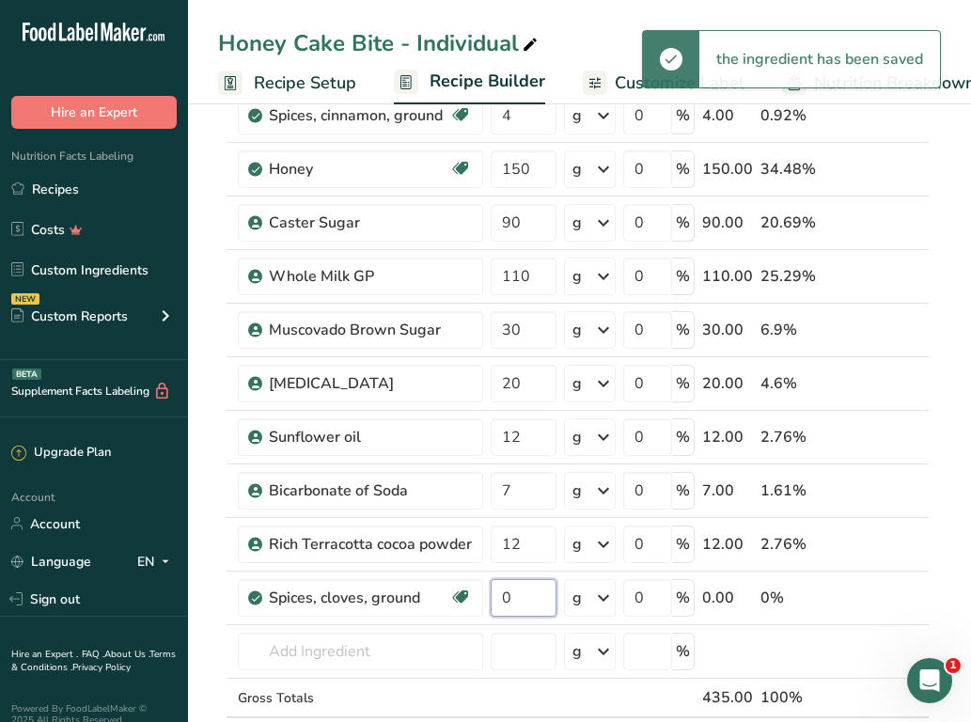
click at [512, 599] on input "0" at bounding box center [524, 598] width 66 height 38
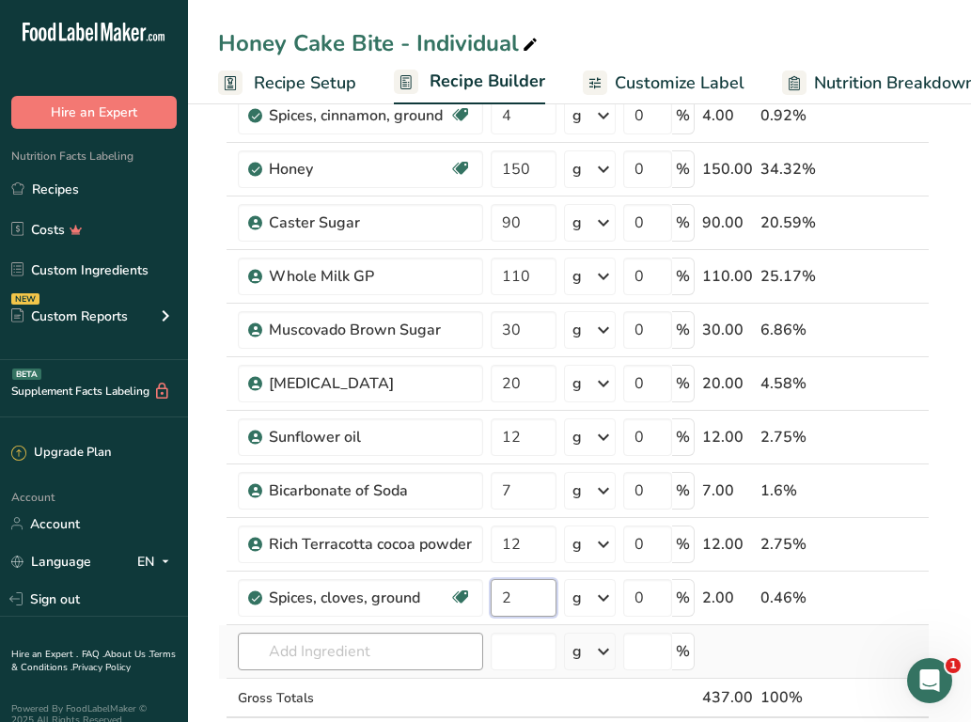
type input "2"
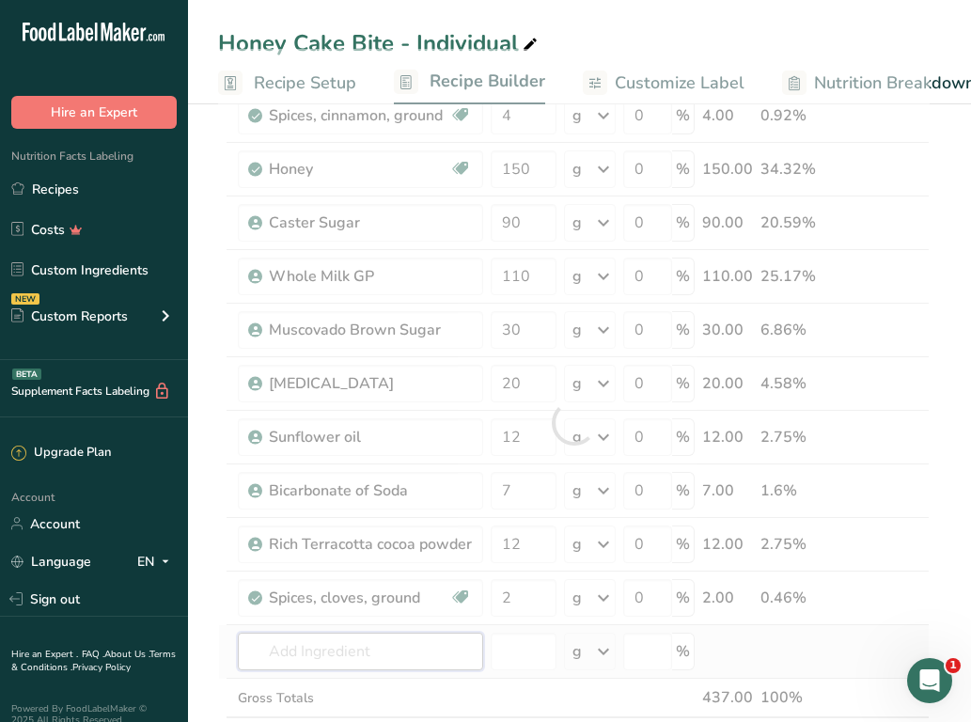
click at [277, 651] on div "Ingredient * Amount * Unit * Waste * .a-a{fill:#347362;}.b-a{fill:#fff;} Grams …" at bounding box center [574, 423] width 712 height 748
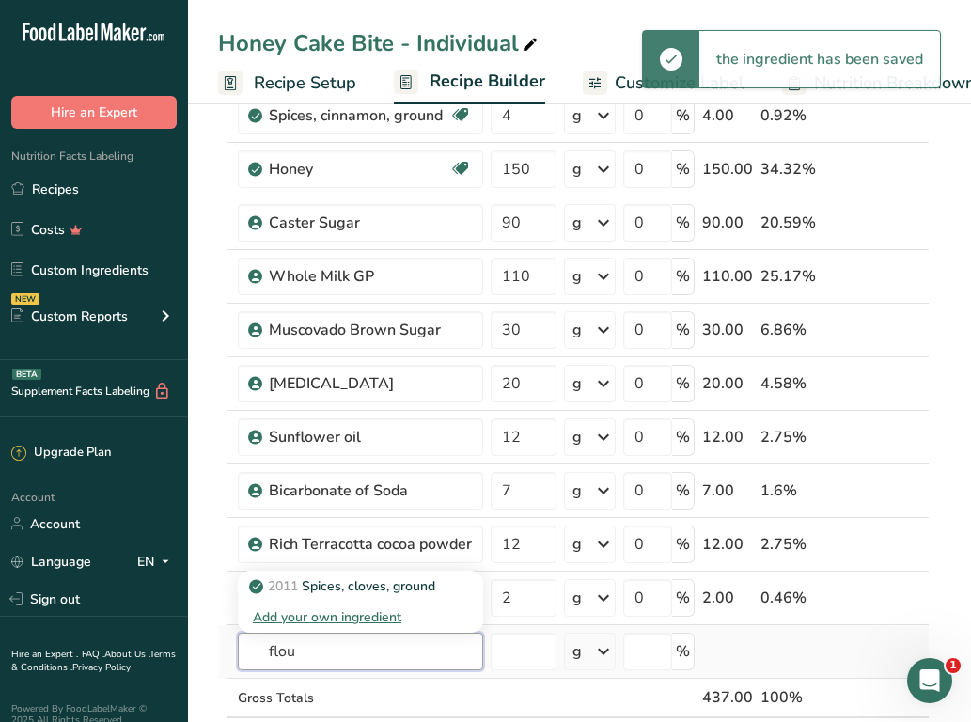
type input "flour"
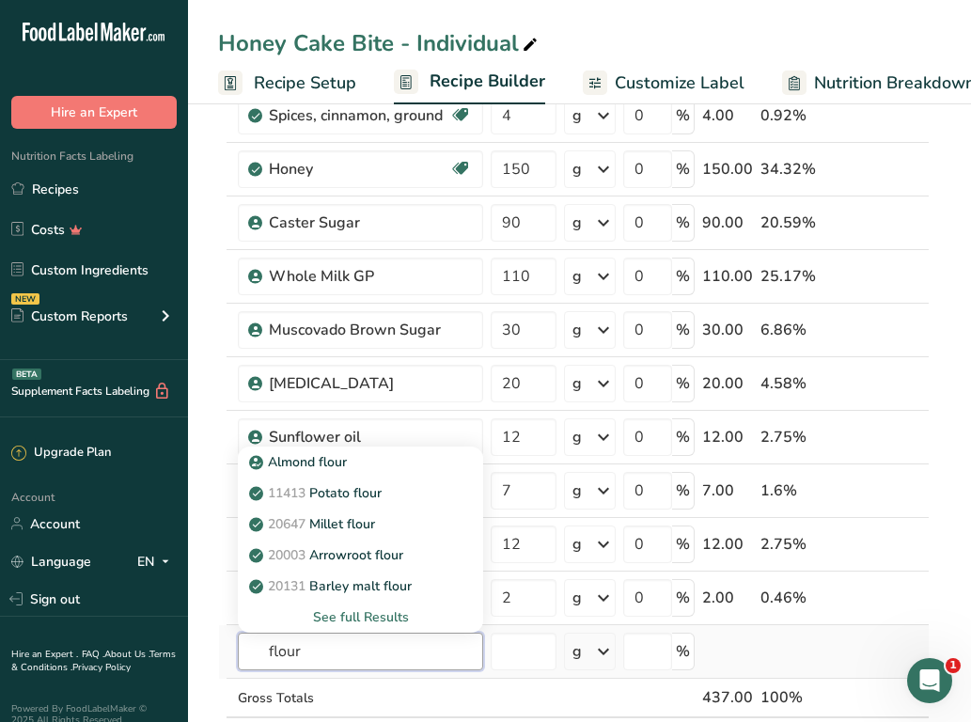
drag, startPoint x: 309, startPoint y: 653, endPoint x: 259, endPoint y: 653, distance: 50.8
click at [259, 653] on input "flour" at bounding box center [360, 652] width 245 height 38
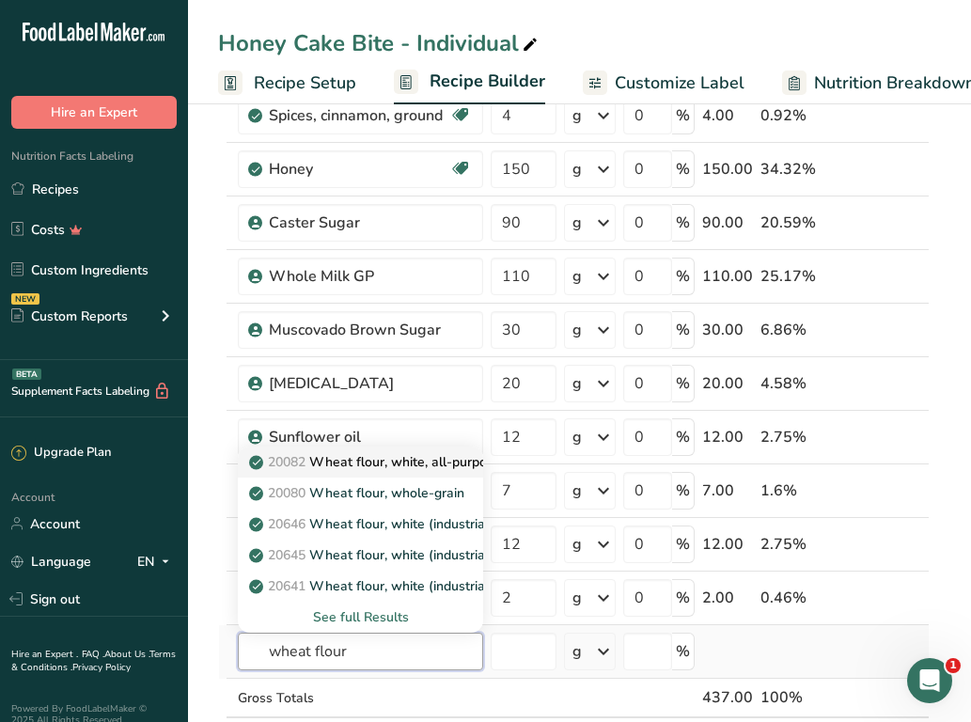
type input "wheat flour"
click at [412, 464] on p "20082 Wheat flour, white, all-purpose, self-rising, enriched" at bounding box center [439, 462] width 373 height 20
type input "Wheat flour, white, all-purpose, self-rising, enriched"
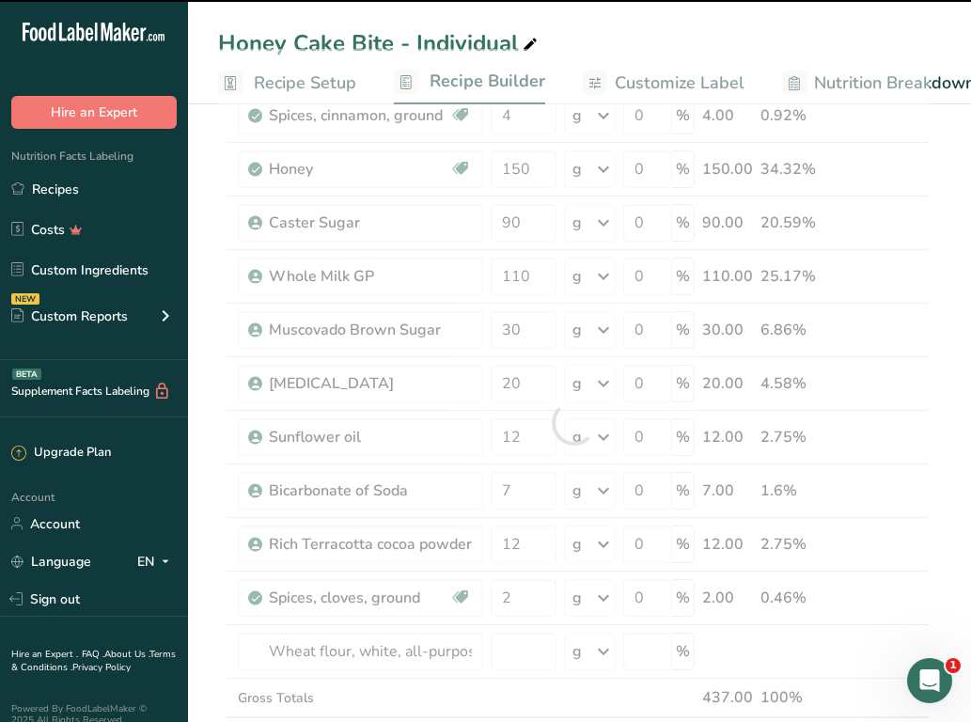
type input "0"
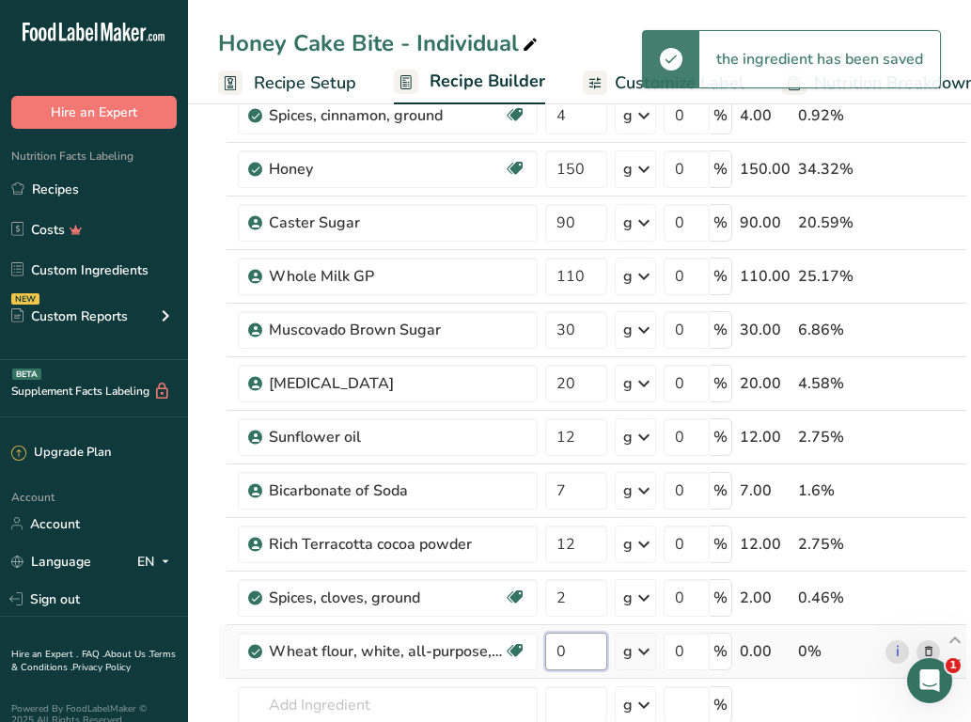
click at [595, 651] on input "0" at bounding box center [576, 652] width 62 height 38
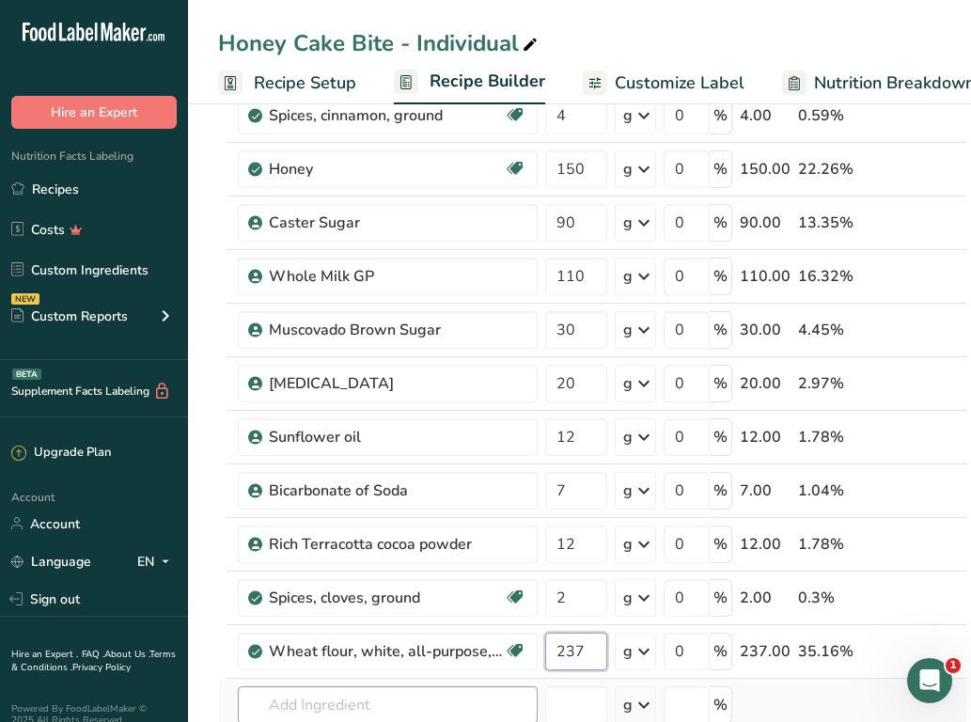
type input "237"
click at [436, 700] on div "Ingredient * Amount * Unit * Waste * .a-a{fill:#347362;}.b-a{fill:#fff;} Grams …" at bounding box center [592, 449] width 749 height 801
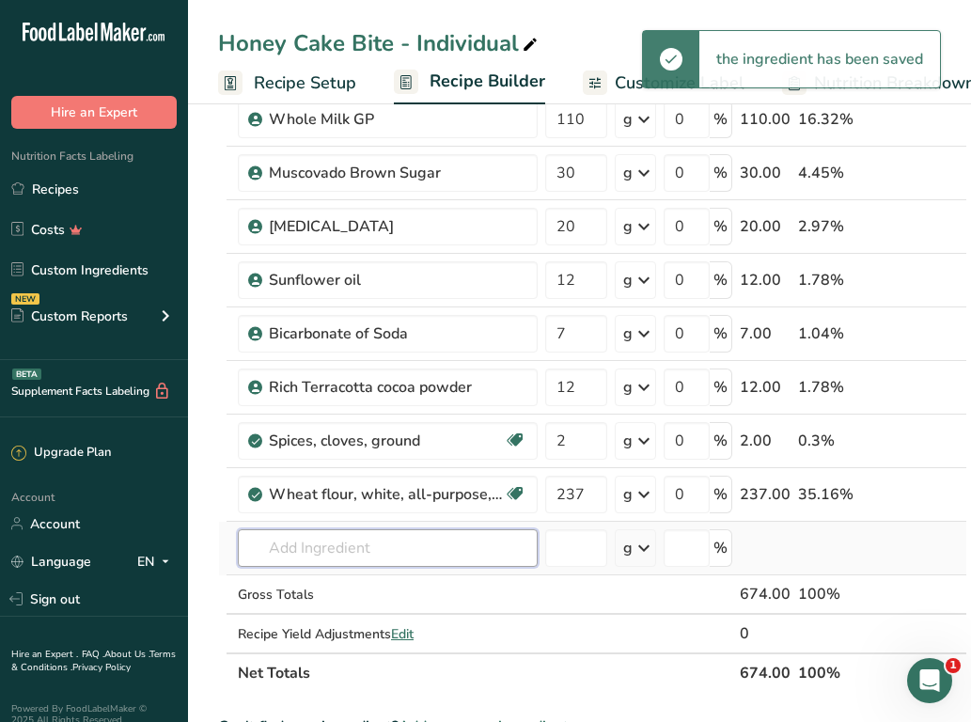
scroll to position [313, 0]
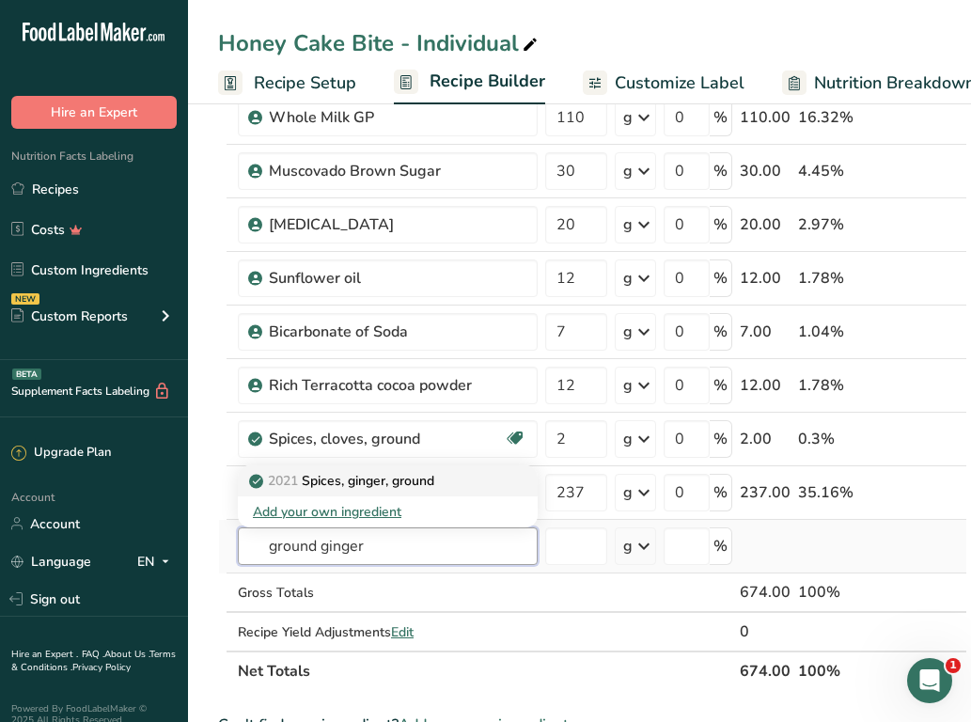
type input "ground ginger"
click at [428, 479] on p "2021 Spices, ginger, ground" at bounding box center [343, 481] width 181 height 20
type input "Spices, ginger, ground"
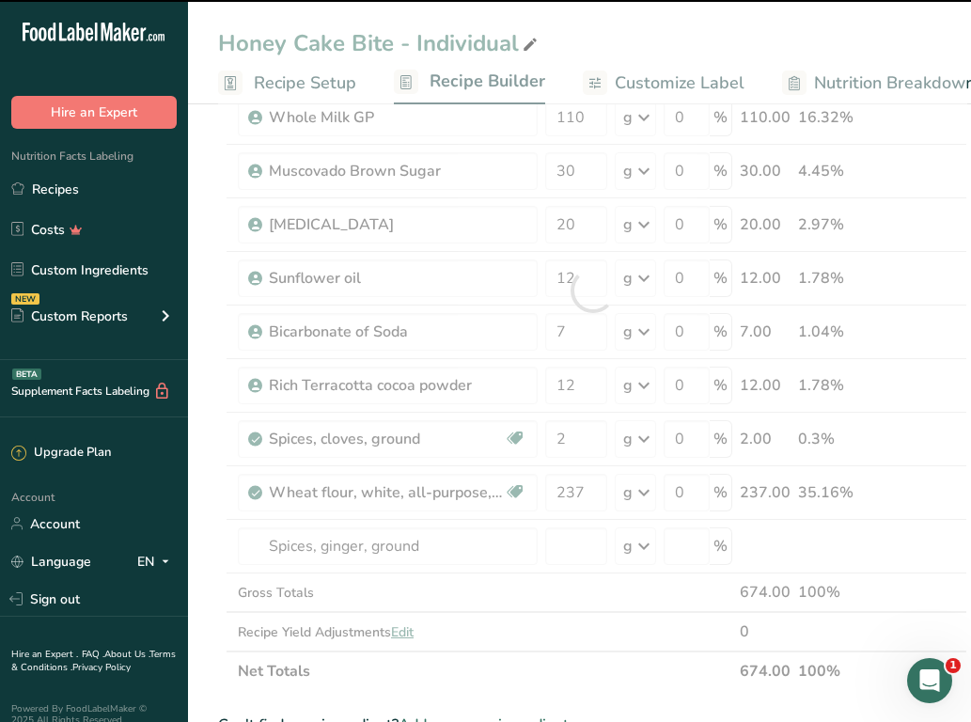
type input "0"
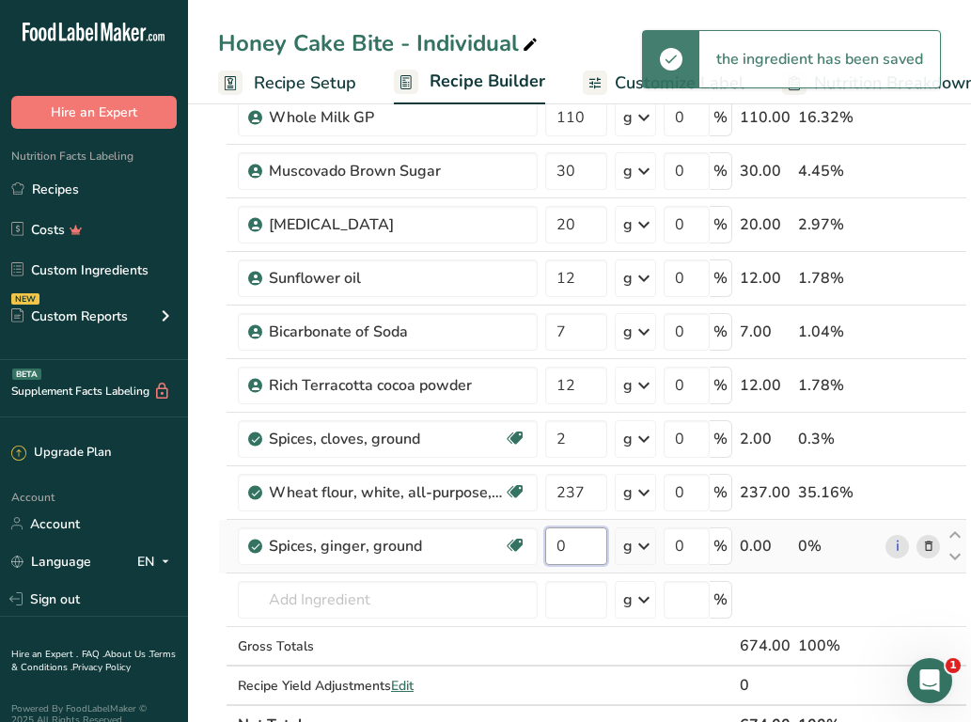
click at [581, 546] on input "0" at bounding box center [576, 546] width 62 height 38
type input "1"
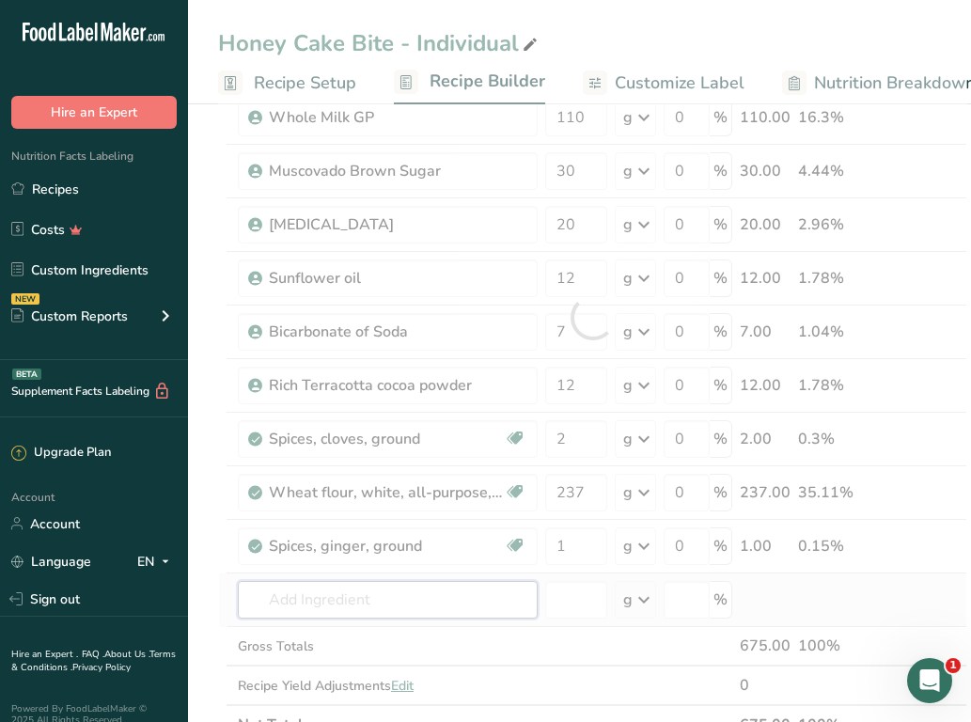
click at [386, 594] on div "Ingredient * Amount * Unit * Waste * .a-a{fill:#347362;}.b-a{fill:#fff;} Grams …" at bounding box center [592, 317] width 749 height 855
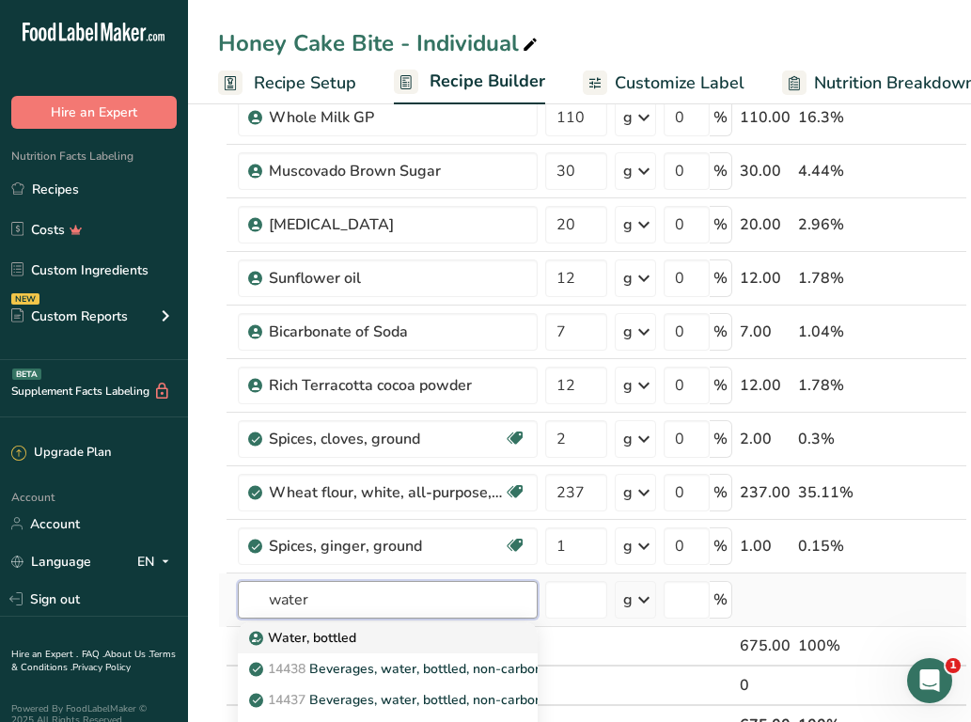
type input "water"
click at [382, 637] on div "Water, bottled" at bounding box center [373, 638] width 240 height 20
type input "Water, bottled"
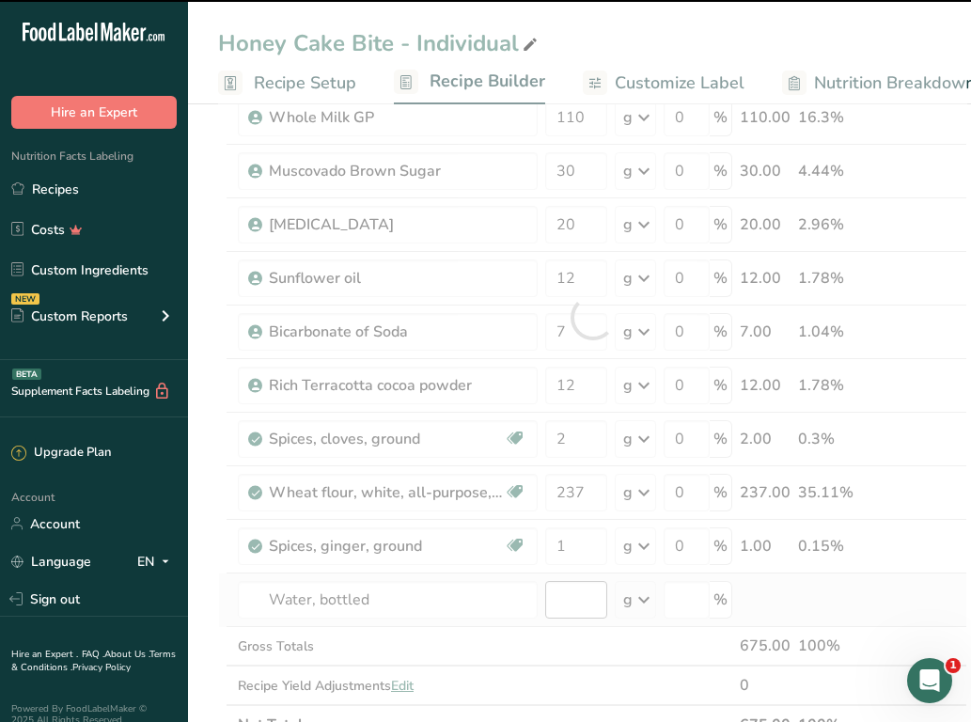
type input "0"
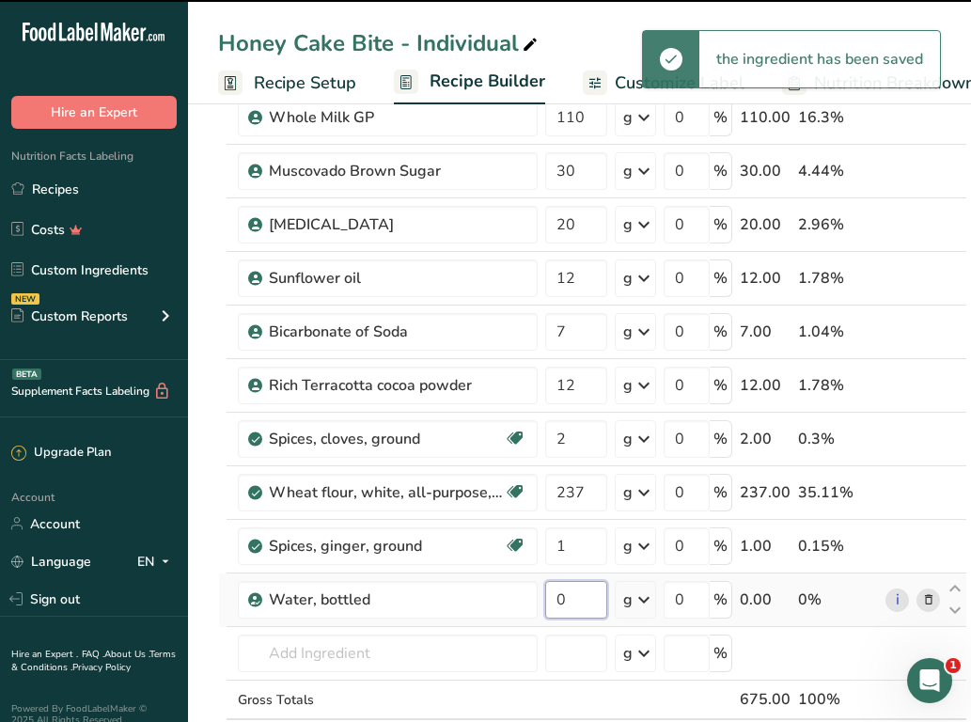
click at [570, 600] on input "0" at bounding box center [576, 600] width 62 height 38
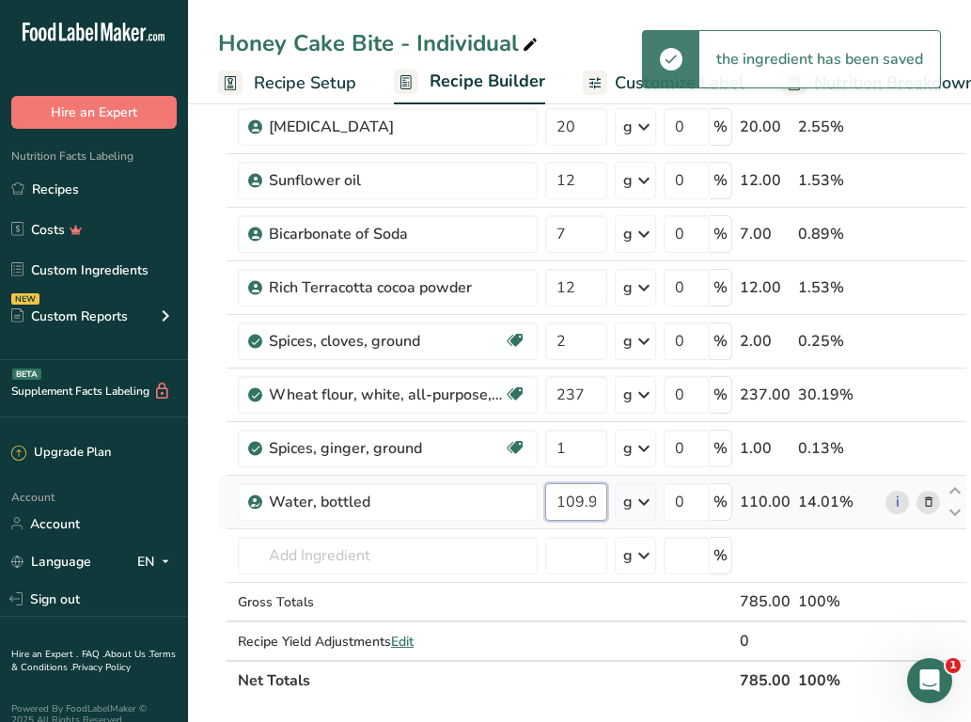
scroll to position [428, 0]
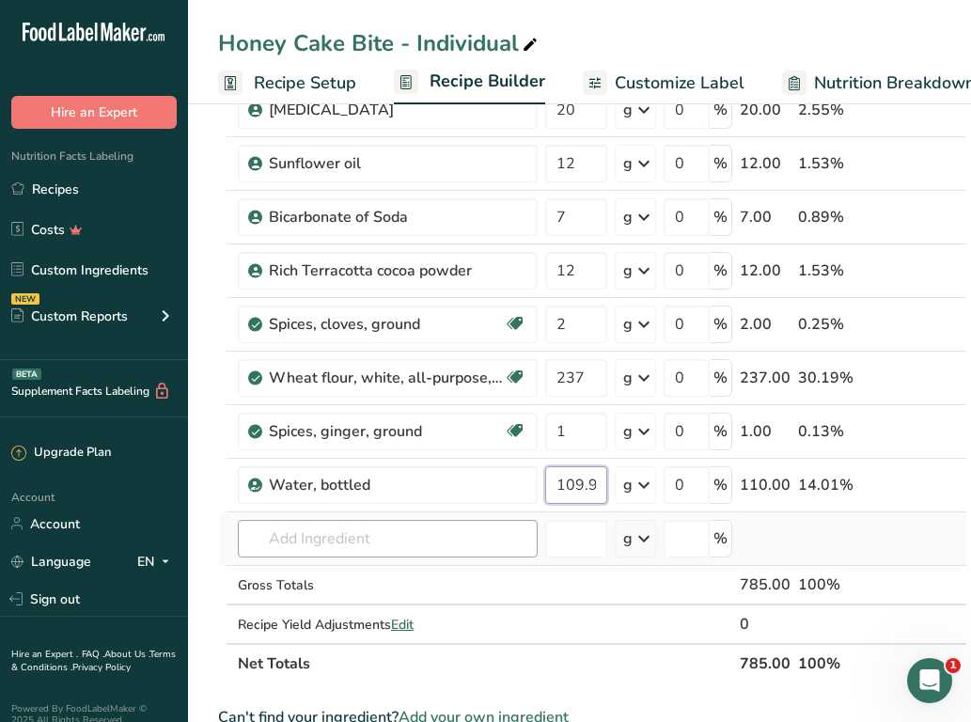
type input "109.999997"
click at [395, 535] on div "Ingredient * Amount * Unit * Waste * .a-a{fill:#347362;}.b-a{fill:#fff;} Grams …" at bounding box center [592, 229] width 749 height 908
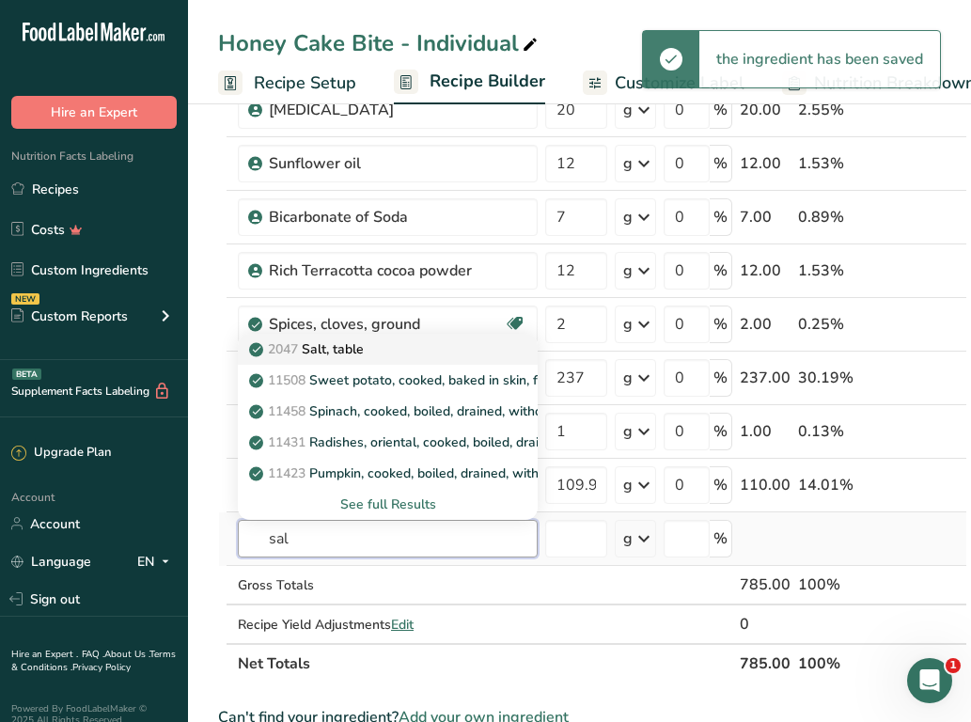
type input "sal"
click at [383, 354] on div "2047 Salt, table" at bounding box center [373, 349] width 240 height 20
type input "Salt, table"
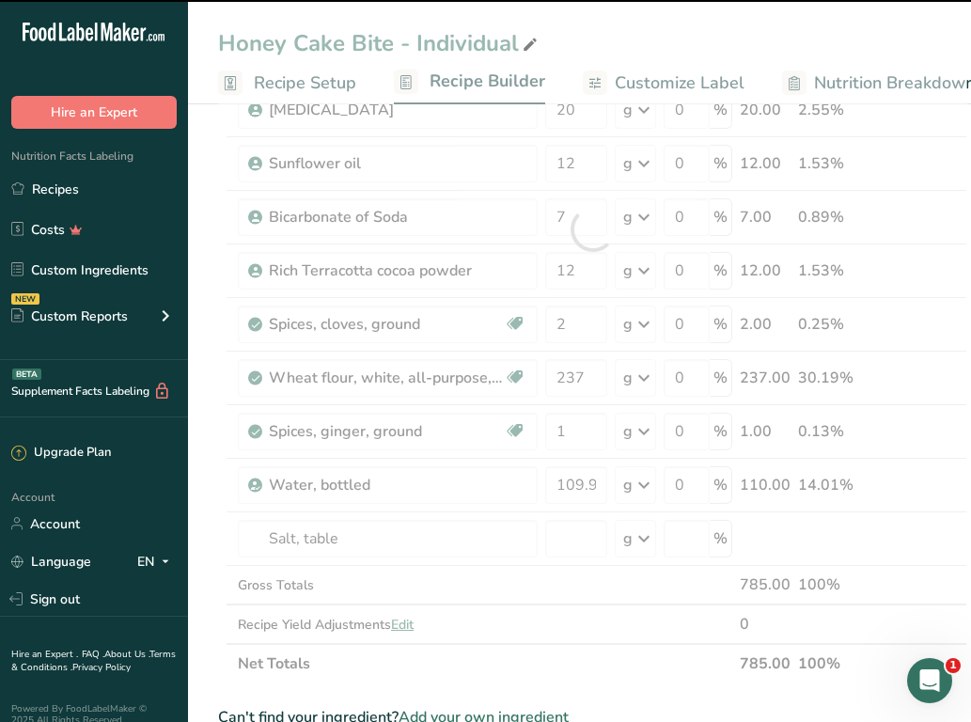
type input "0"
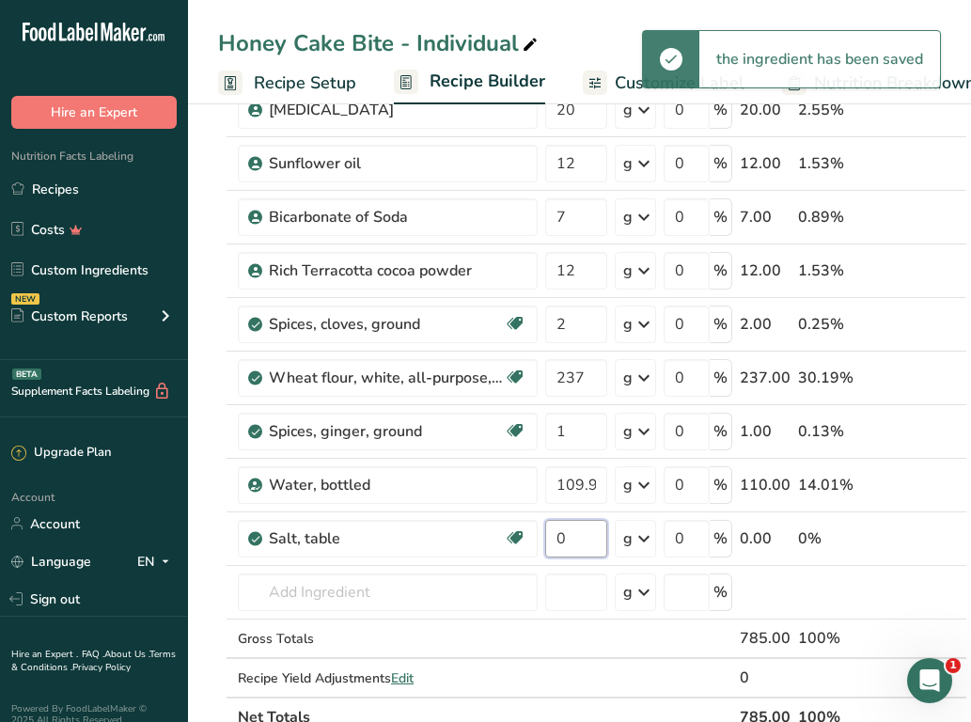
click at [569, 539] on input "0" at bounding box center [576, 539] width 62 height 38
type input "1"
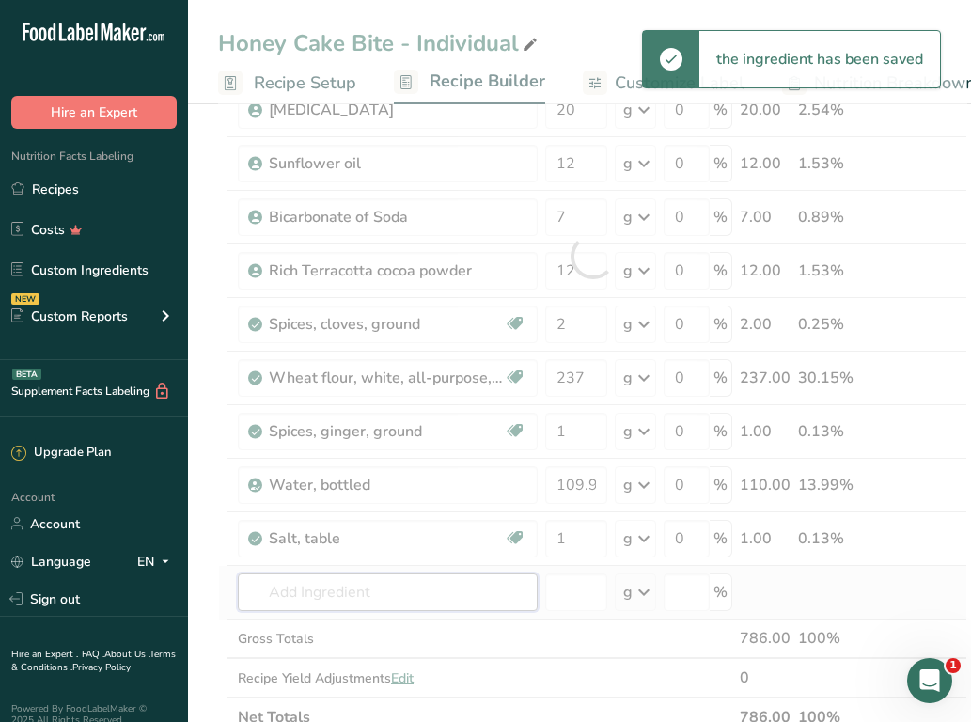
click at [376, 605] on div "Ingredient * Amount * Unit * Waste * .a-a{fill:#347362;}.b-a{fill:#fff;} Grams …" at bounding box center [592, 256] width 749 height 962
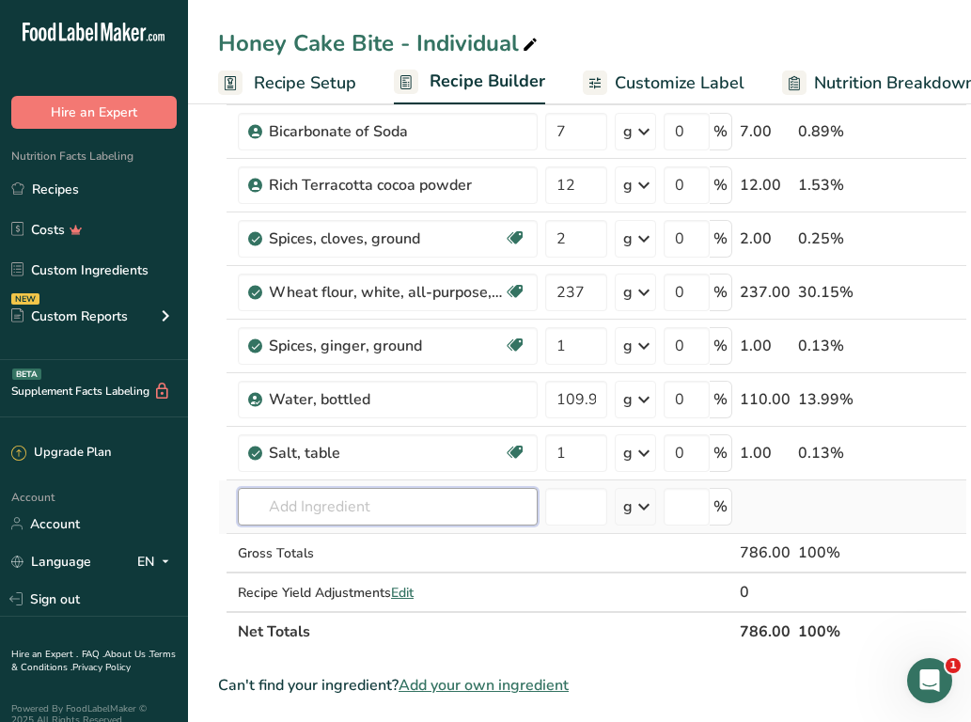
scroll to position [515, 0]
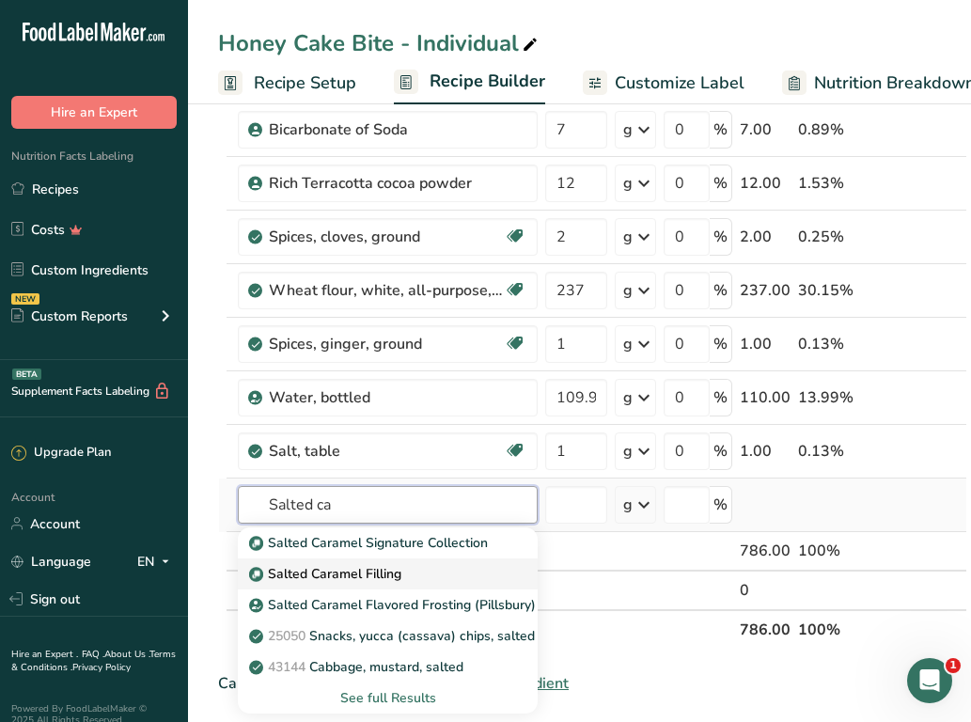
type input "Salted ca"
click at [353, 567] on p "Salted Caramel Filling" at bounding box center [327, 574] width 149 height 20
type input "Salted Caramel Filling"
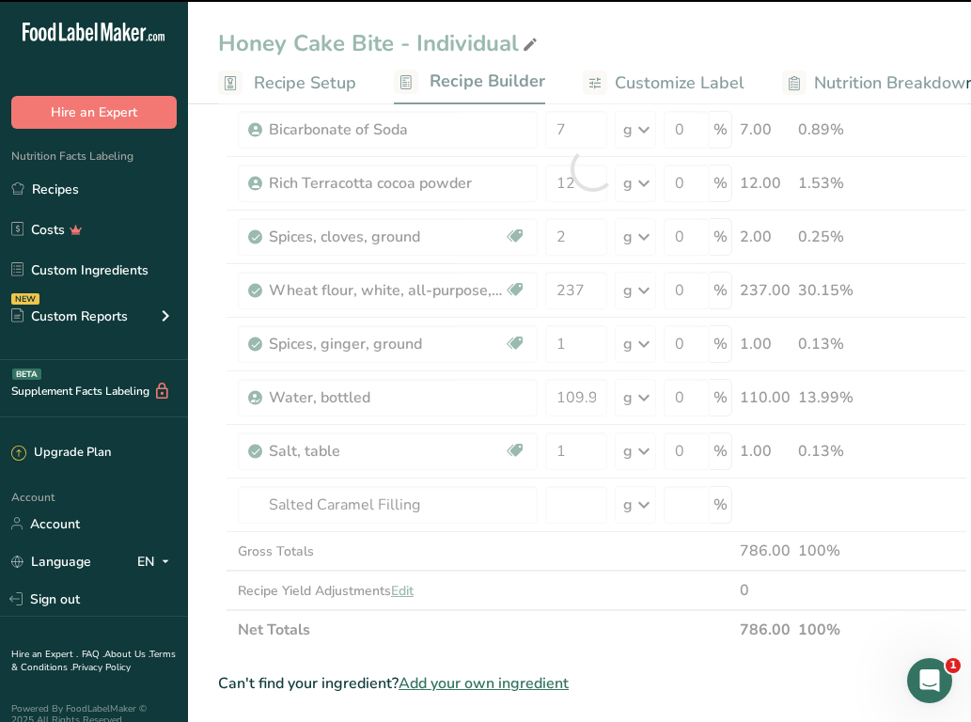
type input "0"
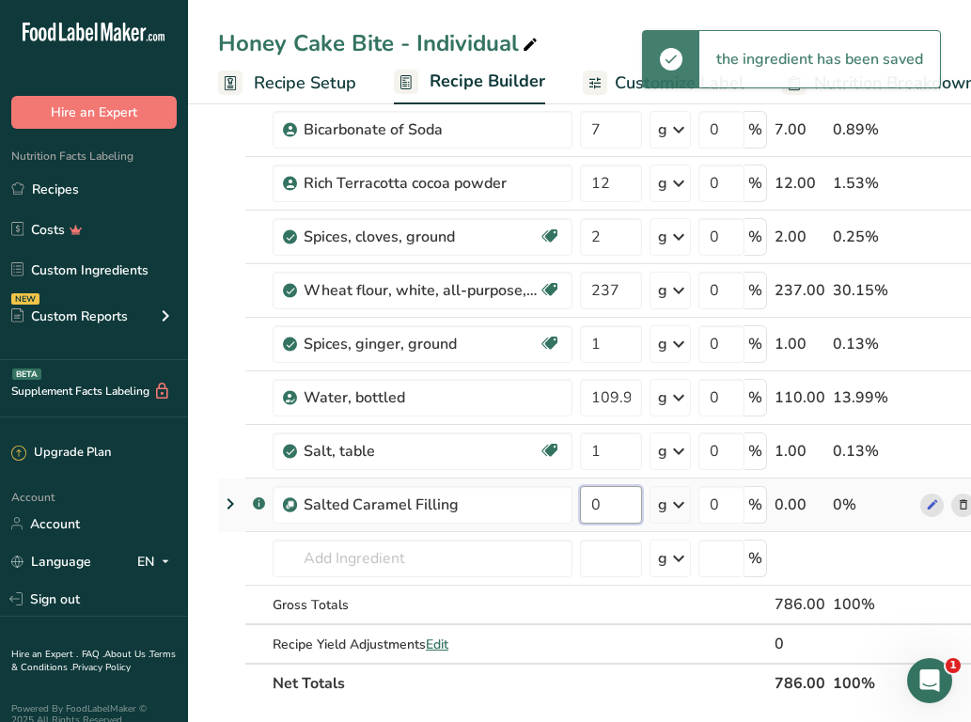
click at [609, 506] on input "0" at bounding box center [611, 505] width 62 height 38
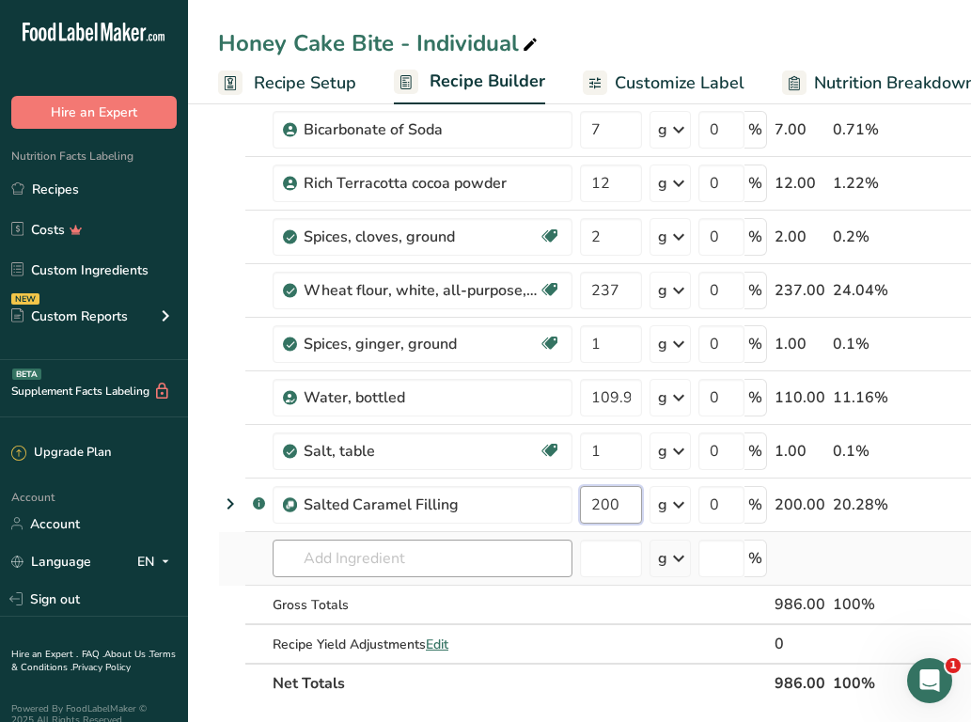
type input "200"
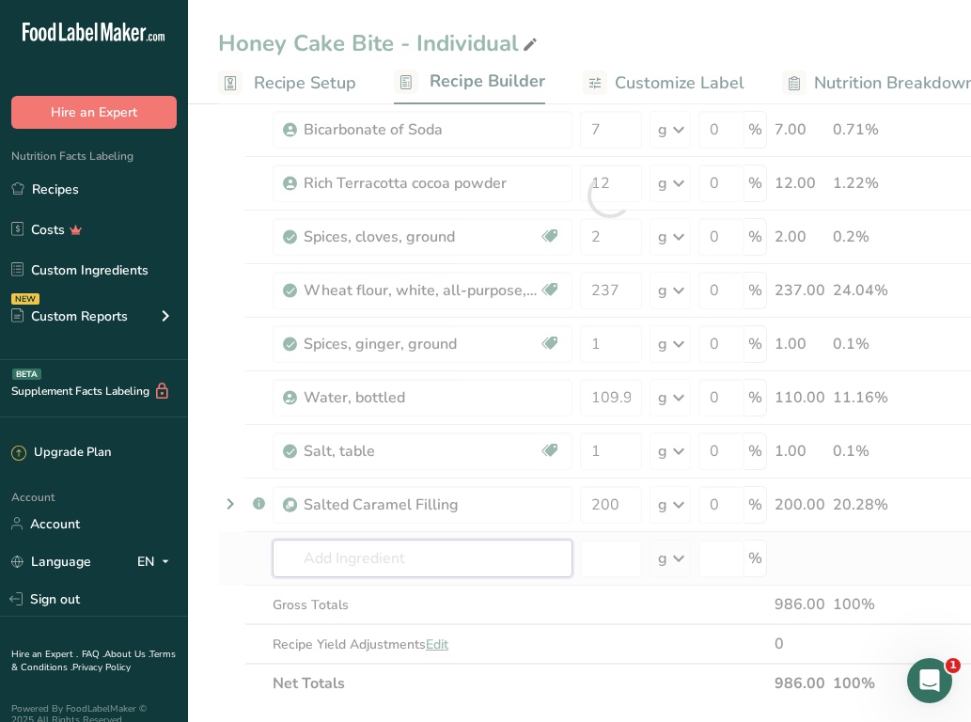
click at [452, 556] on div "Ingredient * Amount * Unit * Waste * .a-a{fill:#347362;}.b-a{fill:#fff;} Grams …" at bounding box center [610, 195] width 784 height 1015
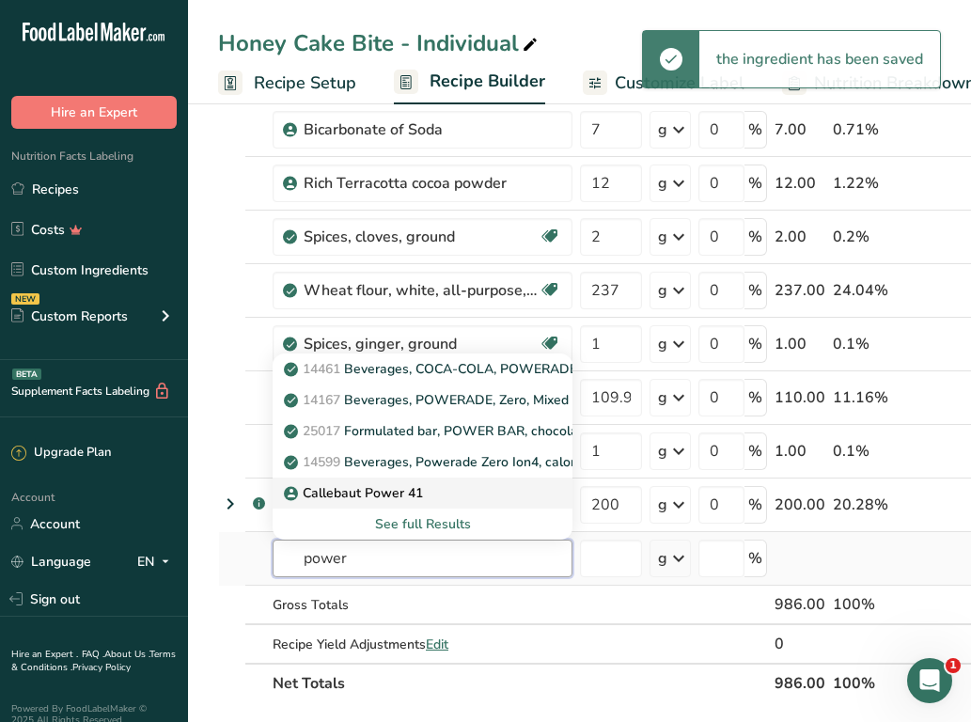
type input "power"
click at [430, 503] on link "Callebaut Power 41" at bounding box center [423, 493] width 300 height 31
type input "Callebaut Power 41"
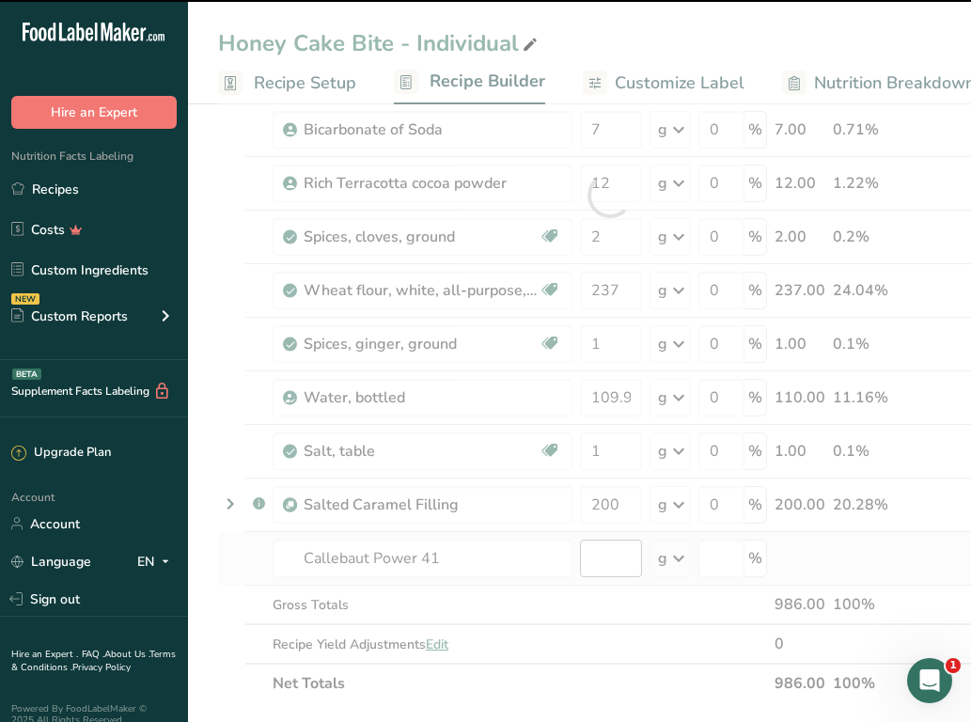
type input "0"
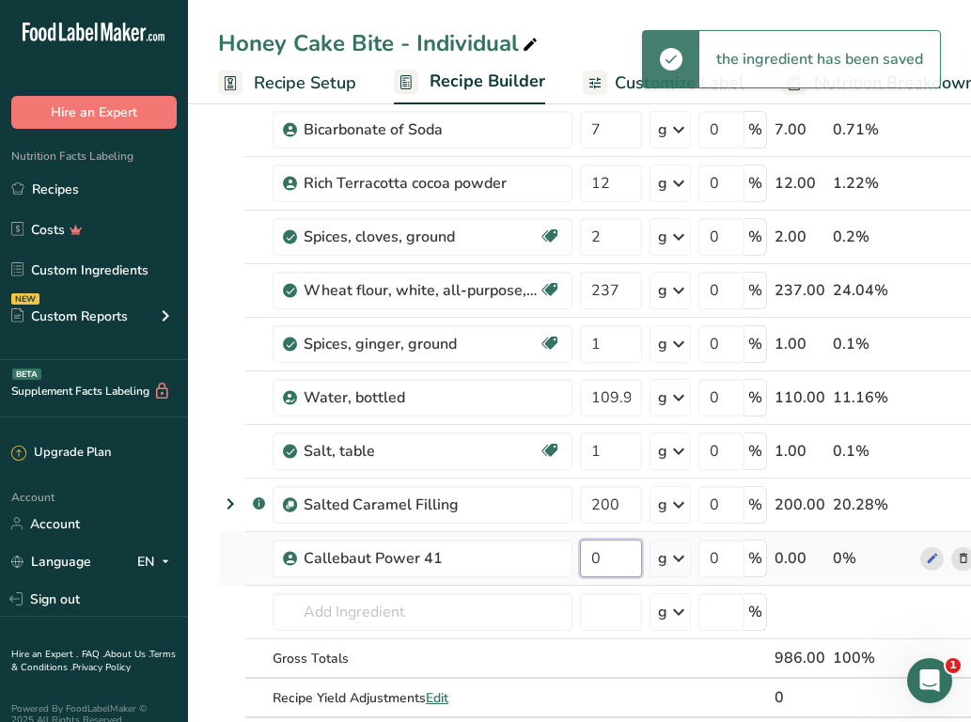
click at [602, 559] on input "0" at bounding box center [611, 559] width 62 height 38
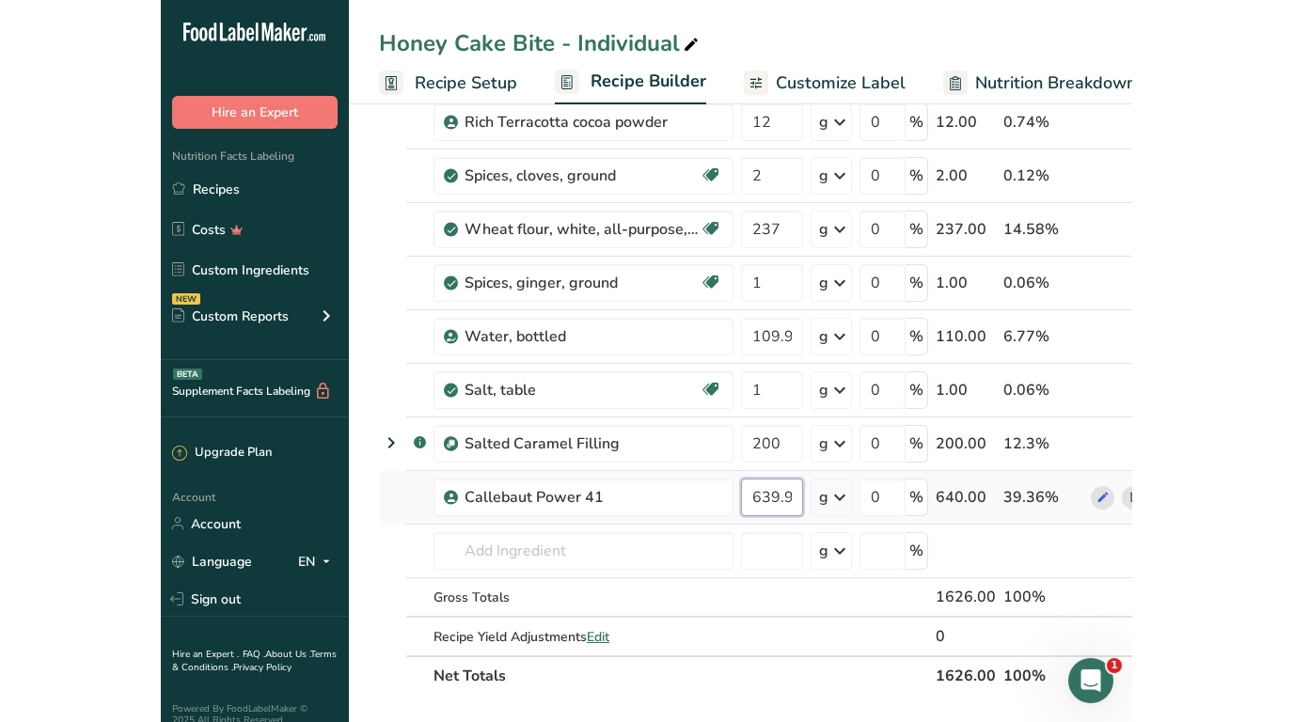
scroll to position [578, 0]
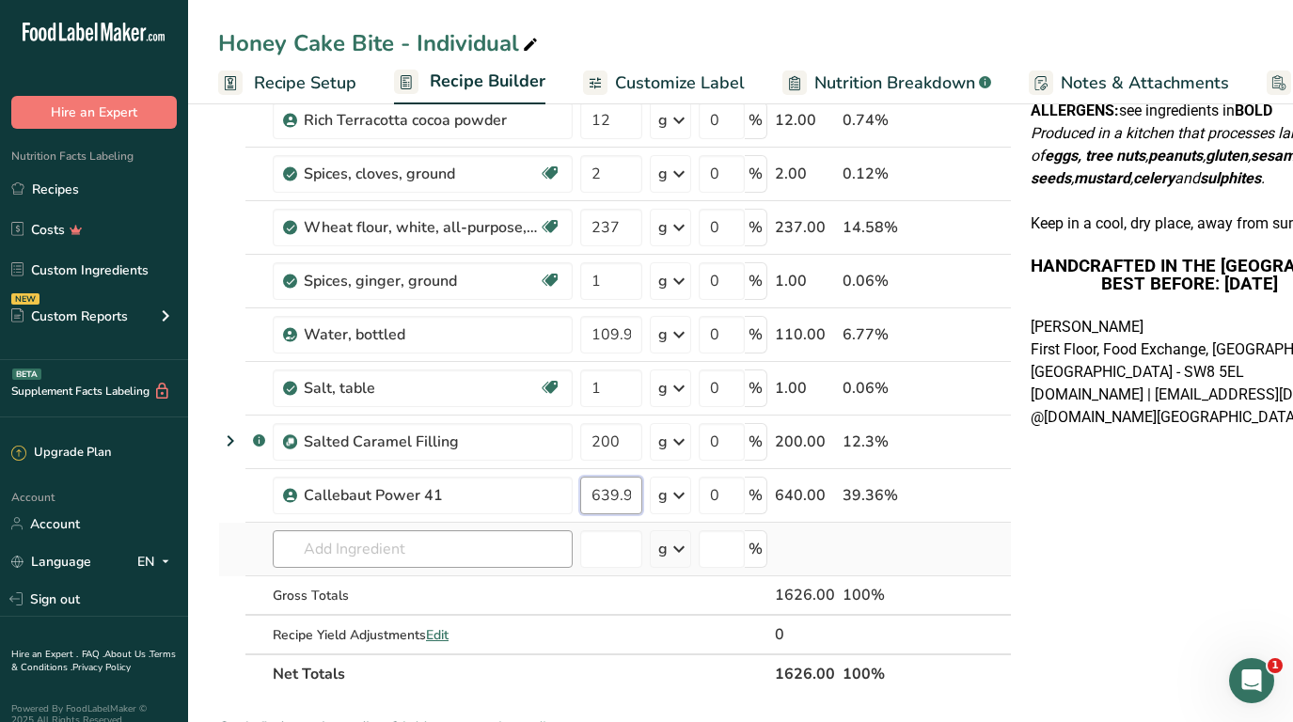
type input "639.999997"
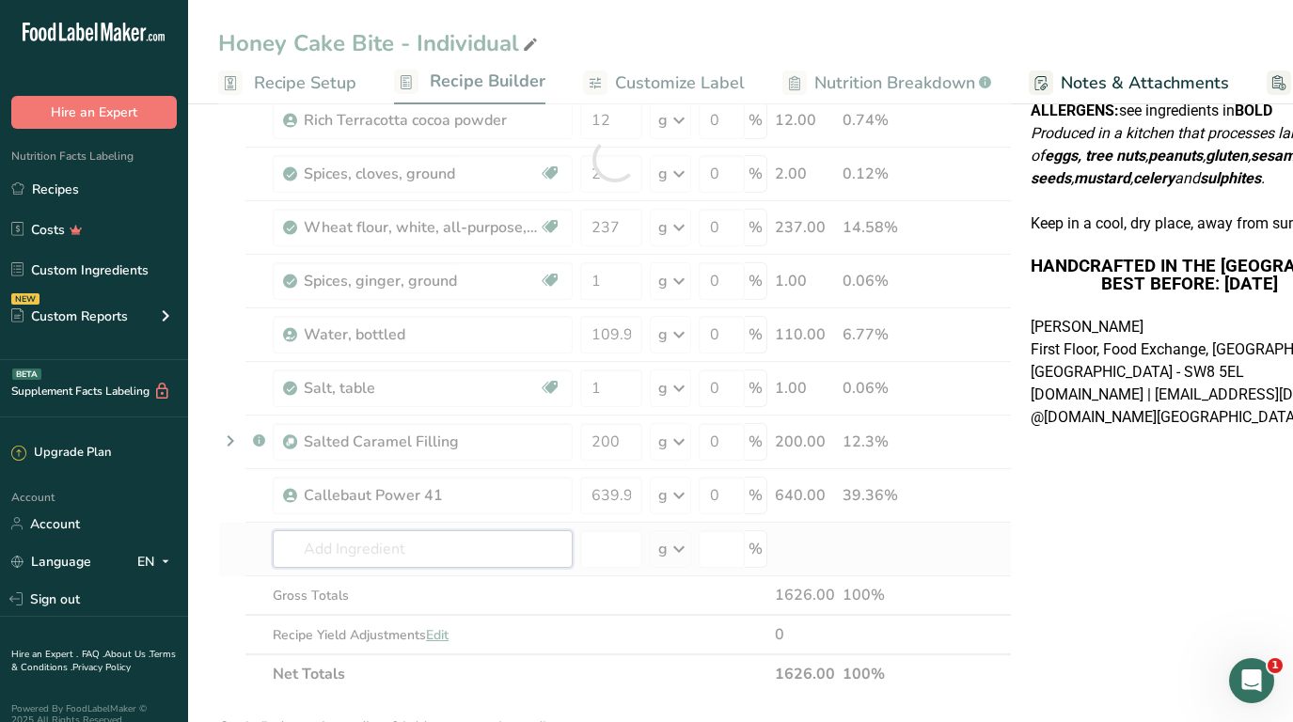
click at [344, 542] on div "Ingredient * Amount * Unit * Waste * .a-a{fill:#347362;}.b-a{fill:#fff;} Grams …" at bounding box center [615, 159] width 794 height 1069
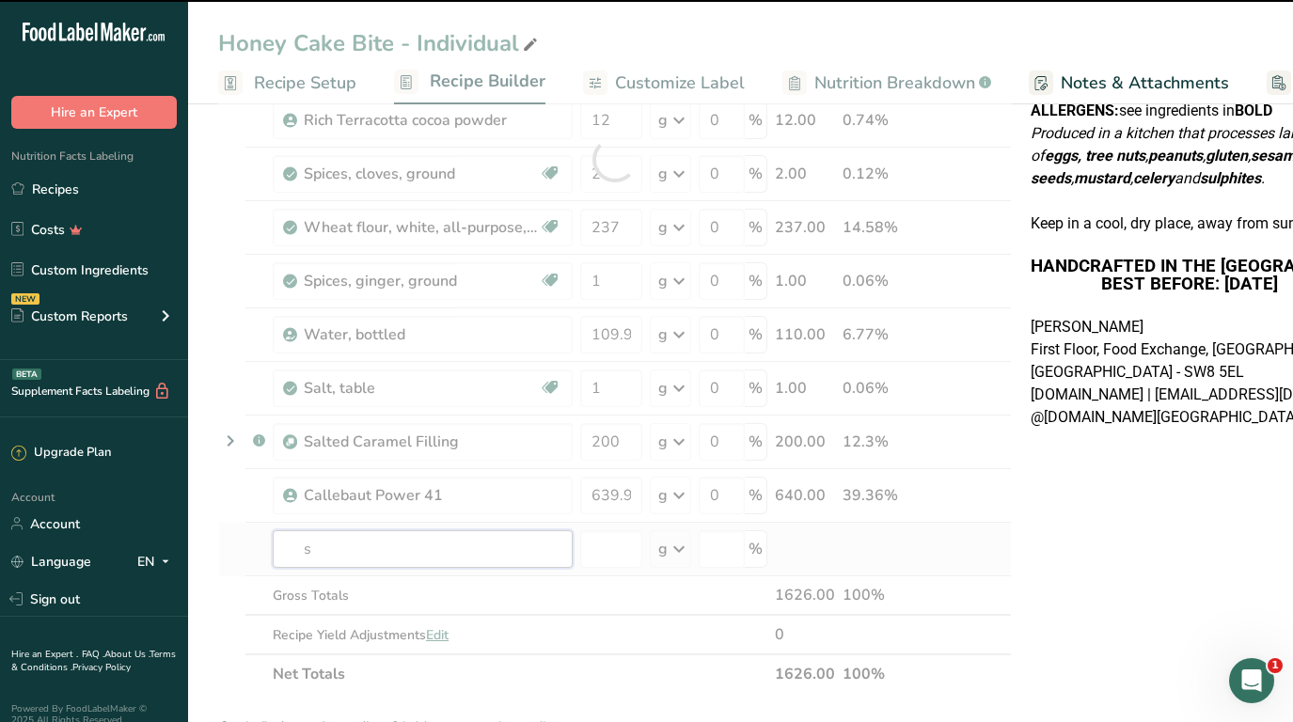
type input "su"
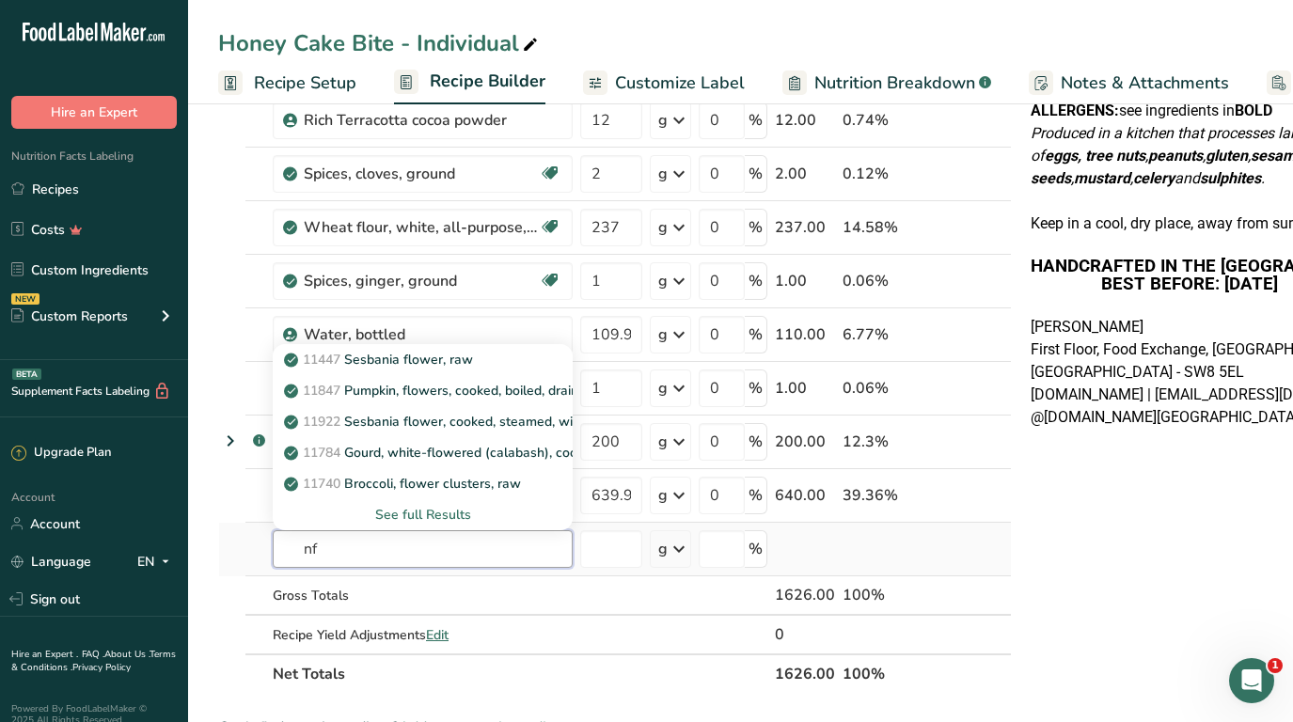
type input "n"
type input "sunflower oil"
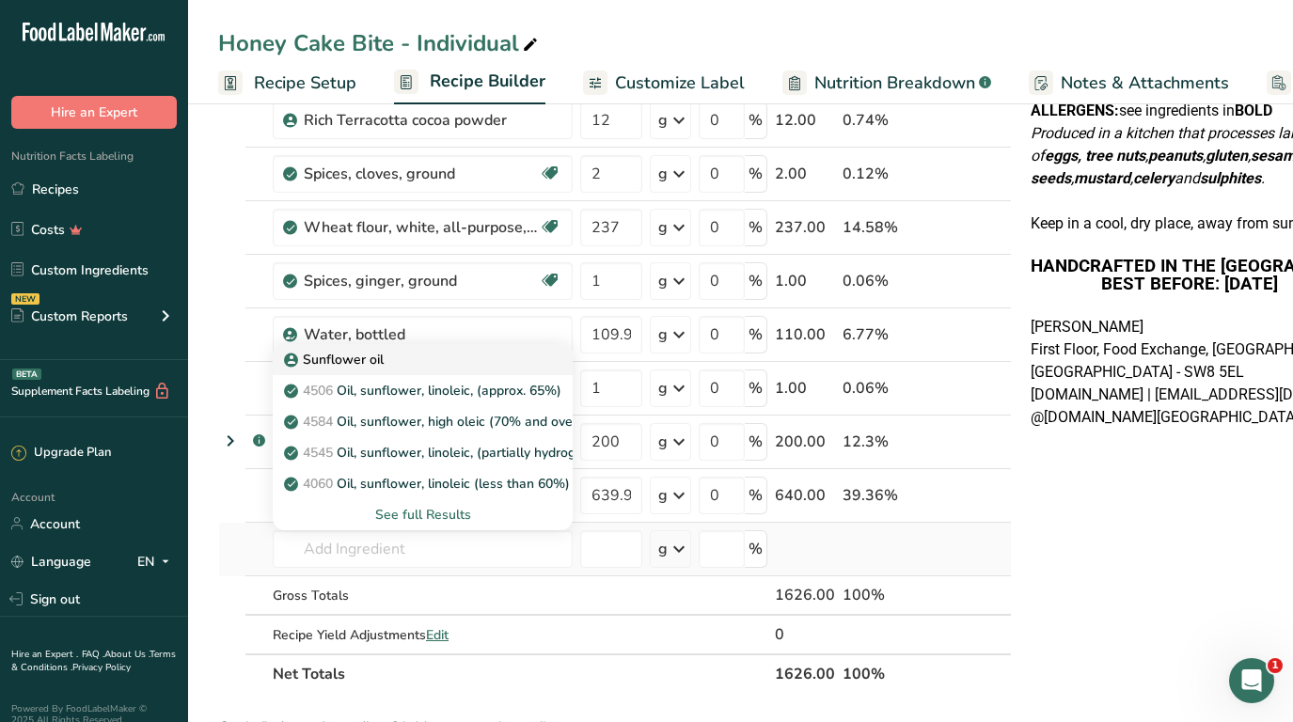
click at [359, 368] on p "Sunflower oil" at bounding box center [336, 360] width 96 height 20
type input "Sunflower oil"
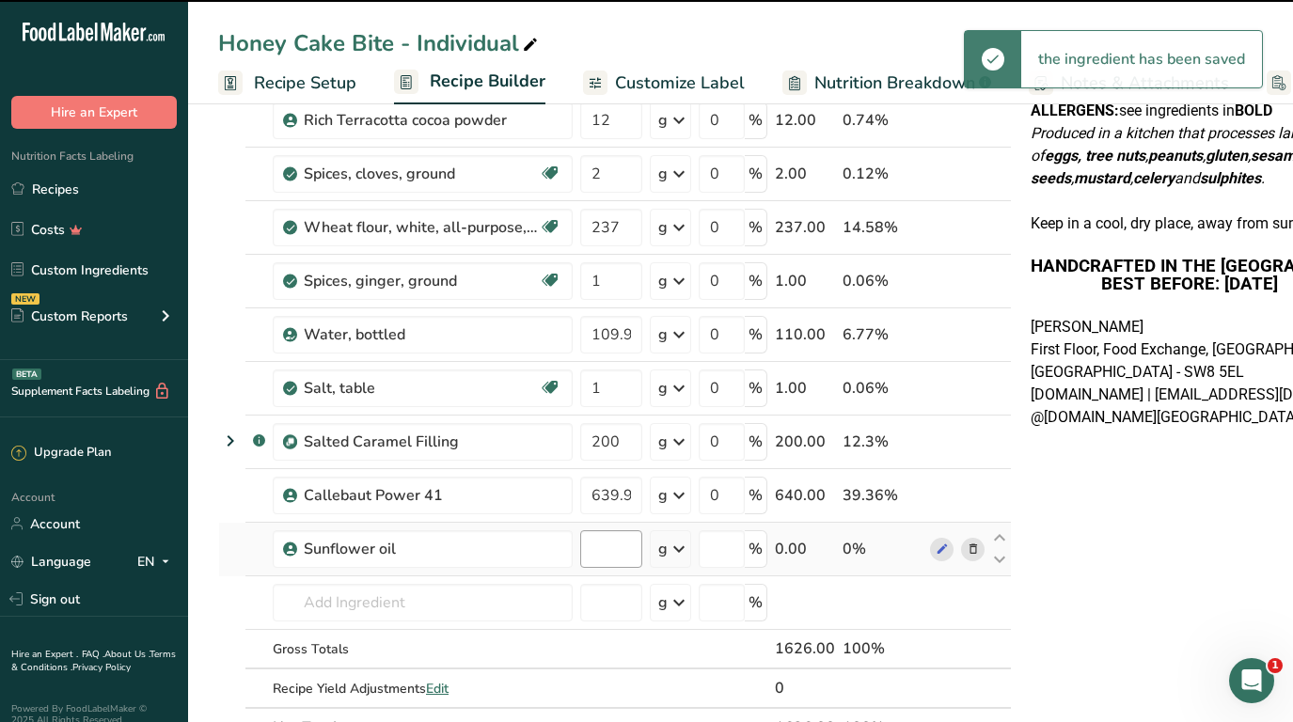
type input "0"
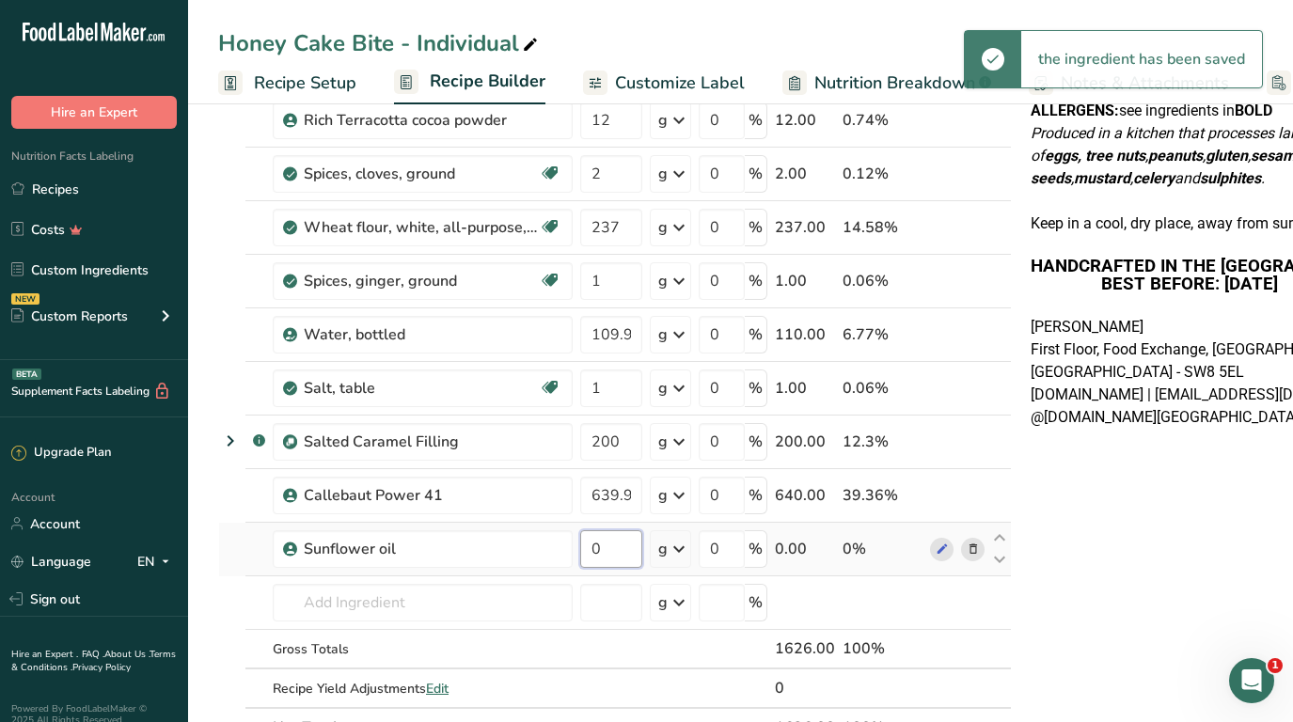
click at [612, 553] on input "0" at bounding box center [611, 549] width 62 height 38
type input "12"
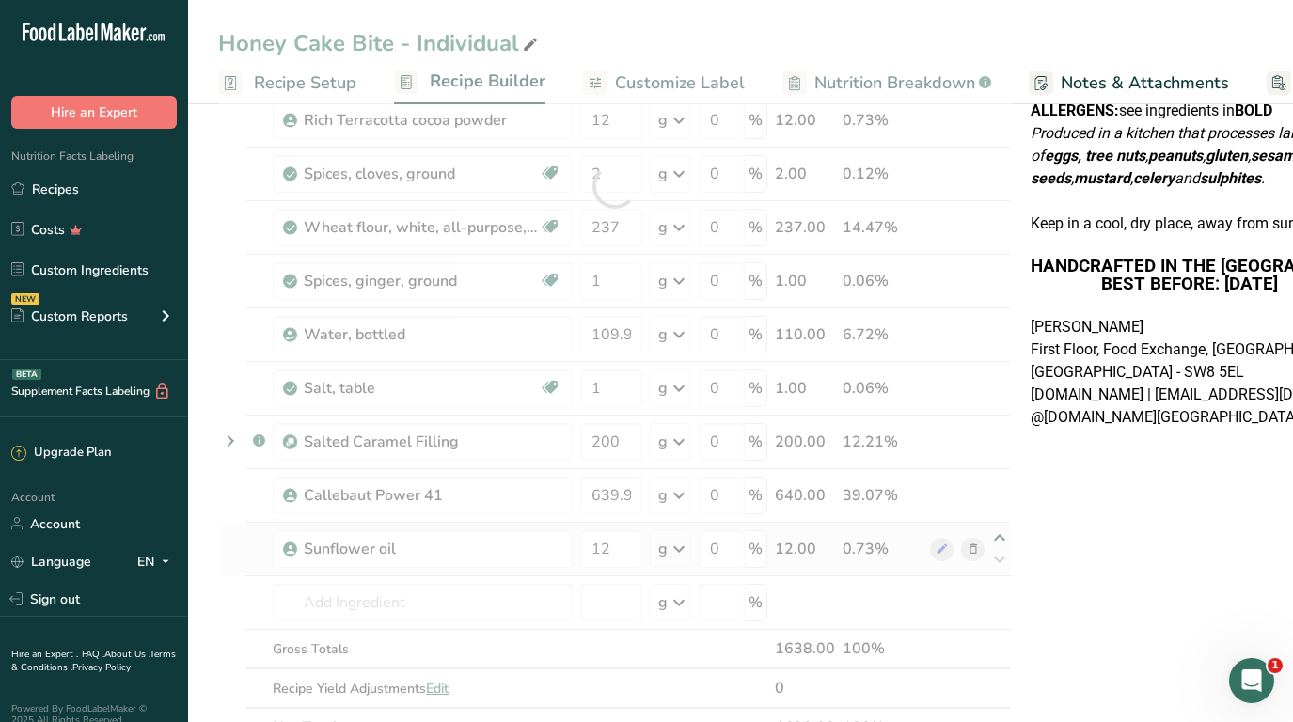
click at [994, 535] on div "Ingredient * Amount * Unit * Waste * .a-a{fill:#347362;}.b-a{fill:#fff;} Grams …" at bounding box center [615, 186] width 794 height 1123
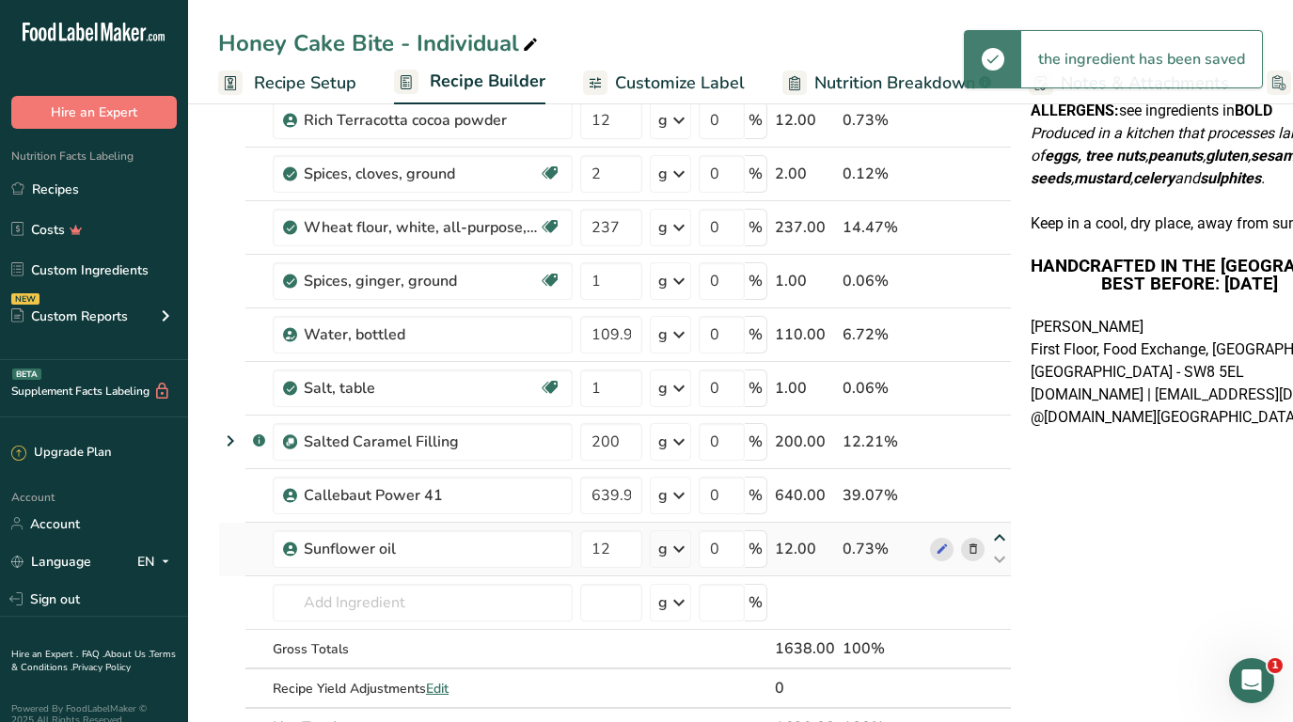
click at [994, 535] on icon at bounding box center [999, 538] width 23 height 14
type input "12"
type input "639.999997"
click at [994, 535] on icon at bounding box center [999, 538] width 23 height 14
type input "639.999997"
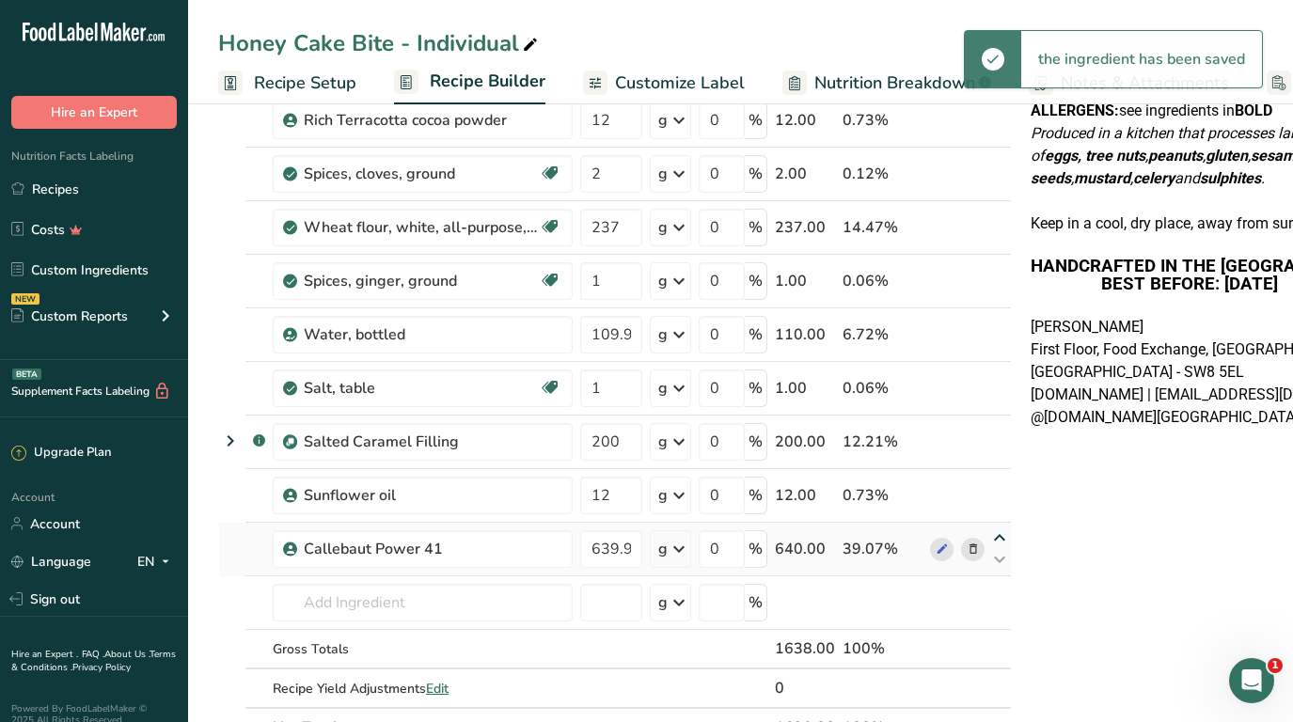
type input "12"
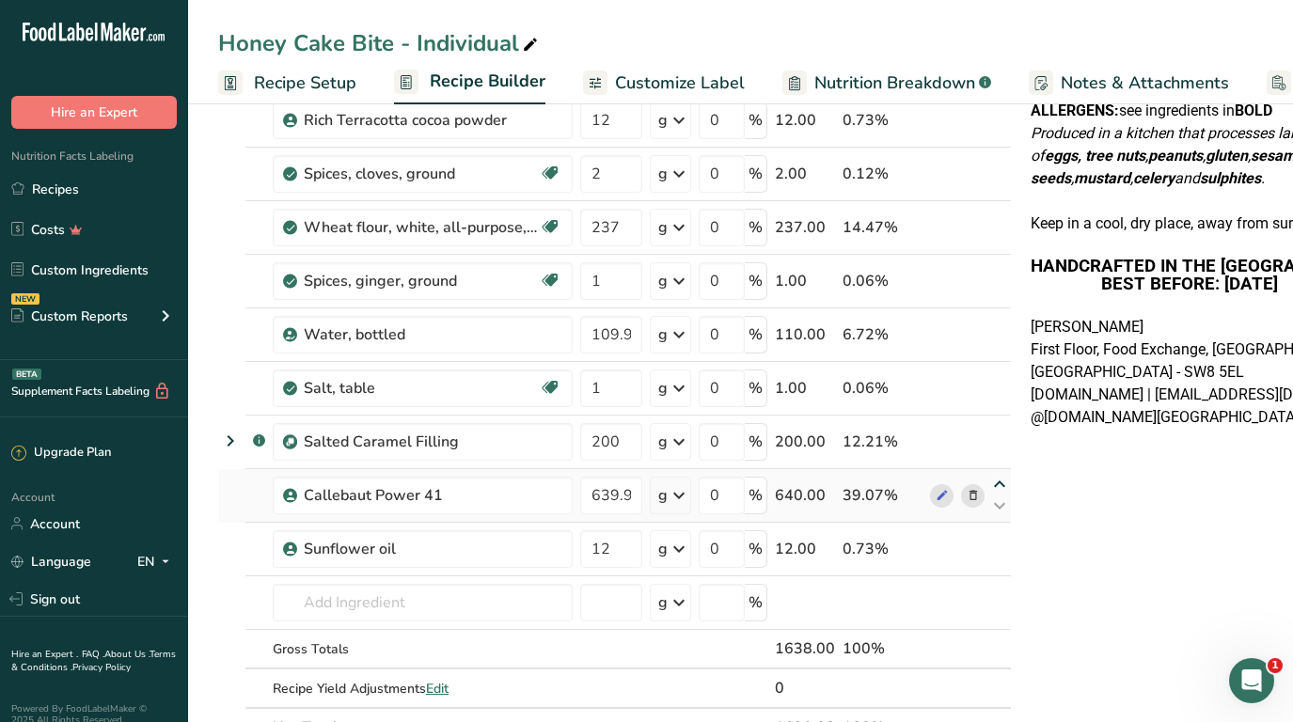
click at [994, 481] on icon at bounding box center [999, 485] width 23 height 14
type input "639.999997"
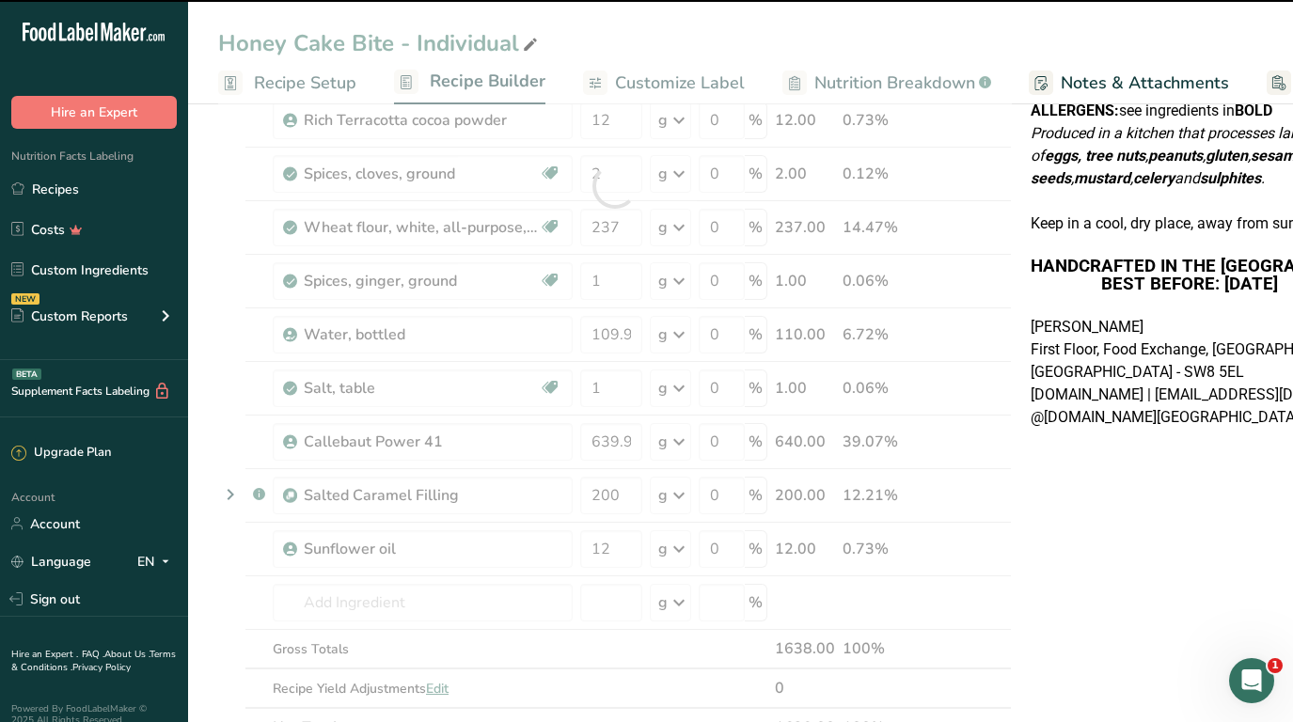
click at [997, 536] on div at bounding box center [615, 186] width 794 height 1123
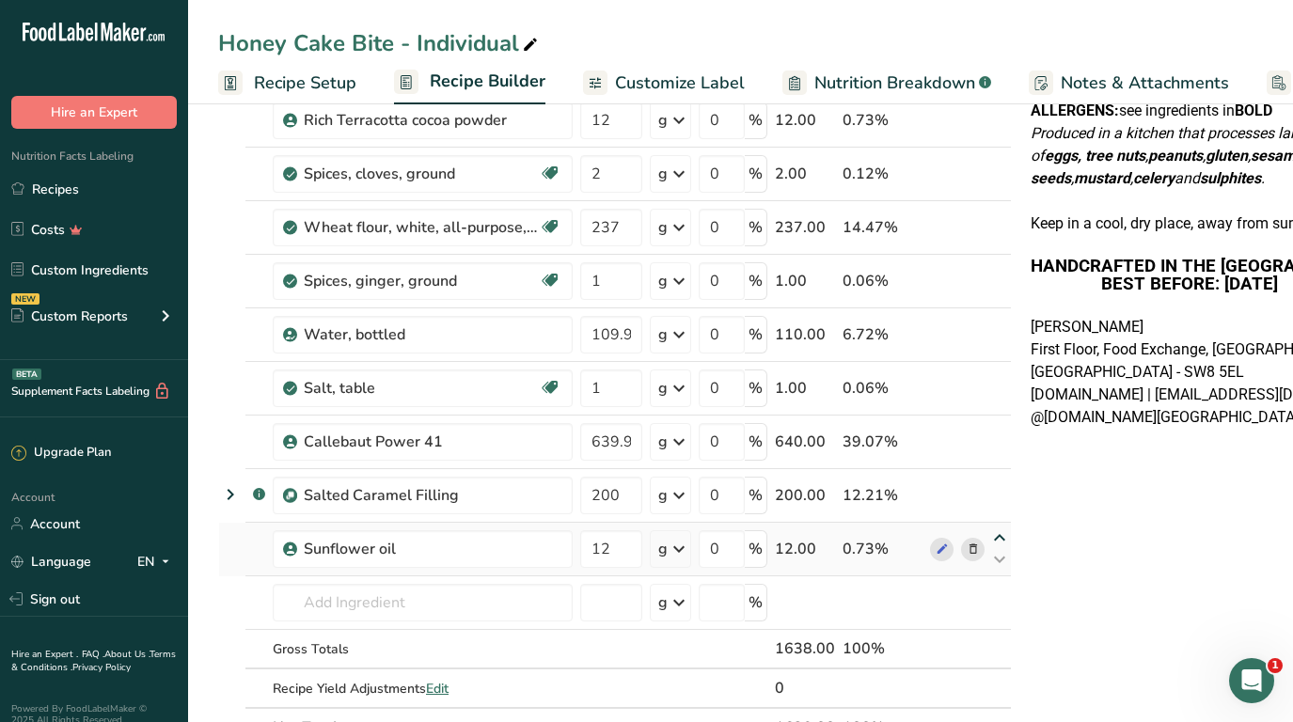
click at [997, 536] on icon at bounding box center [999, 538] width 23 height 14
type input "12"
type input "200"
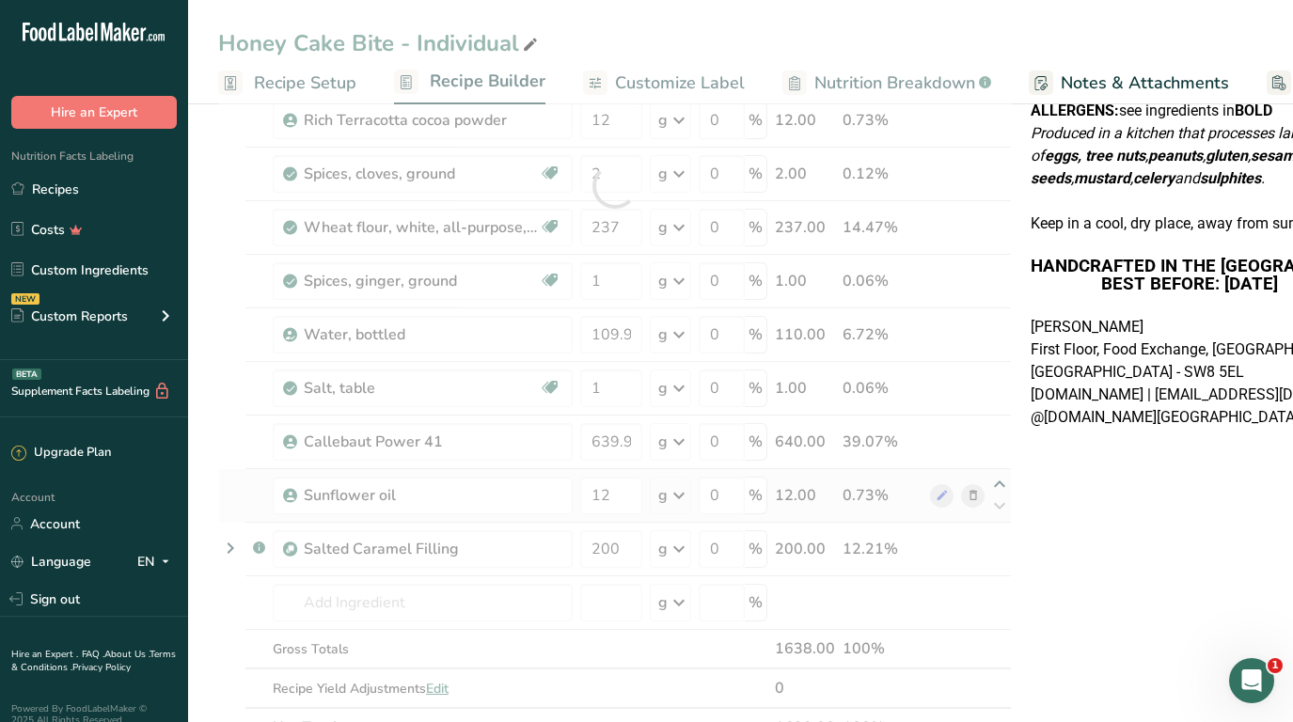
click at [996, 483] on div at bounding box center [615, 186] width 794 height 1123
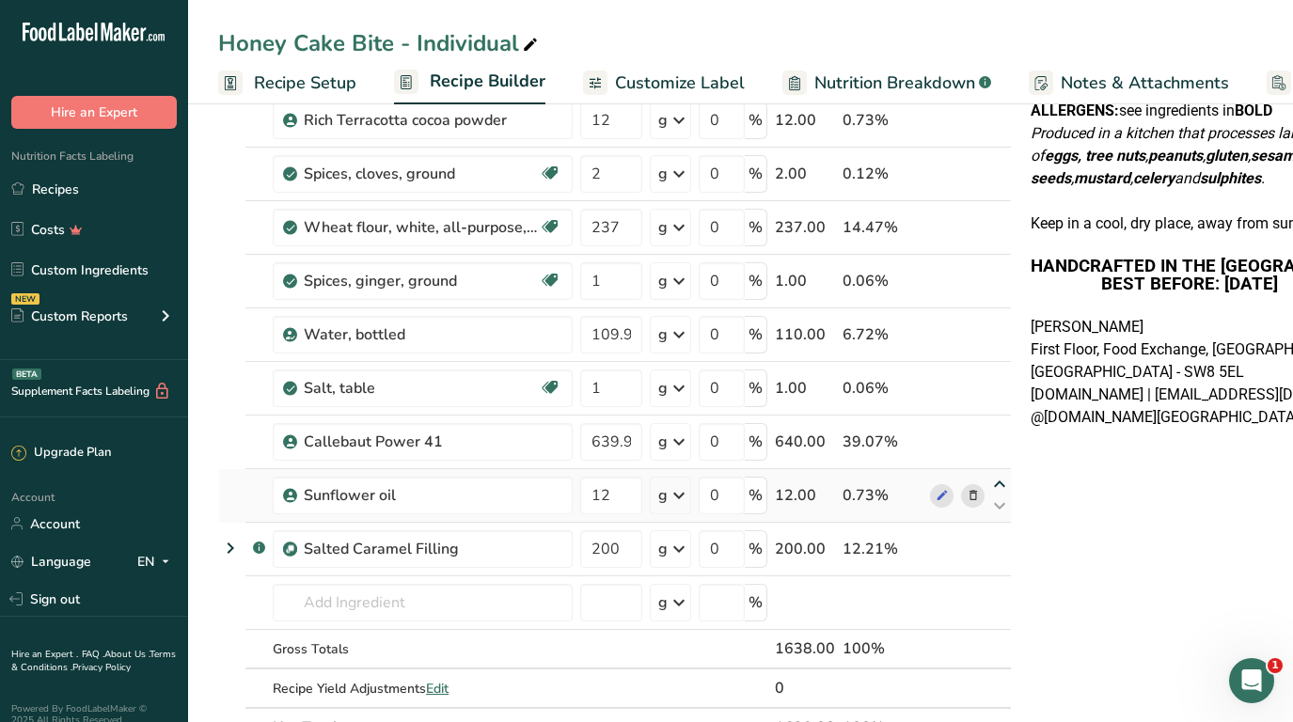
click at [996, 483] on icon at bounding box center [999, 485] width 23 height 14
type input "12"
click at [995, 539] on icon at bounding box center [999, 538] width 23 height 14
type input "200"
type input "639.999997"
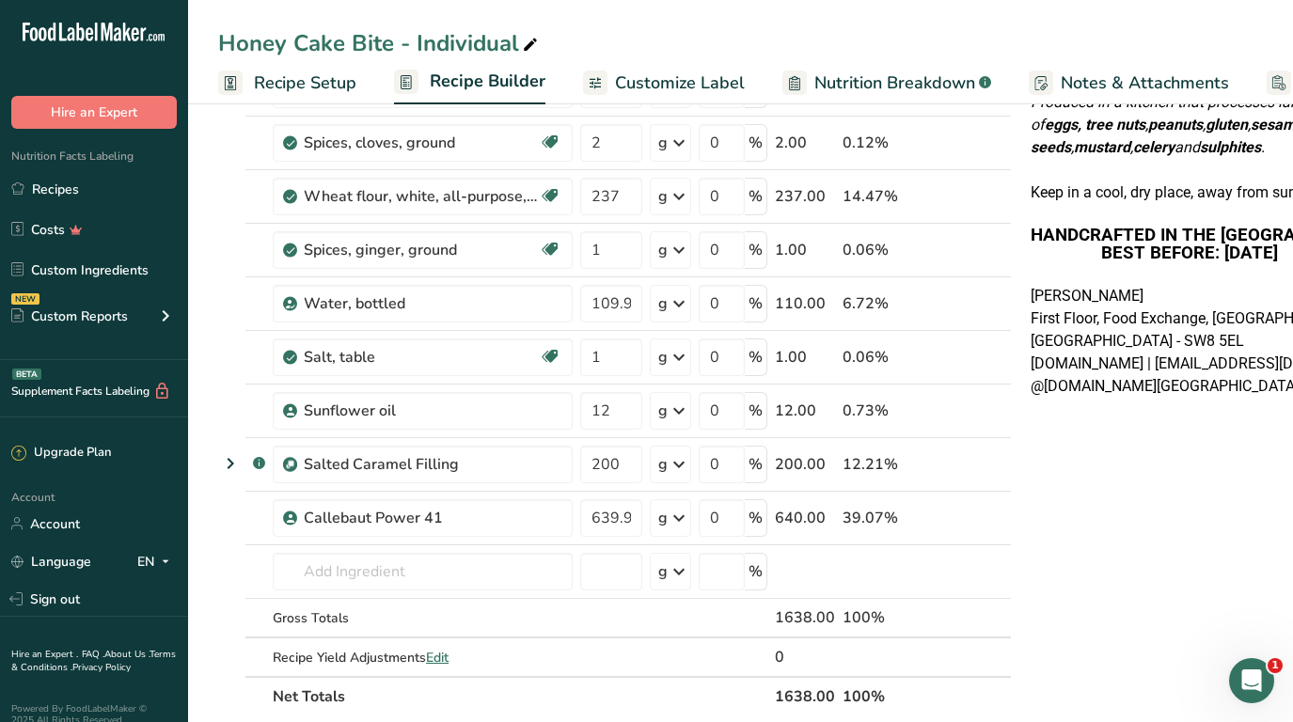
scroll to position [616, 0]
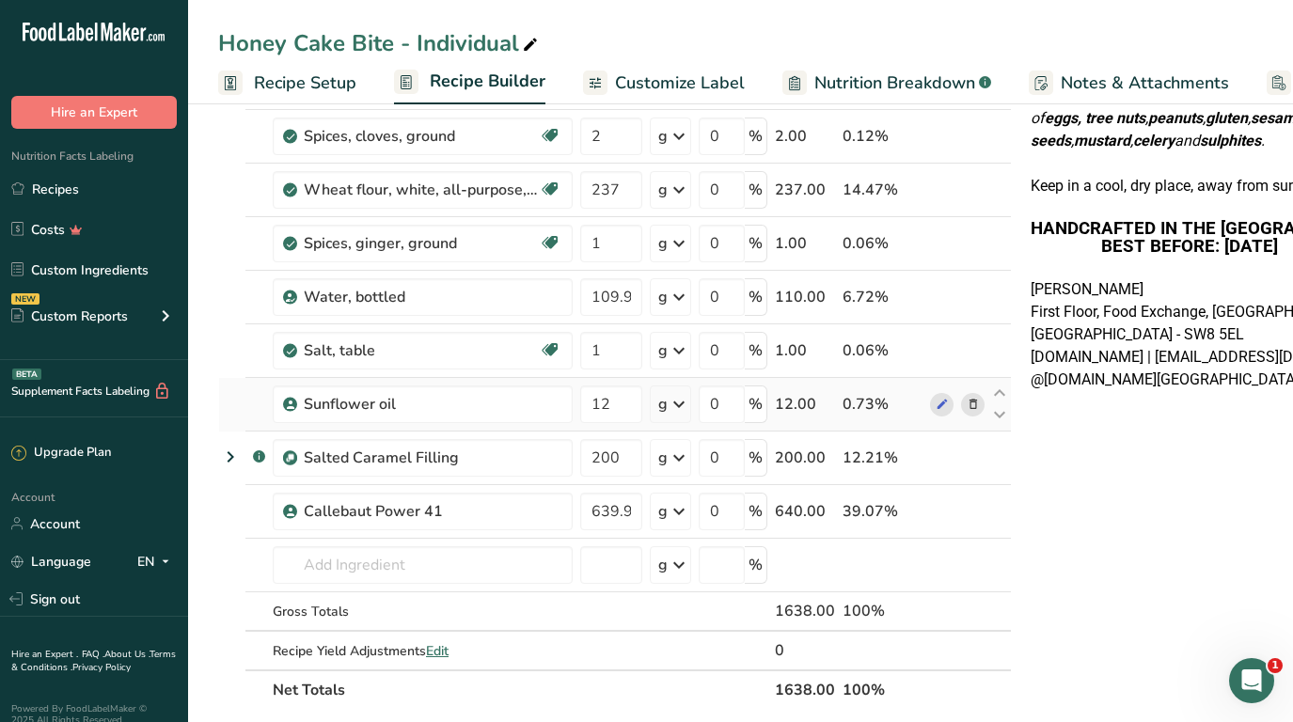
click at [971, 402] on icon at bounding box center [973, 405] width 13 height 20
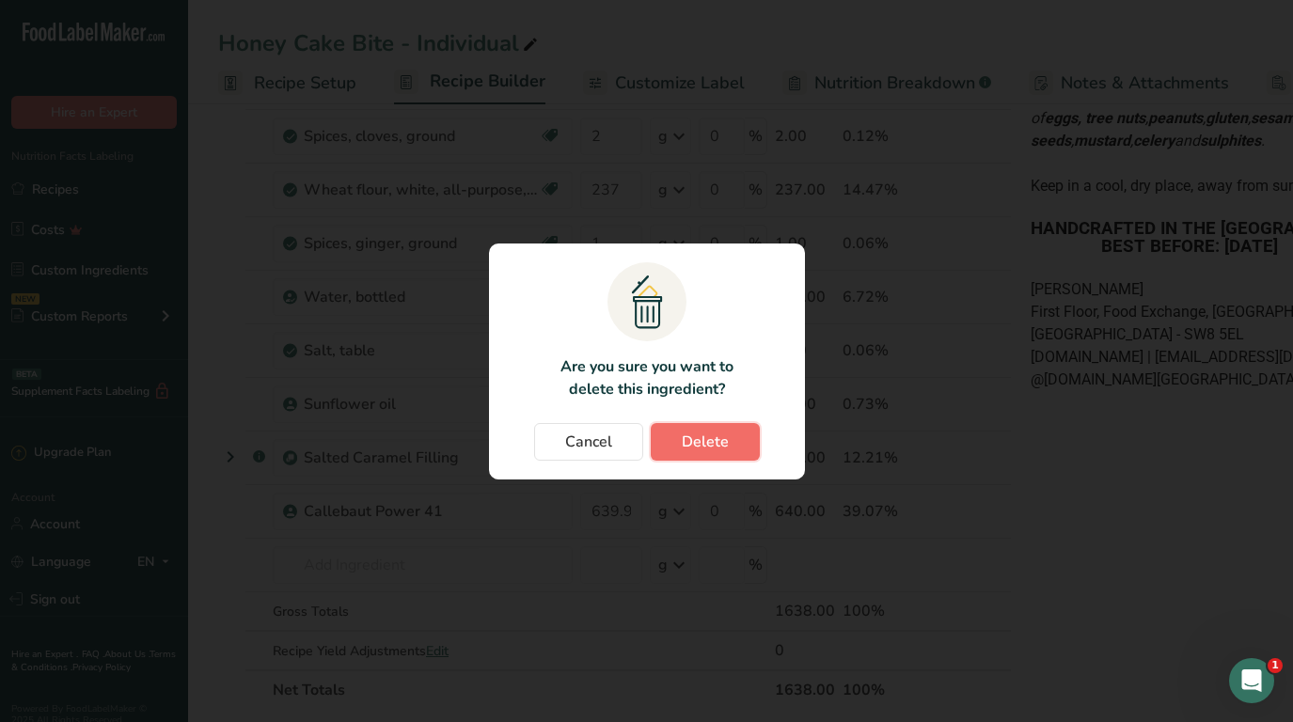
click at [721, 440] on span "Delete" at bounding box center [705, 442] width 47 height 23
type input "200"
type input "639.999997"
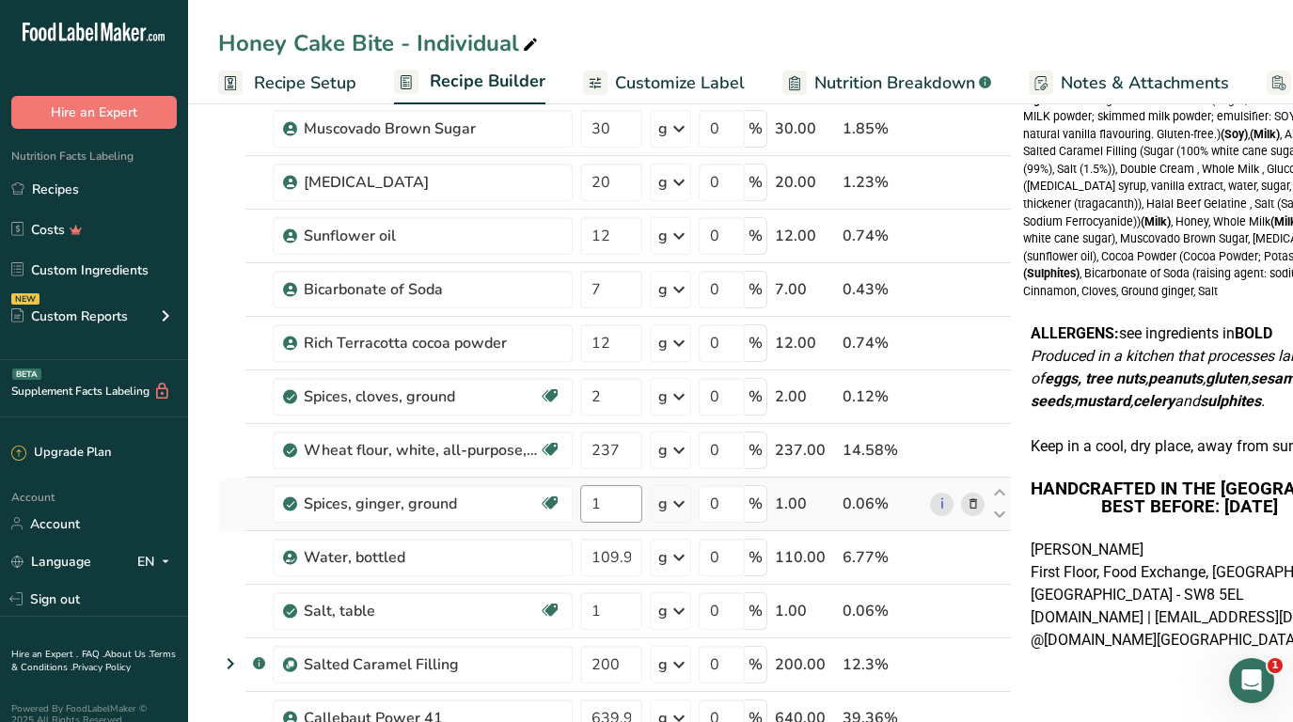
scroll to position [344, 0]
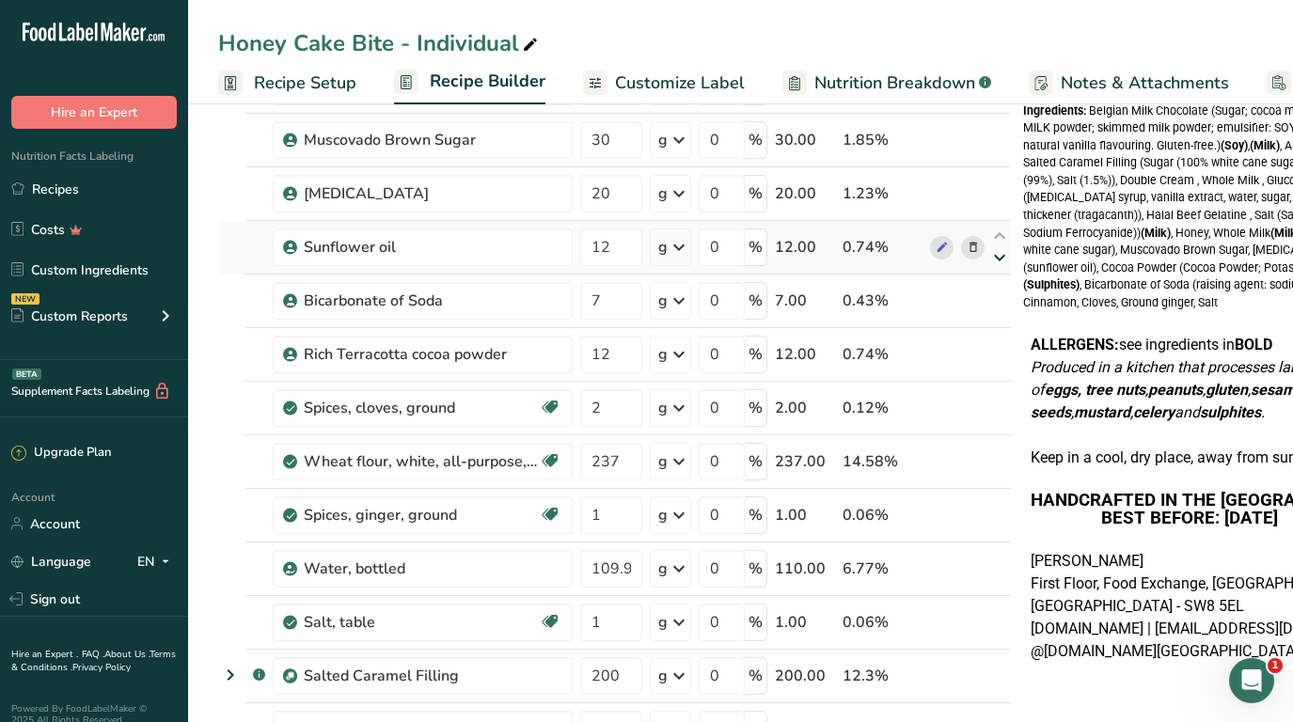
click at [992, 256] on icon at bounding box center [999, 258] width 23 height 14
type input "7"
type input "12"
click at [992, 256] on div "Ingredient * Amount * Unit * Waste * .a-a{fill:#347362;}.b-a{fill:#fff;} Grams …" at bounding box center [615, 393] width 794 height 1069
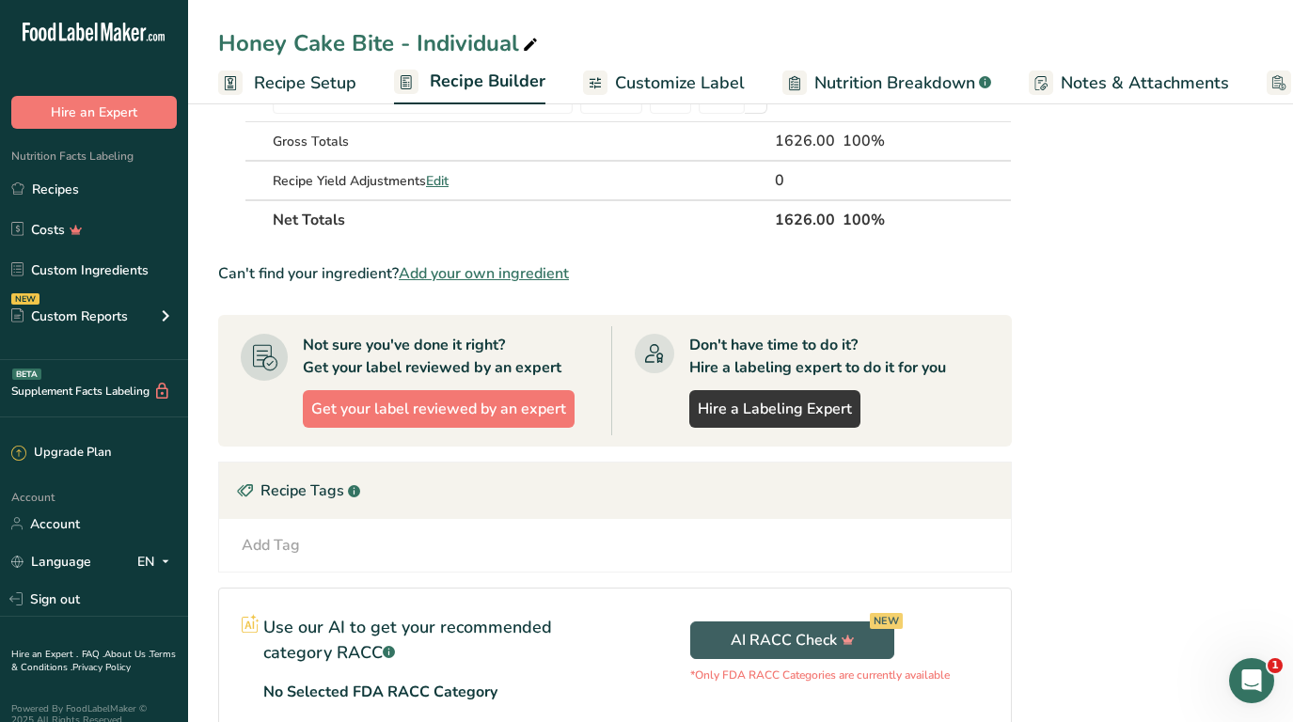
scroll to position [1209, 0]
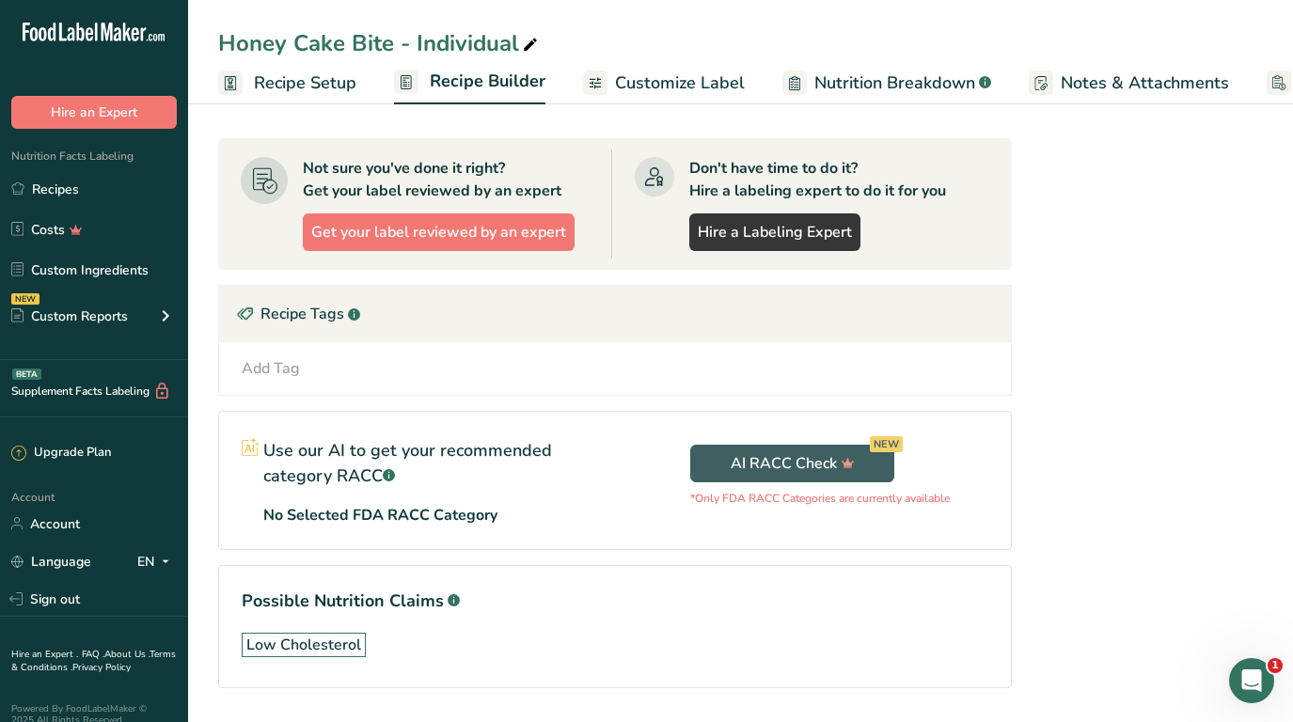
click at [311, 84] on span "Recipe Setup" at bounding box center [305, 83] width 102 height 25
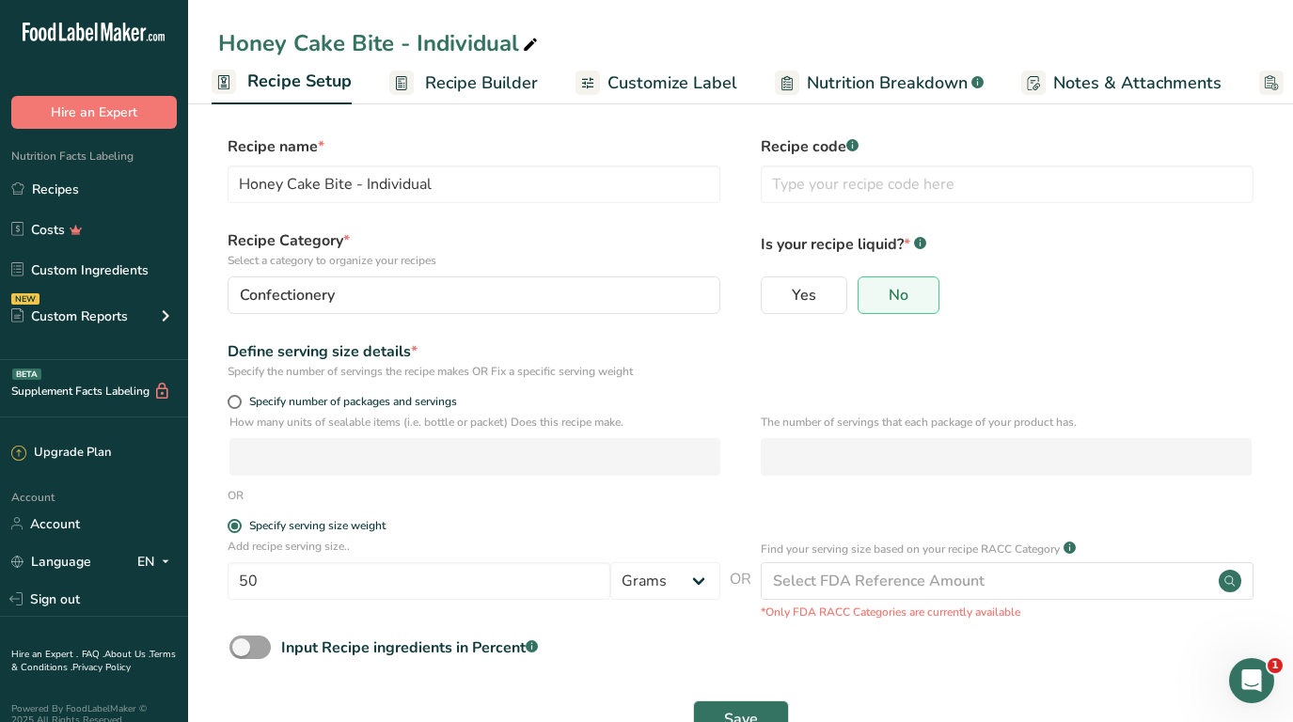
click at [495, 77] on span "Recipe Builder" at bounding box center [481, 83] width 113 height 25
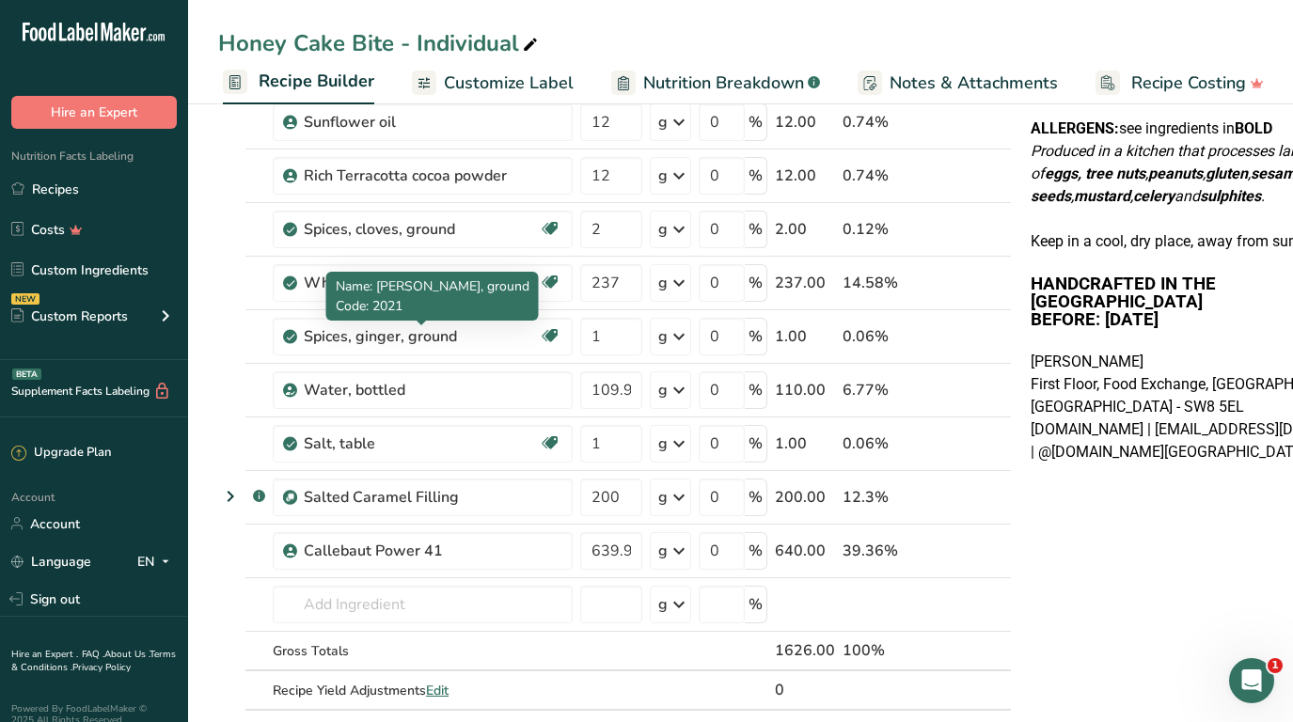
scroll to position [585, 0]
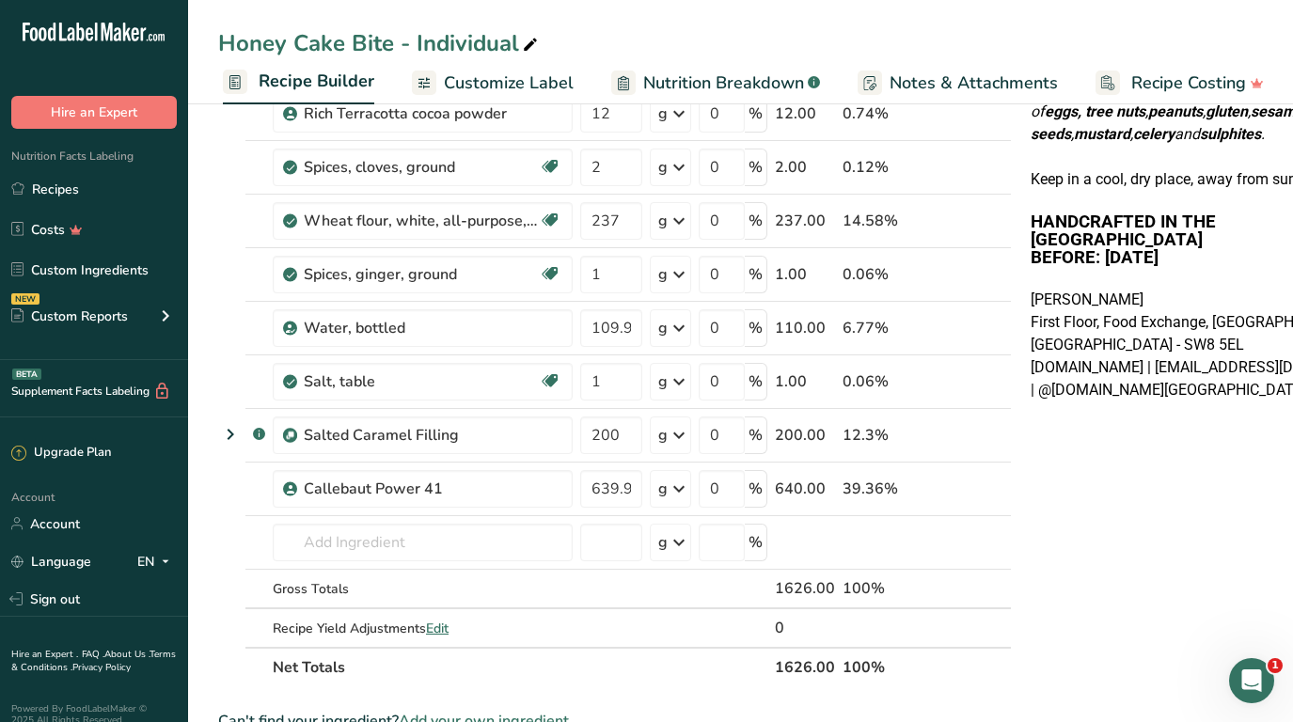
click at [299, 81] on span "Recipe Builder" at bounding box center [317, 81] width 116 height 25
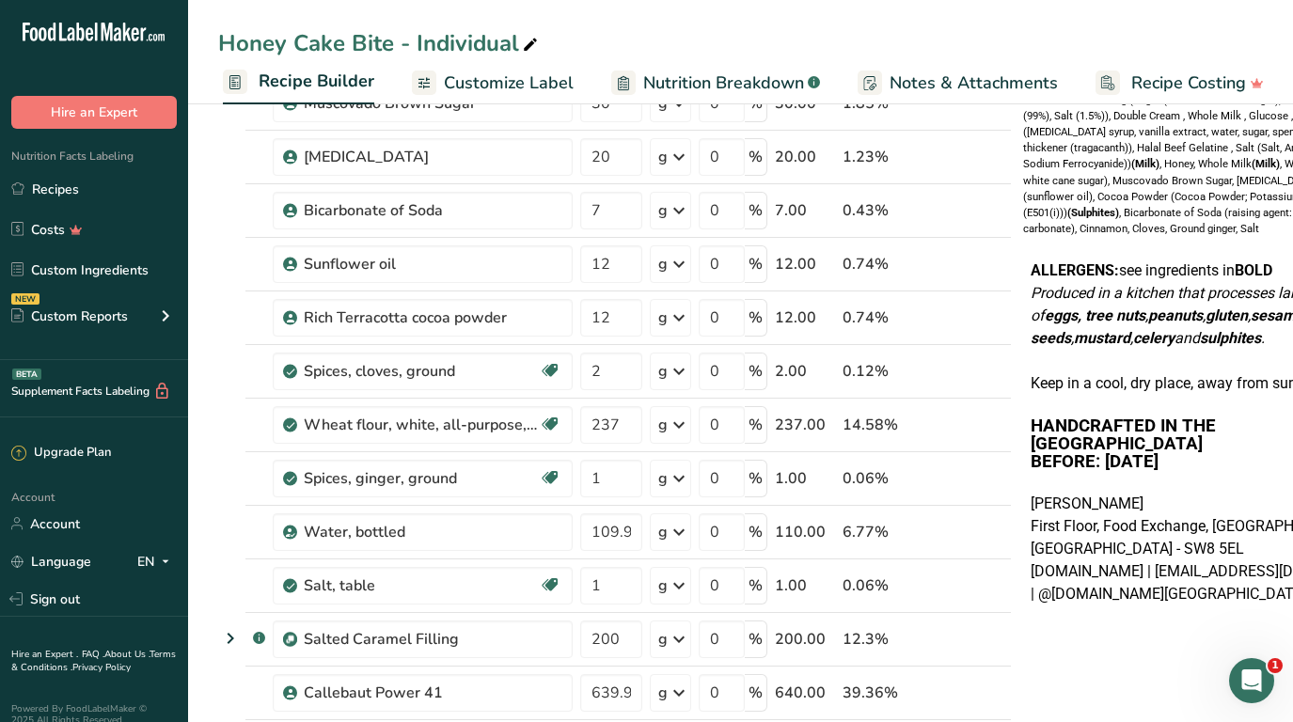
scroll to position [0, 0]
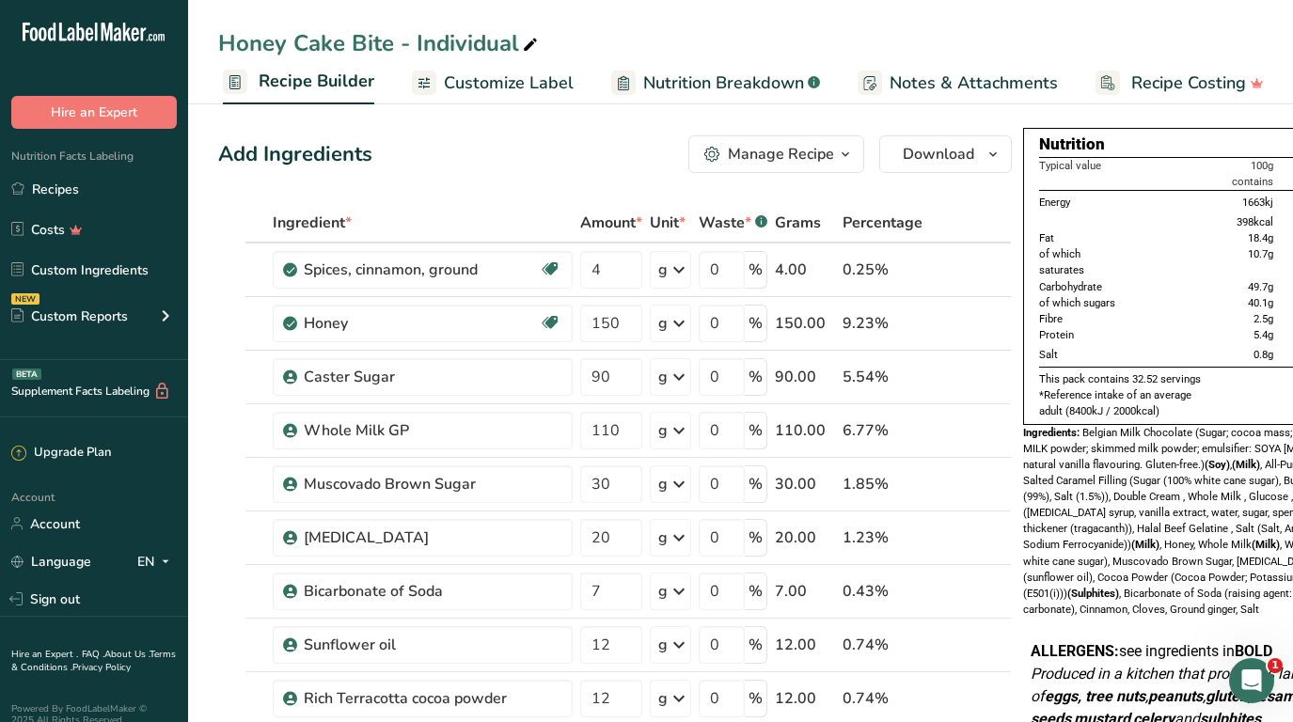
click at [308, 87] on span "Recipe Builder" at bounding box center [317, 81] width 116 height 25
click at [763, 154] on div "Manage Recipe" at bounding box center [781, 154] width 106 height 23
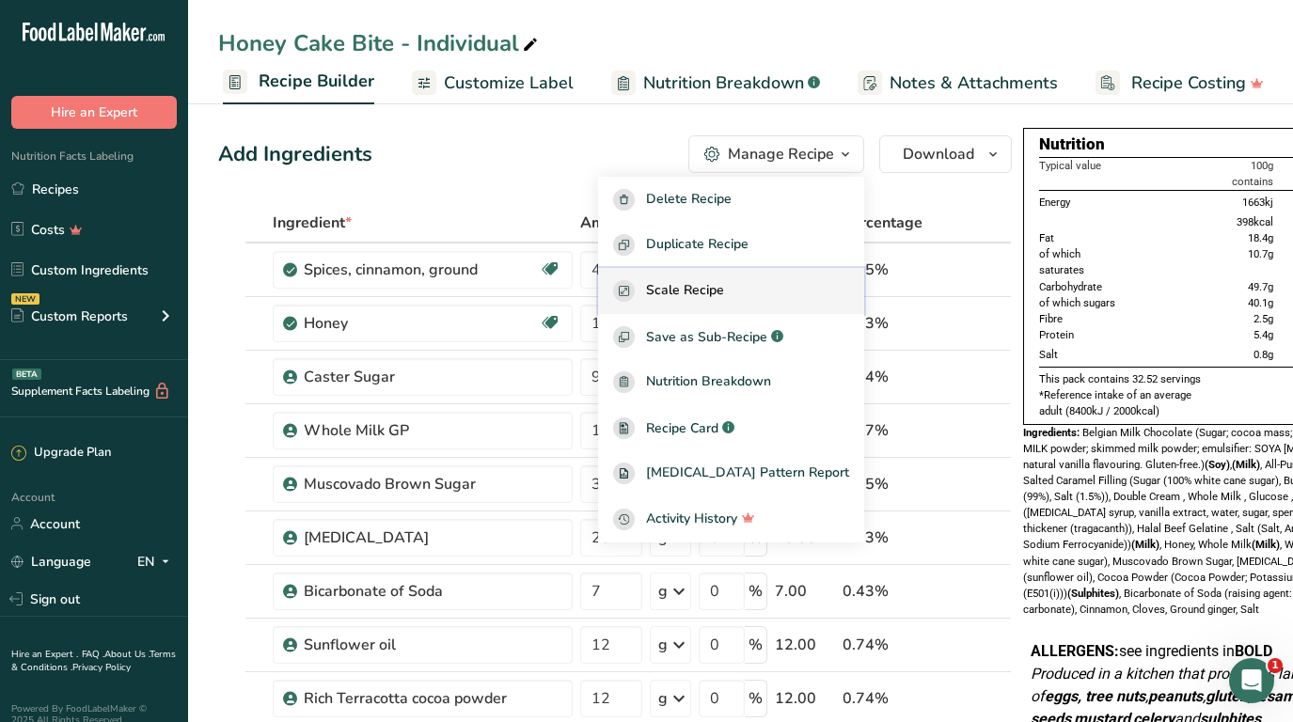
click at [724, 293] on span "Scale Recipe" at bounding box center [685, 291] width 78 height 22
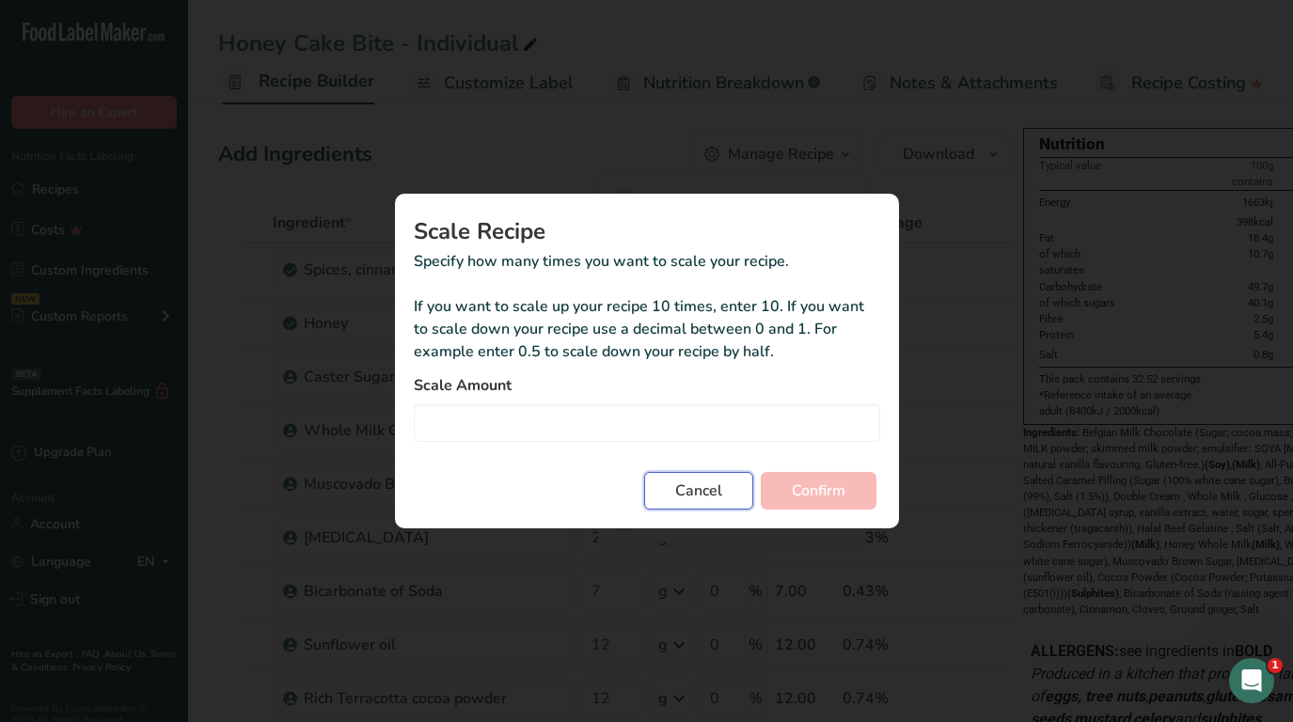
click at [707, 494] on span "Cancel" at bounding box center [698, 491] width 47 height 23
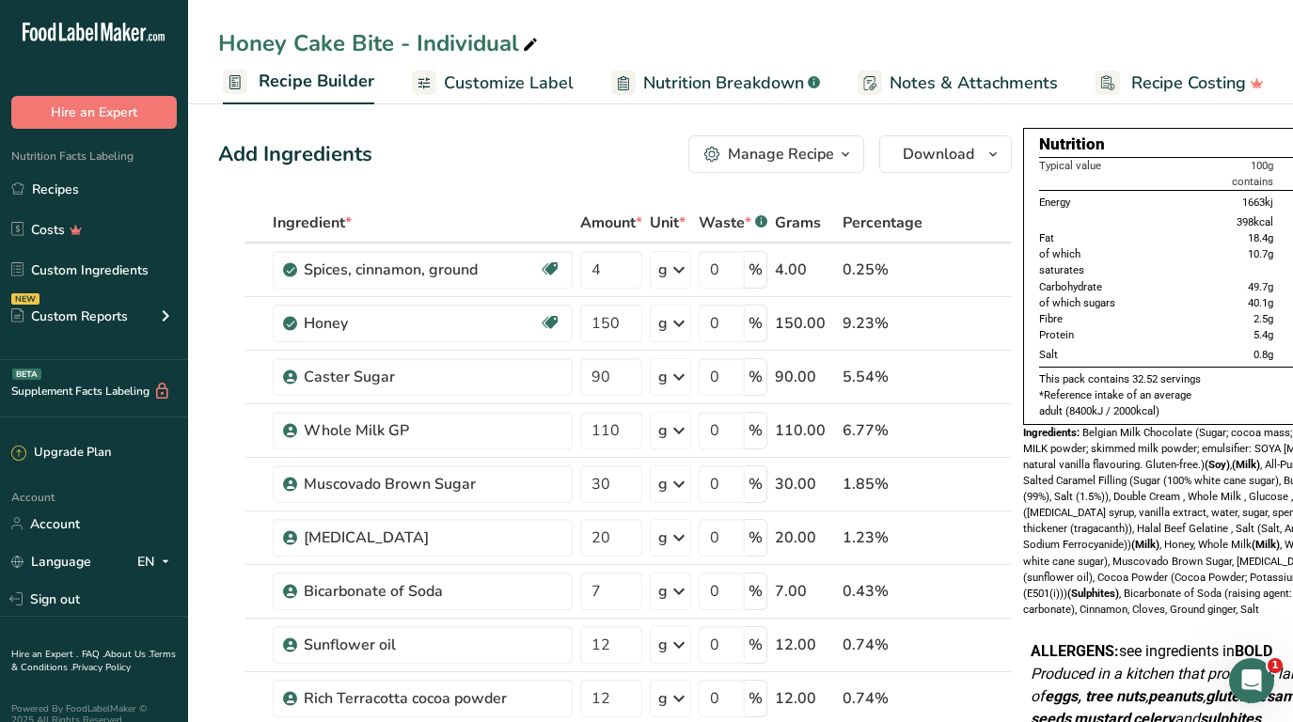
click at [473, 68] on link "Customize Label" at bounding box center [493, 83] width 162 height 42
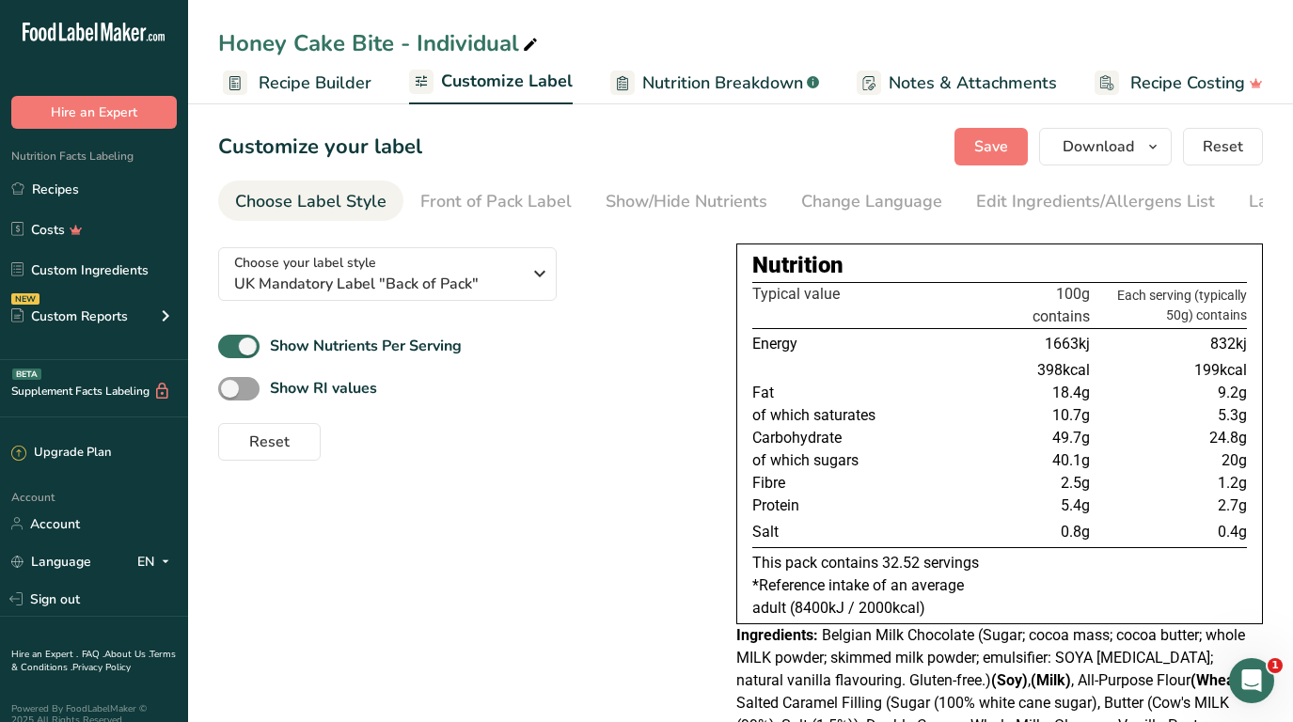
click at [301, 87] on span "Recipe Builder" at bounding box center [315, 83] width 113 height 25
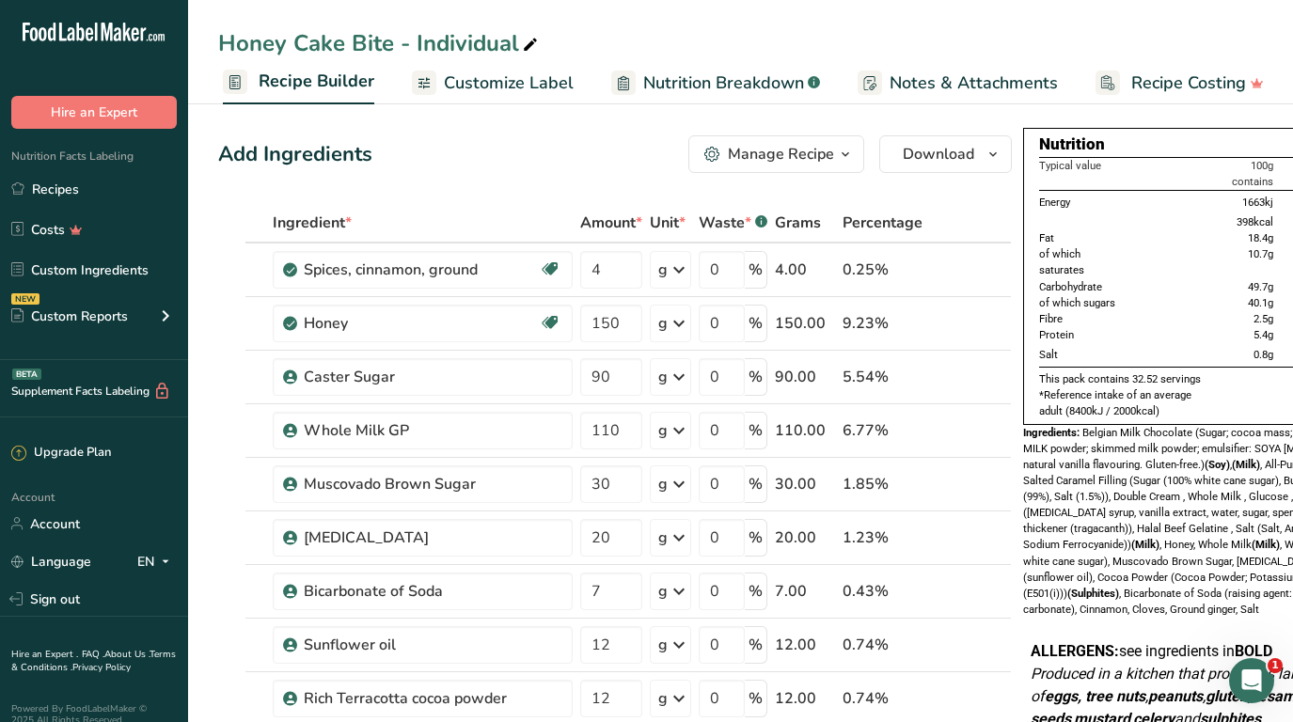
click at [293, 159] on div "Add Ingredients" at bounding box center [295, 154] width 154 height 31
click at [357, 43] on div "Honey Cake Bite - Individual" at bounding box center [379, 43] width 323 height 34
click at [773, 164] on div "Manage Recipe" at bounding box center [781, 154] width 106 height 23
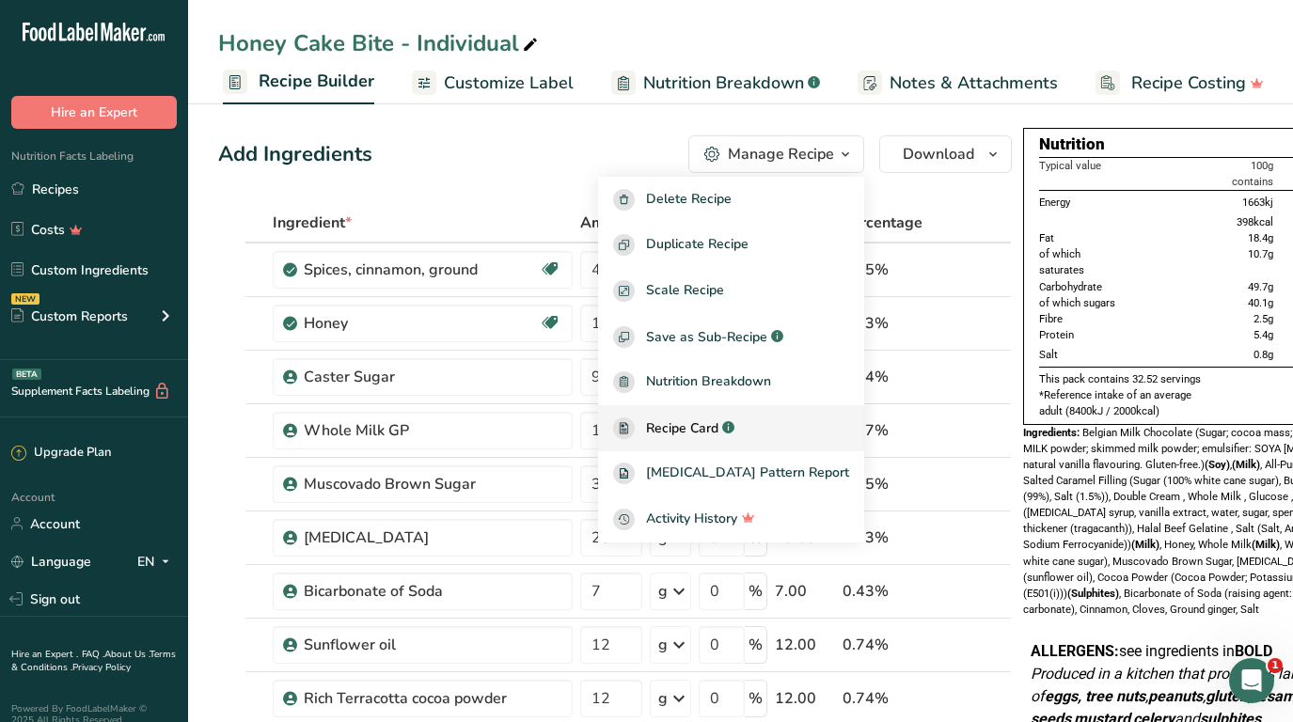
click at [718, 425] on span "Recipe Card" at bounding box center [682, 428] width 72 height 20
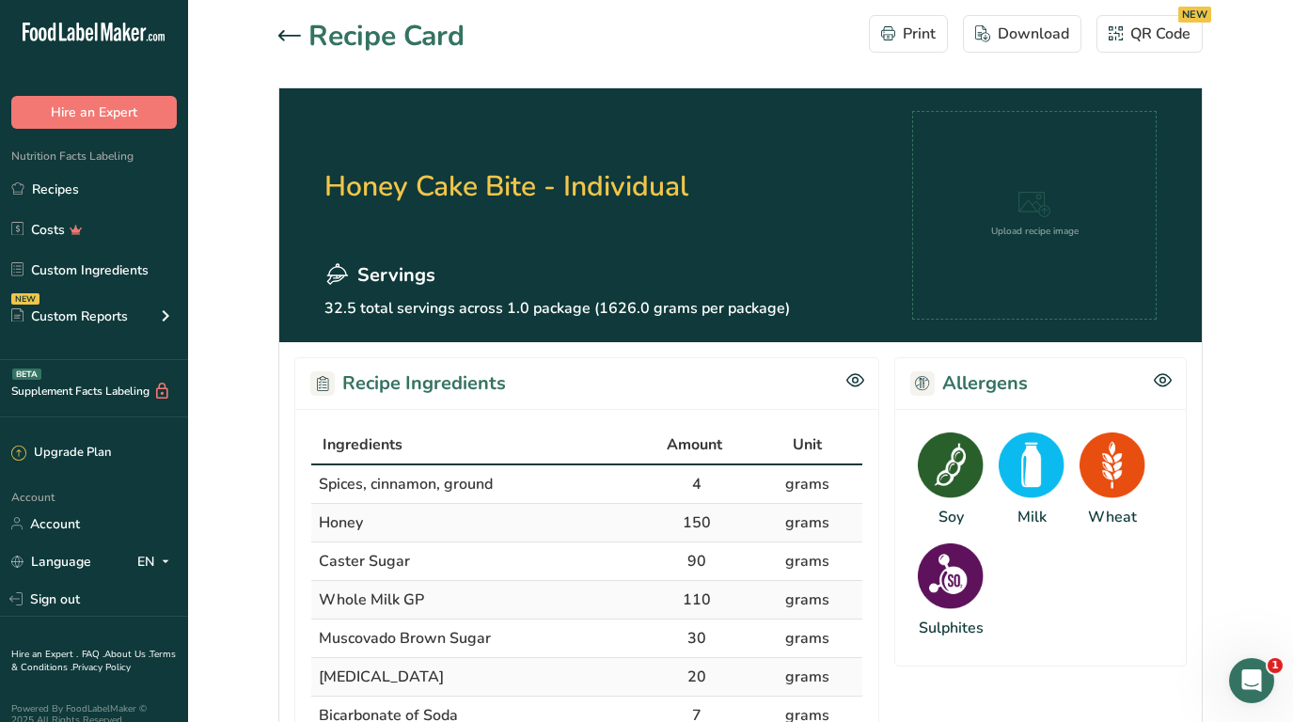
click at [295, 37] on icon at bounding box center [289, 35] width 23 height 11
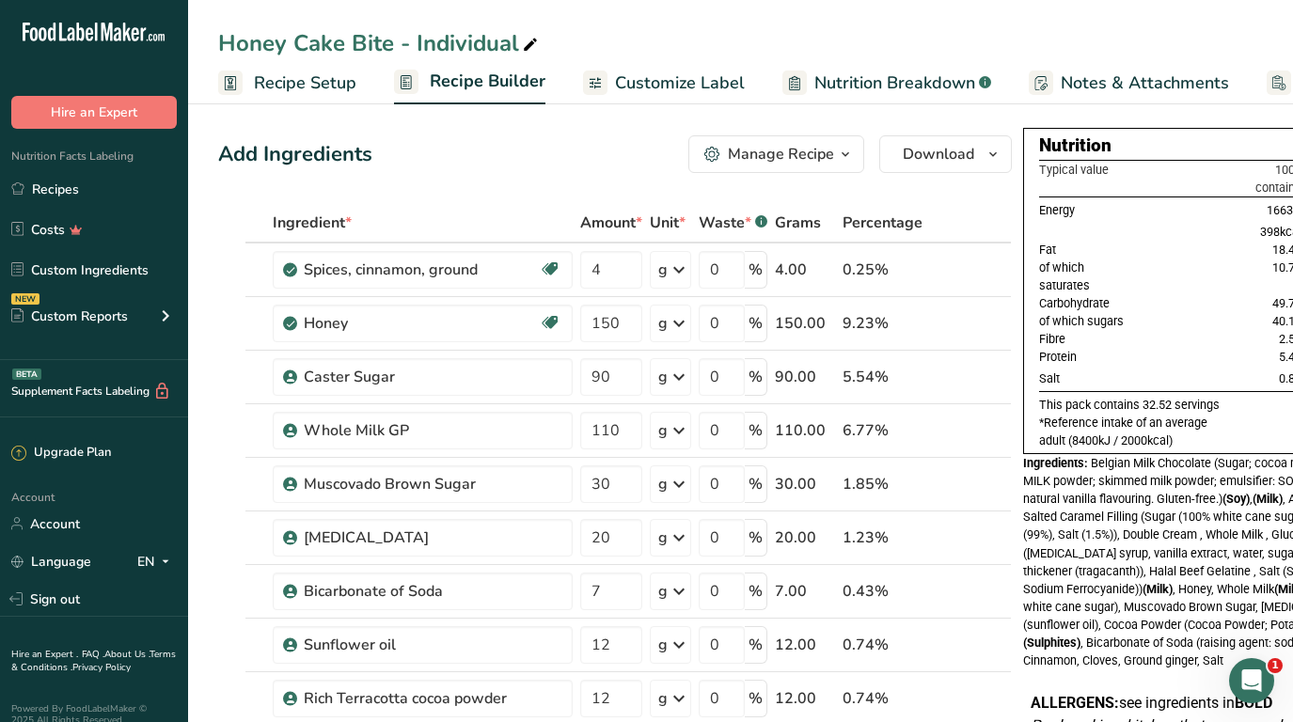
click at [320, 75] on span "Recipe Setup" at bounding box center [305, 83] width 102 height 25
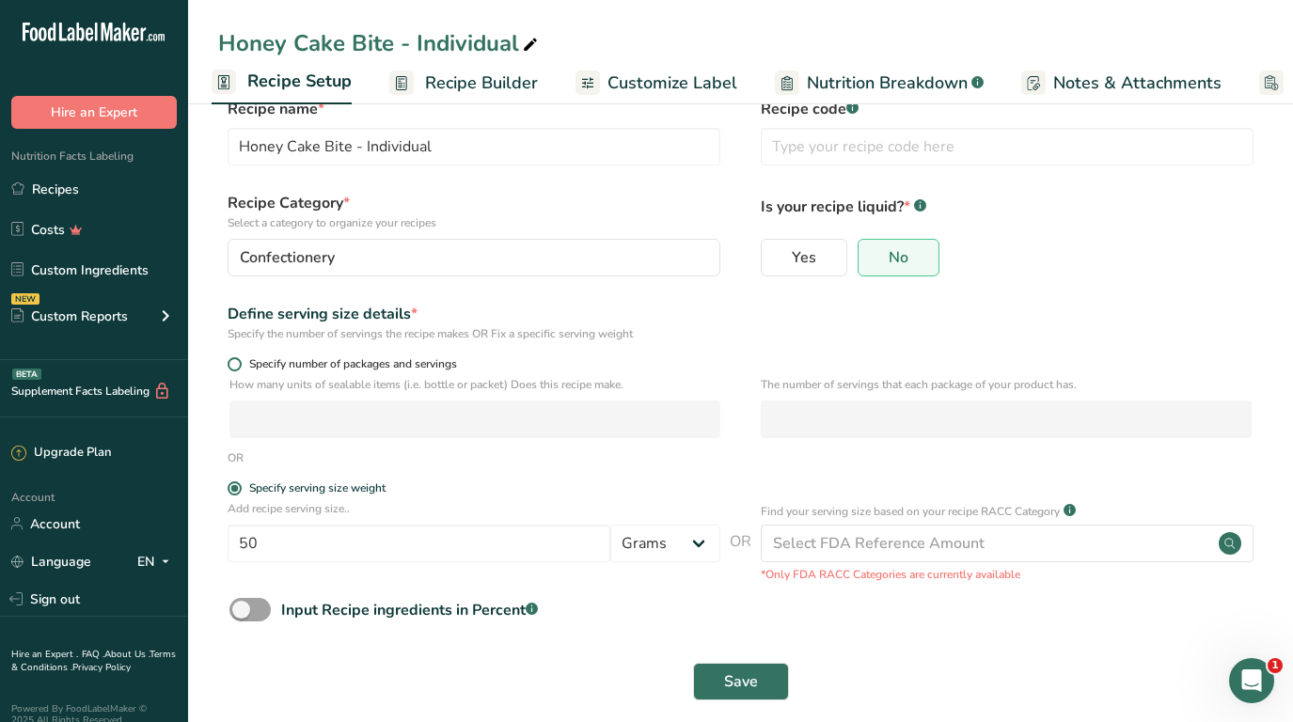
scroll to position [57, 0]
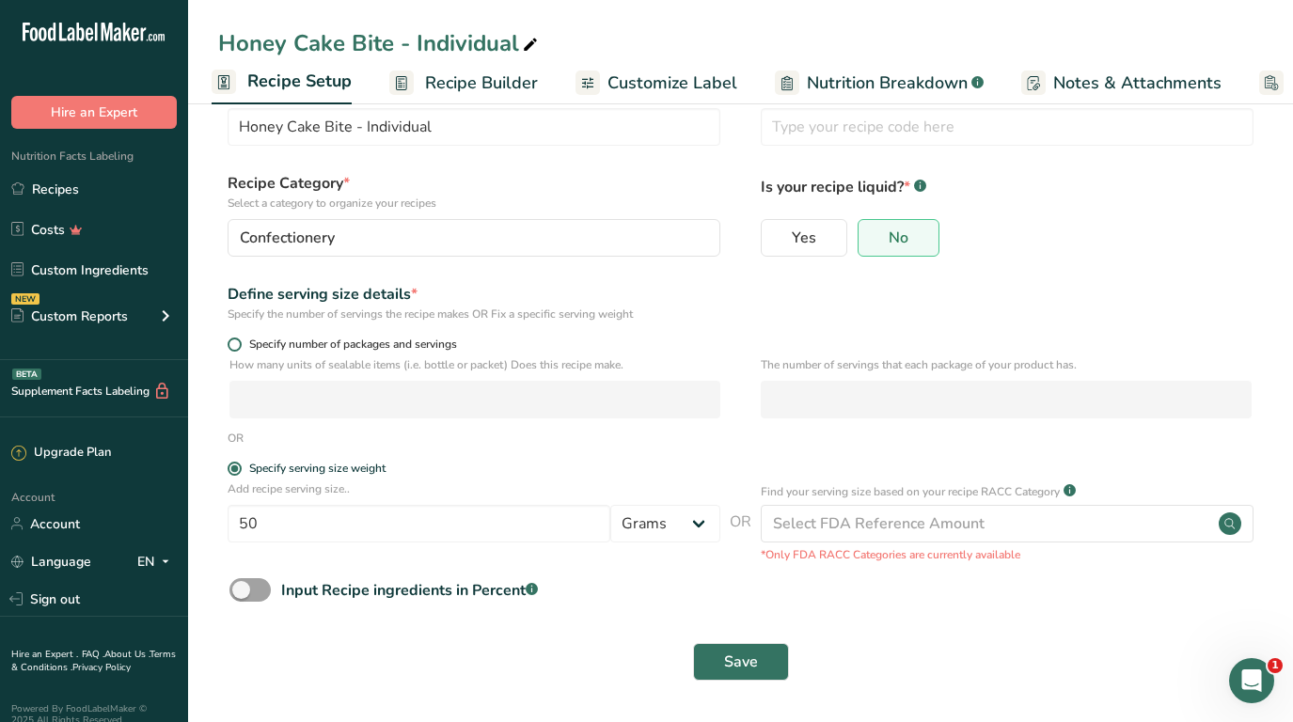
click at [236, 343] on span at bounding box center [235, 345] width 14 height 14
click at [236, 343] on input "Specify number of packages and servings" at bounding box center [234, 344] width 12 height 12
radio input "true"
radio input "false"
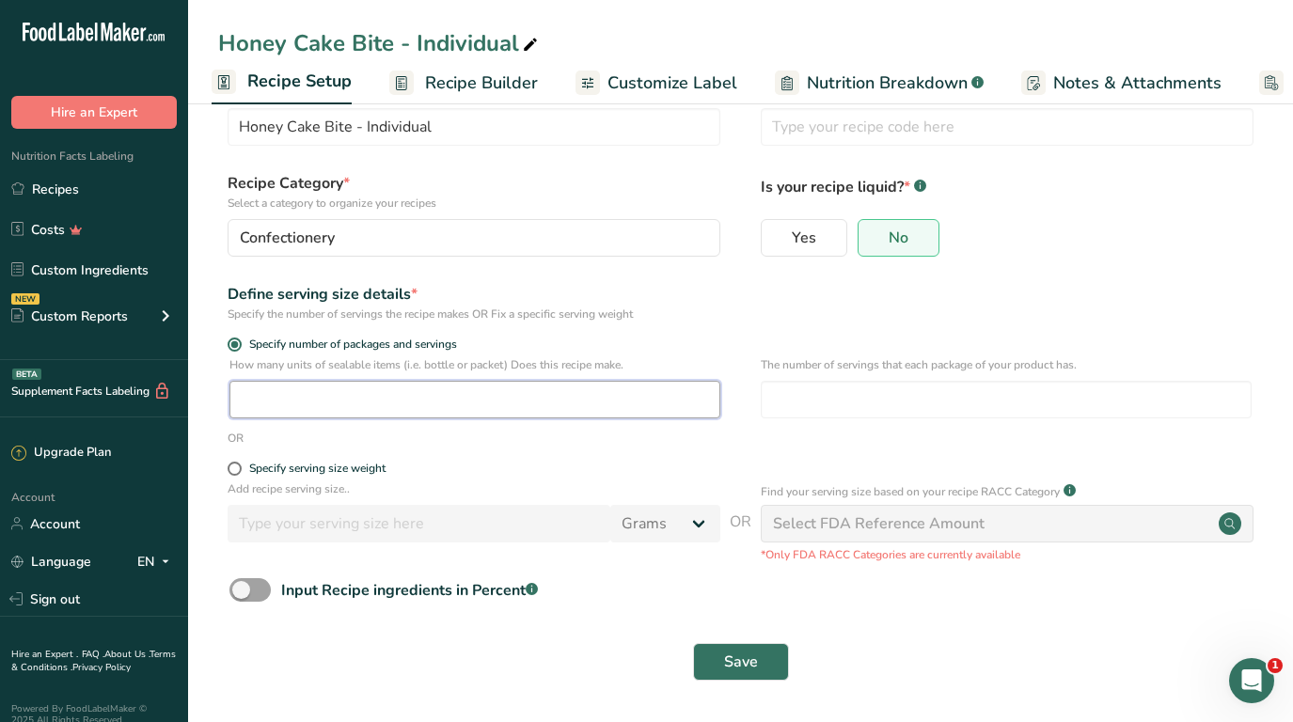
click at [323, 402] on input "number" at bounding box center [474, 400] width 491 height 38
type input "40"
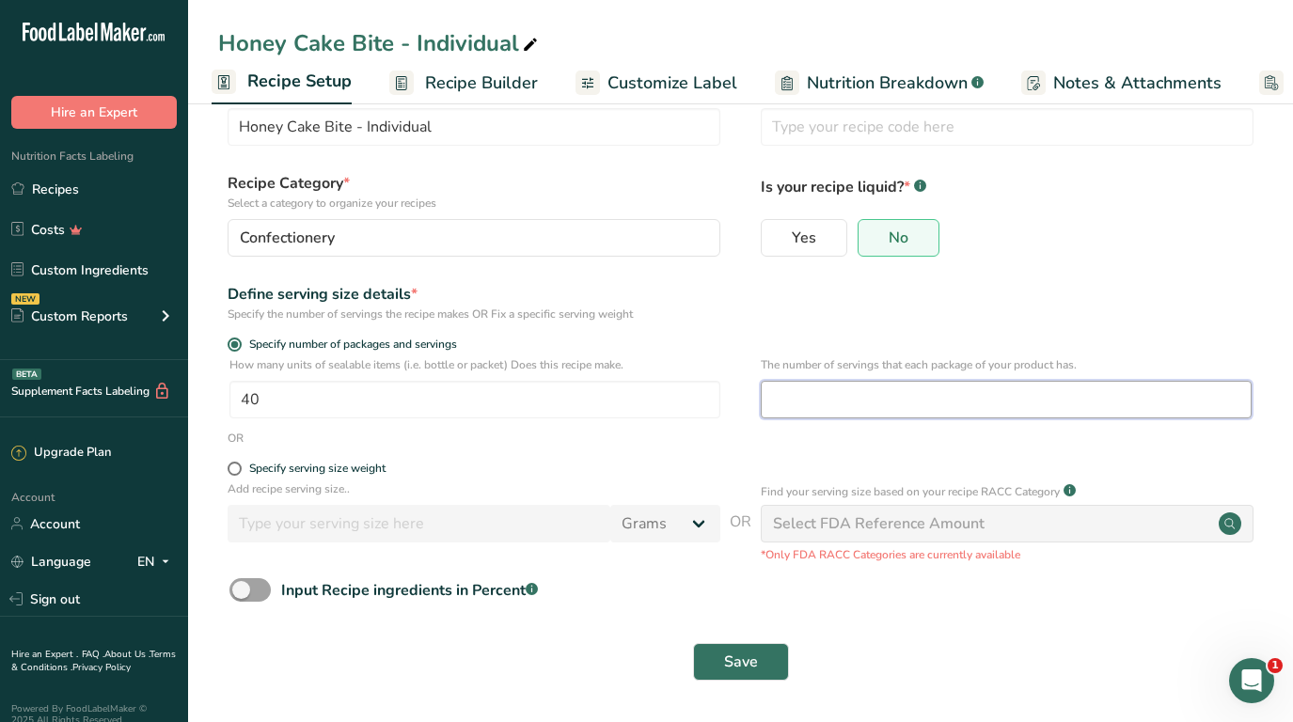
click at [838, 407] on input "number" at bounding box center [1006, 400] width 491 height 38
type input "1"
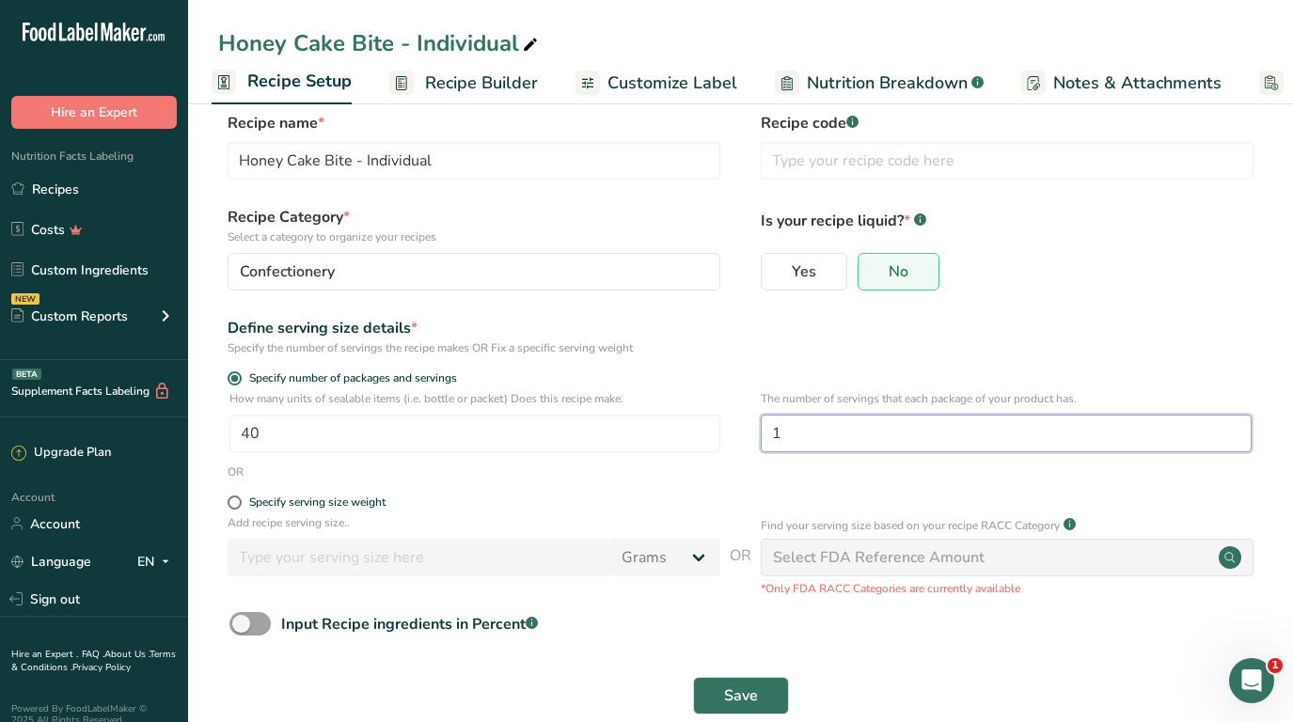
scroll to position [0, 0]
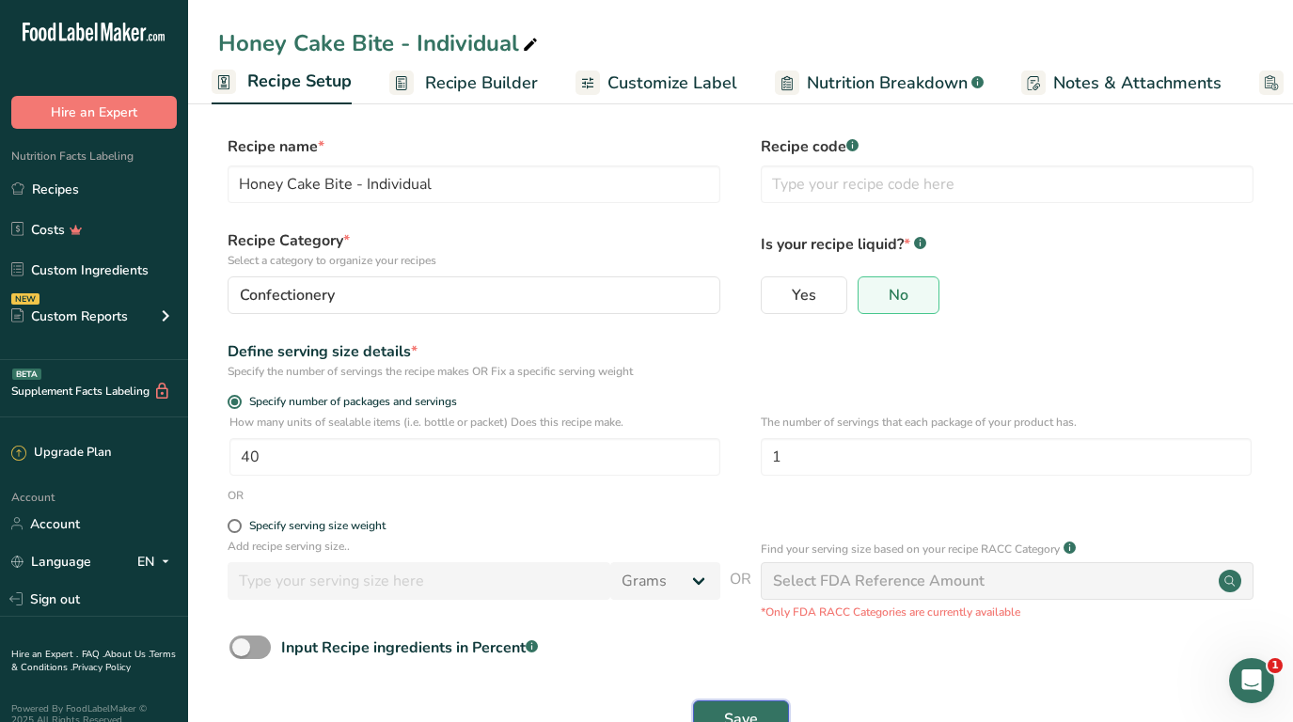
click at [730, 710] on span "Save" at bounding box center [741, 719] width 34 height 23
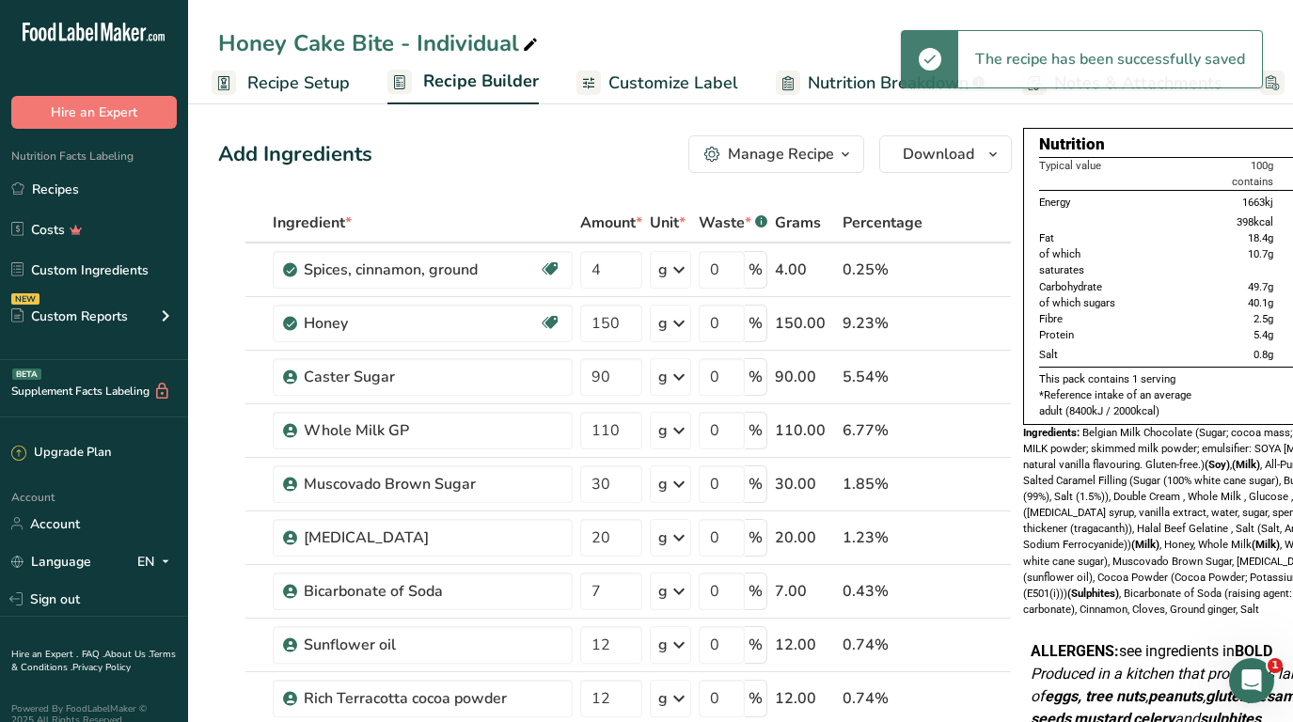
click at [639, 83] on span "Customize Label" at bounding box center [673, 83] width 130 height 25
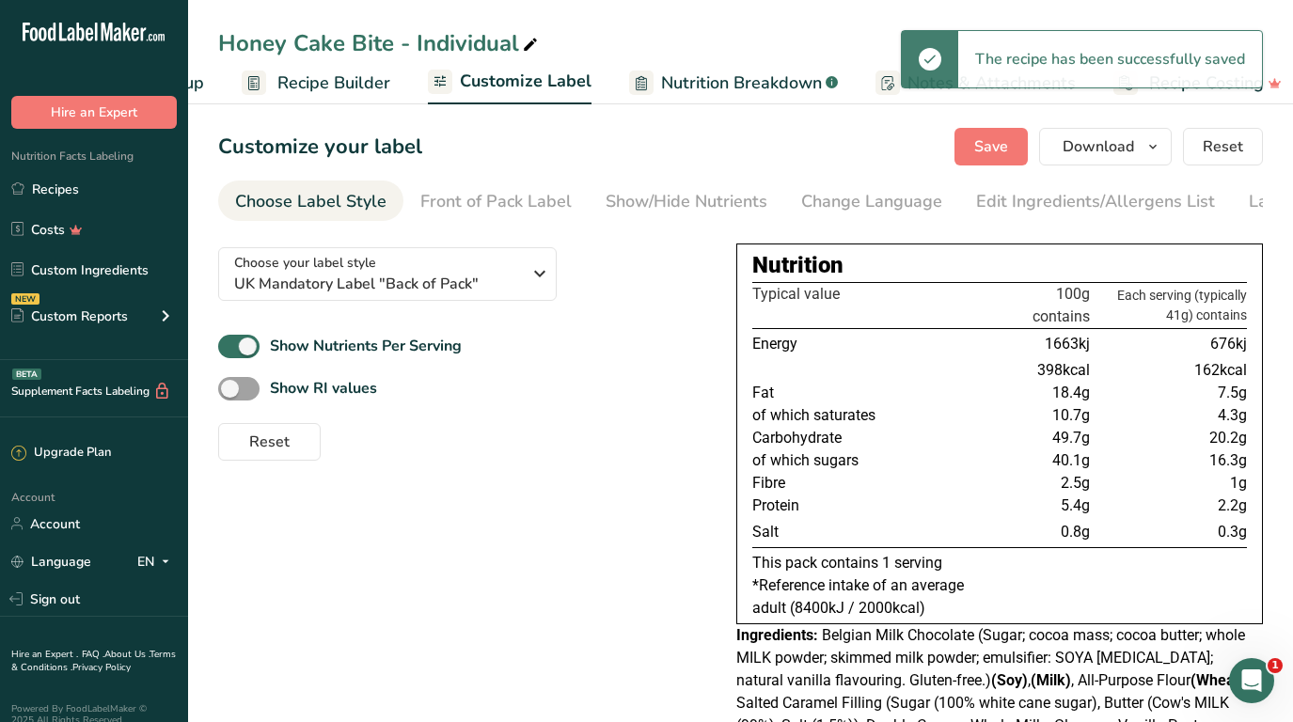
scroll to position [0, 171]
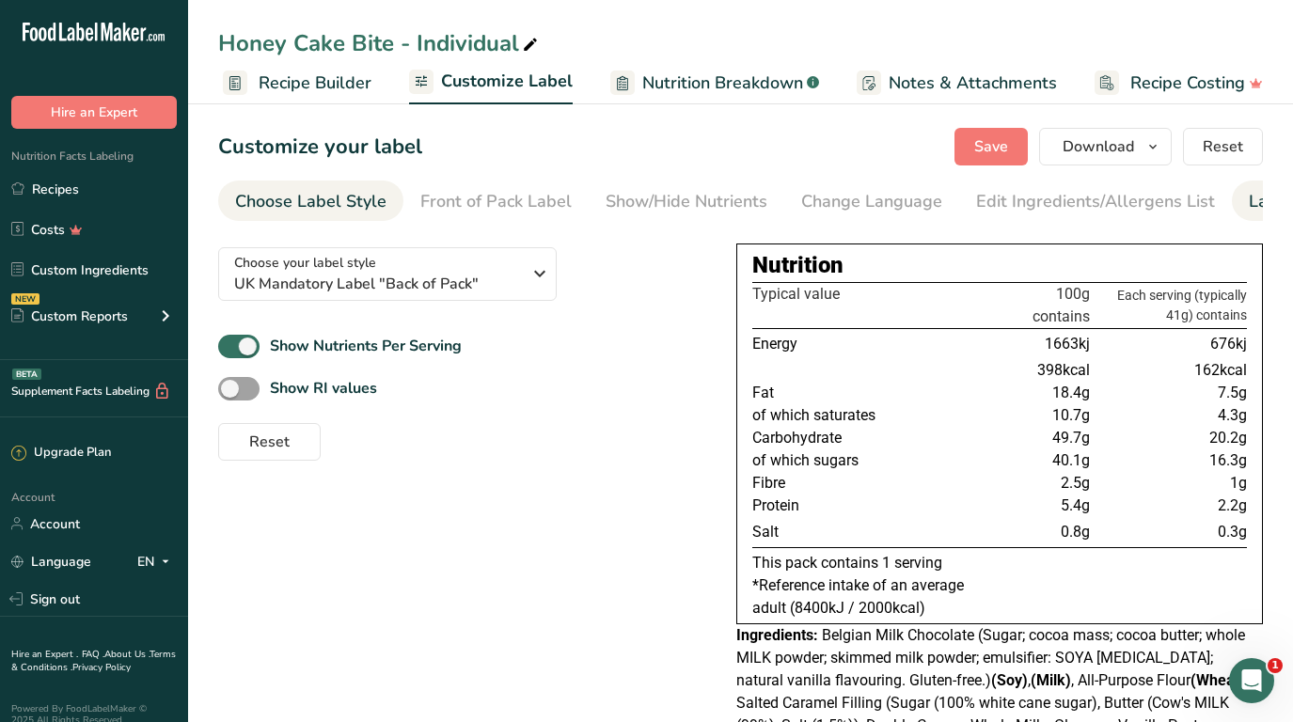
click at [1250, 205] on div "Label Extra Info" at bounding box center [1311, 201] width 125 height 25
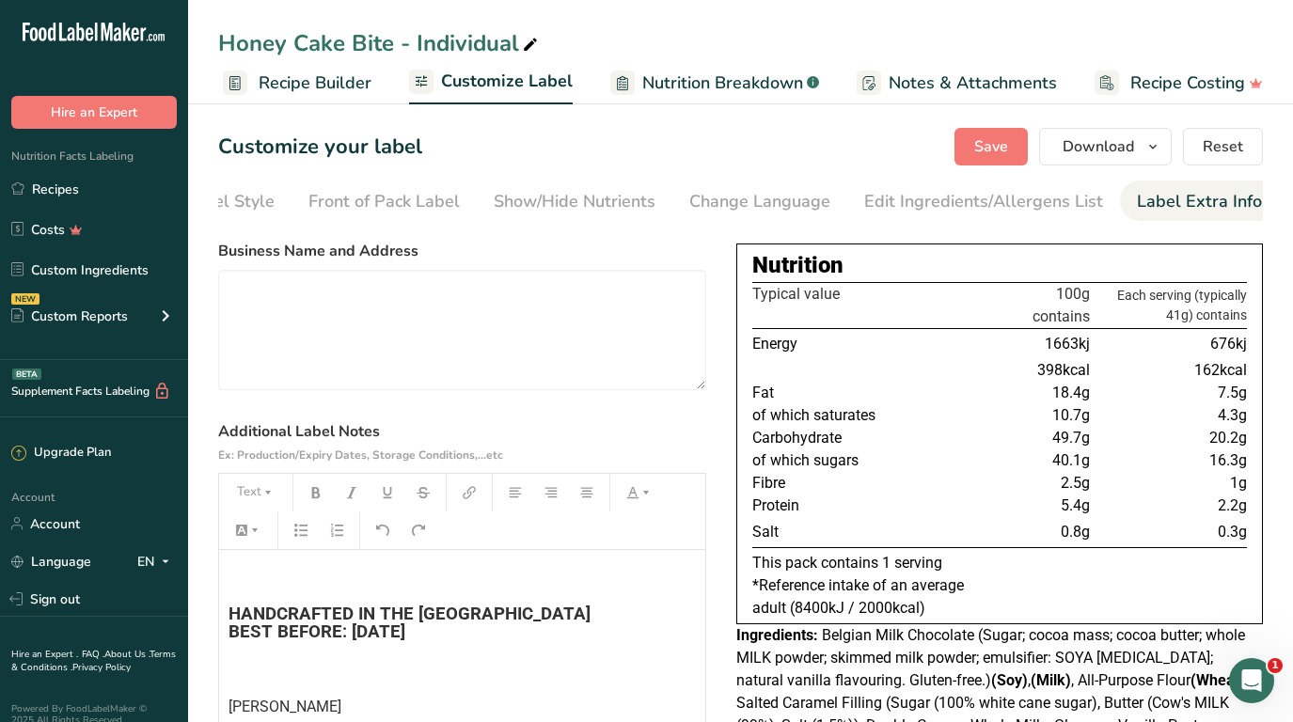
scroll to position [155, 0]
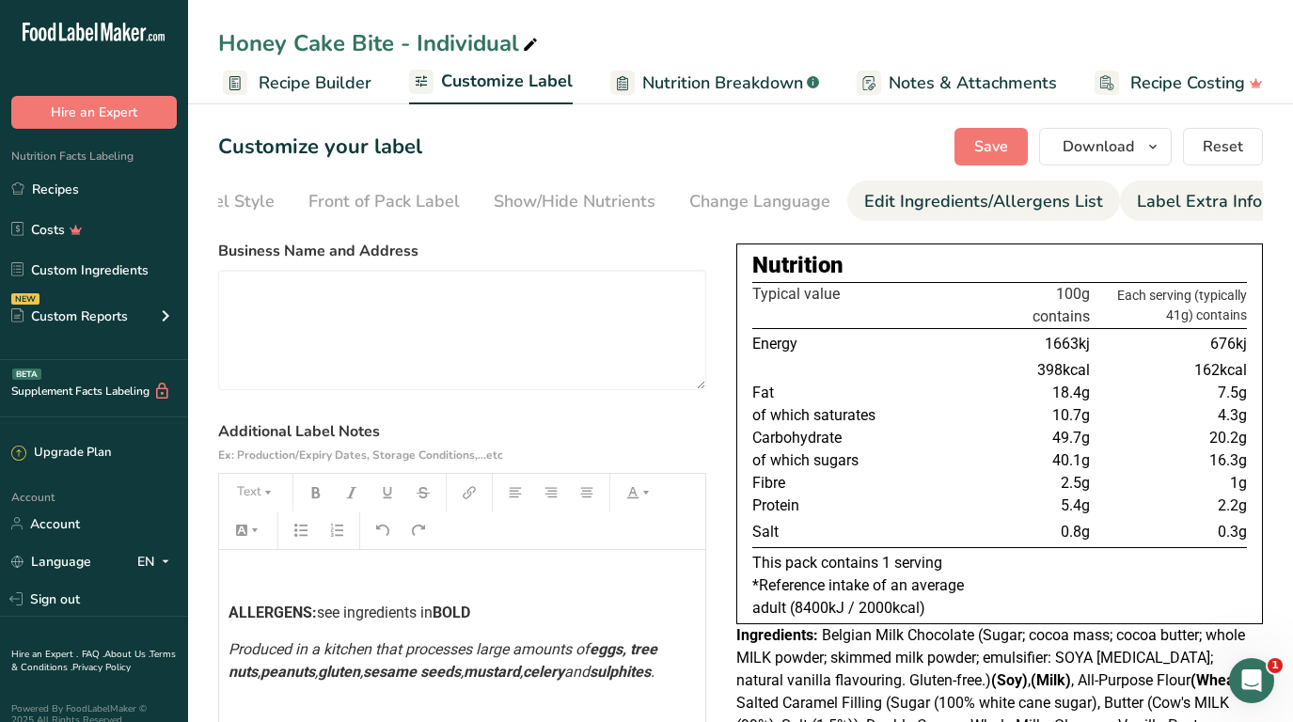
click at [916, 205] on div "Edit Ingredients/Allergens List" at bounding box center [983, 201] width 239 height 25
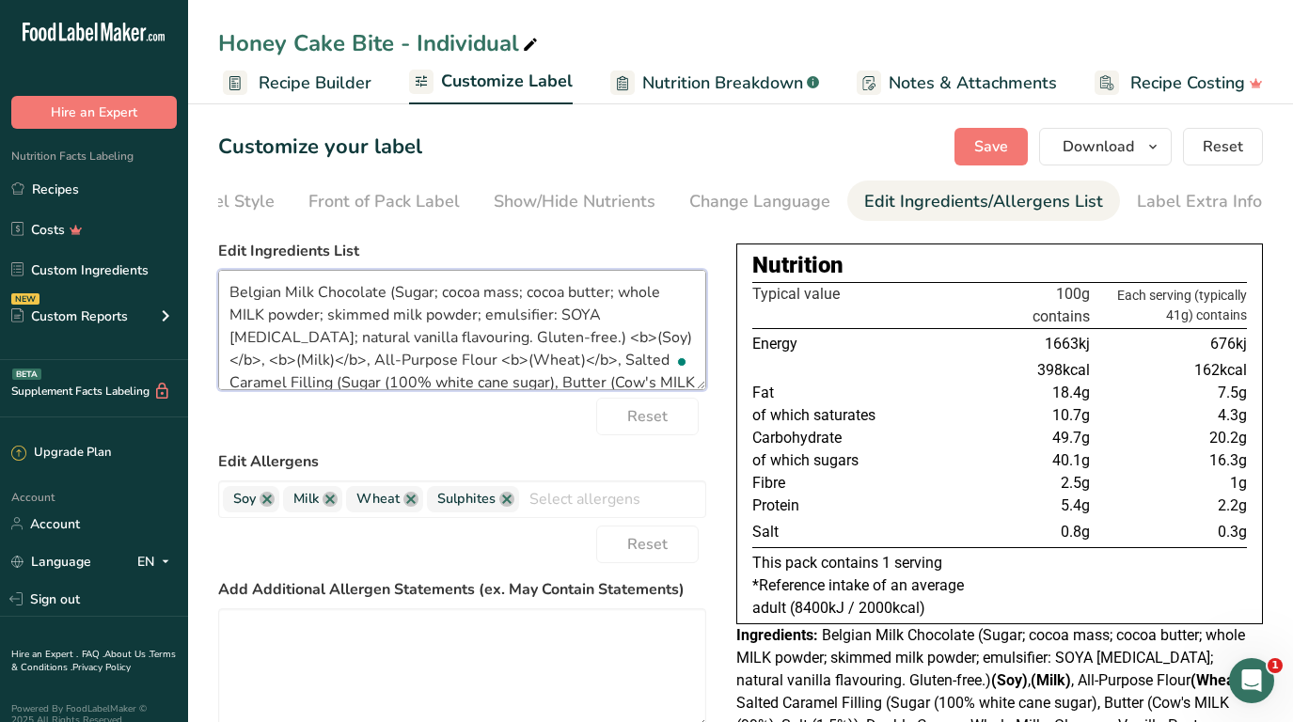
drag, startPoint x: 395, startPoint y: 295, endPoint x: 220, endPoint y: 294, distance: 174.9
click at [220, 294] on textarea "Belgian Milk Chocolate (Sugar; cocoa mass; cocoa butter; whole MILK powder; ski…" at bounding box center [462, 330] width 488 height 120
click at [271, 299] on textarea "sugar; cocoa mass; cocoa butter; whole MILK powder; skimmed milk powder; emulsi…" at bounding box center [462, 330] width 488 height 120
click at [354, 298] on textarea "sugar, cocoa mass; cocoa butter; whole MILK powder; skimmed milk powder; emulsi…" at bounding box center [462, 330] width 488 height 120
click at [444, 296] on textarea "sugar, cocoa mass, cocoa butter; whole MILK powder; skimmed milk powder; emulsi…" at bounding box center [462, 330] width 488 height 120
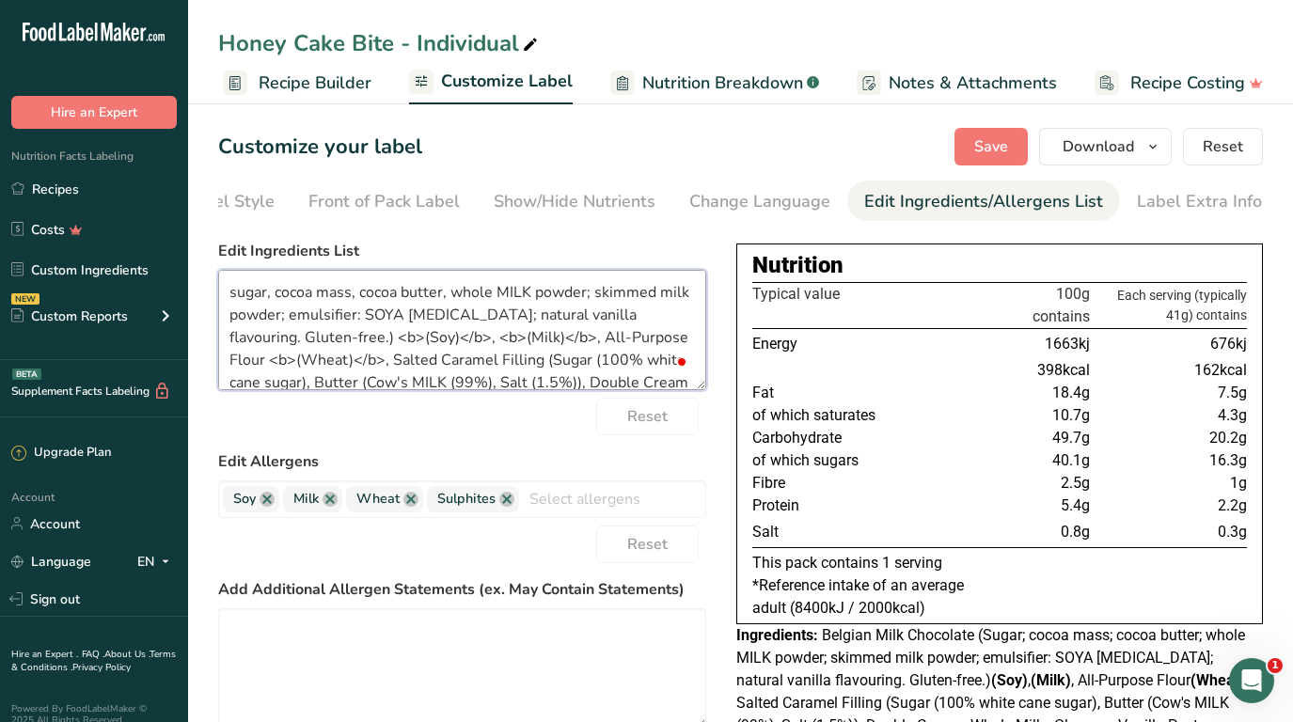
drag, startPoint x: 367, startPoint y: 340, endPoint x: 460, endPoint y: 343, distance: 93.1
click at [460, 343] on textarea "sugar, cocoa mass, cocoa butter, whole MILK powder; skimmed milk powder; emulsi…" at bounding box center [462, 330] width 488 height 120
click at [508, 298] on textarea "sugar, cocoa mass, cocoa butter, whole MILK powder; skimmed milk powder; emulsi…" at bounding box center [462, 330] width 488 height 120
paste textarea "<b>(Milk)</b>"
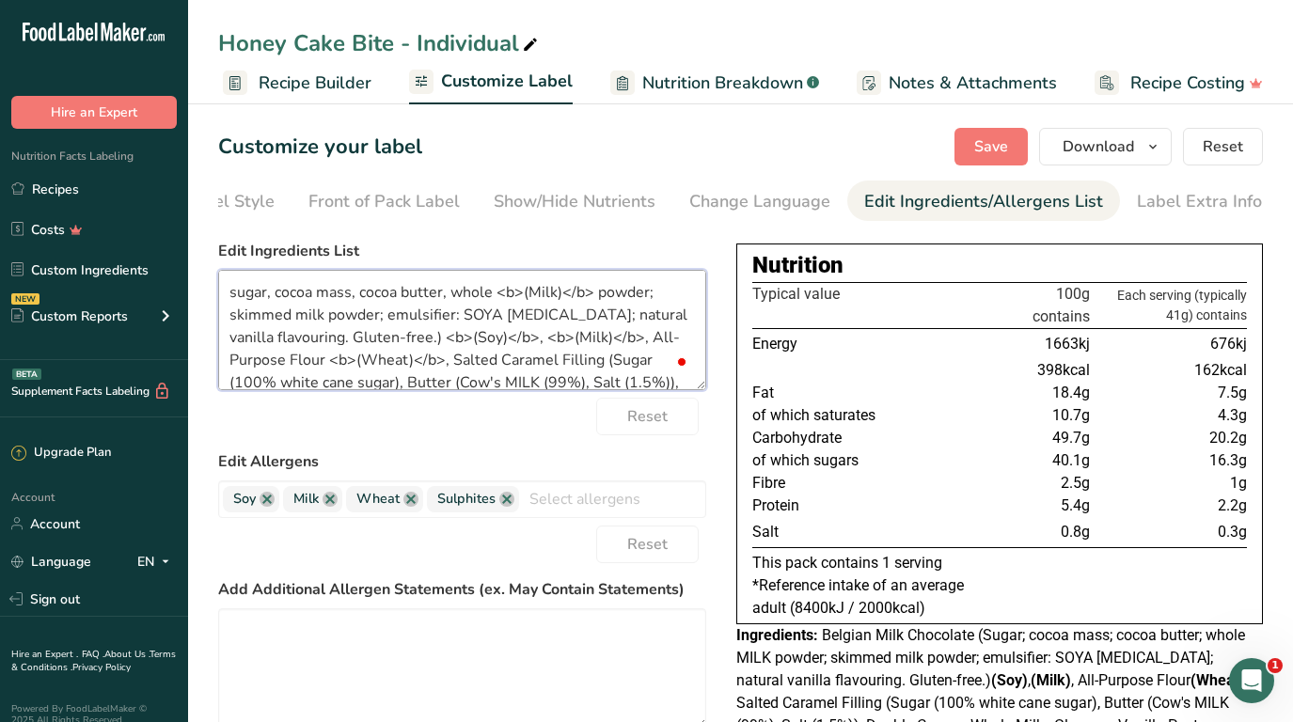
click at [536, 298] on textarea "sugar, cocoa mass, cocoa butter, whole <b>(Milk)</b> powder; skimmed milk powde…" at bounding box center [462, 330] width 488 height 120
click at [311, 319] on textarea "sugar, cocoa mass, cocoa butter, whole <b>MILK</b> powder; skimmed milk powder;…" at bounding box center [462, 330] width 488 height 120
click at [486, 317] on textarea "sugar, cocoa mass, cocoa butter, whole <b>MILK</b> powder; skimmed MILK powder;…" at bounding box center [462, 330] width 488 height 120
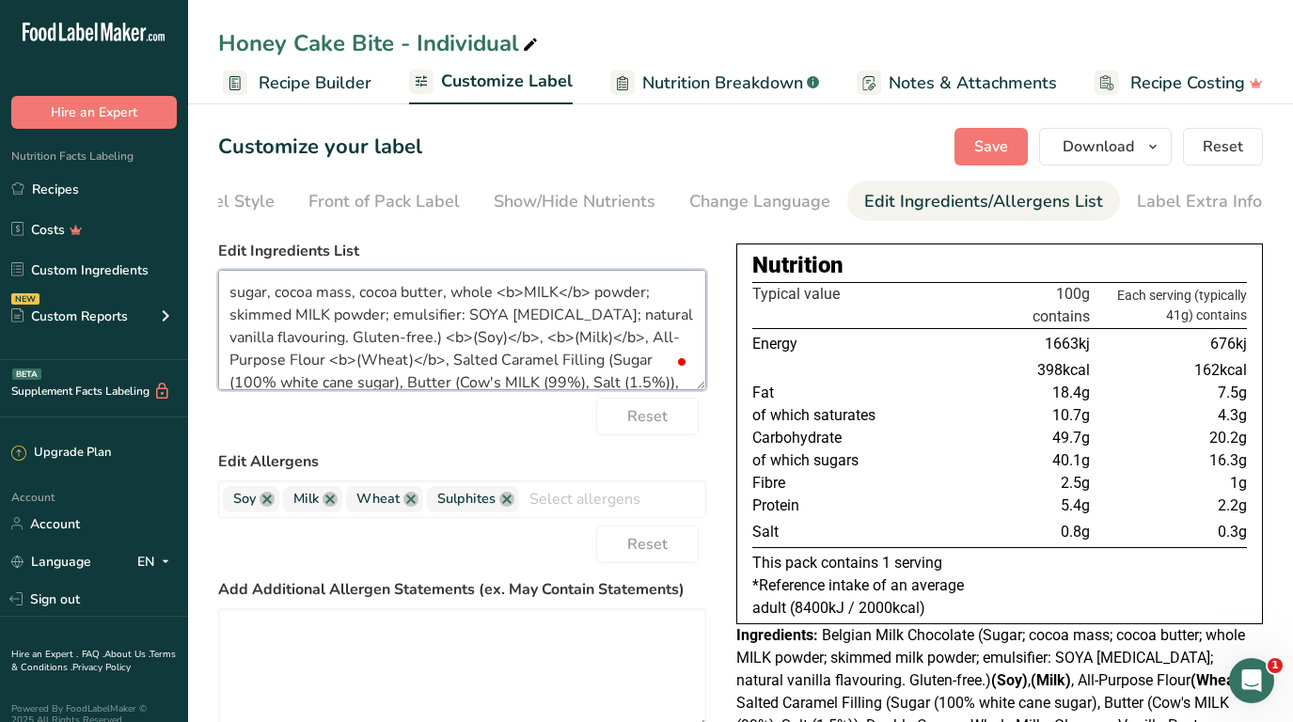
click at [486, 317] on textarea "sugar, cocoa mass, cocoa butter, whole <b>MILK</b> powder; skimmed MILK powder;…" at bounding box center [462, 330] width 488 height 120
paste textarea "<b>(Milk)</b>"
click at [515, 325] on textarea "sugar, cocoa mass, cocoa butter, whole <b>MILK</b> powder; skimmed MILK powder;…" at bounding box center [462, 330] width 488 height 120
click at [498, 314] on textarea "sugar, cocoa mass, cocoa butter, whole <b>MILK</b> powder; skimmed MILK powder;…" at bounding box center [462, 330] width 488 height 120
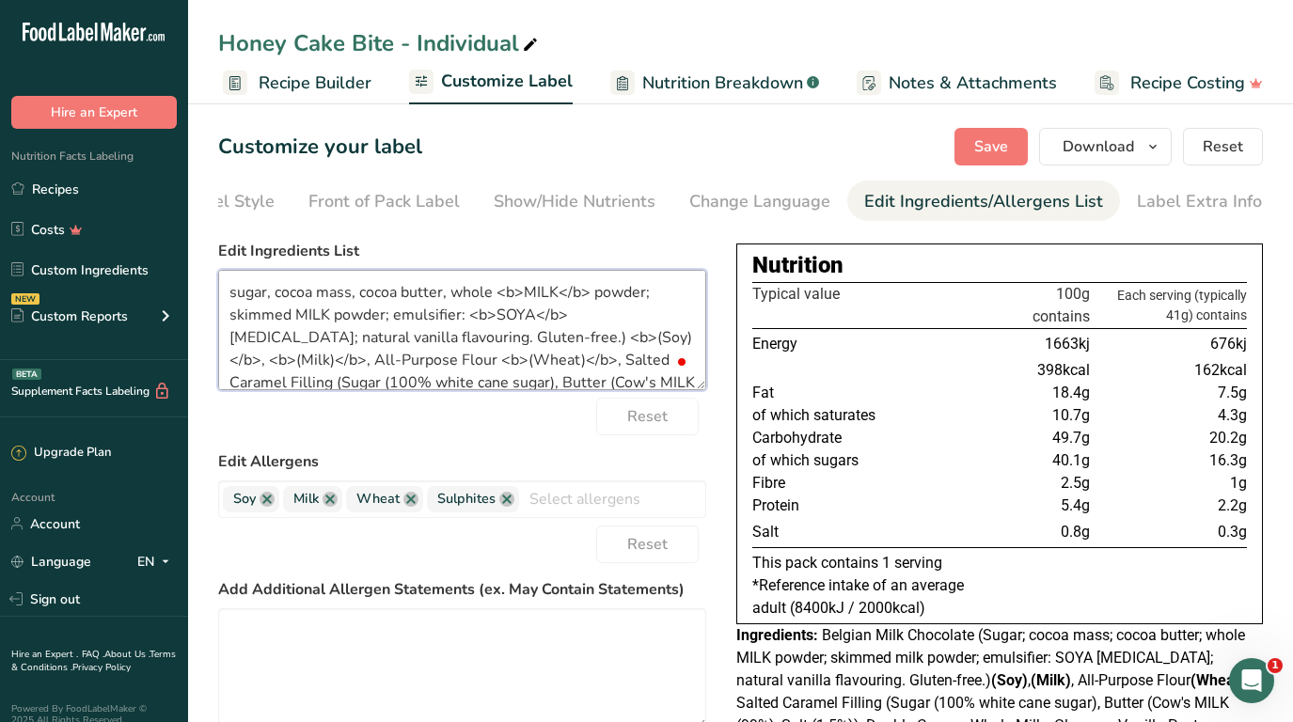
click at [618, 316] on textarea "sugar, cocoa mass, cocoa butter, whole <b>MILK</b> powder; skimmed MILK powder;…" at bounding box center [462, 330] width 488 height 120
click at [649, 295] on textarea "sugar, cocoa mass, cocoa butter, whole <b>MILK</b> powder; skimmed MILK powder;…" at bounding box center [462, 330] width 488 height 120
click at [387, 321] on textarea "sugar, cocoa mass, cocoa butter, whole <b>MILK</b> powder, skimmed MILK powder;…" at bounding box center [462, 330] width 488 height 120
drag, startPoint x: 346, startPoint y: 342, endPoint x: 291, endPoint y: 361, distance: 57.7
click at [291, 361] on textarea "sugar, cocoa mass, cocoa butter, whole <b>MILK</b> powder, skimmed MILK powder,…" at bounding box center [462, 330] width 488 height 120
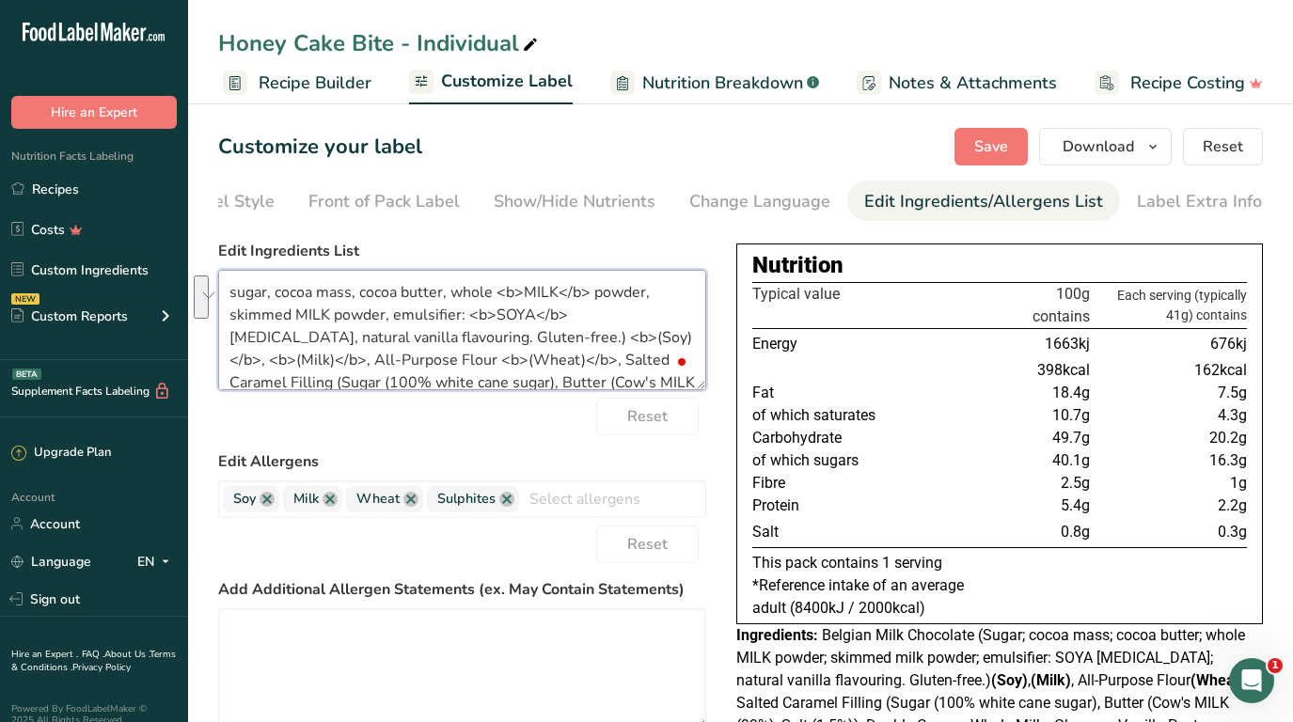
paste textarea "<b>(Milk)</b>"
click at [340, 339] on textarea "sugar, cocoa mass, cocoa butter, whole <b>MILK</b> powder, skimmed MILK powder,…" at bounding box center [462, 330] width 488 height 120
click at [404, 341] on textarea "sugar, cocoa mass, cocoa butter, whole <b>MILK</b> powder, skimmed MILK powder,…" at bounding box center [462, 330] width 488 height 120
click at [386, 338] on textarea "sugar, cocoa mass, cocoa butter, whole <b>MILK</b> powder, skimmed MILK powder,…" at bounding box center [462, 330] width 488 height 120
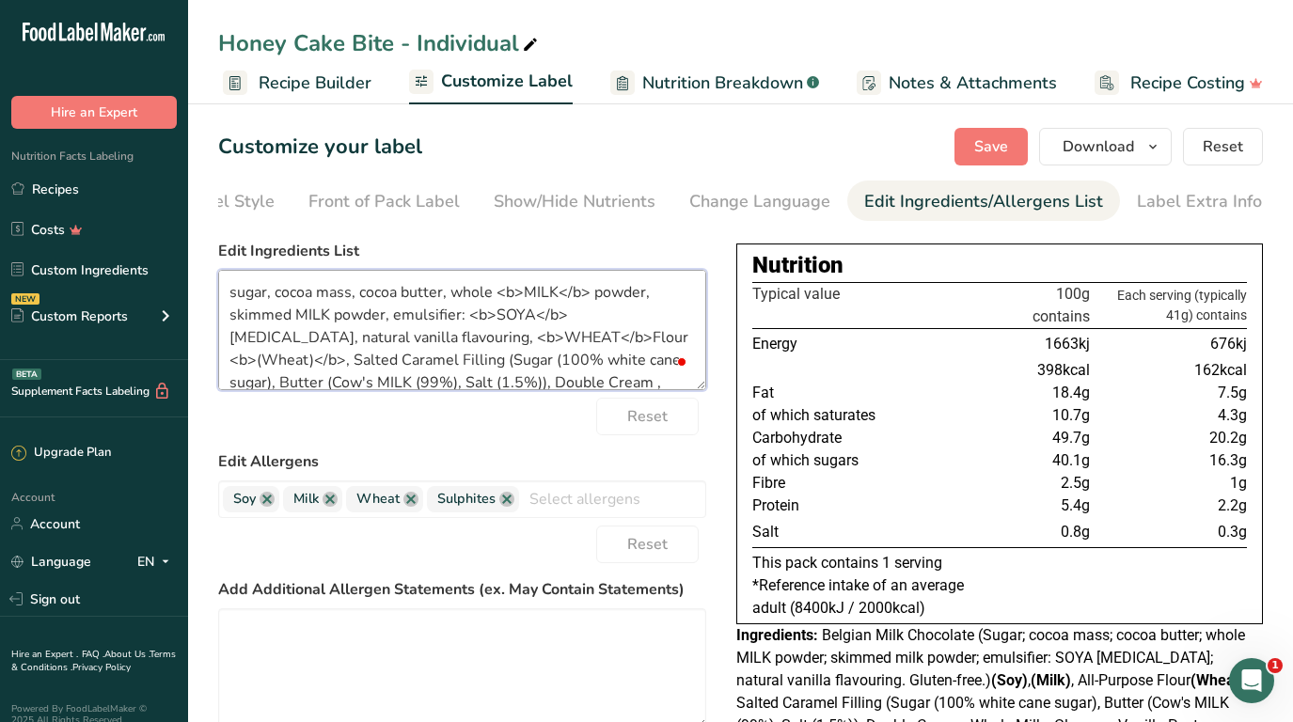
drag, startPoint x: 505, startPoint y: 339, endPoint x: 622, endPoint y: 339, distance: 117.5
click at [622, 339] on textarea "sugar, cocoa mass, cocoa butter, whole <b>MILK</b> powder, skimmed MILK powder,…" at bounding box center [462, 330] width 488 height 120
click at [468, 340] on textarea "sugar, cocoa mass, cocoa butter, whole <b>MILK</b> powder, skimmed MILK powder,…" at bounding box center [462, 330] width 488 height 120
drag, startPoint x: 515, startPoint y: 340, endPoint x: 454, endPoint y: 366, distance: 66.2
click at [454, 366] on textarea "sugar, cocoa mass, cocoa butter, whole <b>MILK</b> powder, skimmed MILK powder,…" at bounding box center [462, 330] width 488 height 120
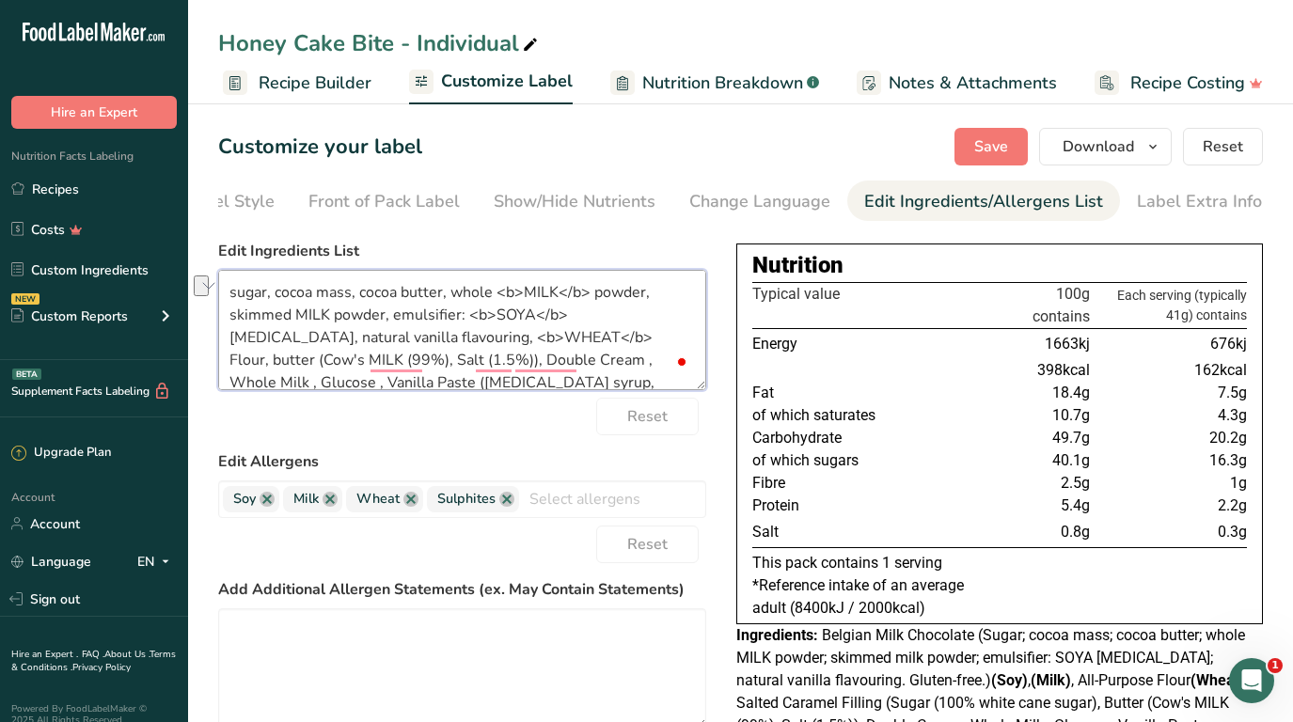
drag, startPoint x: 562, startPoint y: 340, endPoint x: 679, endPoint y: 344, distance: 116.7
click at [679, 344] on textarea "sugar, cocoa mass, cocoa butter, whole <b>MILK</b> powder, skimmed MILK powder,…" at bounding box center [462, 330] width 488 height 120
click at [619, 338] on textarea "sugar, cocoa mass, cocoa butter, whole <b>MILK</b> powder, skimmed MILK powder,…" at bounding box center [462, 330] width 488 height 120
click at [684, 340] on textarea "sugar, cocoa mass, cocoa butter, whole <b>MILK</b> powder, skimmed MILK powder,…" at bounding box center [462, 330] width 488 height 120
click at [652, 338] on textarea "sugar, cocoa mass, cocoa butter, whole <b>MILK</b> powder, skimmed MILK powder,…" at bounding box center [462, 330] width 488 height 120
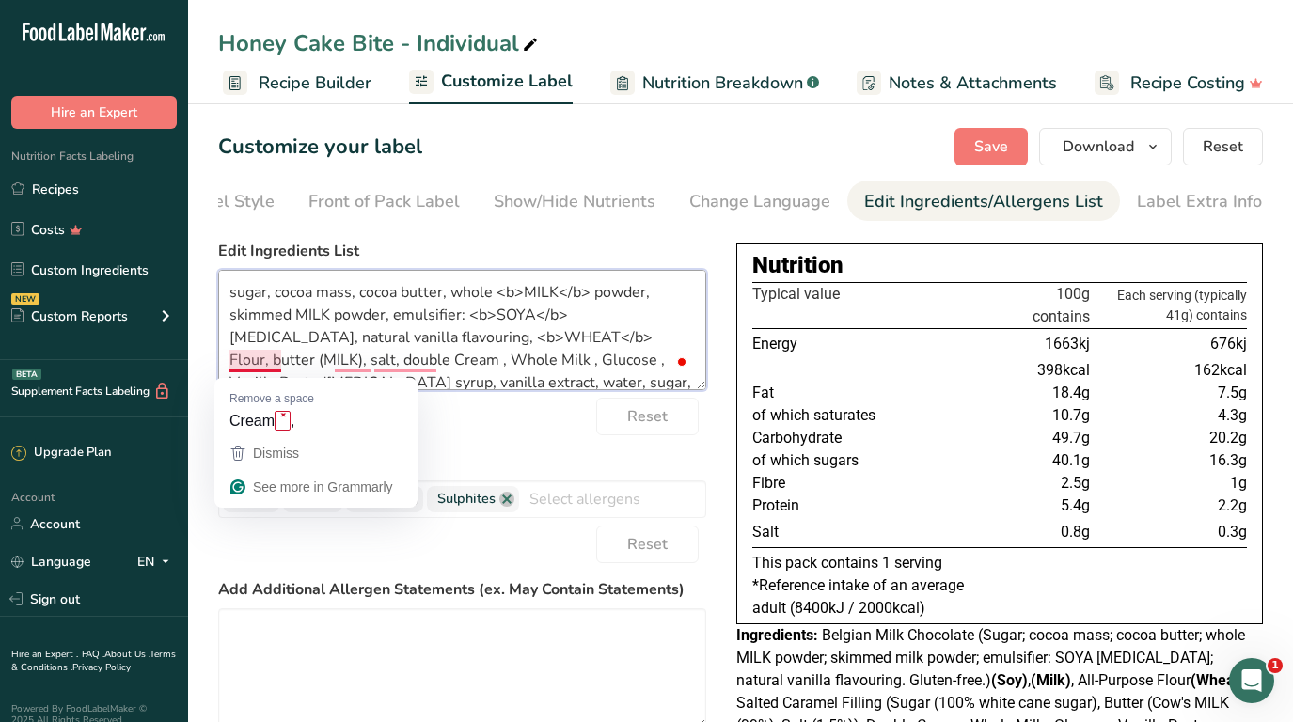
click at [246, 358] on textarea "sugar, cocoa mass, cocoa butter, whole <b>MILK</b> powder, skimmed MILK powder,…" at bounding box center [462, 330] width 488 height 120
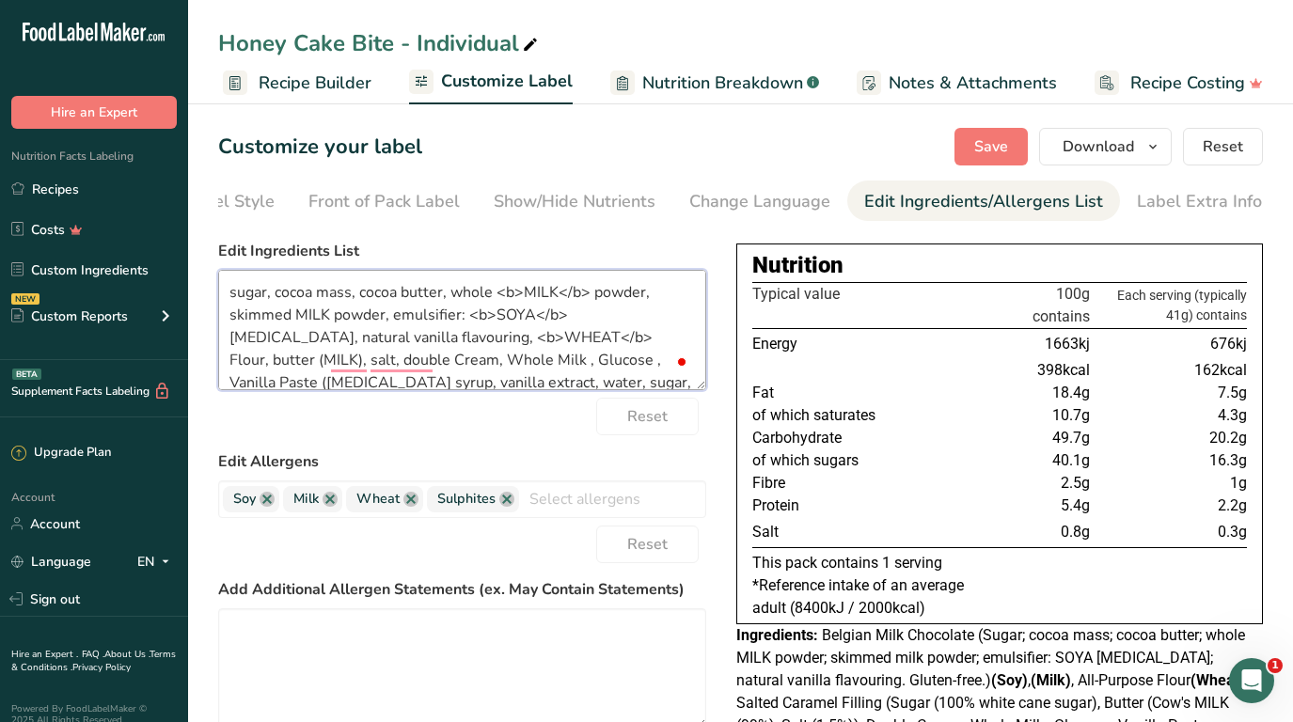
click at [239, 367] on textarea "sugar, cocoa mass, cocoa butter, whole <b>MILK</b> powder, skimmed MILK powder,…" at bounding box center [462, 330] width 488 height 120
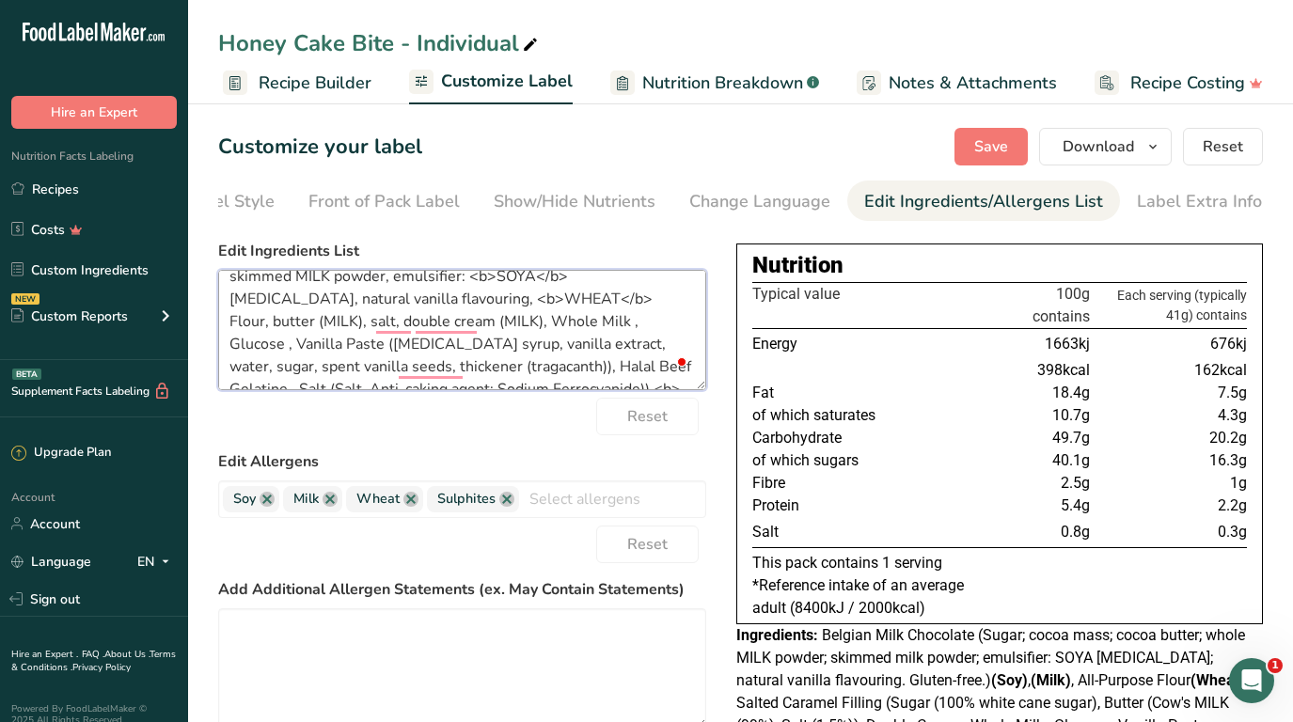
scroll to position [54, 0]
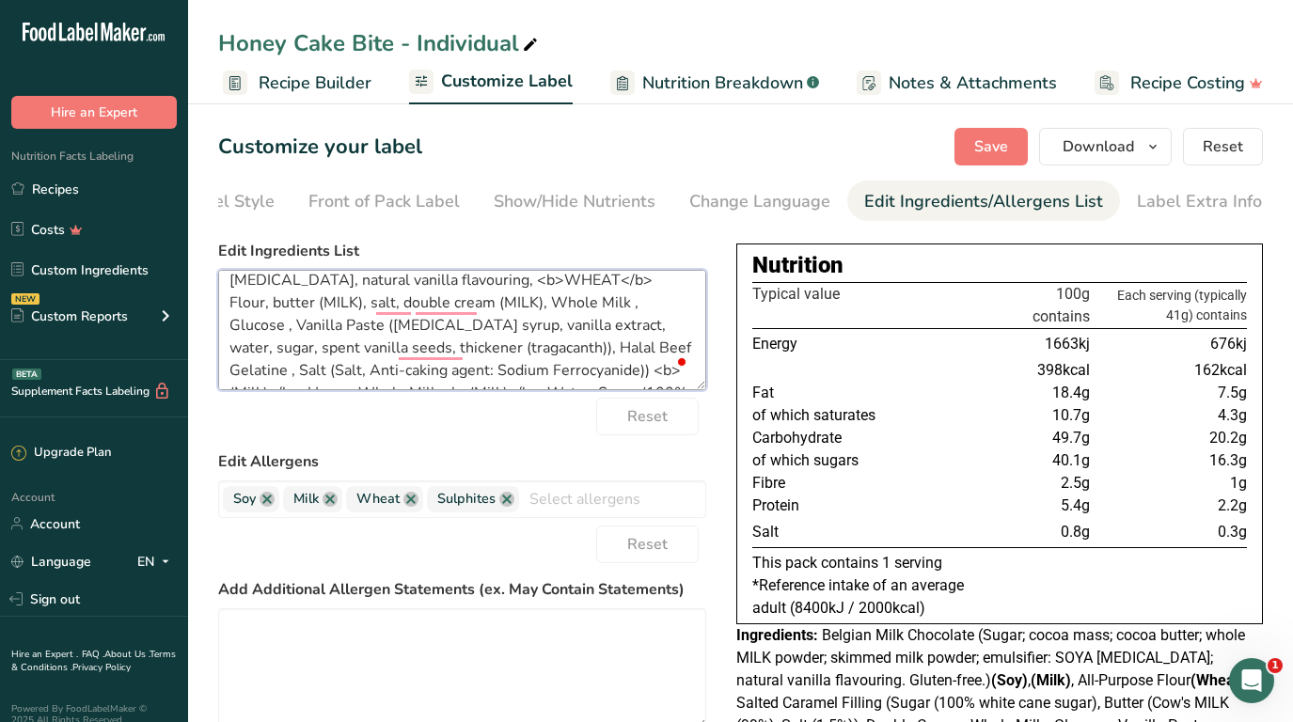
click at [340, 306] on textarea "sugar, cocoa mass, cocoa butter, whole <b>MILK</b> powder, skimmed MILK powder,…" at bounding box center [462, 330] width 488 height 120
click at [386, 308] on textarea "sugar, cocoa mass, cocoa butter, whole <b>MILK</b> powder, skimmed MILK powder,…" at bounding box center [462, 330] width 488 height 120
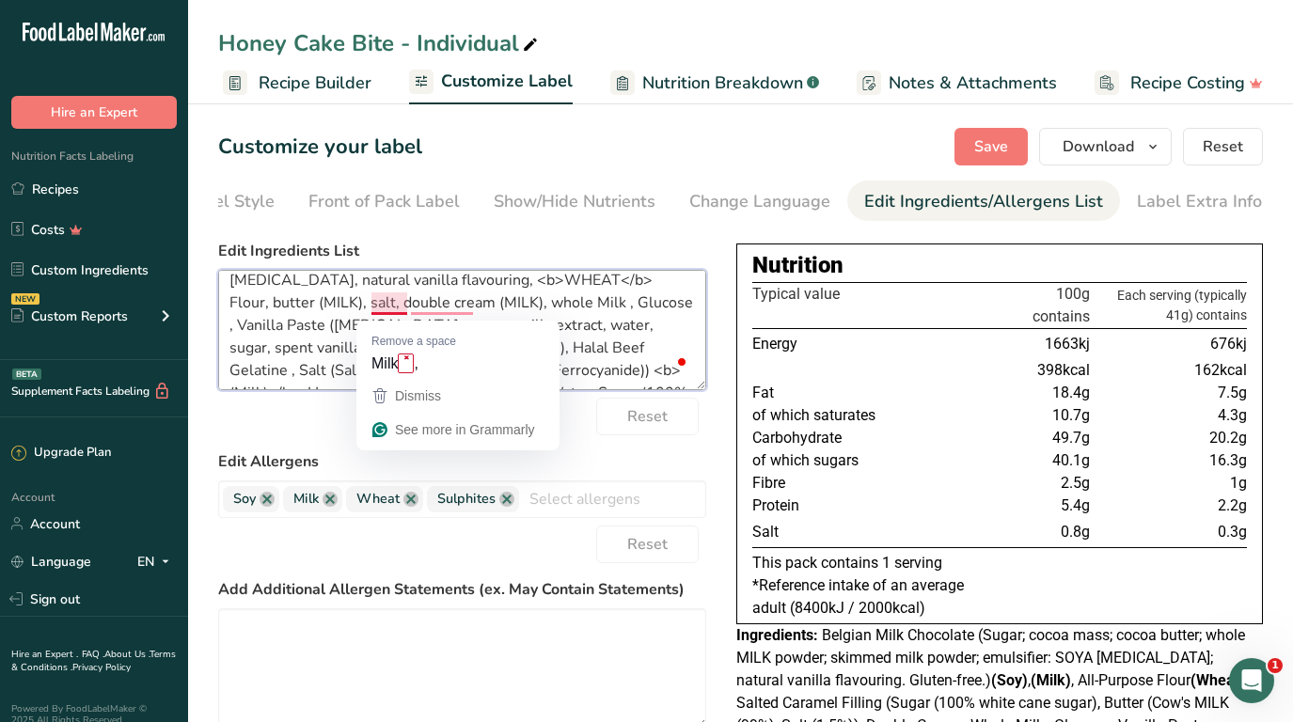
click at [386, 308] on textarea "sugar, cocoa mass, cocoa butter, whole <b>MILK</b> powder, skimmed MILK powder,…" at bounding box center [462, 330] width 488 height 120
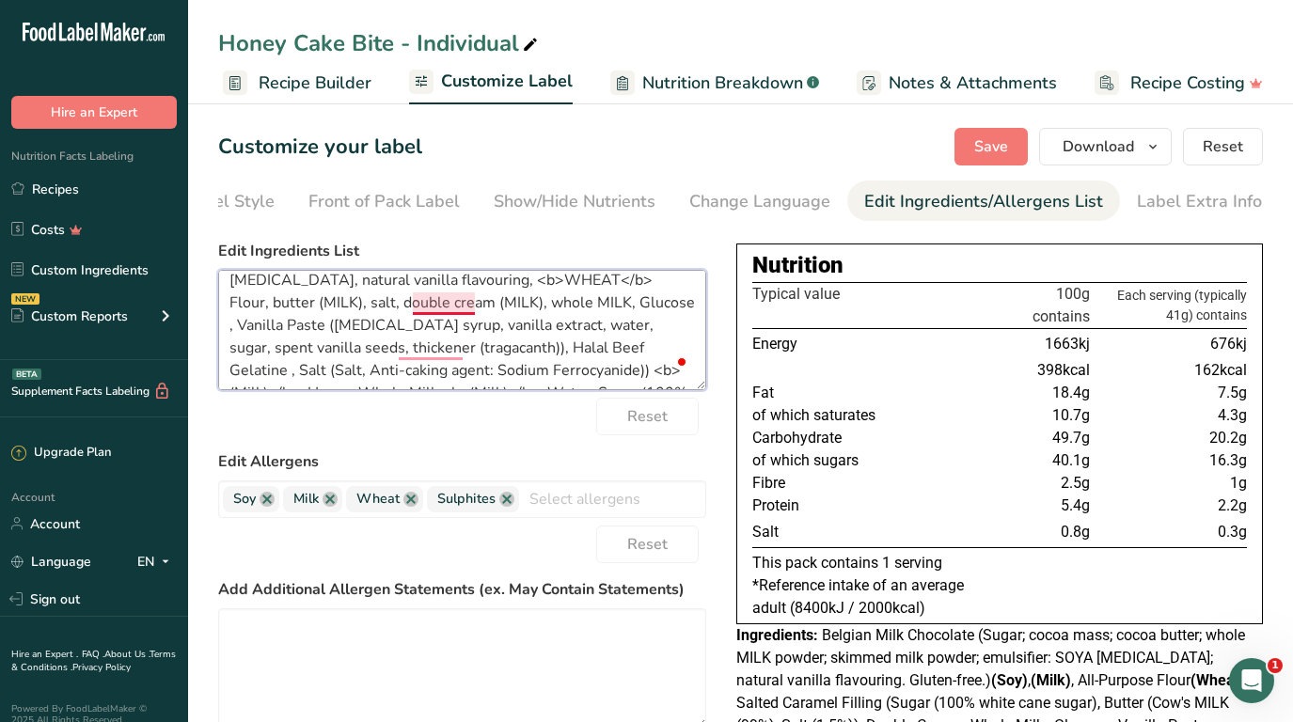
click at [466, 312] on textarea "sugar, cocoa mass, cocoa butter, whole <b>MILK</b> powder, skimmed MILK powder,…" at bounding box center [462, 330] width 488 height 120
click at [424, 311] on textarea "sugar, cocoa mass, cocoa butter, whole <b>MILK</b> powder, skimmed MILK powder,…" at bounding box center [462, 330] width 488 height 120
click at [483, 309] on textarea "sugar, cocoa mass, cocoa butter, whole <b>MILK</b> powder, skimmed MILK powder,…" at bounding box center [462, 330] width 488 height 120
drag, startPoint x: 473, startPoint y: 305, endPoint x: 569, endPoint y: 303, distance: 95.9
click at [569, 303] on textarea "sugar, cocoa mass, cocoa butter, whole <b>MILK</b> powder, skimmed MILK powder,…" at bounding box center [462, 330] width 488 height 120
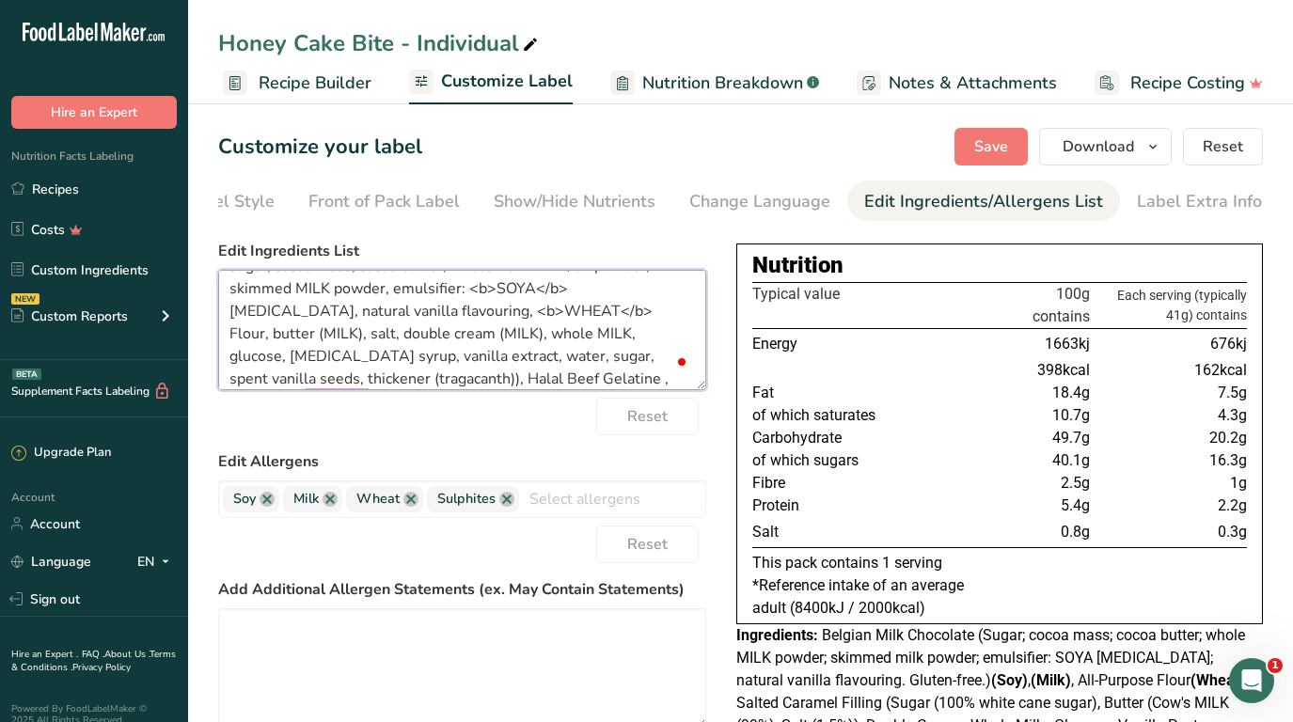
scroll to position [19, 0]
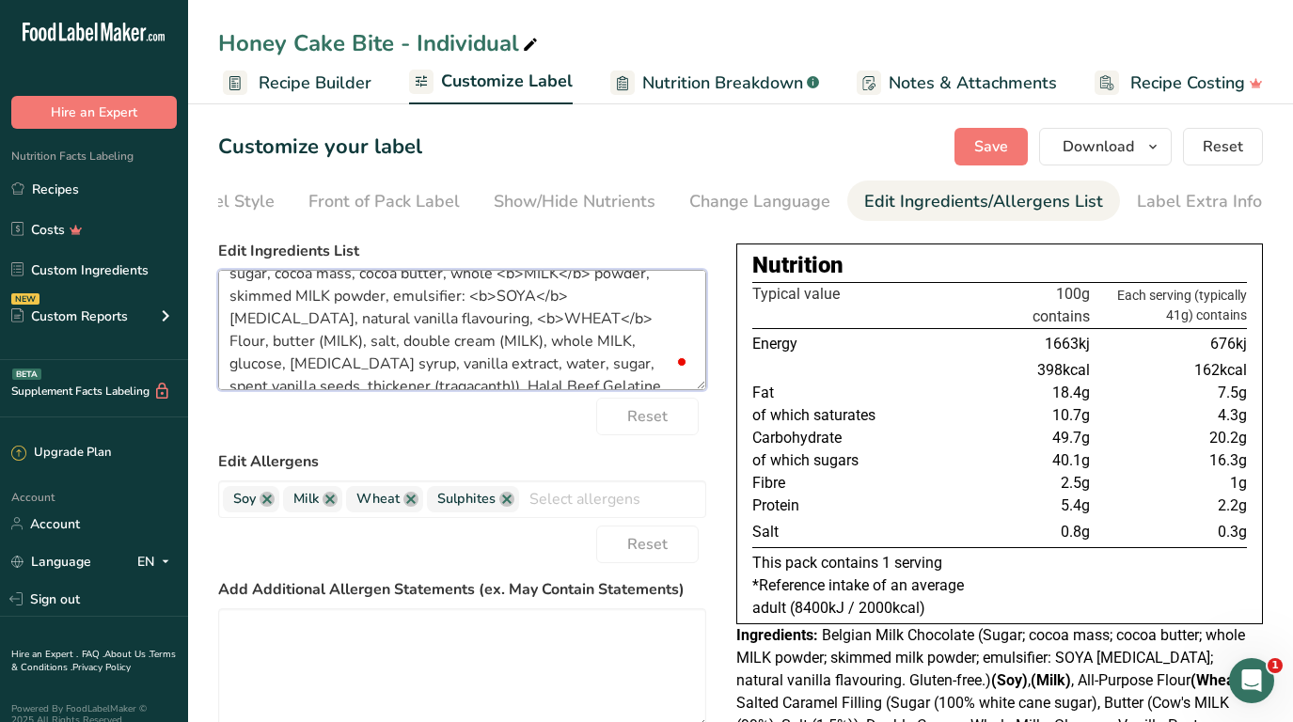
click at [348, 365] on textarea "sugar, cocoa mass, cocoa butter, whole <b>MILK</b> powder, skimmed MILK powder,…" at bounding box center [462, 330] width 488 height 120
click at [617, 364] on textarea "sugar, cocoa mass, cocoa butter, whole <b>MILK</b> powder, skimmed MILK powder,…" at bounding box center [462, 330] width 488 height 120
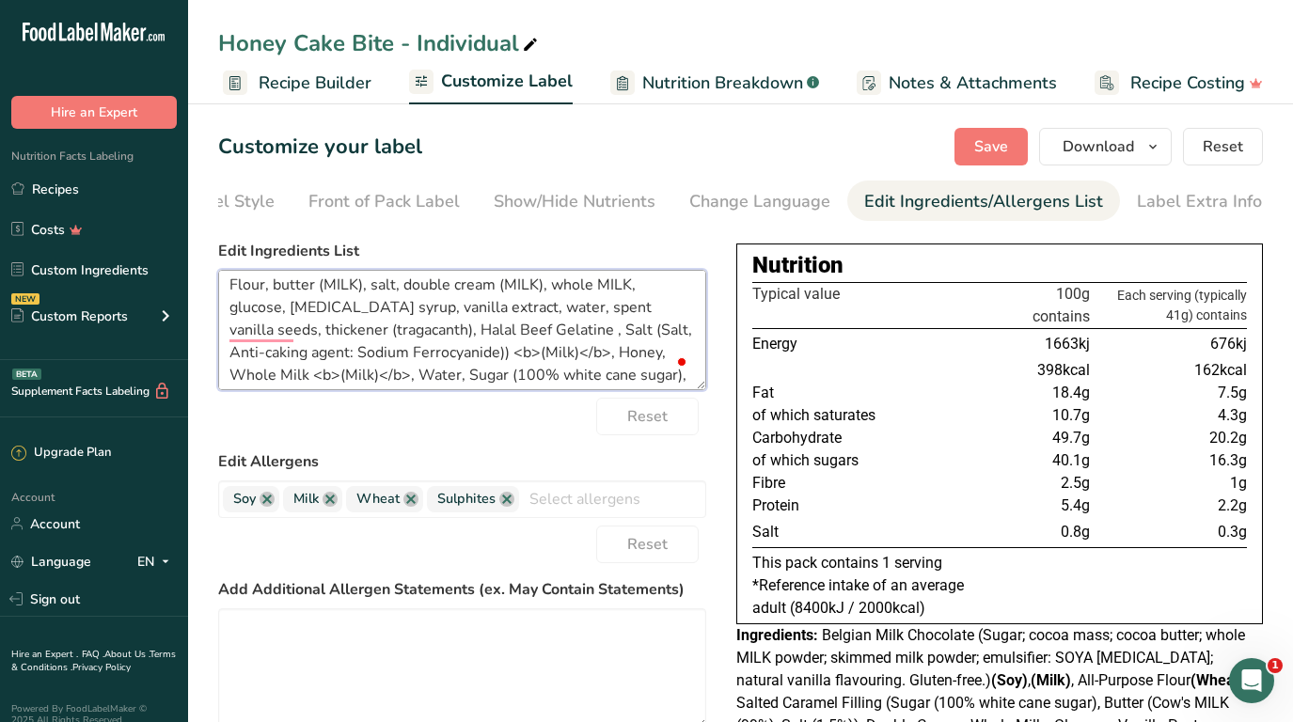
click at [635, 310] on textarea "sugar, cocoa mass, cocoa butter, whole <b>MILK</b> powder, skimmed MILK powder,…" at bounding box center [462, 330] width 488 height 120
click at [666, 310] on textarea "sugar, cocoa mass, cocoa butter, whole <b>MILK</b> powder, skimmed MILK powder,…" at bounding box center [462, 330] width 488 height 120
click at [242, 333] on textarea "sugar, cocoa mass, cocoa butter, whole <b>MILK</b> powder, skimmed MILK powder,…" at bounding box center [462, 330] width 488 height 120
click at [239, 334] on textarea "sugar, cocoa mass, cocoa butter, whole <b>MILK</b> powder, skimmed MILK powder,…" at bounding box center [462, 330] width 488 height 120
drag, startPoint x: 292, startPoint y: 332, endPoint x: 304, endPoint y: 350, distance: 21.1
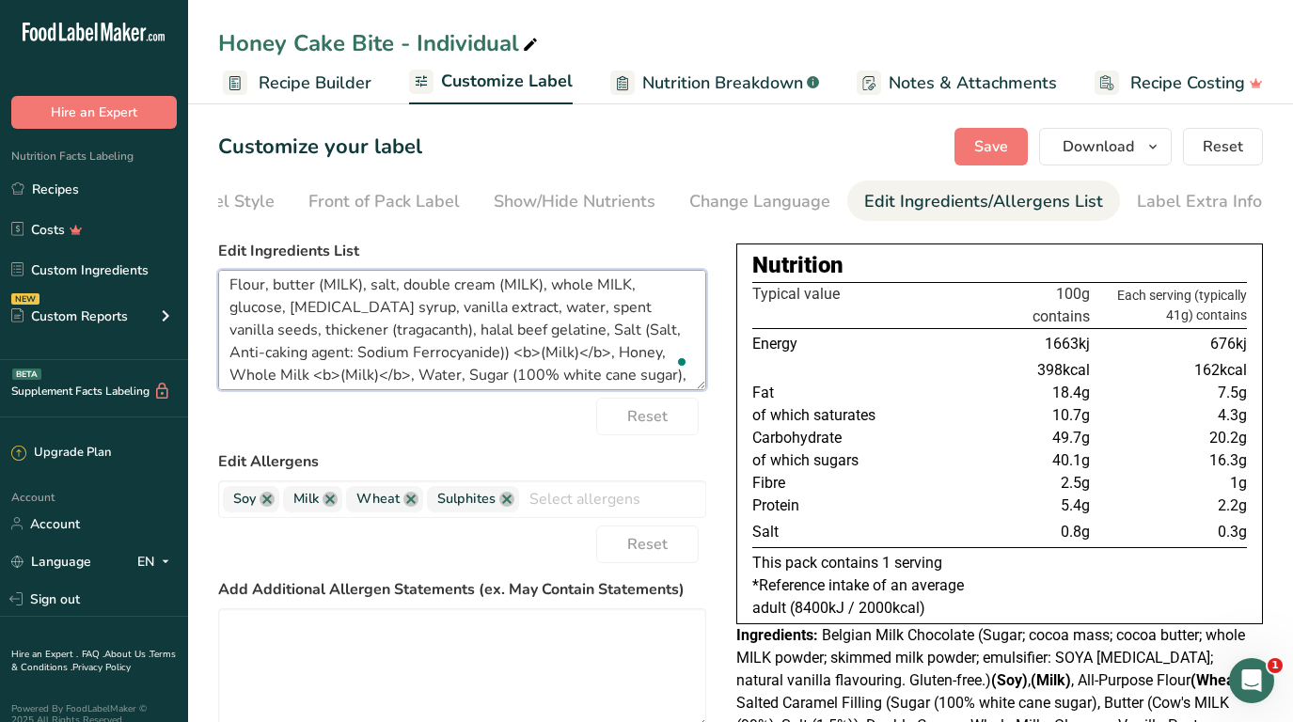
click at [304, 350] on textarea "sugar, cocoa mass, cocoa butter, whole <b>MILK</b> powder, skimmed MILK powder,…" at bounding box center [462, 330] width 488 height 120
drag, startPoint x: 338, startPoint y: 333, endPoint x: 512, endPoint y: 328, distance: 174.0
click at [512, 328] on textarea "sugar, cocoa mass, cocoa butter, whole <b>MILK</b> powder, skimmed MILK powder,…" at bounding box center [462, 330] width 488 height 120
drag, startPoint x: 341, startPoint y: 332, endPoint x: 600, endPoint y: 333, distance: 258.6
click at [600, 333] on textarea "sugar, cocoa mass, cocoa butter, whole <b>MILK</b> powder, skimmed MILK powder,…" at bounding box center [462, 330] width 488 height 120
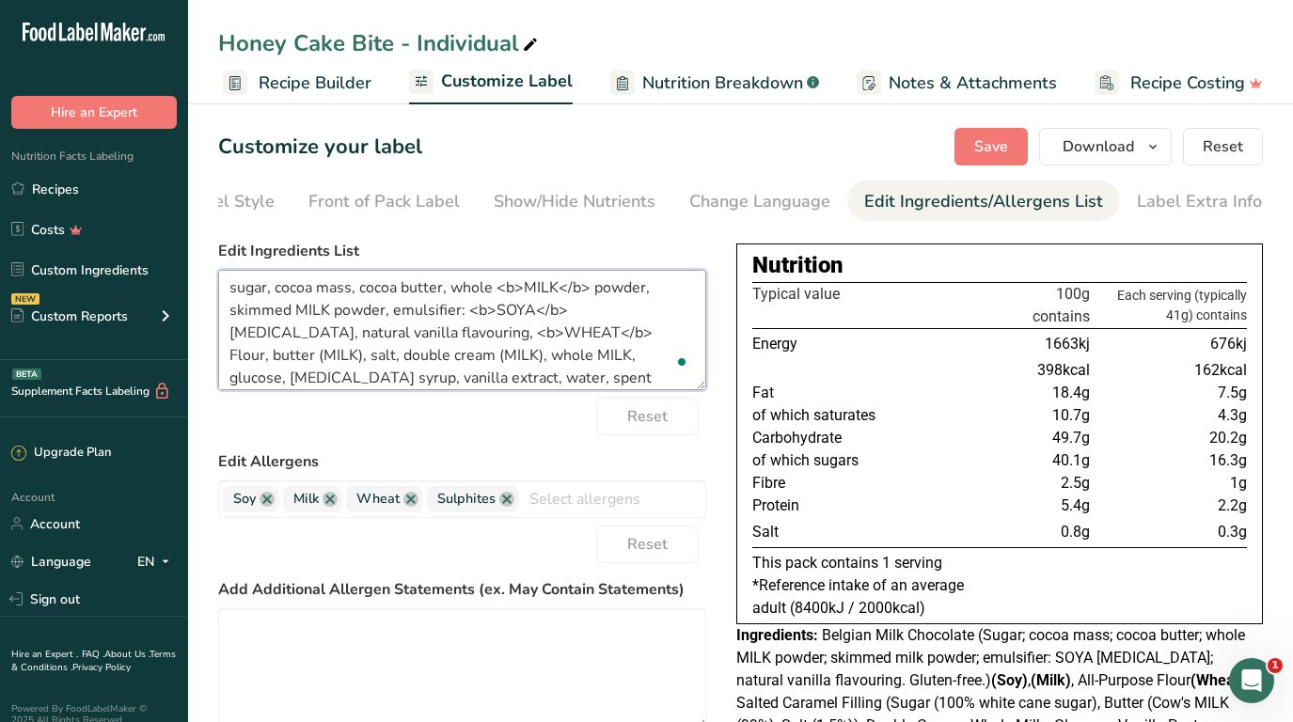
scroll to position [5, 0]
click at [353, 355] on textarea "sugar, cocoa mass, cocoa butter, whole <b>MILK</b> powder, skimmed MILK powder,…" at bounding box center [462, 330] width 488 height 120
click at [427, 355] on textarea "sugar, cocoa mass, cocoa butter, whole <b>MILK</b> powder, skimmed MILK powder,…" at bounding box center [462, 330] width 488 height 120
click at [474, 355] on textarea "sugar, cocoa mass, cocoa butter, whole <b>MILK</b> powder, skimmed MILK powder,…" at bounding box center [462, 330] width 488 height 120
drag, startPoint x: 512, startPoint y: 358, endPoint x: 595, endPoint y: 360, distance: 83.7
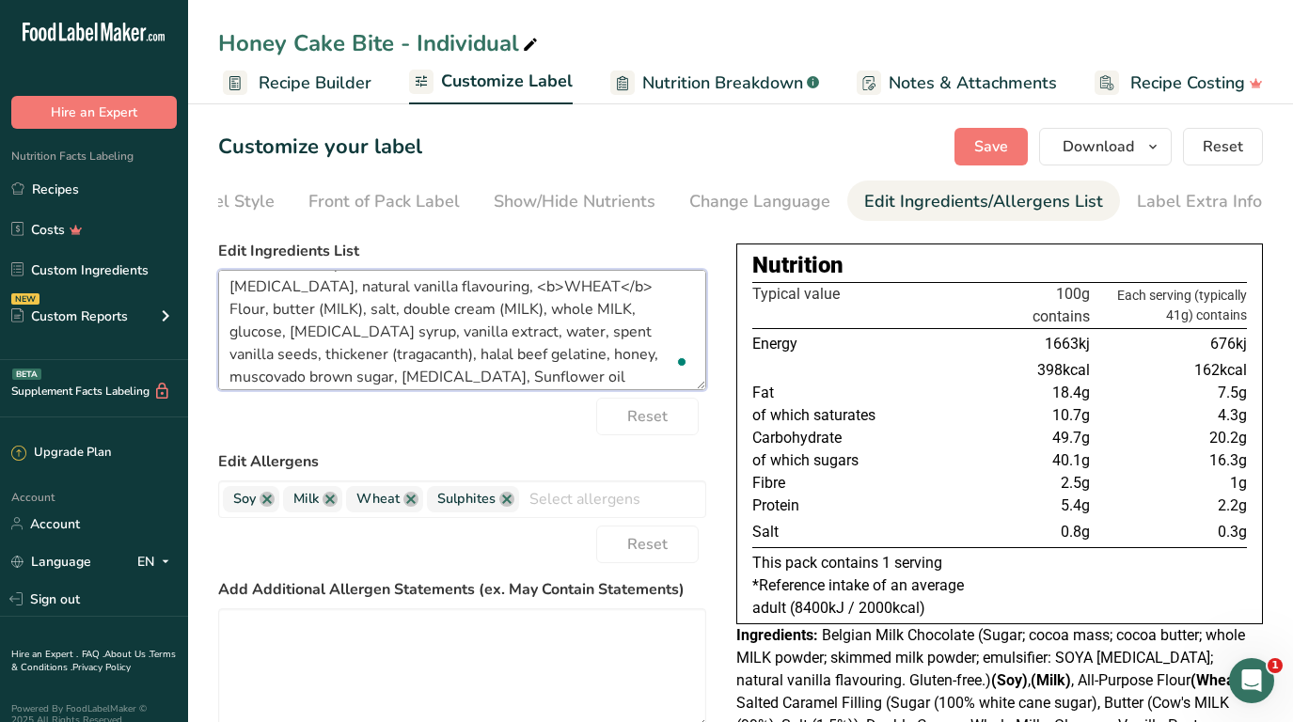
click at [595, 360] on textarea "sugar, cocoa mass, cocoa butter, whole <b>MILK</b> powder, skimmed MILK powder,…" at bounding box center [462, 330] width 488 height 120
drag, startPoint x: 605, startPoint y: 358, endPoint x: 366, endPoint y: 334, distance: 240.1
click at [366, 334] on textarea "sugar, cocoa mass, cocoa butter, whole <b>MILK</b> powder, skimmed MILK powder,…" at bounding box center [462, 330] width 488 height 120
click at [236, 328] on textarea "sugar, cocoa mass, cocoa butter, whole <b>MILK</b> powder, skimmed MILK powder,…" at bounding box center [462, 330] width 488 height 120
click at [297, 335] on textarea "sugar, cocoa mass, cocoa butter, whole <b>MILK</b> powder, skimmed MILK powder,…" at bounding box center [462, 330] width 488 height 120
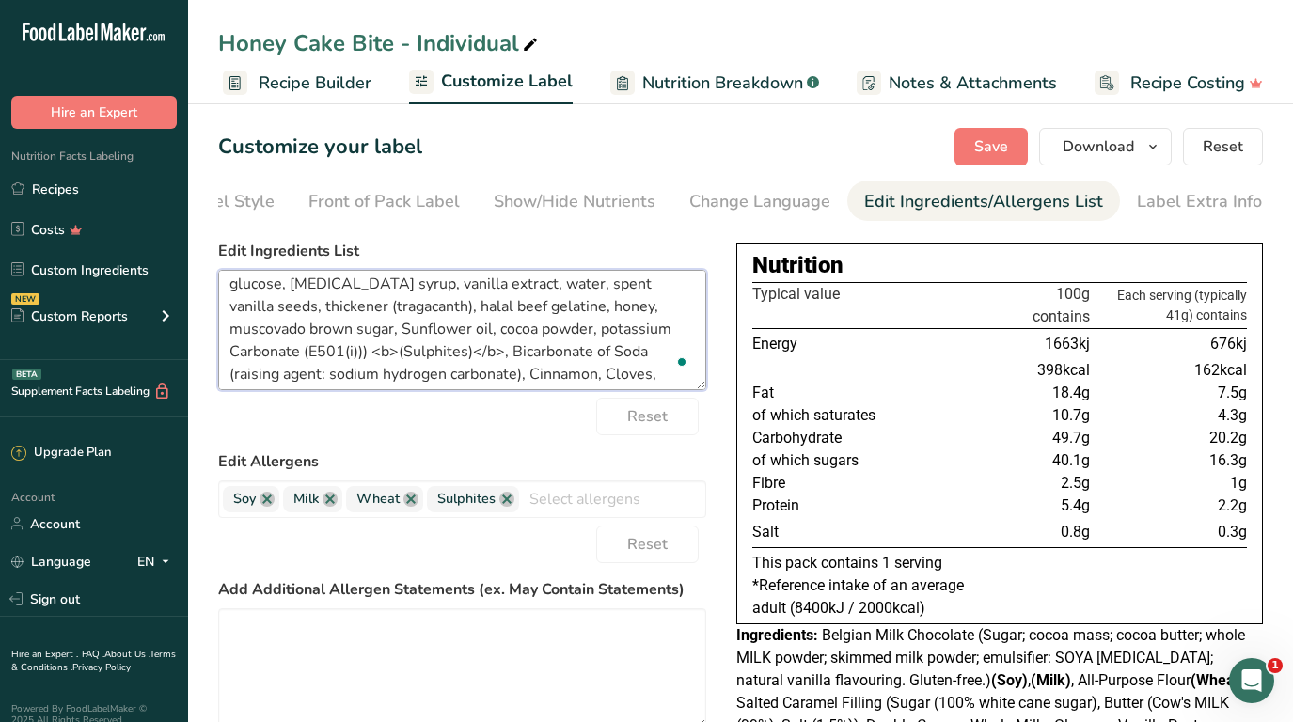
click at [370, 336] on textarea "sugar, cocoa mass, cocoa butter, whole <b>MILK</b> powder, skimmed MILK powder,…" at bounding box center [462, 330] width 488 height 120
click at [495, 331] on textarea "sugar, cocoa mass, cocoa butter, whole <b>MILK</b> powder, skimmed MILK powder,…" at bounding box center [462, 330] width 488 height 120
drag, startPoint x: 495, startPoint y: 332, endPoint x: 623, endPoint y: 335, distance: 128.8
click at [623, 335] on textarea "sugar, cocoa mass, cocoa butter, whole <b>MILK</b> powder, skimmed MILK powder,…" at bounding box center [462, 330] width 488 height 120
drag, startPoint x: 501, startPoint y: 328, endPoint x: 645, endPoint y: 341, distance: 144.5
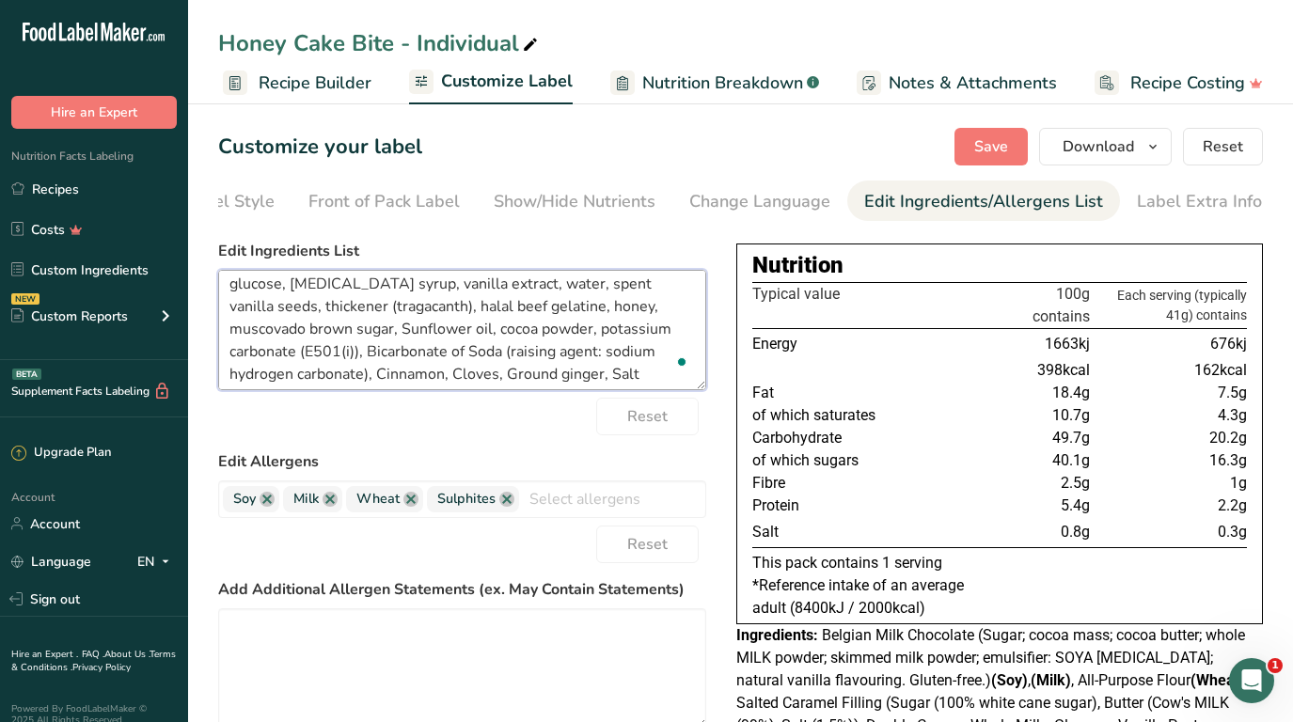
click at [645, 341] on textarea "sugar, cocoa mass, cocoa butter, whole <b>MILK</b> powder, skimmed MILK powder,…" at bounding box center [462, 330] width 488 height 120
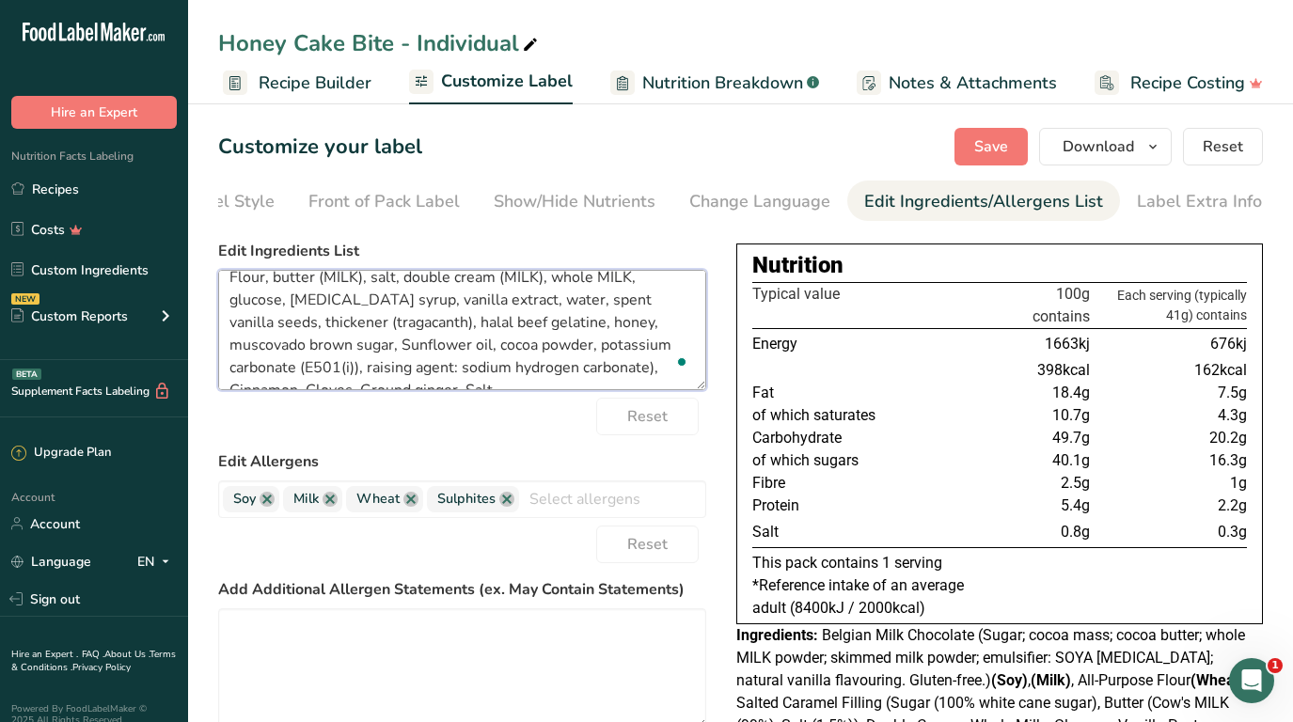
click at [369, 370] on textarea "sugar, cocoa mass, cocoa butter, whole <b>MILK</b> powder, skimmed MILK powder,…" at bounding box center [462, 330] width 488 height 120
click at [379, 370] on textarea "sugar, cocoa mass, cocoa butter, whole <b>MILK</b> powder, skimmed MILK powder,…" at bounding box center [462, 330] width 488 height 120
click at [454, 370] on textarea "sugar, cocoa mass, cocoa butter, whole <b>MILK</b> powder, skimmed MILK powder,…" at bounding box center [462, 330] width 488 height 120
click at [503, 372] on textarea "sugar, cocoa mass, cocoa butter, whole <b>MILK</b> powder, skimmed MILK powder,…" at bounding box center [462, 330] width 488 height 120
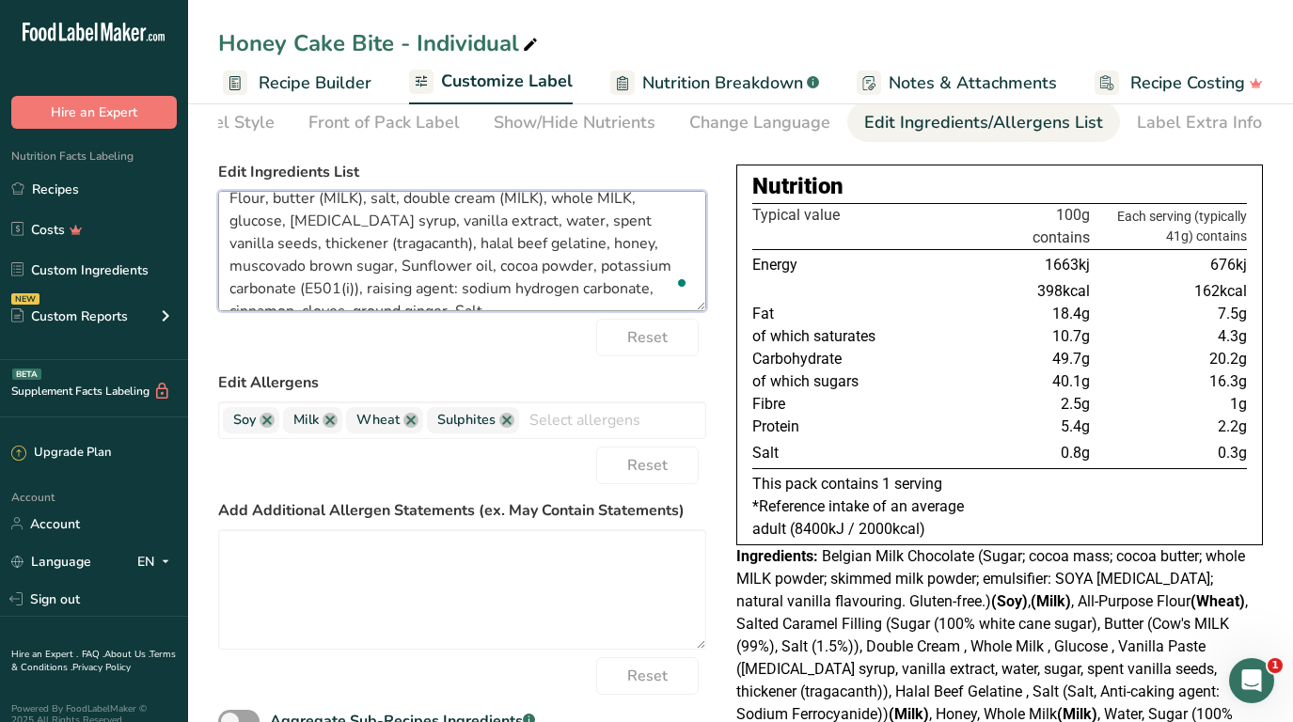
click at [631, 302] on textarea "sugar, cocoa mass, cocoa butter, whole <b>MILK</b> powder, skimmed MILK powder,…" at bounding box center [462, 251] width 488 height 120
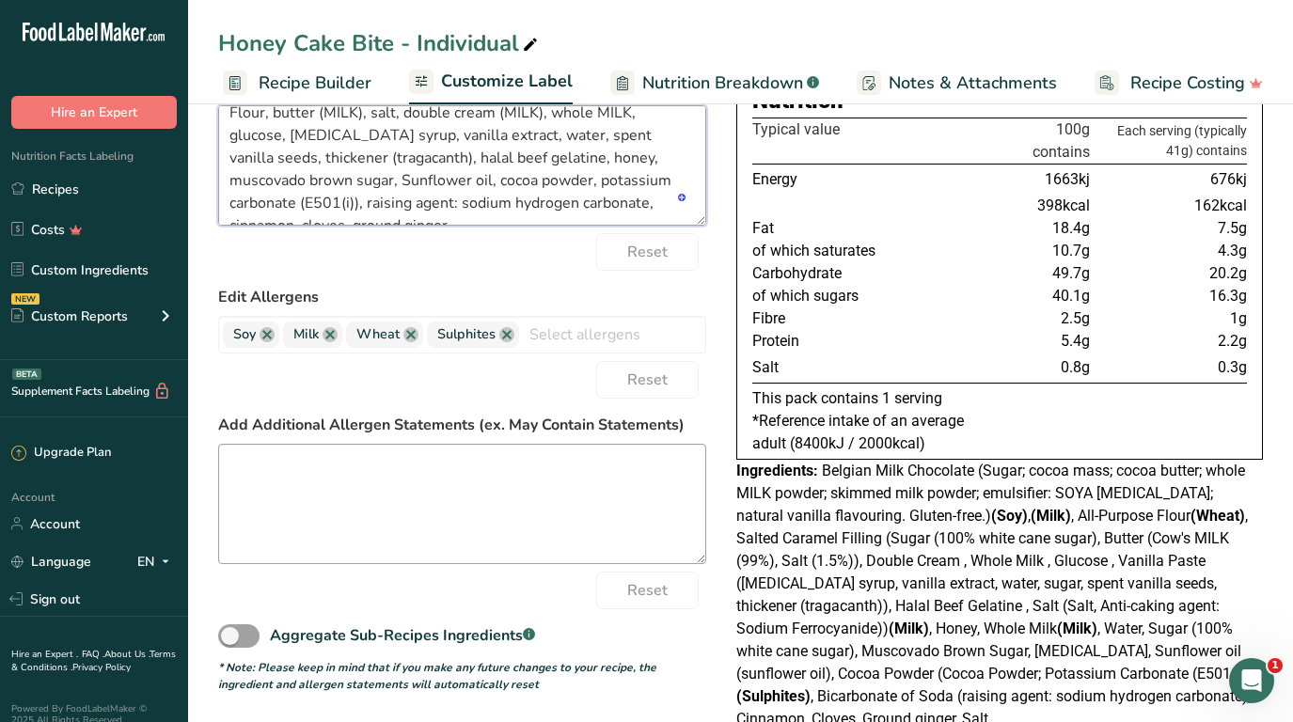
scroll to position [0, 0]
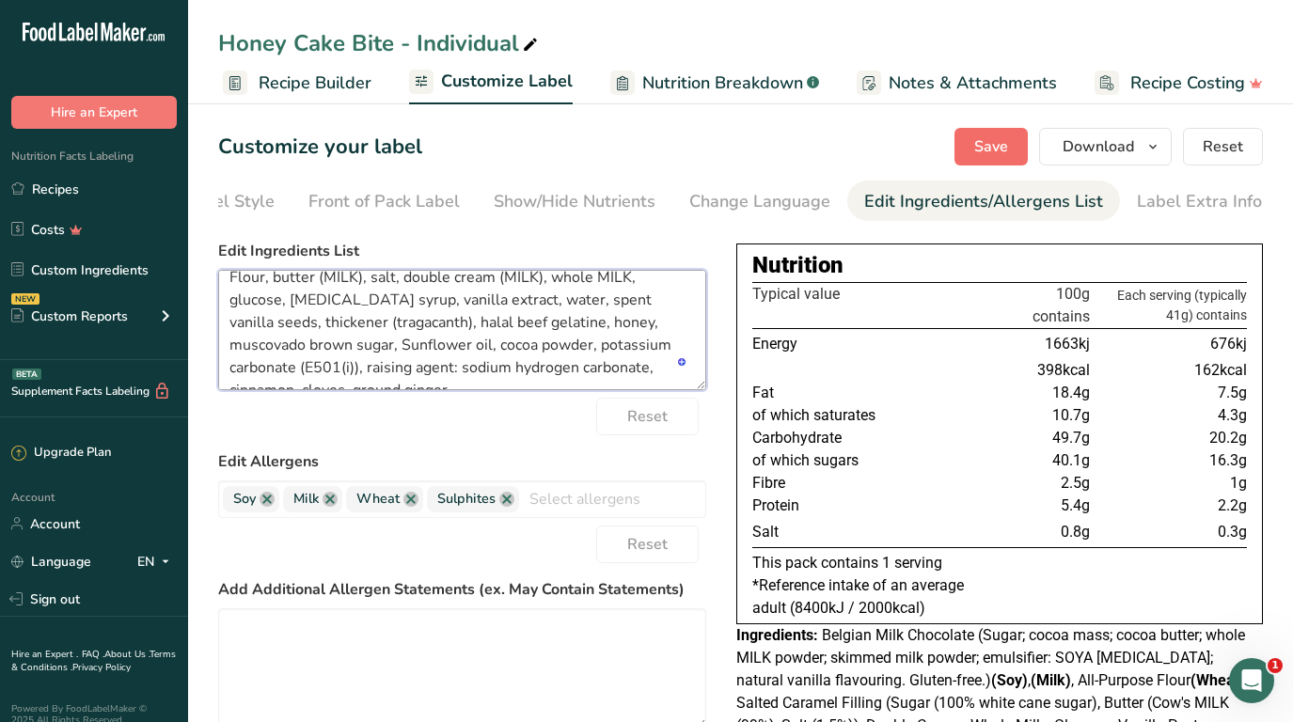
type textarea "sugar, cocoa mass, cocoa butter, whole <b>MILK</b> powder, skimmed MILK powder,…"
click at [971, 154] on button "Save" at bounding box center [990, 147] width 73 height 38
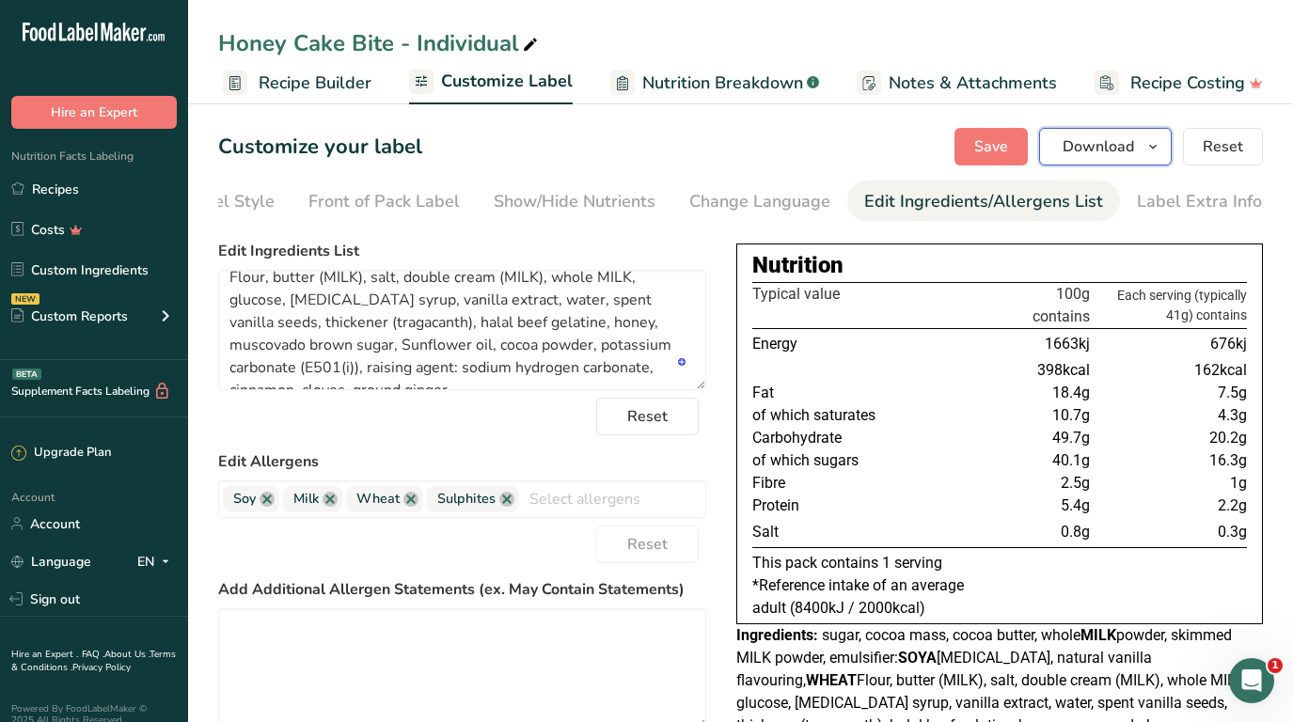
click at [1090, 143] on span "Download" at bounding box center [1097, 146] width 71 height 23
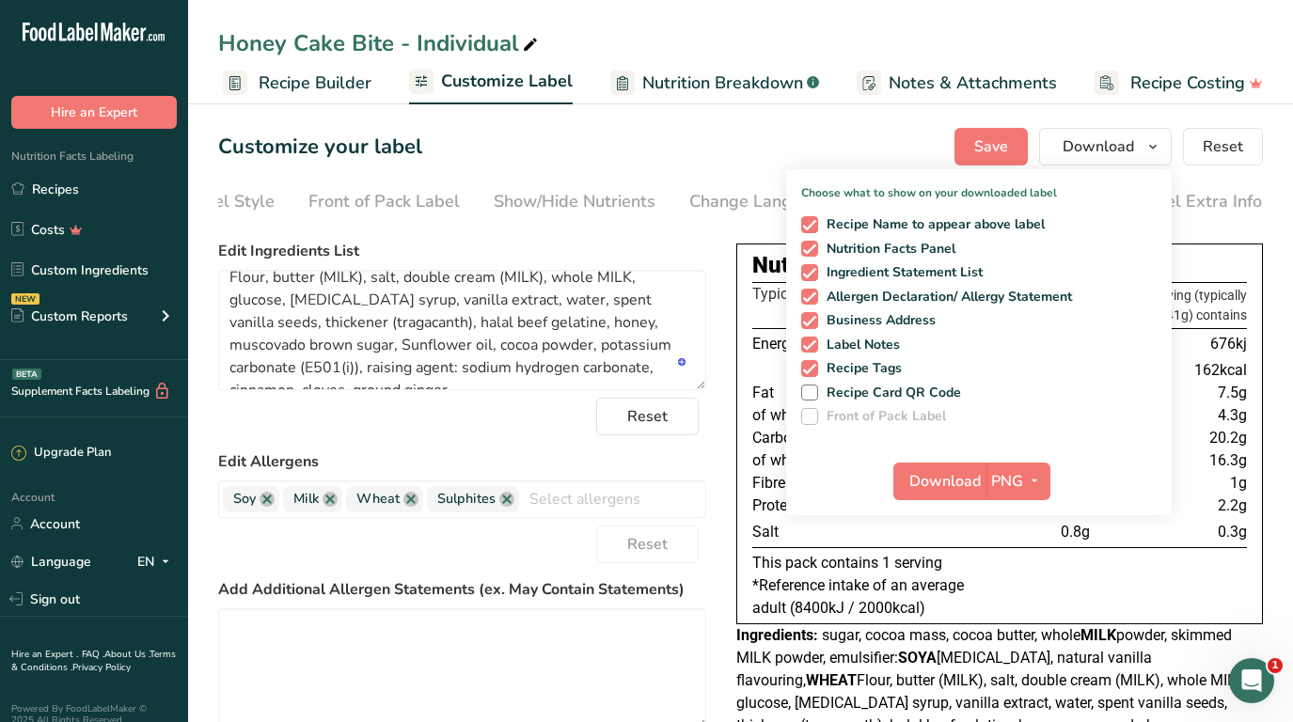
click at [598, 165] on section "Customize your label Save Download Choose what to show on your downloaded label…" at bounding box center [740, 630] width 1105 height 1065
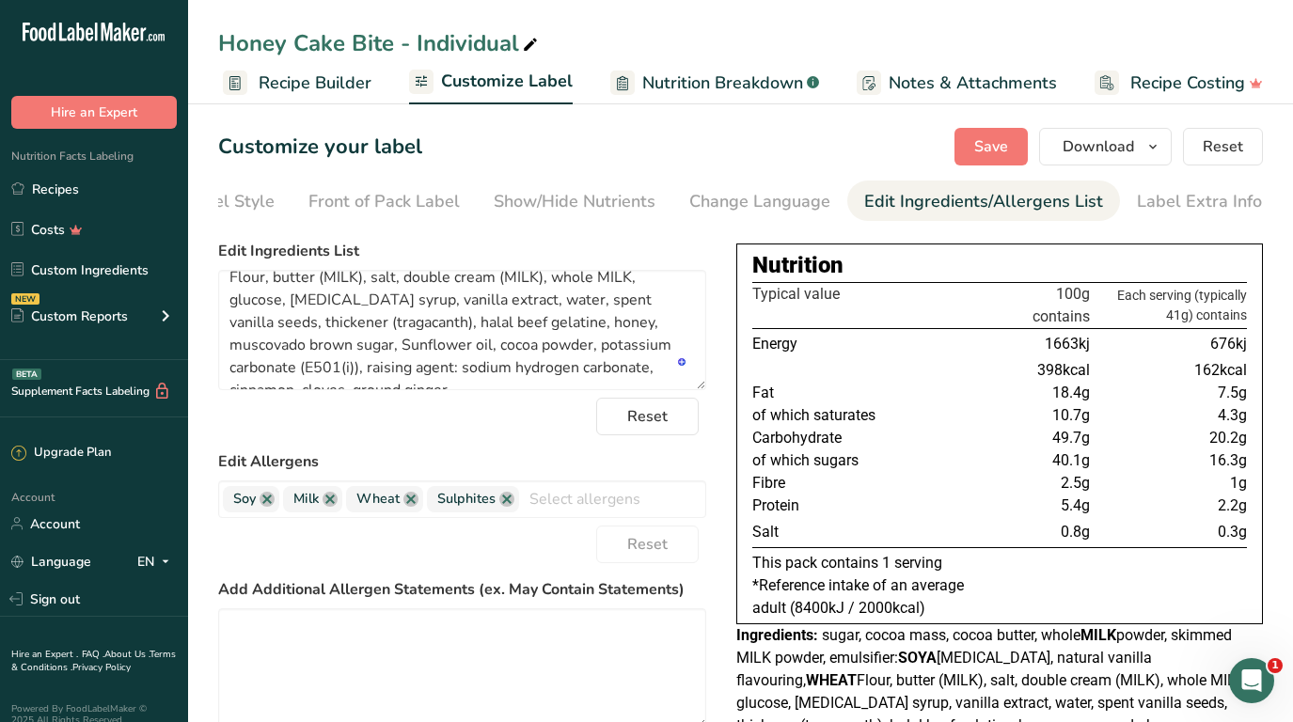
click at [338, 86] on span "Recipe Builder" at bounding box center [315, 83] width 113 height 25
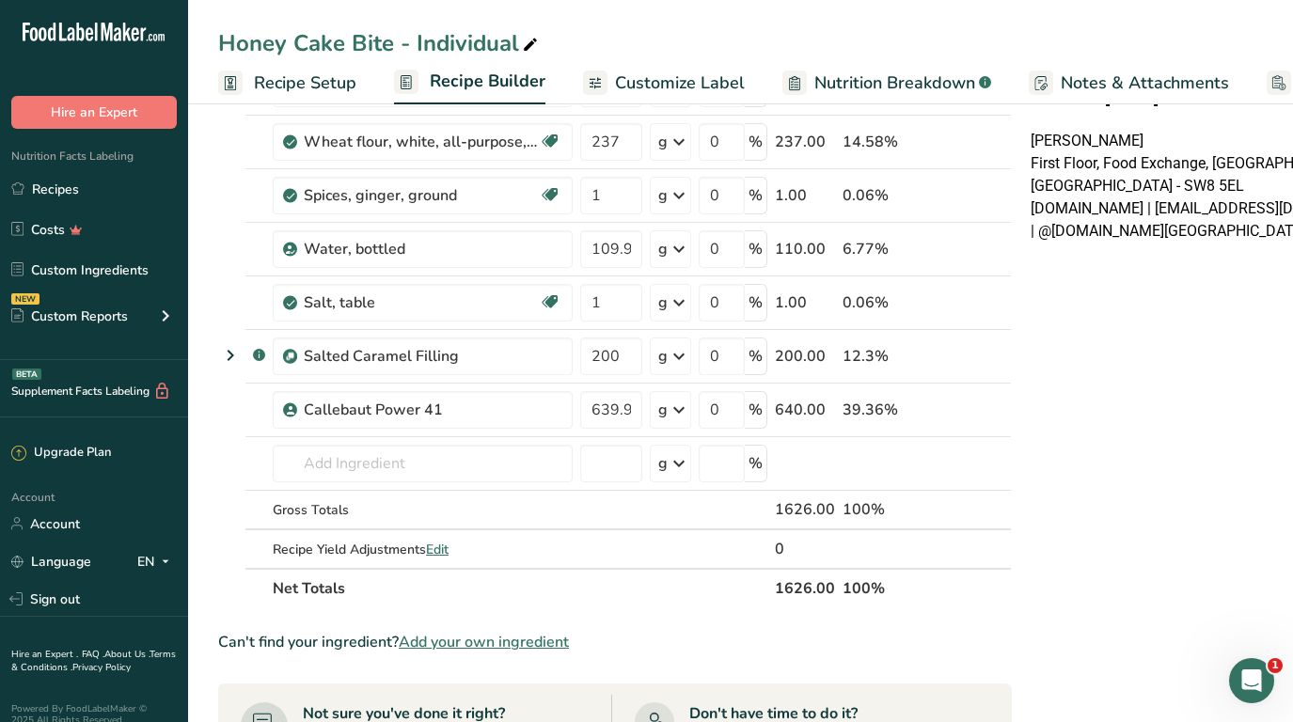
click at [300, 87] on span "Recipe Setup" at bounding box center [305, 83] width 102 height 25
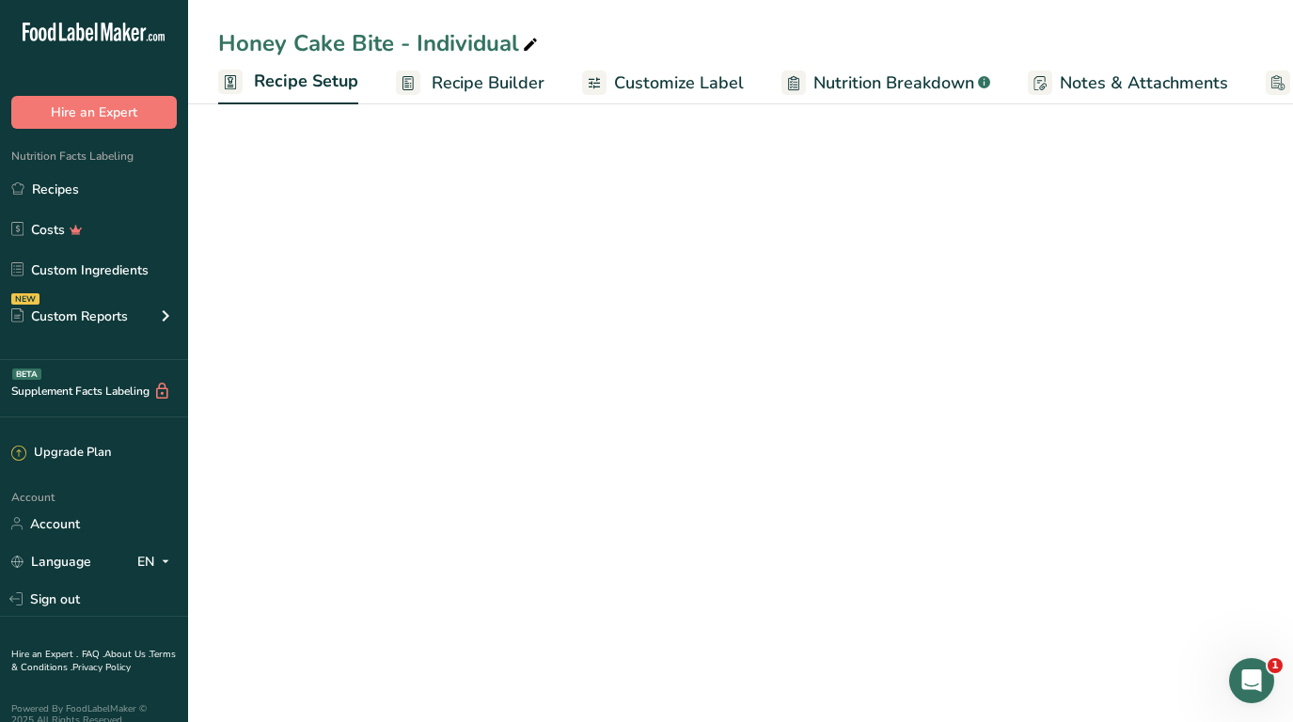
scroll to position [57, 0]
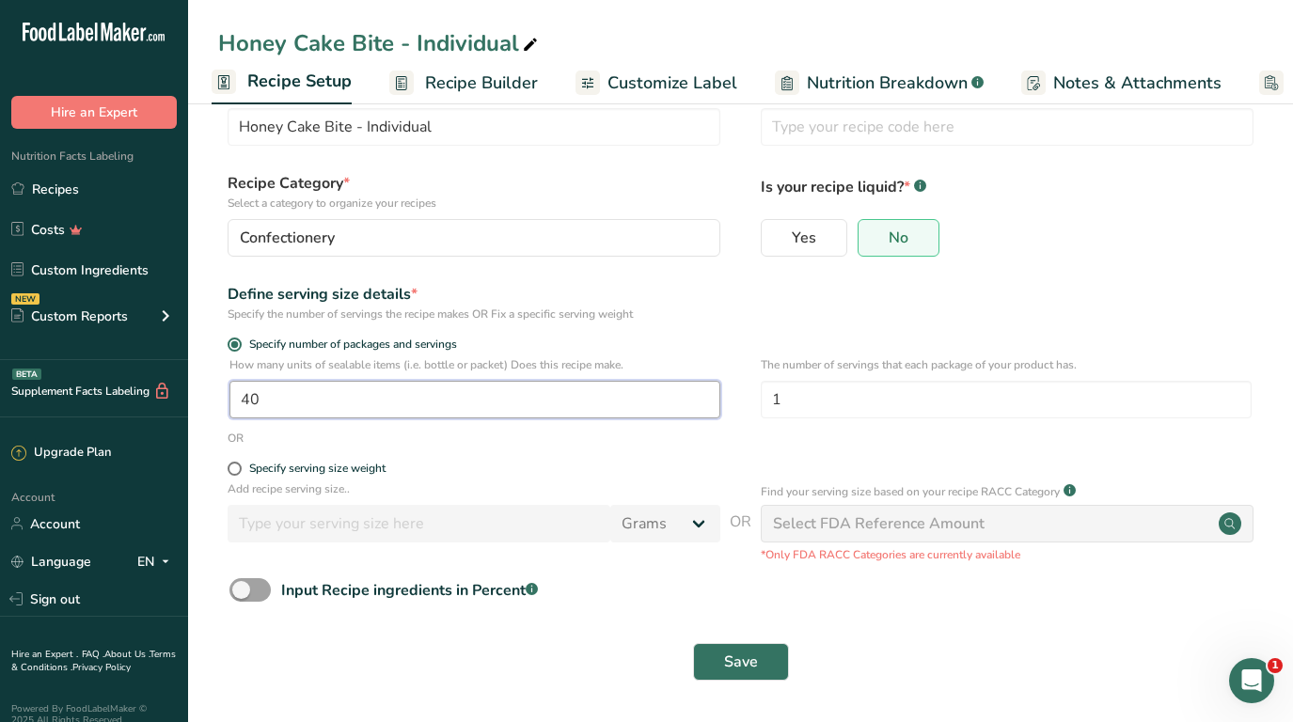
click at [282, 401] on input "40" at bounding box center [474, 400] width 491 height 38
type input "45"
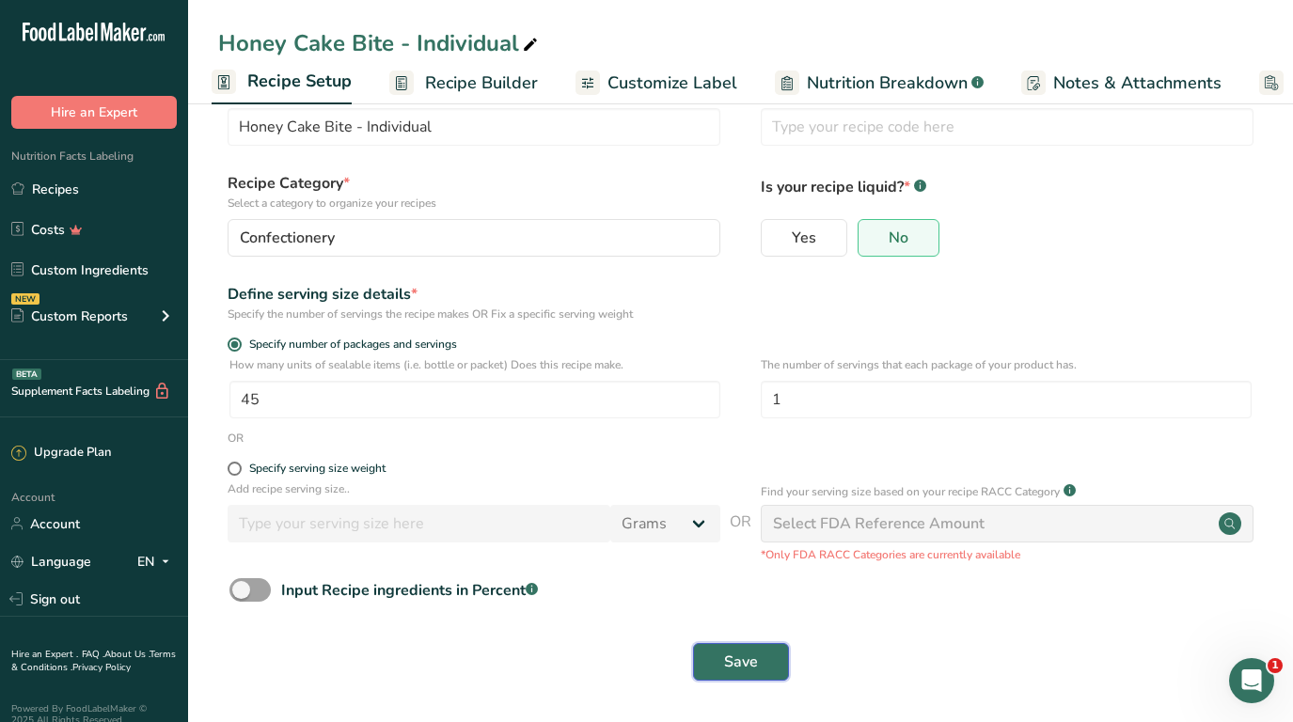
click at [739, 665] on span "Save" at bounding box center [741, 662] width 34 height 23
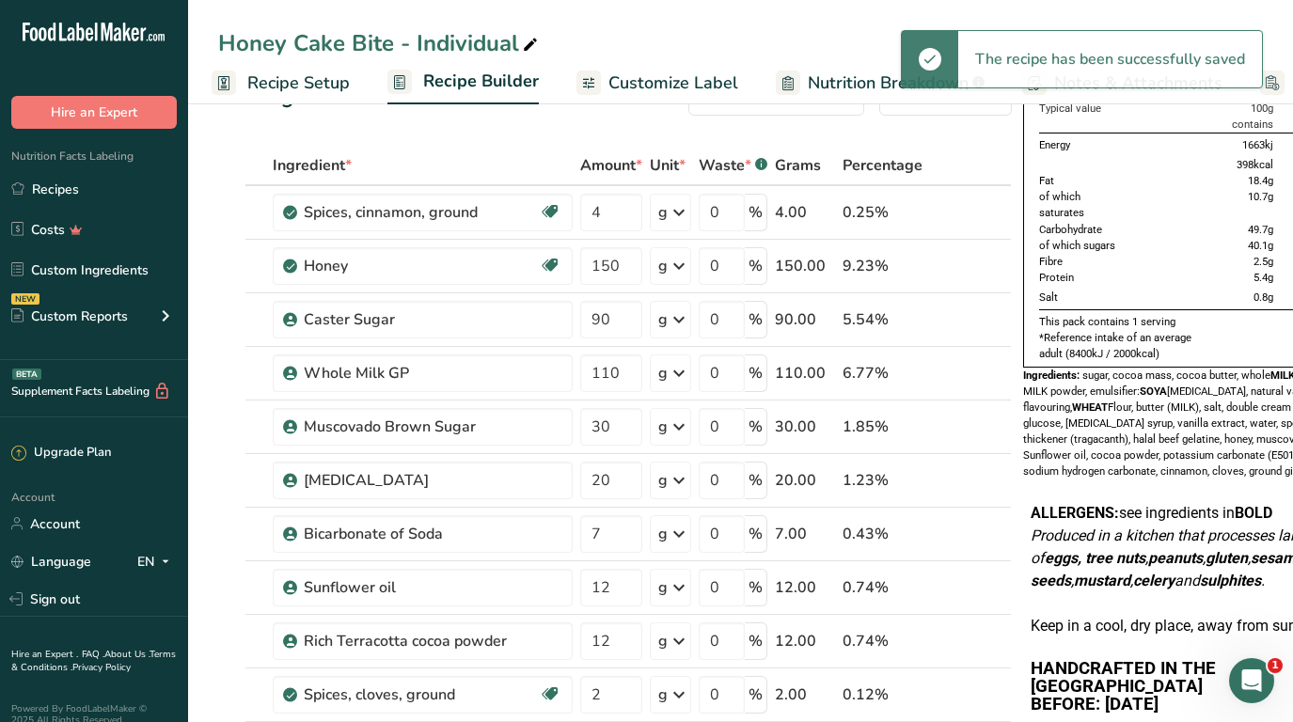
click at [292, 82] on span "Recipe Setup" at bounding box center [298, 83] width 102 height 25
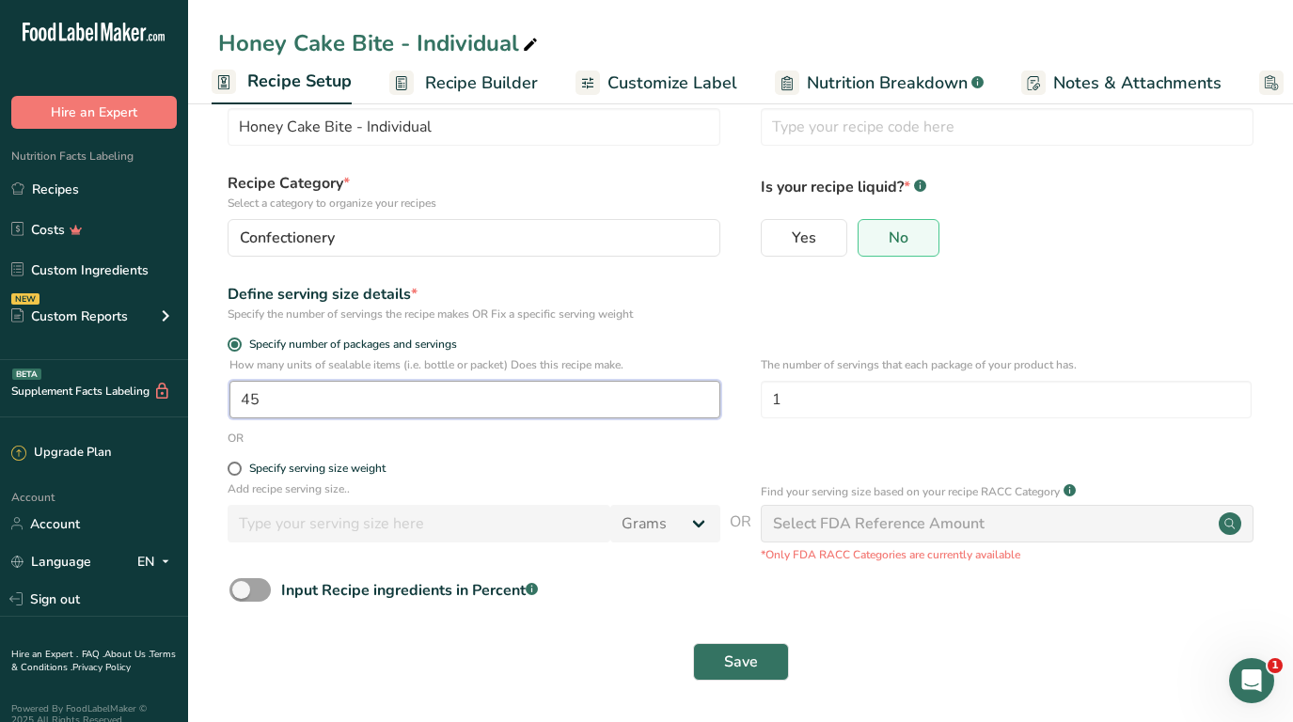
click at [276, 404] on input "45" at bounding box center [474, 400] width 491 height 38
type input "1"
type input "35"
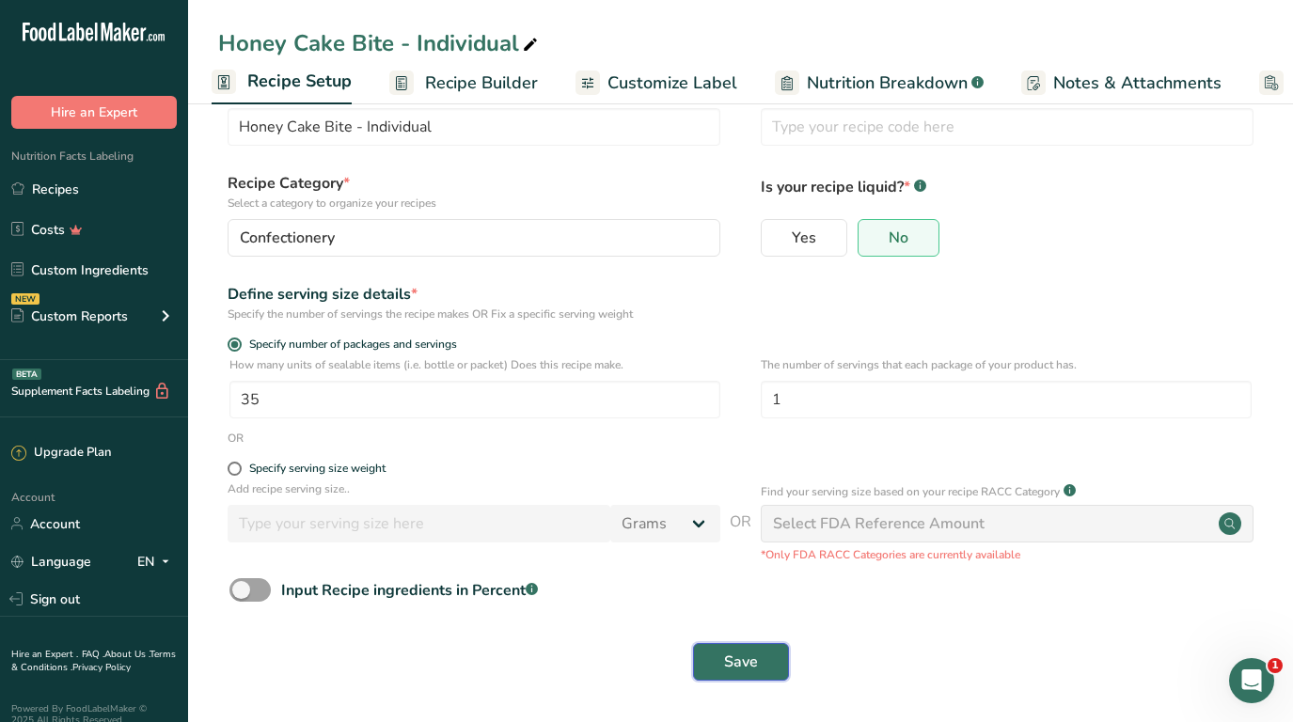
click at [727, 654] on span "Save" at bounding box center [741, 662] width 34 height 23
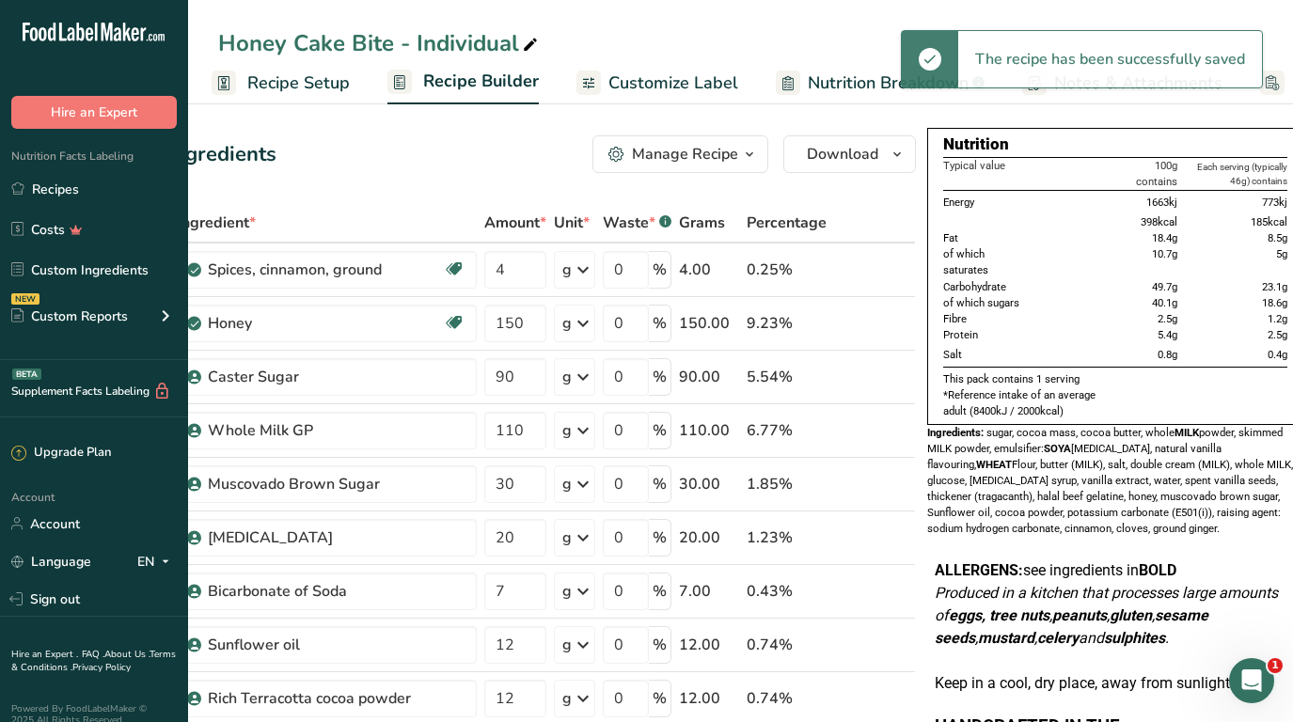
scroll to position [0, 102]
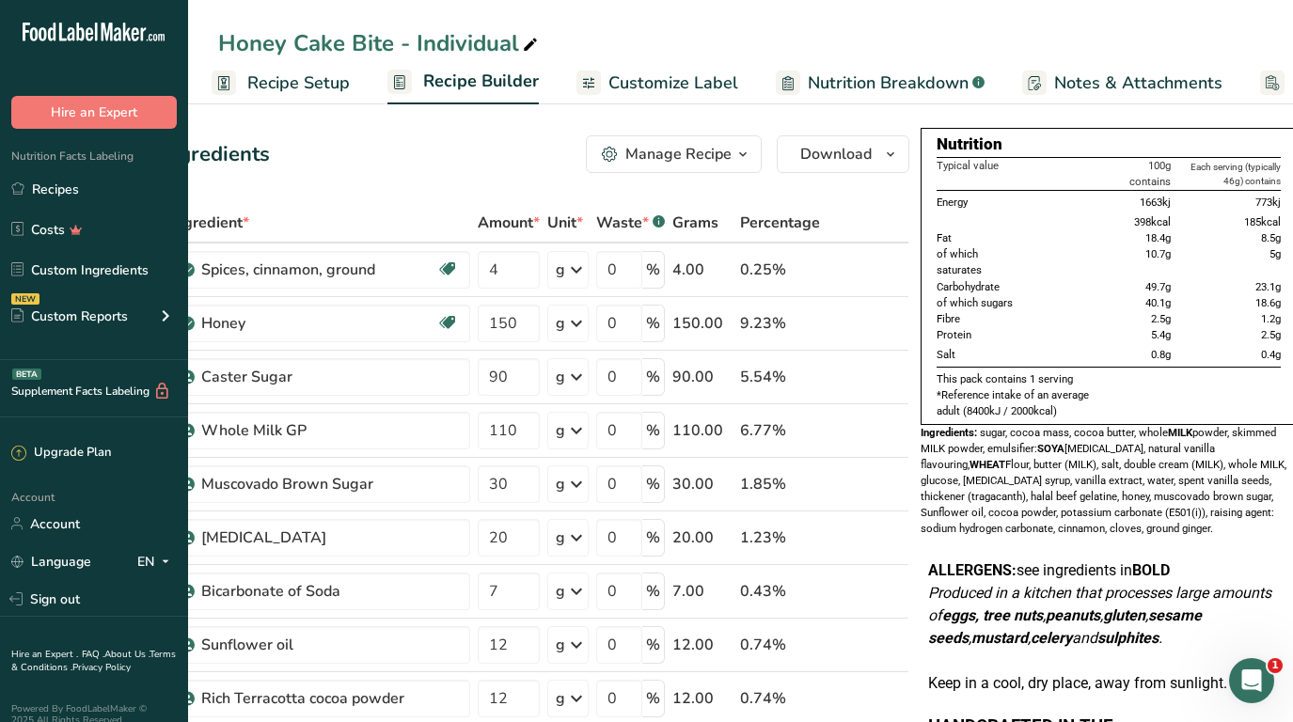
click at [310, 82] on span "Recipe Setup" at bounding box center [298, 83] width 102 height 25
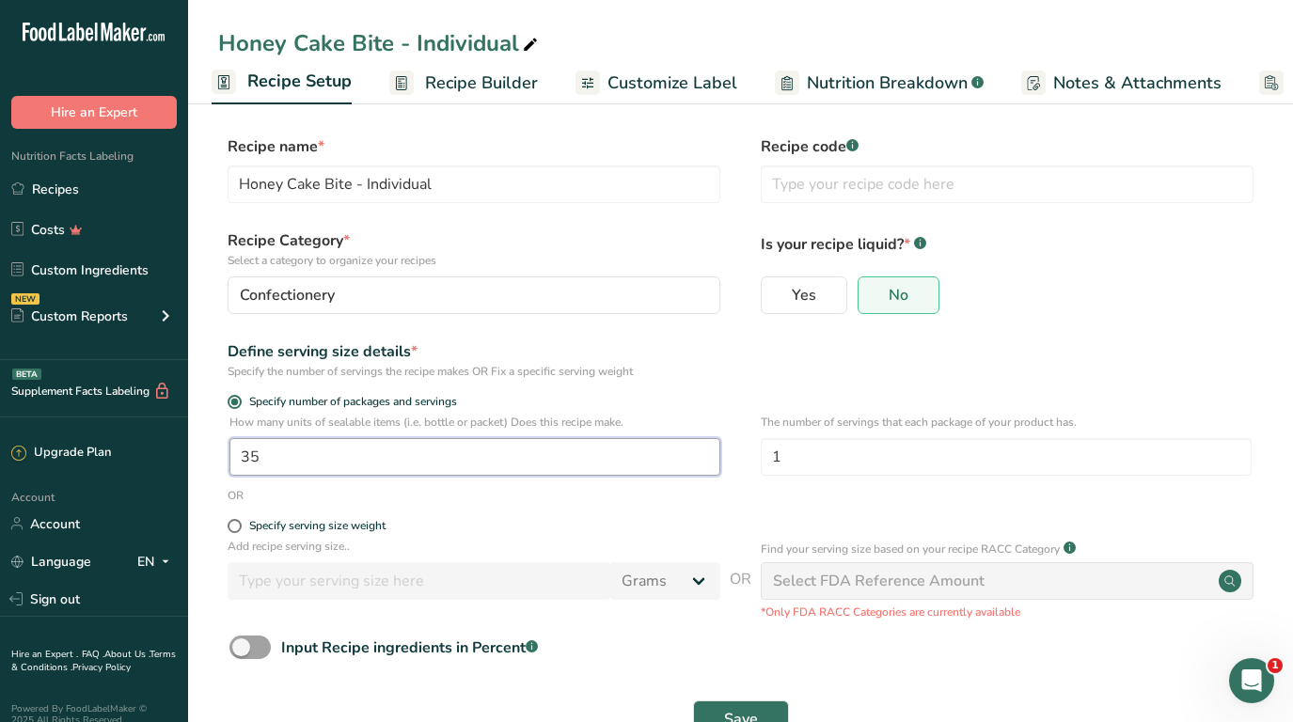
click at [268, 457] on input "35" at bounding box center [474, 457] width 491 height 38
type input "30"
click at [745, 700] on button "Save" at bounding box center [741, 719] width 96 height 38
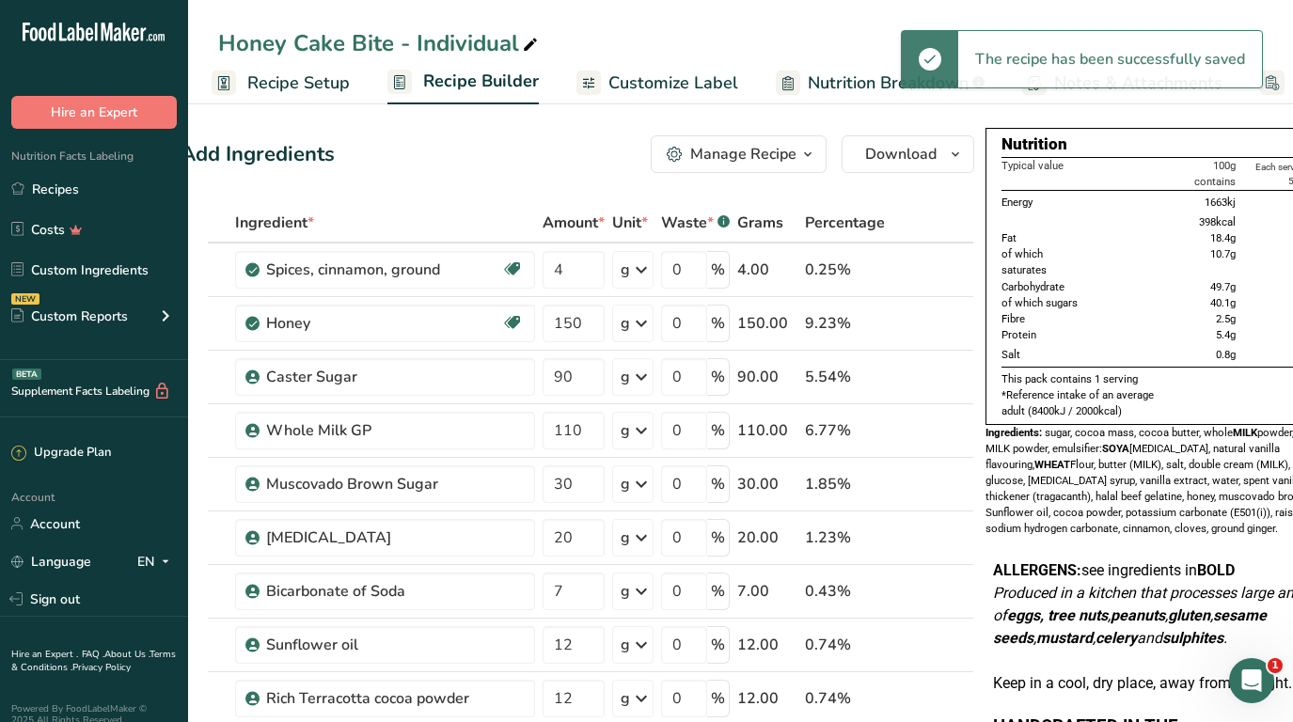
scroll to position [0, 102]
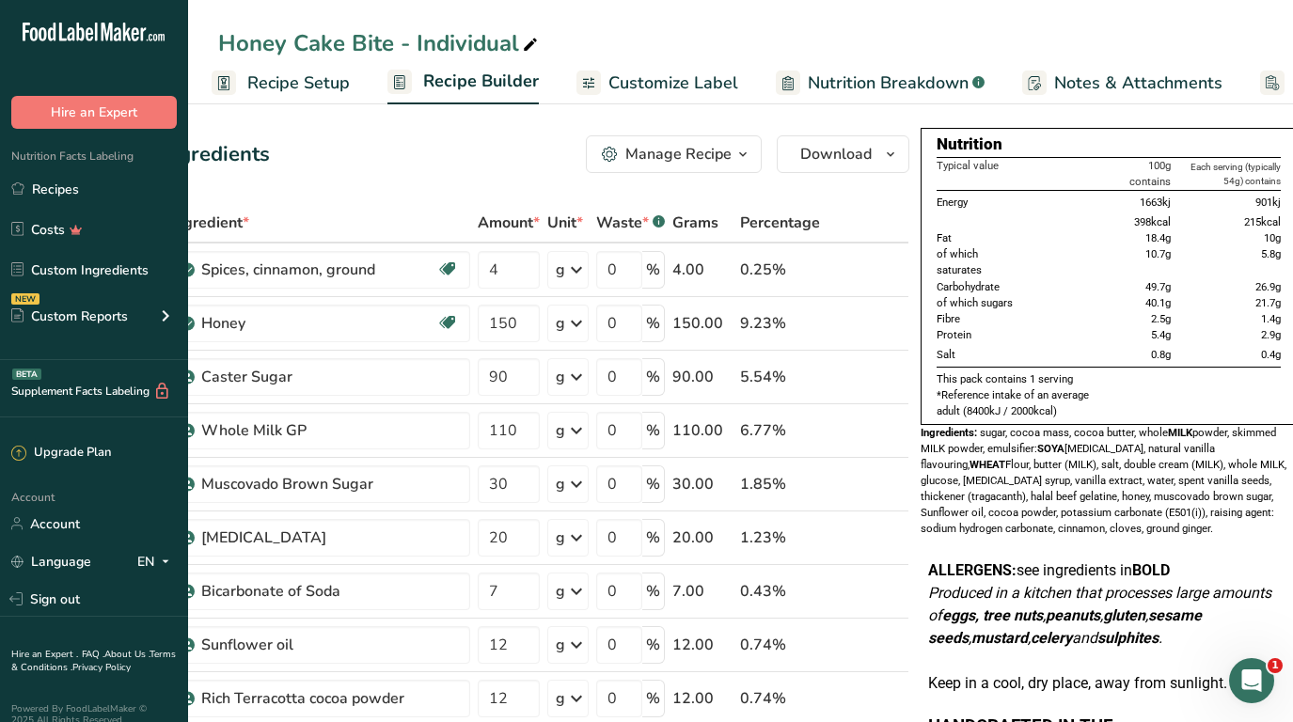
click at [699, 80] on span "Customize Label" at bounding box center [673, 83] width 130 height 25
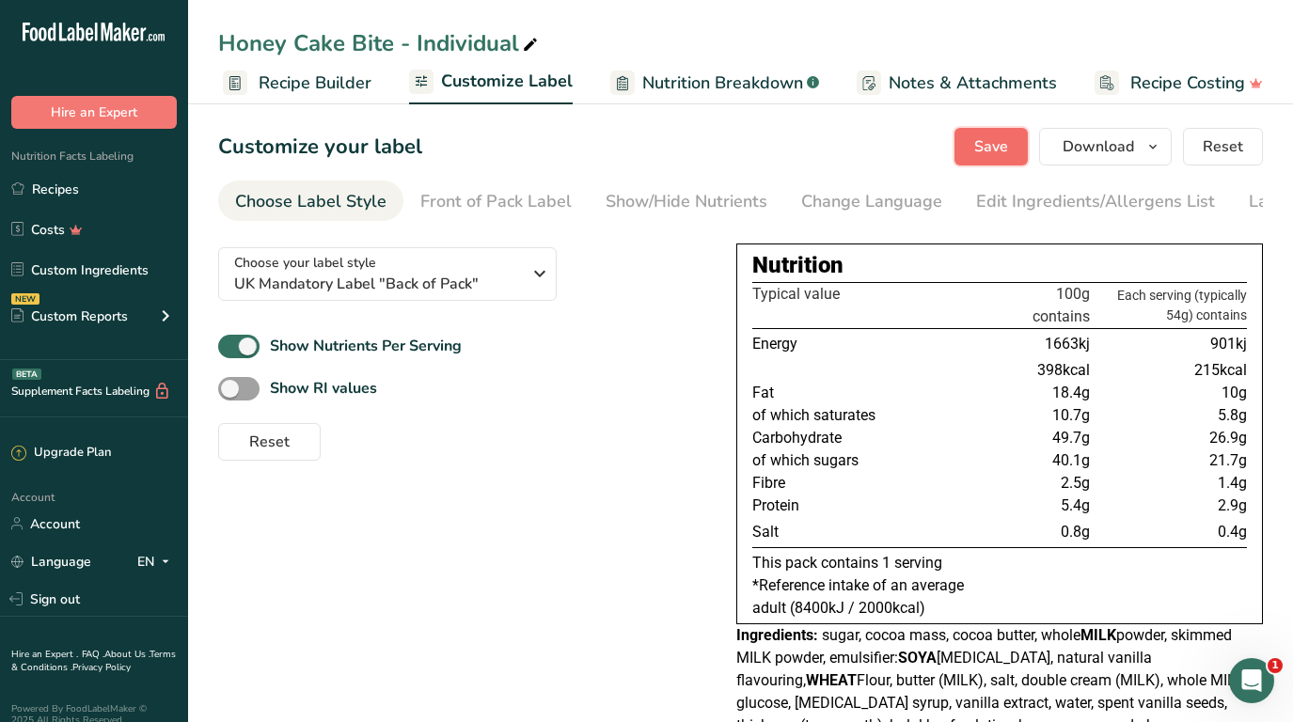
click at [999, 152] on span "Save" at bounding box center [991, 146] width 34 height 23
click at [1094, 146] on span "Download" at bounding box center [1097, 146] width 71 height 23
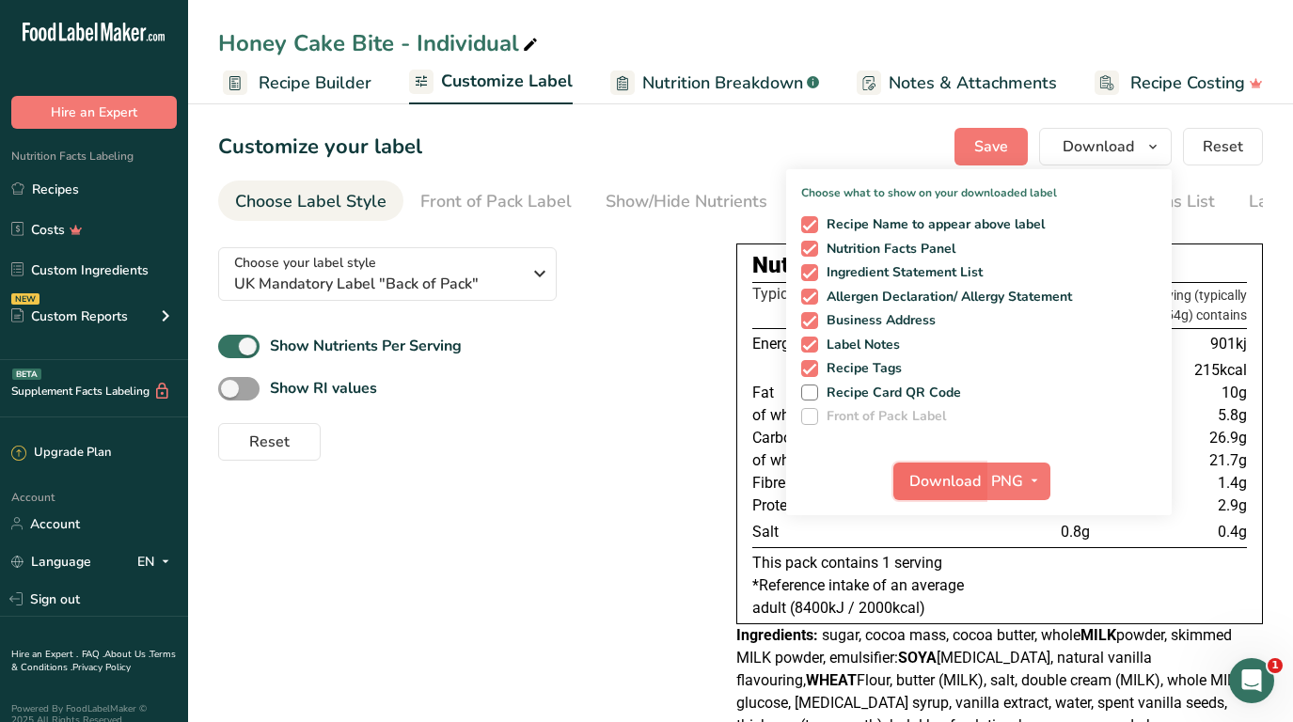
click at [970, 472] on span "Download" at bounding box center [944, 481] width 71 height 23
click at [64, 191] on link "Recipes" at bounding box center [94, 189] width 188 height 36
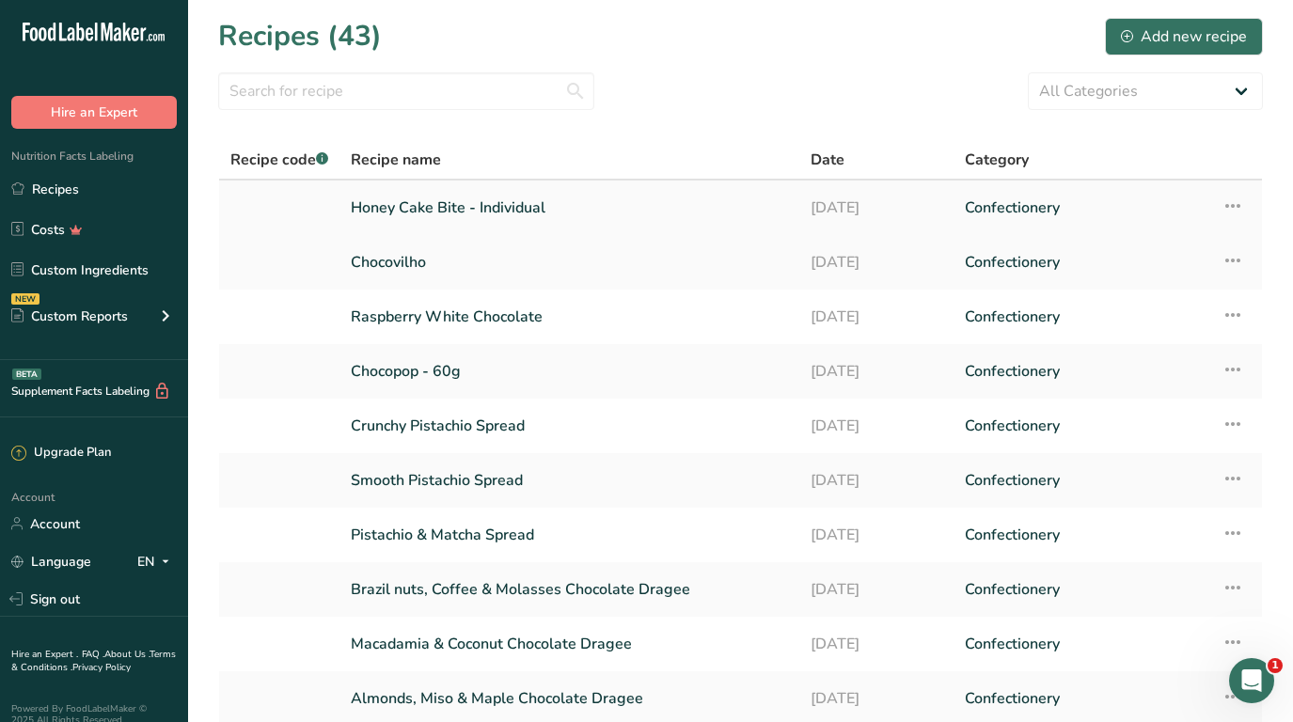
click at [1232, 212] on icon at bounding box center [1232, 206] width 23 height 34
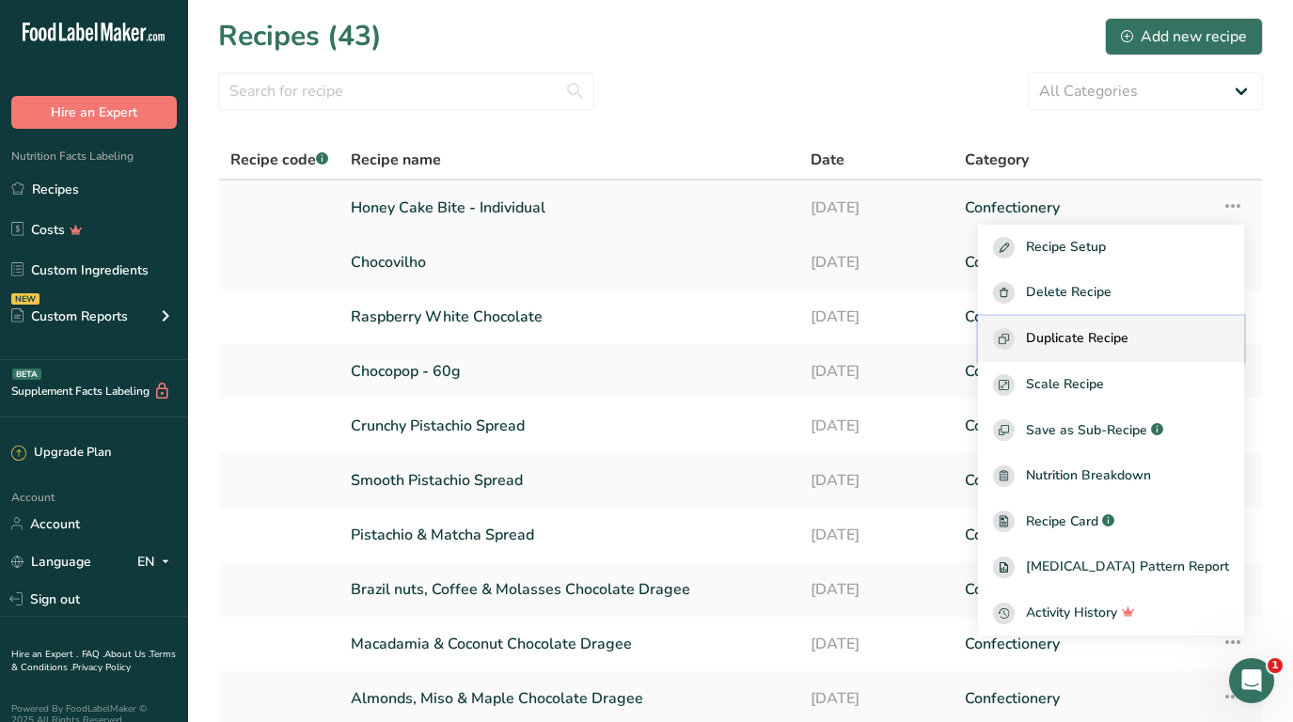
click at [1121, 327] on button "Duplicate Recipe" at bounding box center [1111, 339] width 266 height 46
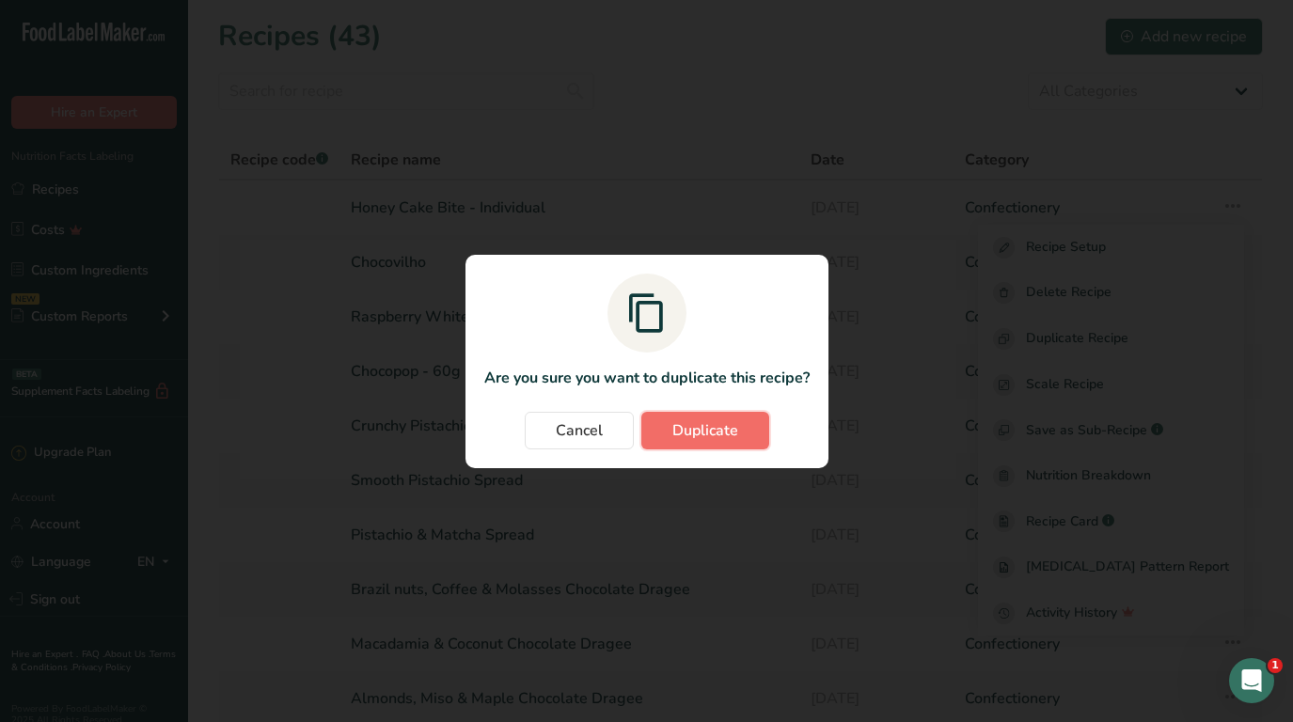
click at [696, 438] on span "Duplicate" at bounding box center [705, 430] width 66 height 23
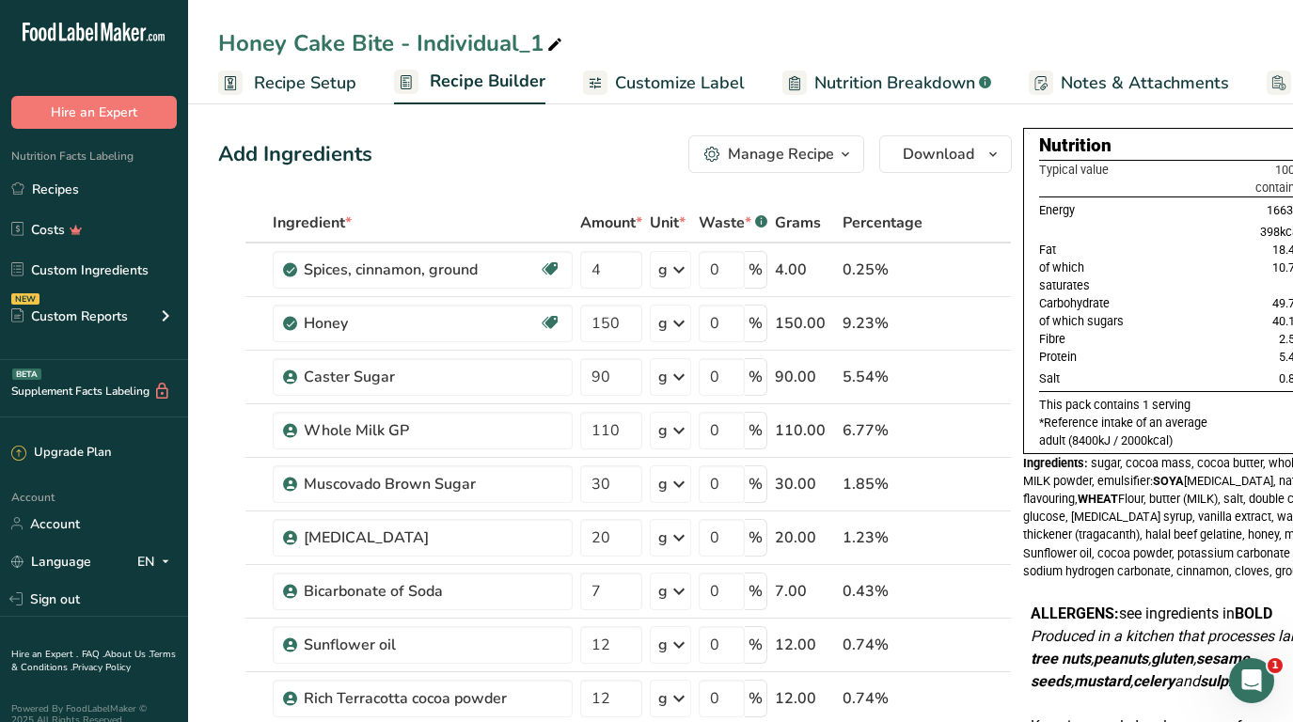
click at [474, 44] on div "Honey Cake Bite - Individual_1" at bounding box center [392, 43] width 348 height 34
drag, startPoint x: 396, startPoint y: 42, endPoint x: 539, endPoint y: 41, distance: 142.9
click at [539, 41] on input "Honey Cake Bite - Individual_1" at bounding box center [740, 43] width 1045 height 34
type input "Honey Cake Bites"
click at [316, 91] on span "Recipe Setup" at bounding box center [305, 83] width 102 height 25
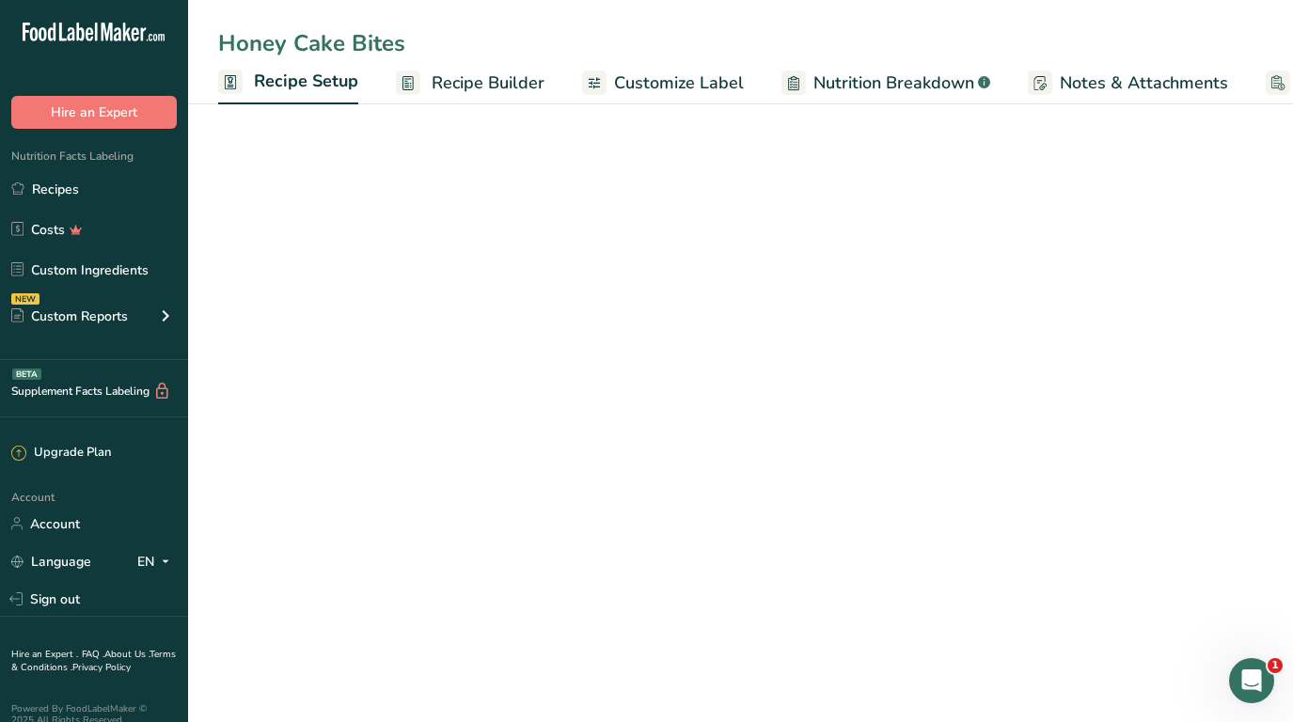
scroll to position [0, 7]
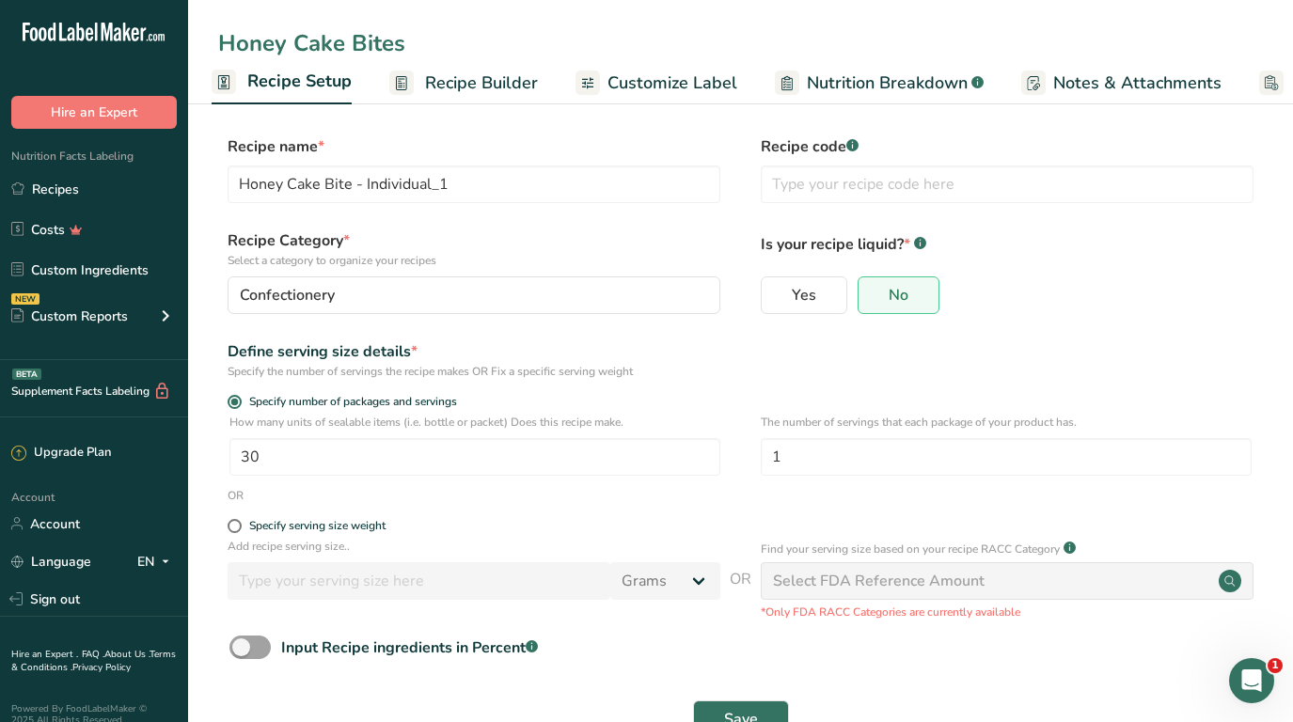
click at [299, 500] on div "OR" at bounding box center [740, 495] width 1045 height 17
click at [269, 455] on input "30" at bounding box center [474, 457] width 491 height 38
type input "Honey Cake Bites"
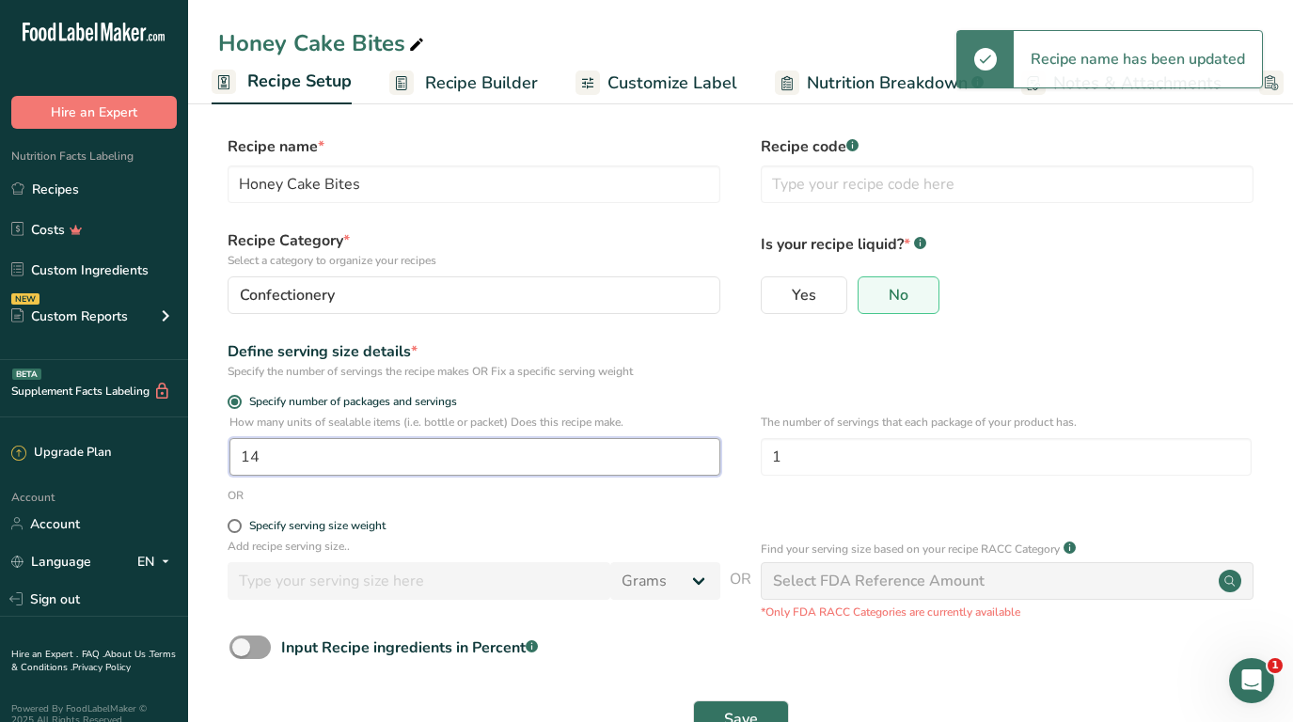
type input "1"
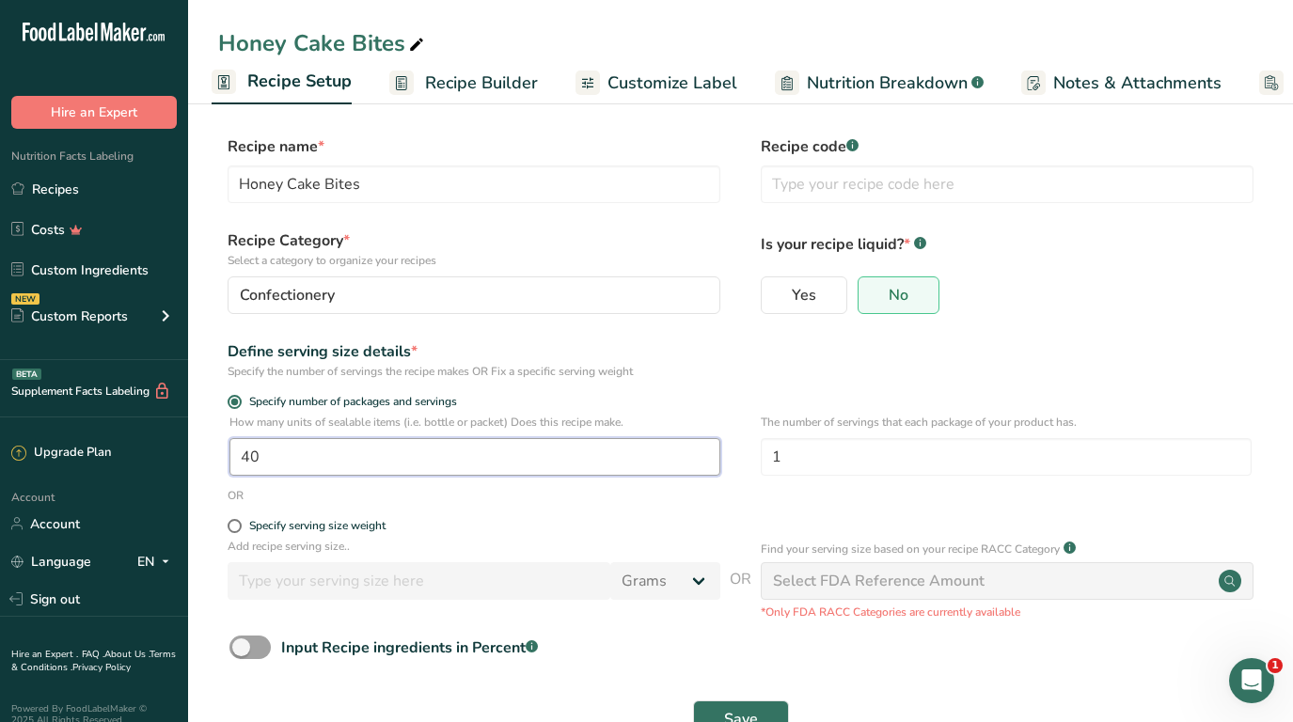
type input "40"
click at [449, 75] on span "Recipe Builder" at bounding box center [481, 83] width 113 height 25
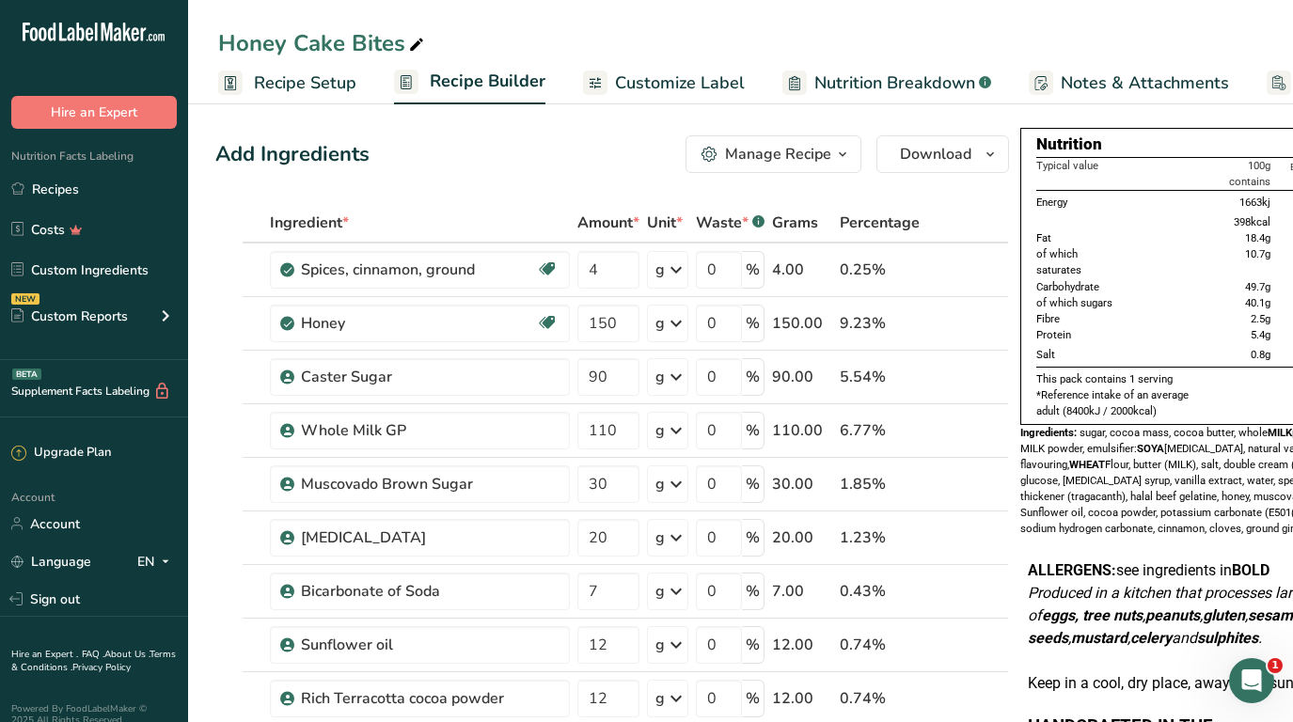
click at [263, 82] on span "Recipe Setup" at bounding box center [305, 83] width 102 height 25
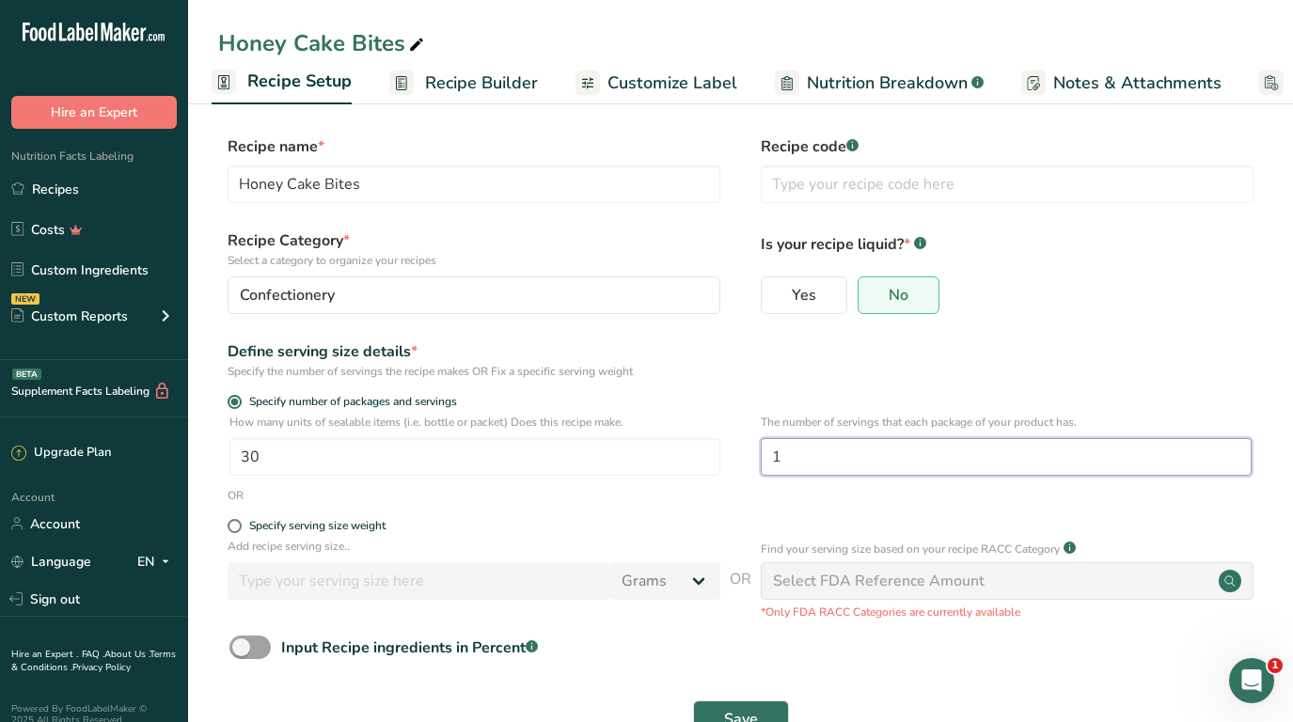
click at [802, 460] on input "1" at bounding box center [1006, 457] width 491 height 38
type input "6"
click at [497, 89] on span "Recipe Builder" at bounding box center [481, 83] width 113 height 25
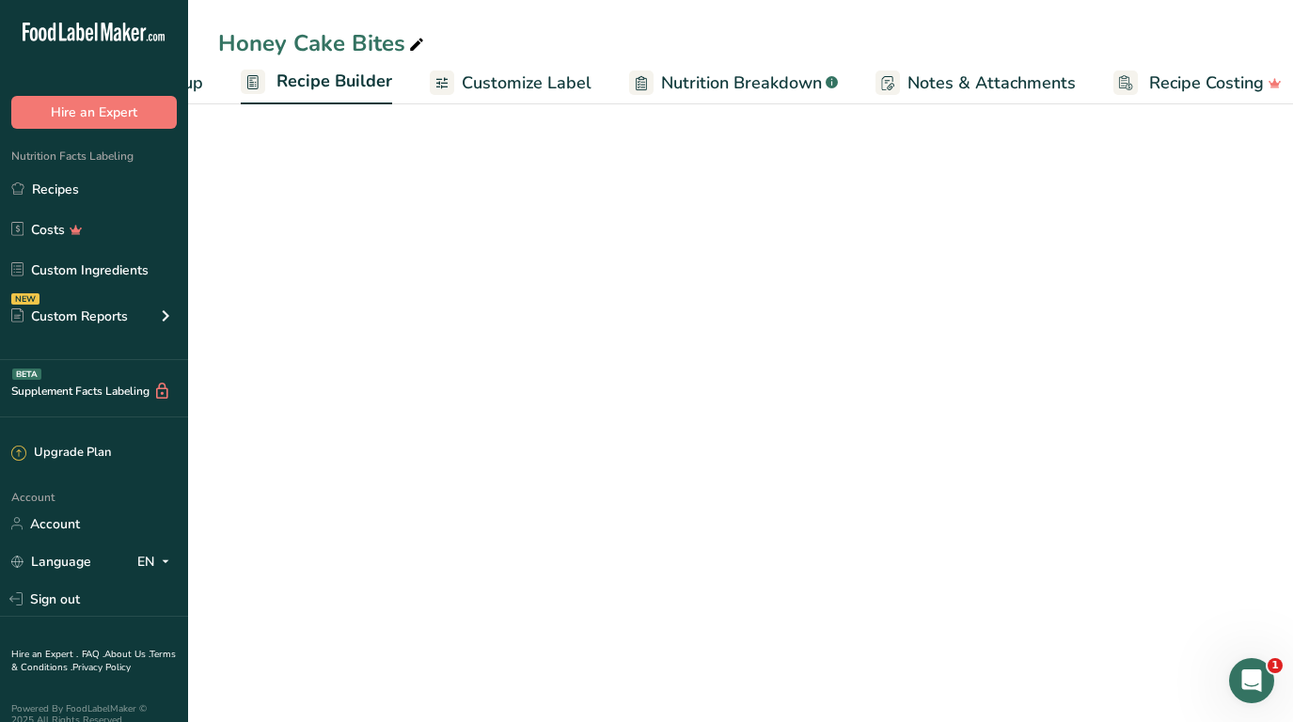
scroll to position [0, 171]
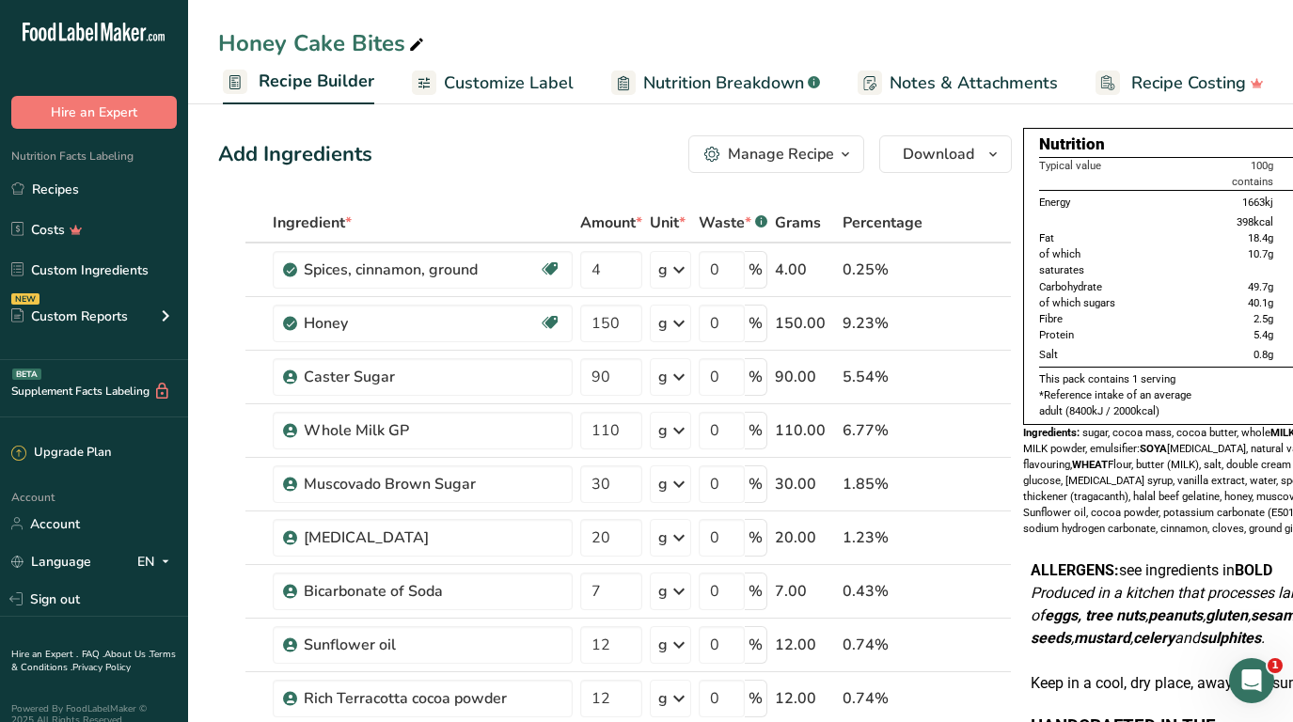
click at [354, 83] on span "Recipe Builder" at bounding box center [317, 81] width 116 height 25
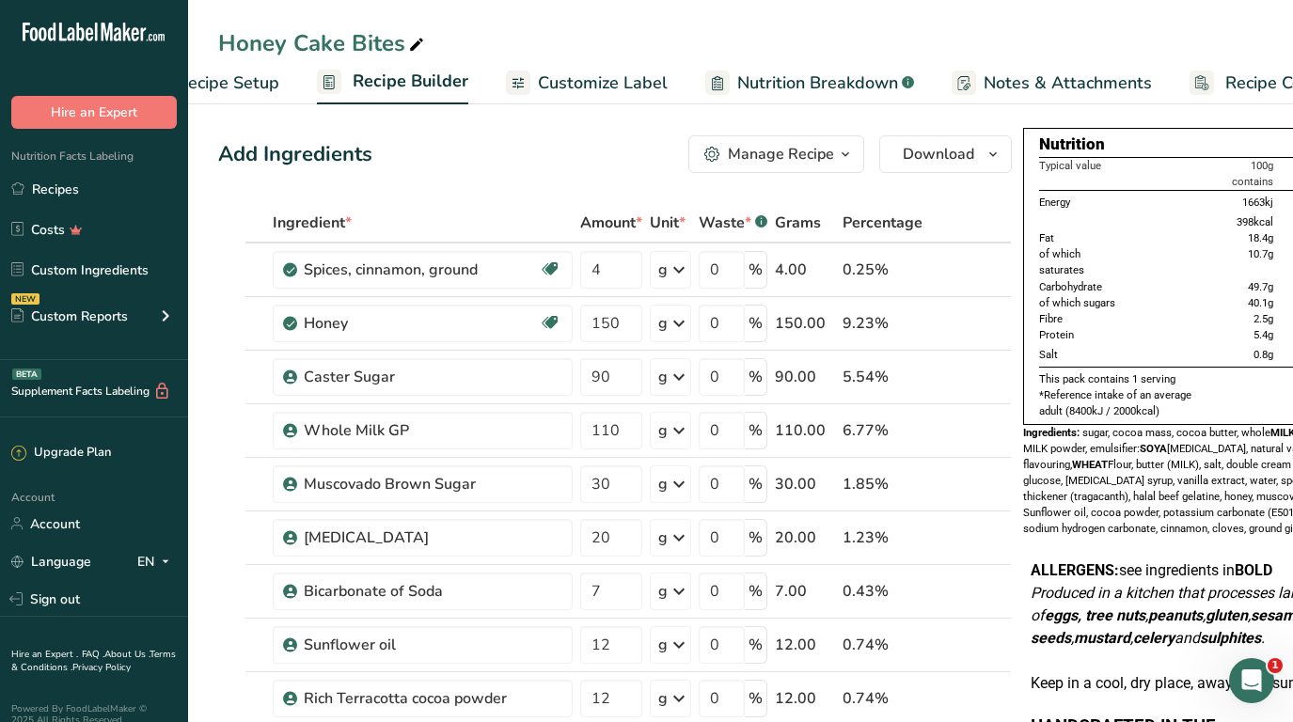
scroll to position [0, 0]
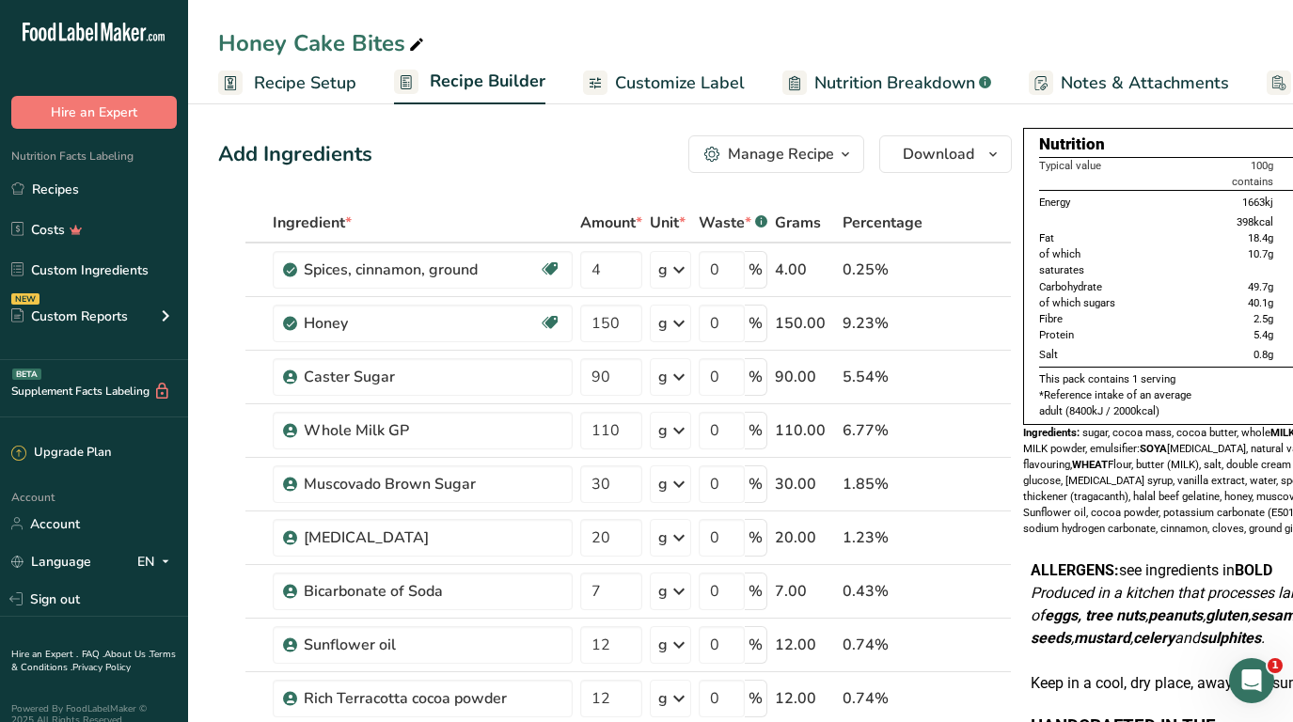
click at [302, 85] on span "Recipe Setup" at bounding box center [305, 83] width 102 height 25
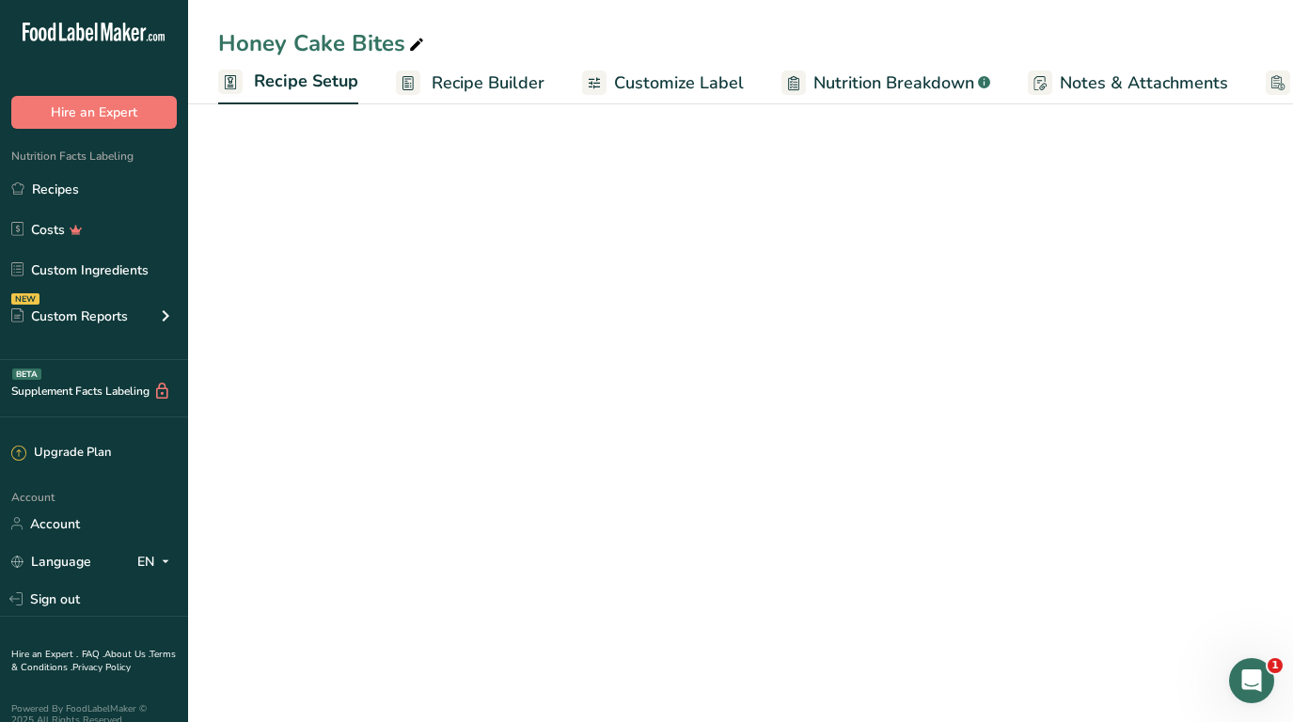
scroll to position [0, 7]
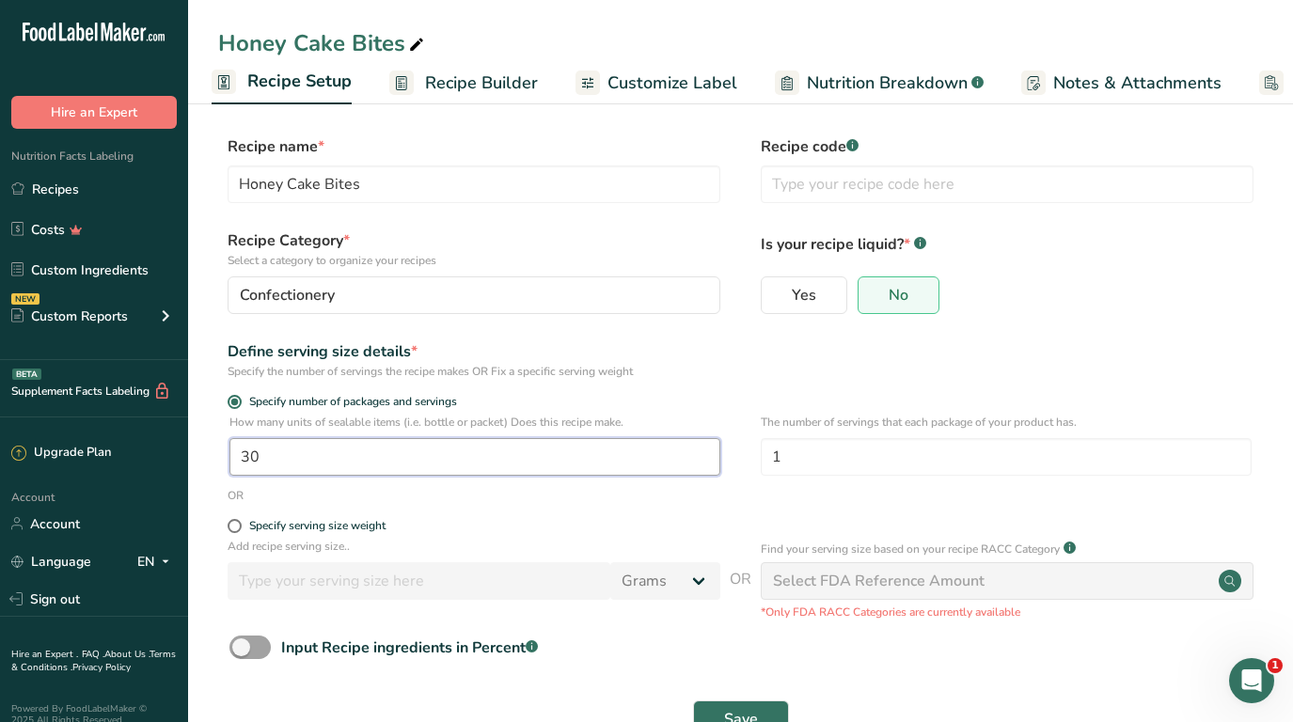
click at [271, 464] on input "30" at bounding box center [474, 457] width 491 height 38
type input "1"
type input "27"
click at [496, 86] on span "Recipe Builder" at bounding box center [481, 83] width 113 height 25
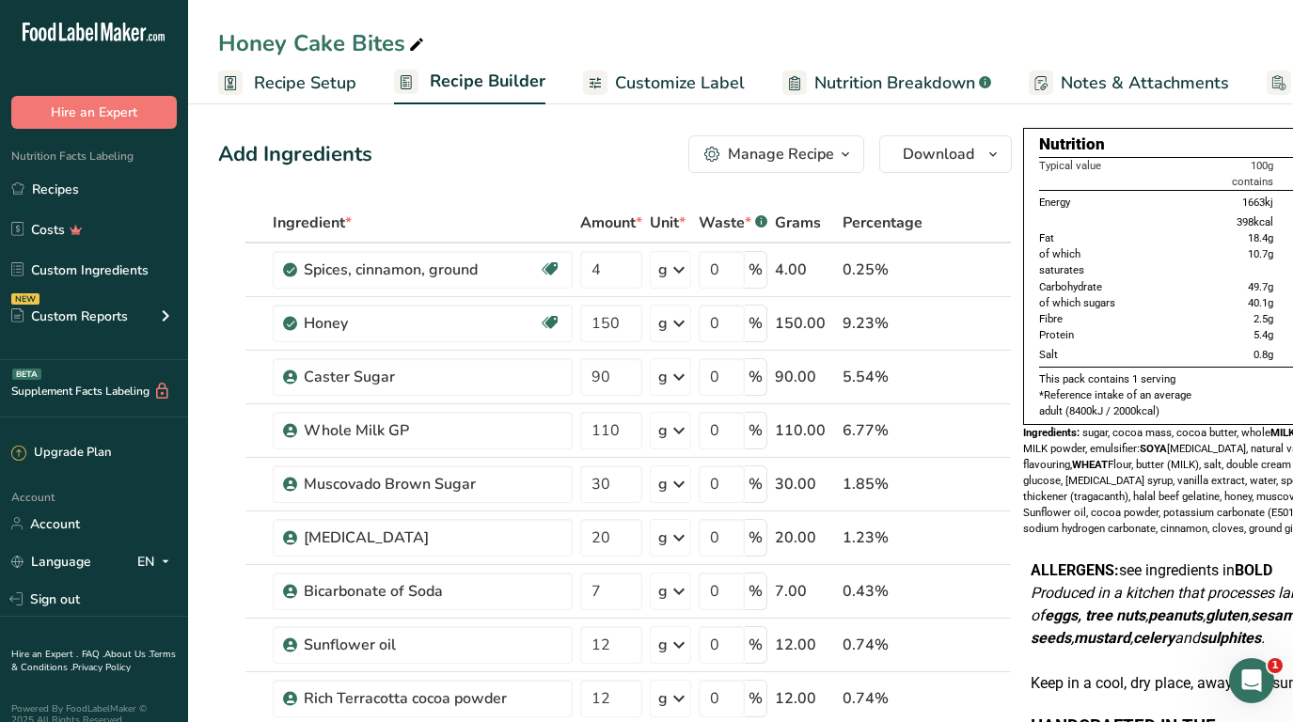
click at [277, 81] on span "Recipe Setup" at bounding box center [305, 83] width 102 height 25
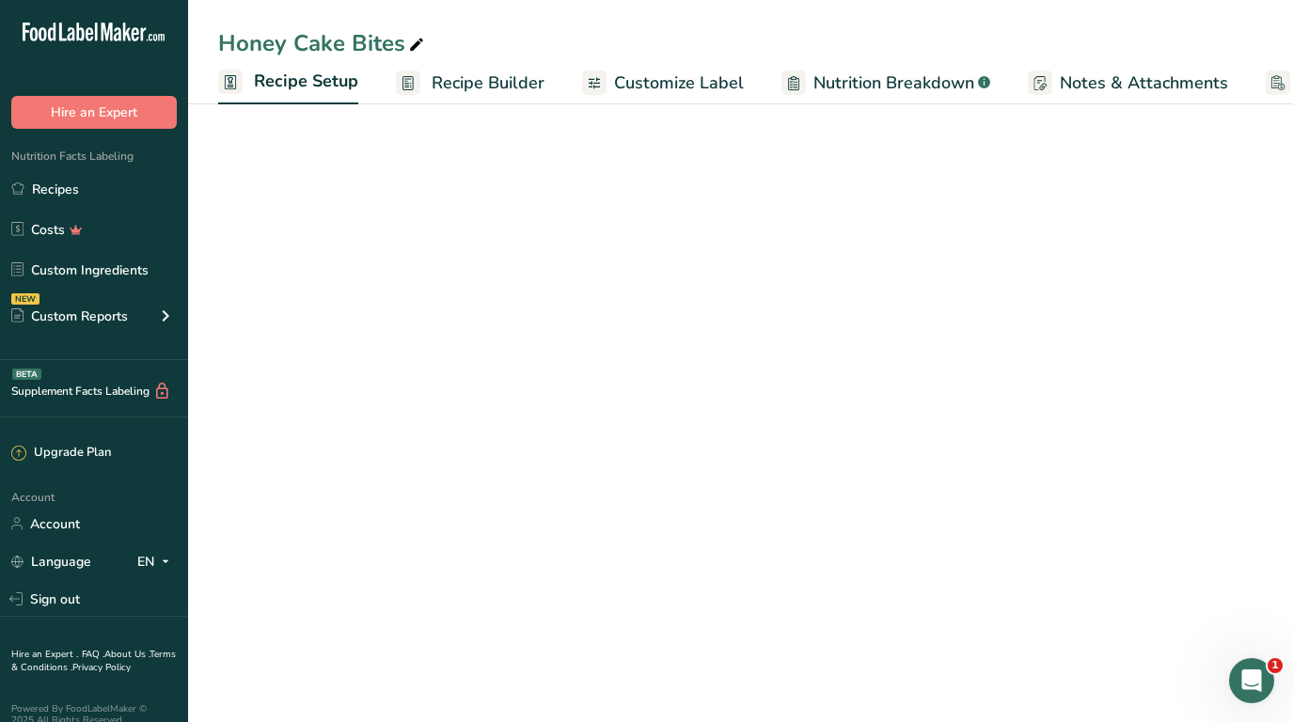
scroll to position [0, 7]
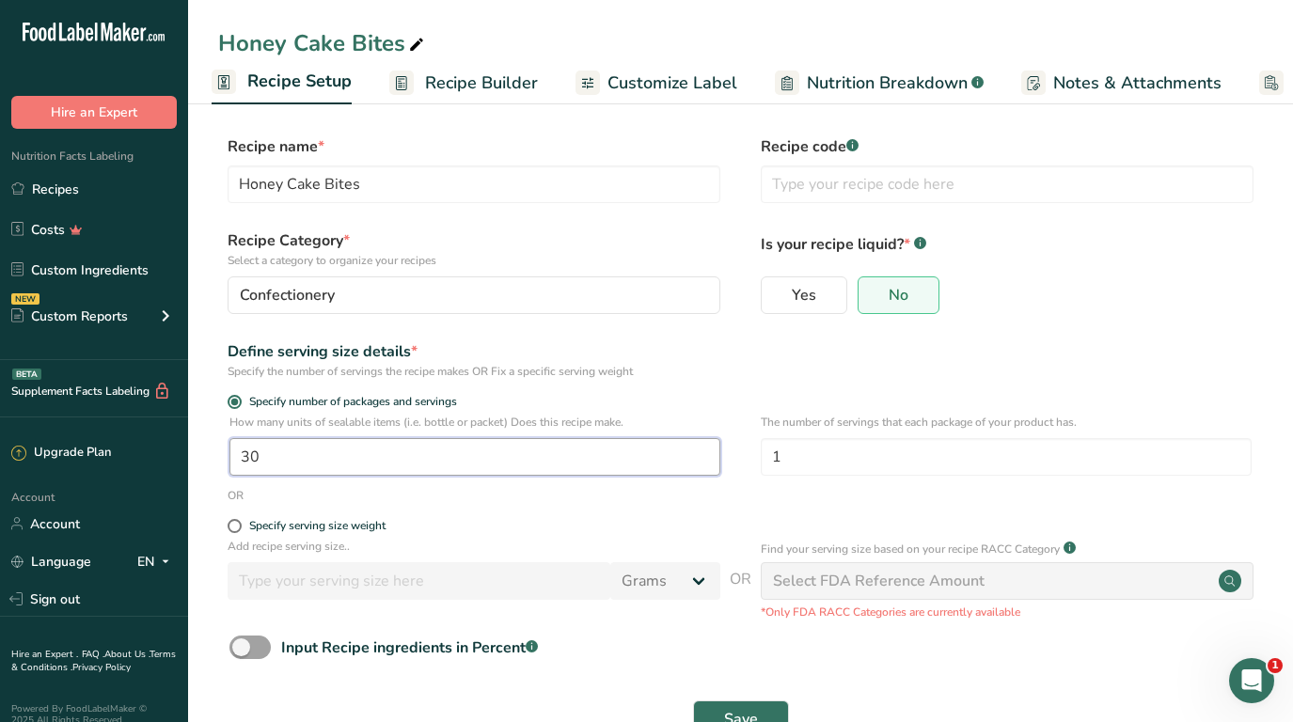
click at [282, 465] on input "30" at bounding box center [474, 457] width 491 height 38
type input "1"
type input "27"
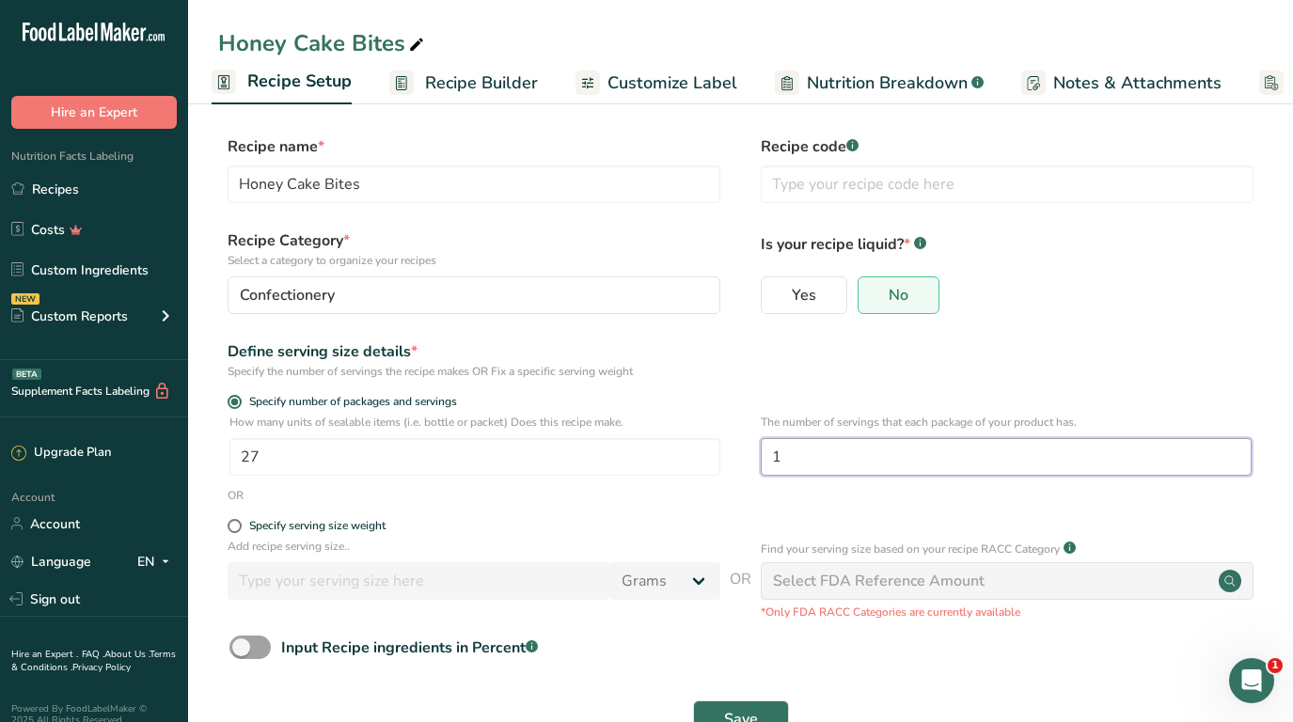
click at [790, 462] on input "1" at bounding box center [1006, 457] width 491 height 38
type input "6"
click at [742, 708] on span "Save" at bounding box center [741, 719] width 34 height 23
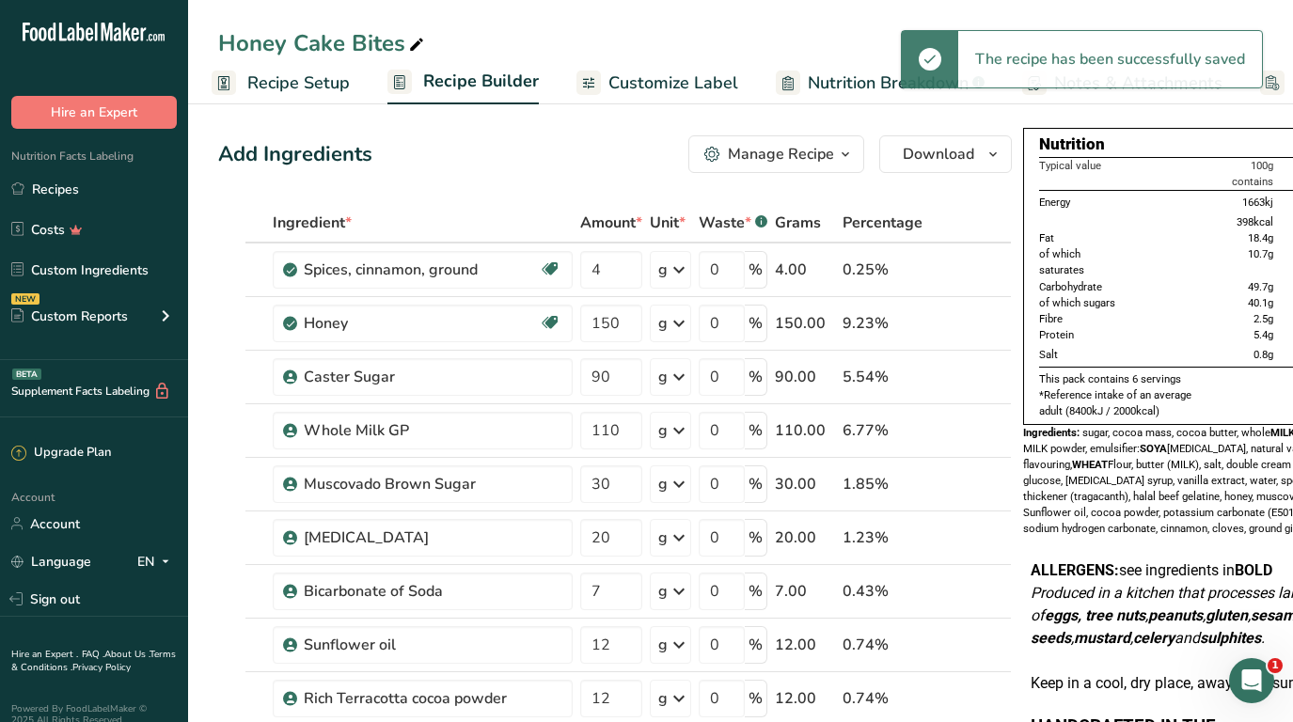
click at [303, 87] on span "Recipe Setup" at bounding box center [298, 83] width 102 height 25
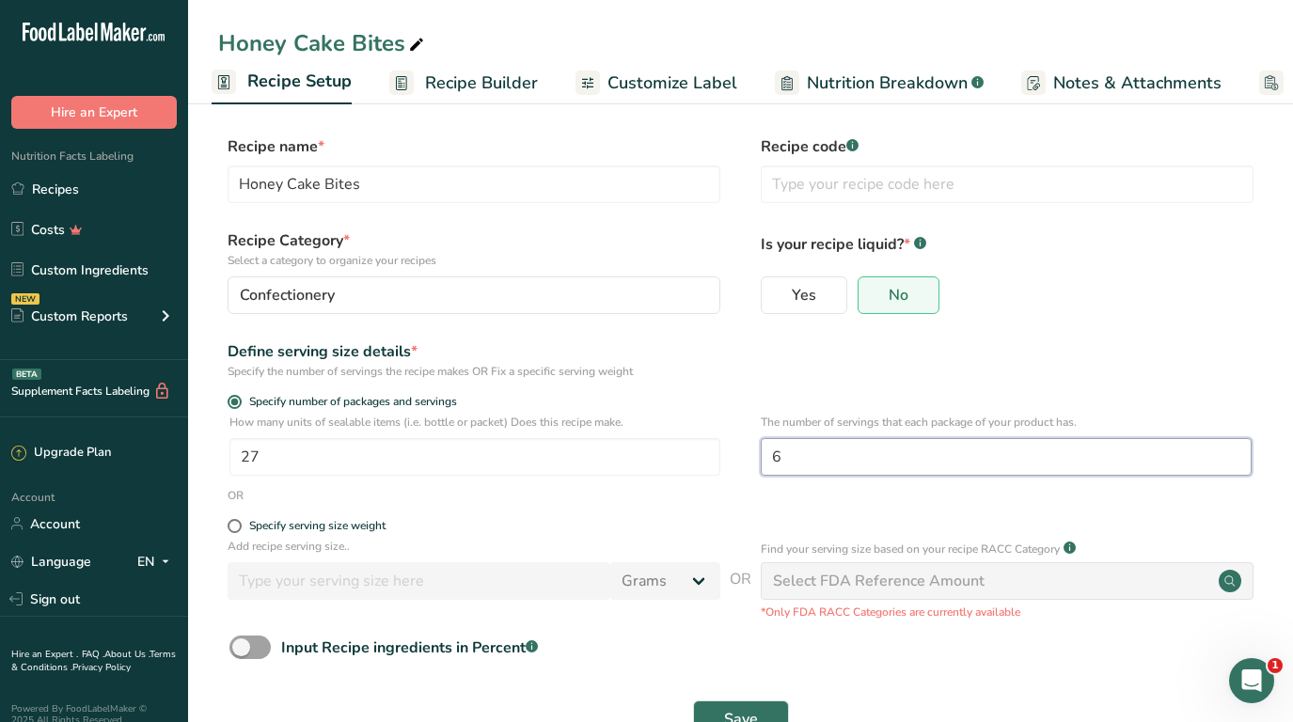
click at [791, 455] on input "6" at bounding box center [1006, 457] width 491 height 38
type input "1"
click at [724, 707] on button "Save" at bounding box center [741, 719] width 96 height 38
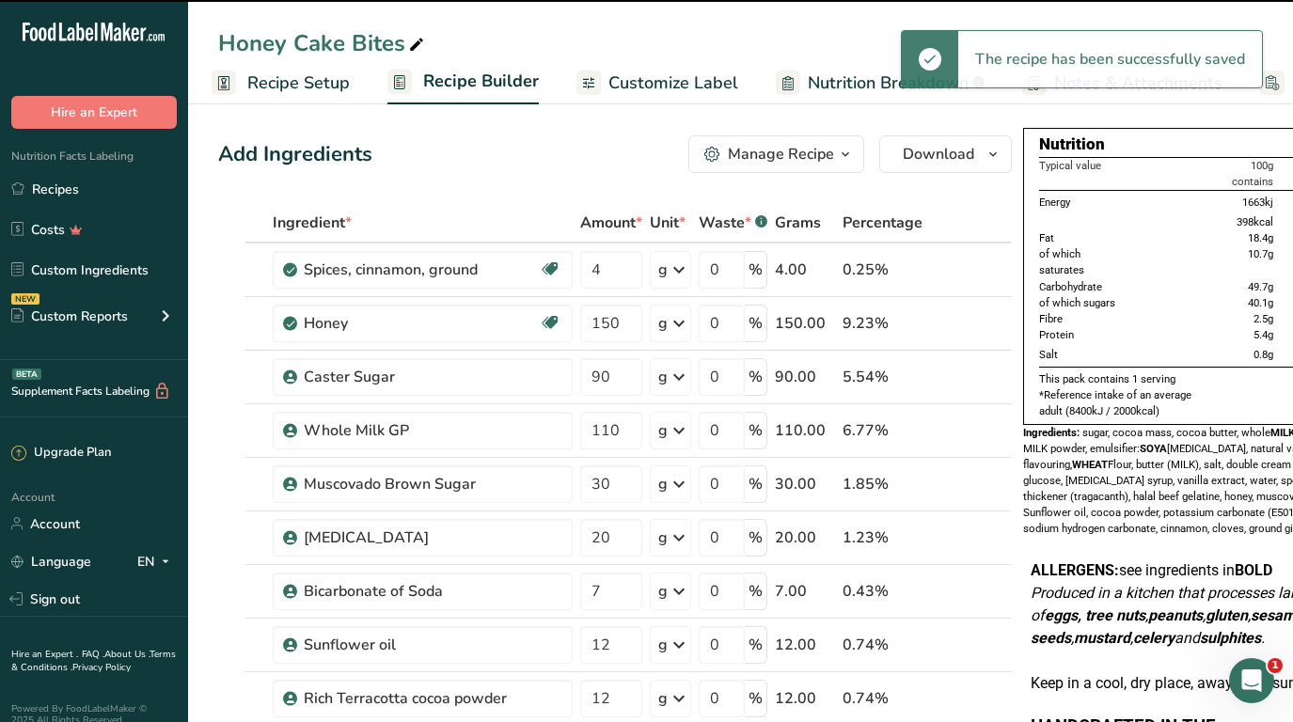
click at [711, 83] on span "Customize Label" at bounding box center [673, 83] width 130 height 25
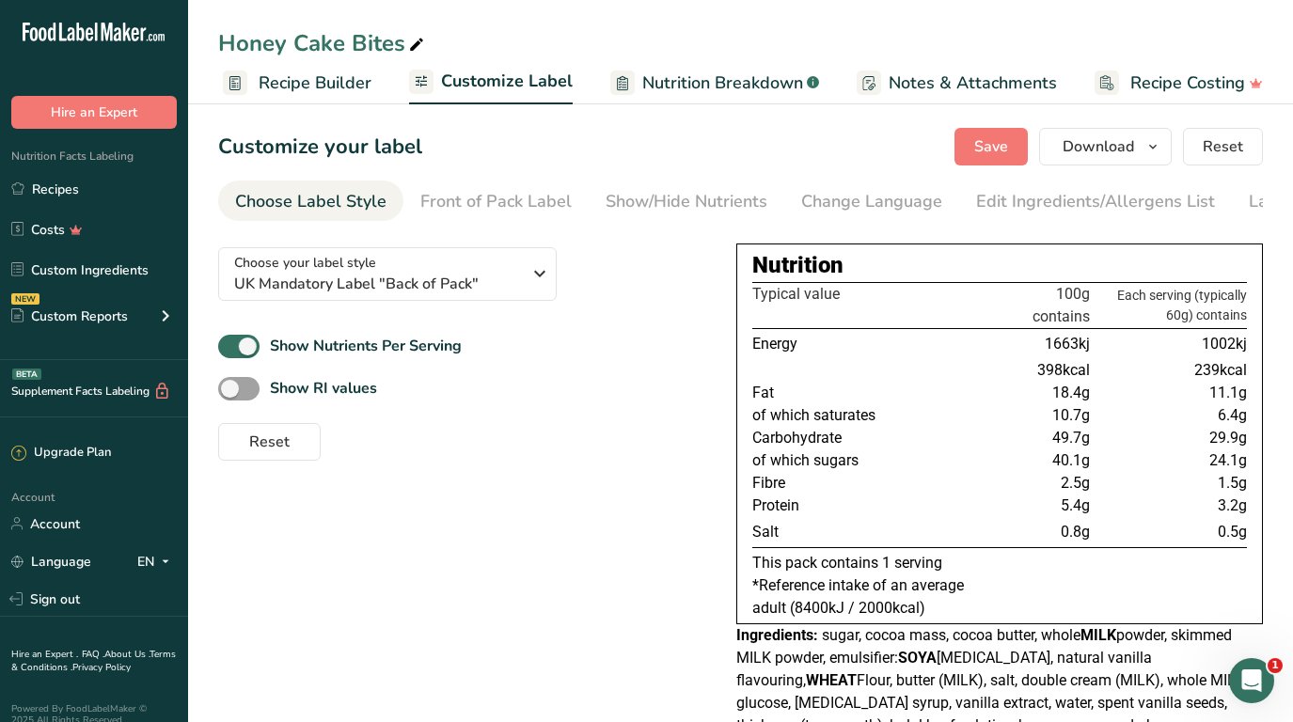
click at [332, 83] on span "Recipe Builder" at bounding box center [315, 83] width 113 height 25
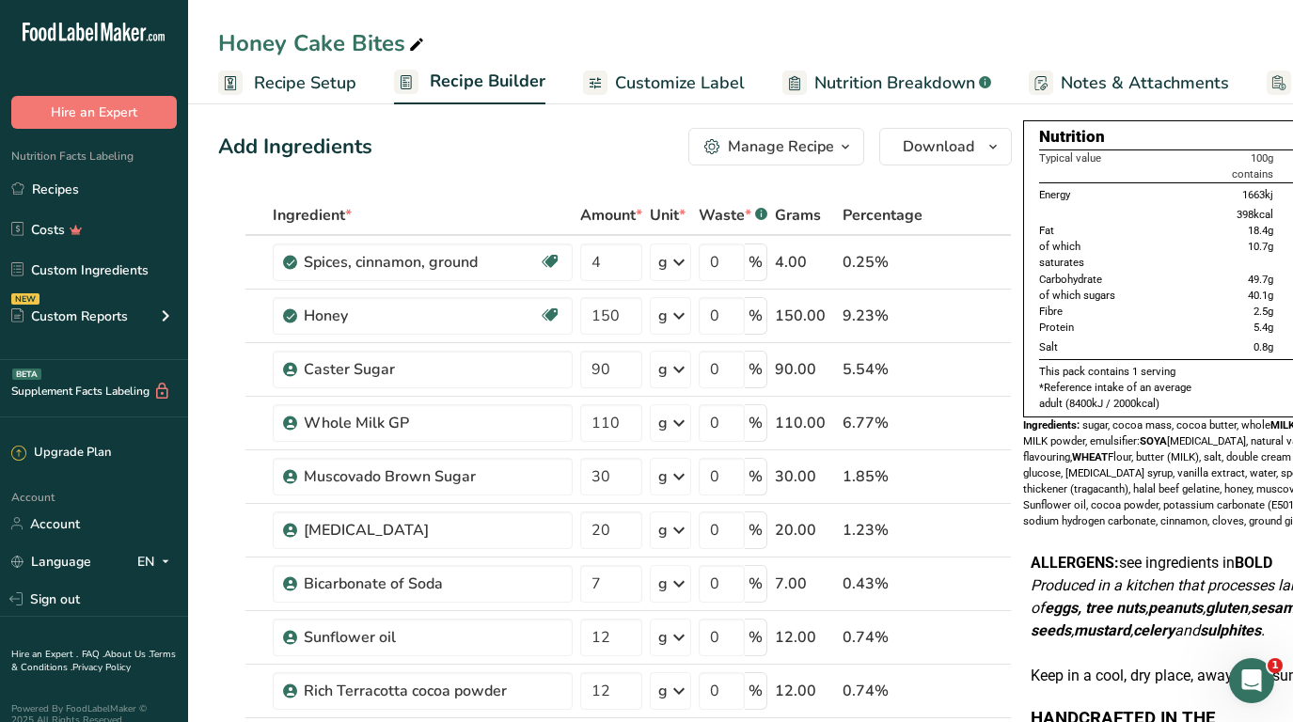
click at [260, 80] on span "Recipe Setup" at bounding box center [305, 83] width 102 height 25
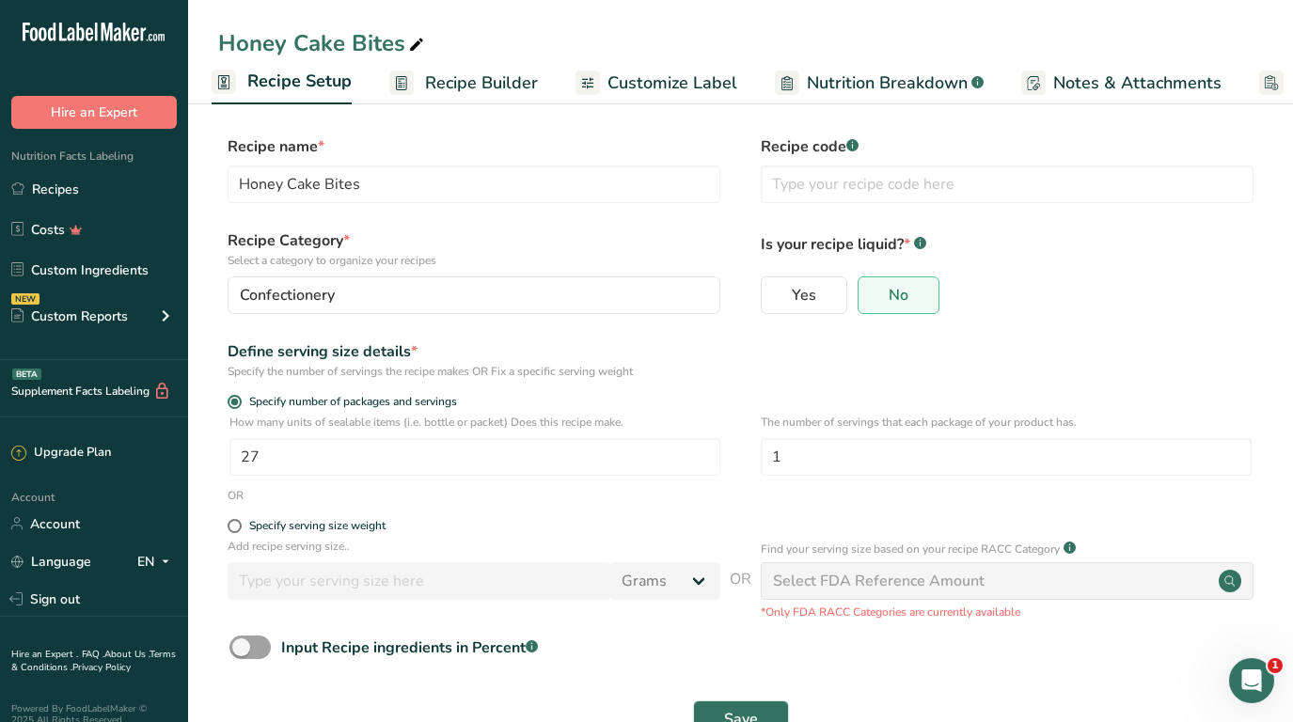
scroll to position [57, 0]
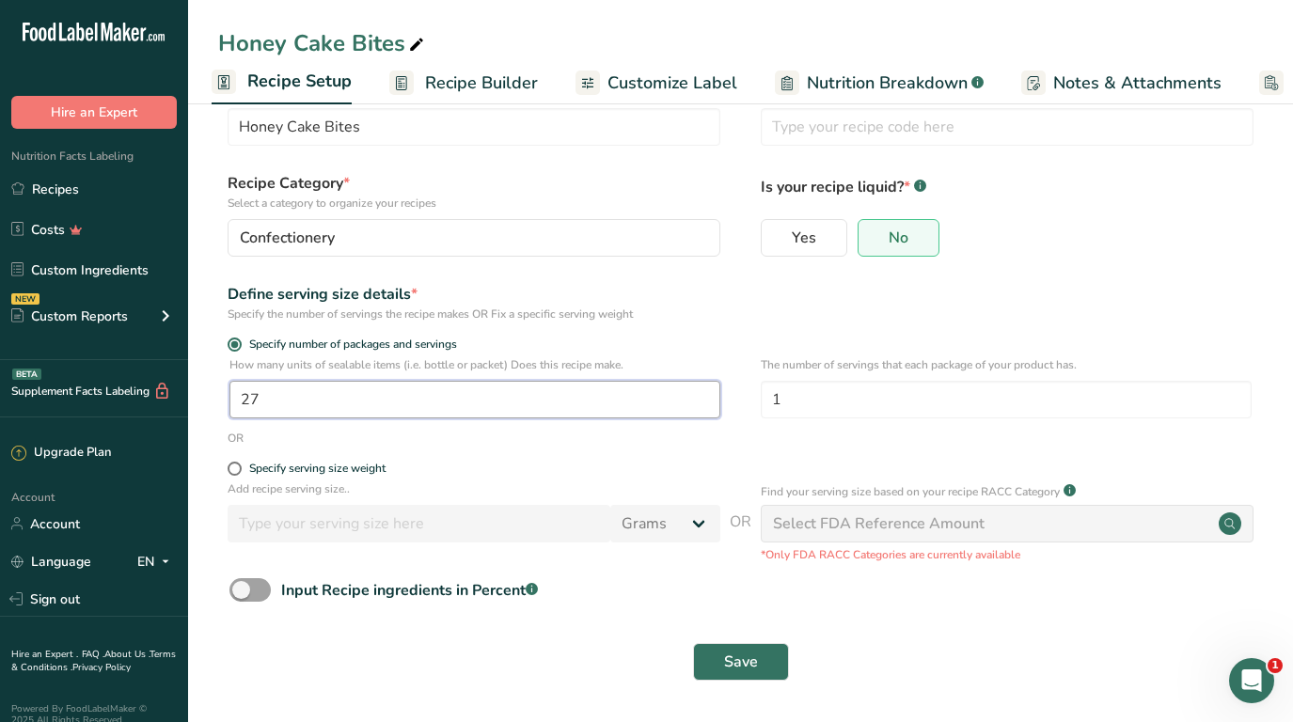
drag, startPoint x: 354, startPoint y: 404, endPoint x: 209, endPoint y: 398, distance: 145.9
click at [209, 398] on section "Recipe name * Honey Cake Bites Recipe code .a-a{fill:#347362;}.b-a{fill:#fff;} …" at bounding box center [740, 381] width 1105 height 682
type input "40"
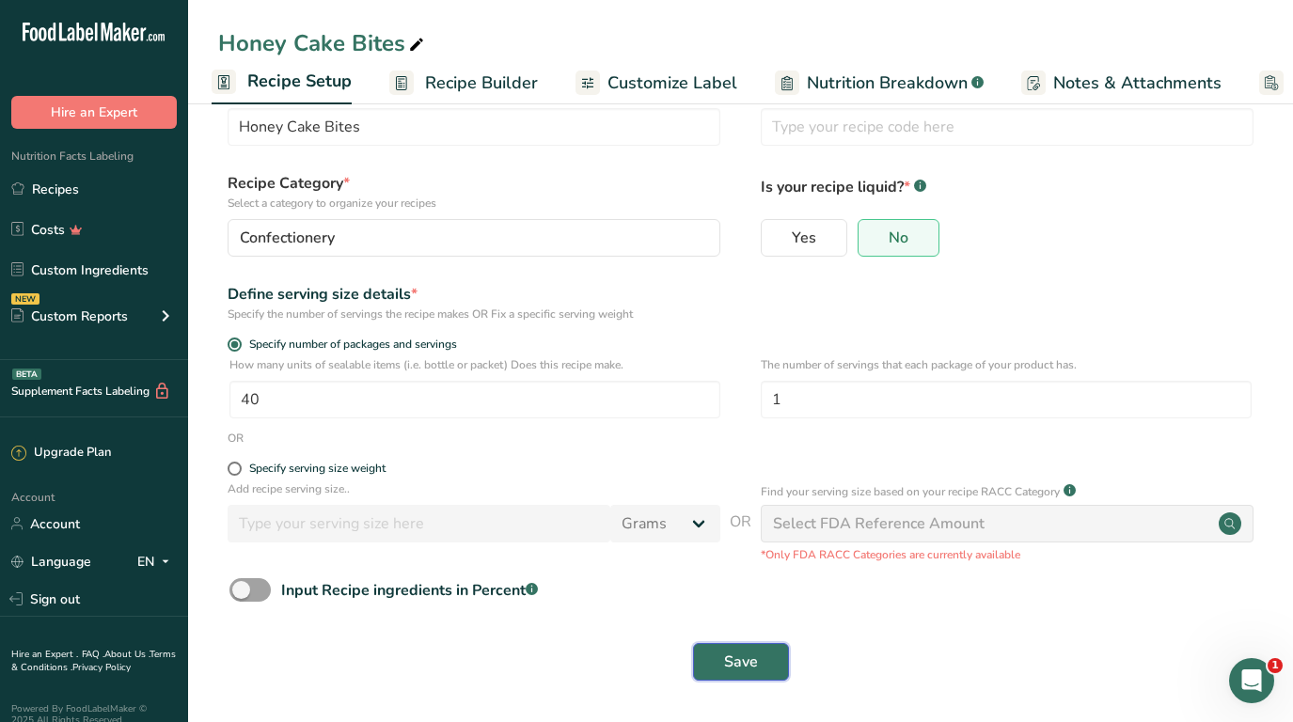
click at [744, 645] on button "Save" at bounding box center [741, 662] width 96 height 38
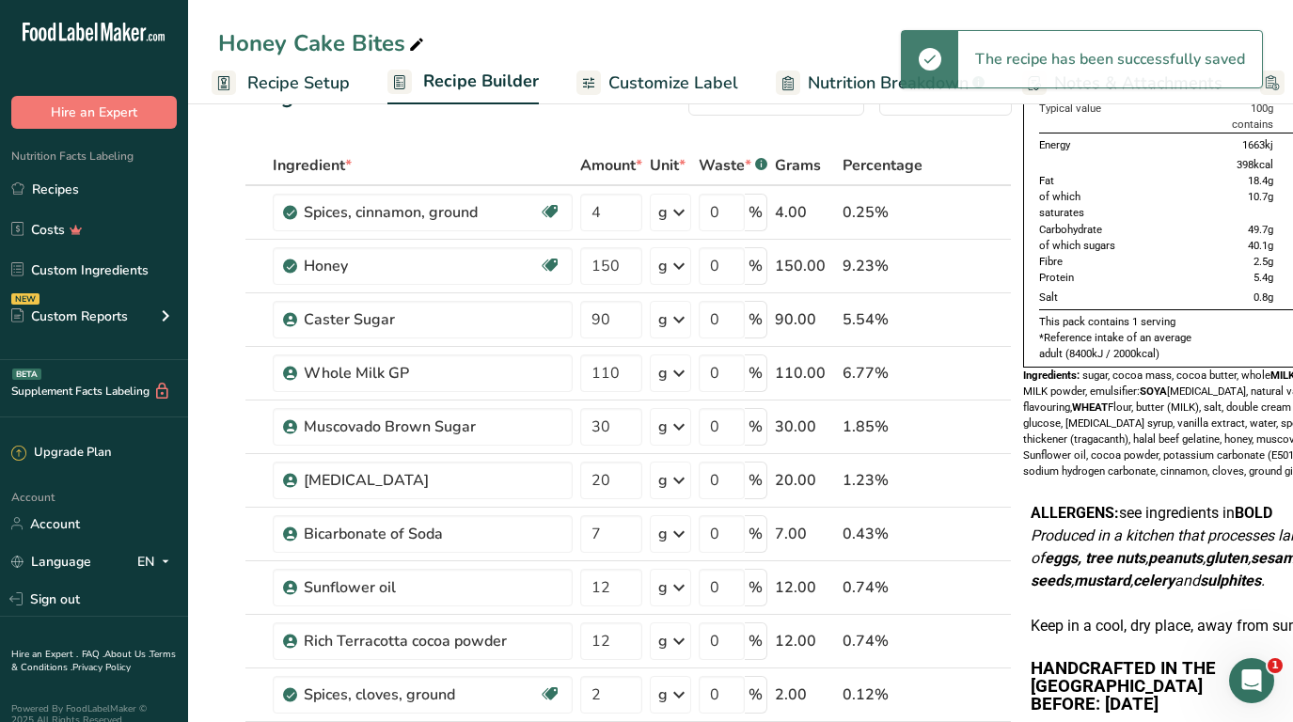
click at [690, 85] on span "Customize Label" at bounding box center [673, 83] width 130 height 25
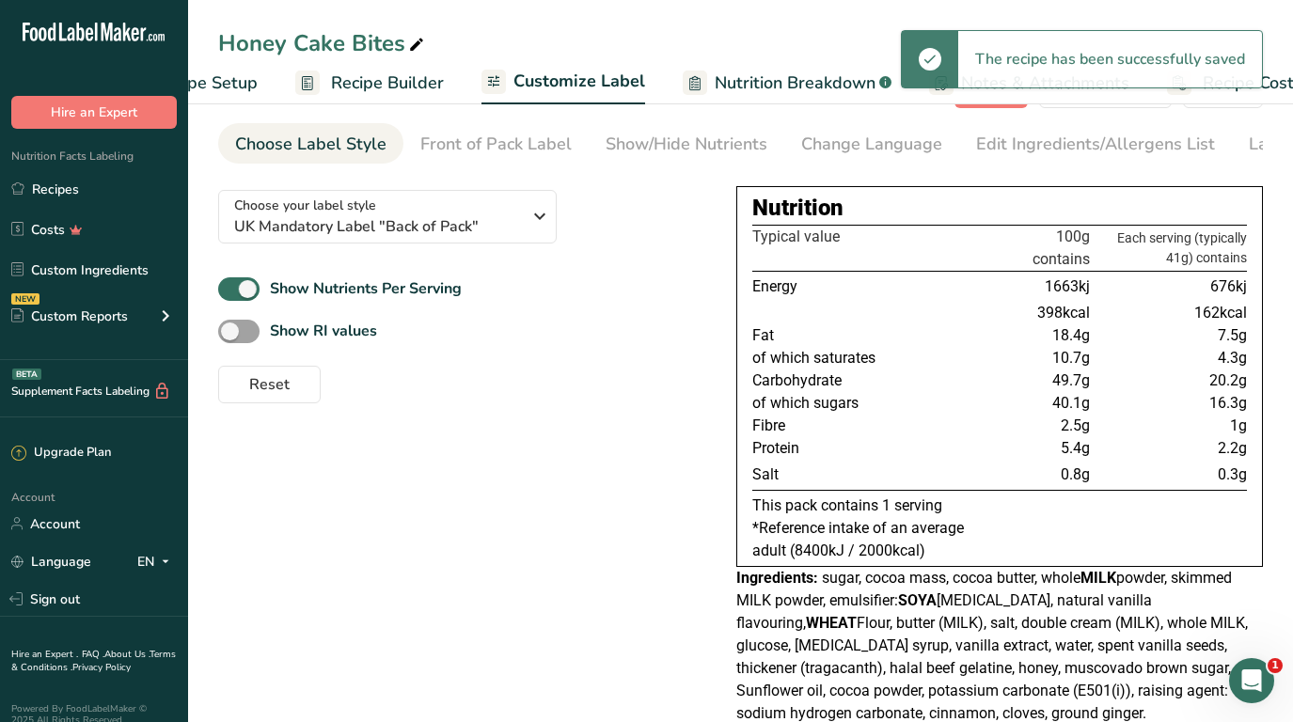
scroll to position [0, 171]
